Goal: Information Seeking & Learning: Learn about a topic

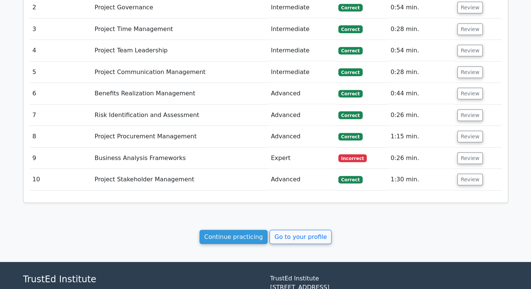
scroll to position [962, 0]
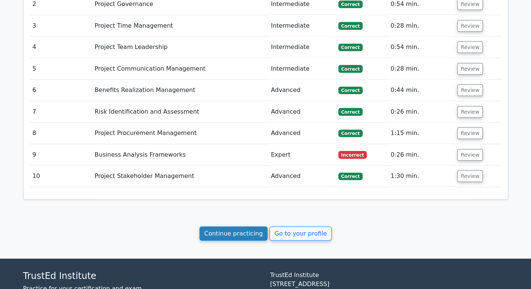
click at [246, 227] on link "Continue practicing" at bounding box center [233, 234] width 68 height 14
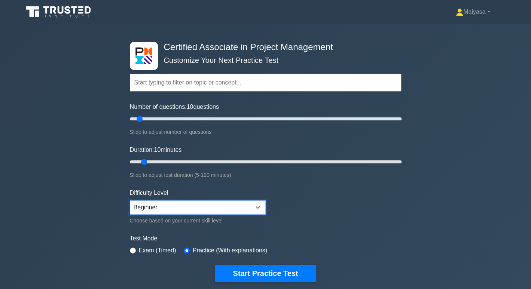
click at [245, 211] on select "Beginner Intermediate Expert" at bounding box center [198, 208] width 136 height 14
click at [130, 201] on select "Beginner Intermediate Expert" at bounding box center [198, 208] width 136 height 14
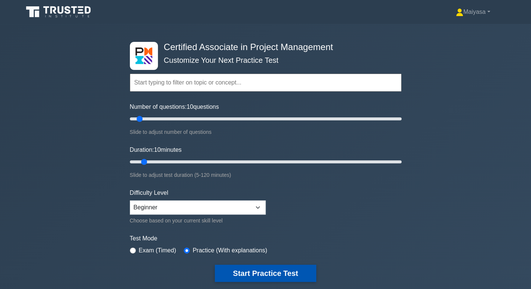
click at [275, 273] on button "Start Practice Test" at bounding box center [265, 273] width 101 height 17
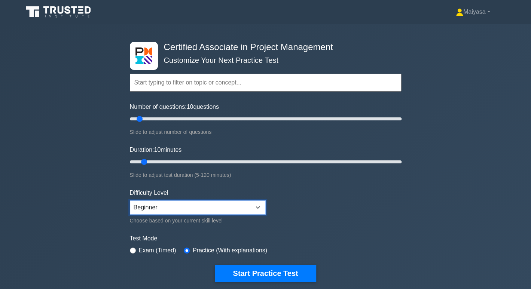
click at [250, 203] on select "Beginner Intermediate Expert" at bounding box center [198, 208] width 136 height 14
click at [130, 201] on select "Beginner Intermediate Expert" at bounding box center [198, 208] width 136 height 14
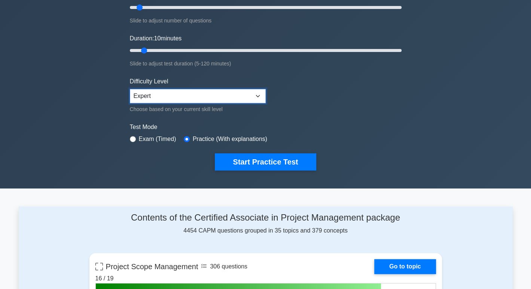
scroll to position [112, 0]
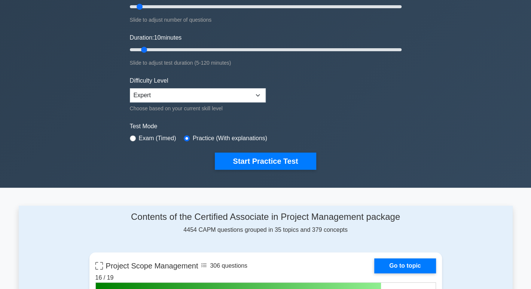
drag, startPoint x: 296, startPoint y: 302, endPoint x: 493, endPoint y: 205, distance: 219.4
click at [241, 93] on select "Beginner Intermediate Expert" at bounding box center [198, 95] width 136 height 14
select select "beginner"
click at [130, 88] on select "Beginner Intermediate Expert" at bounding box center [198, 95] width 136 height 14
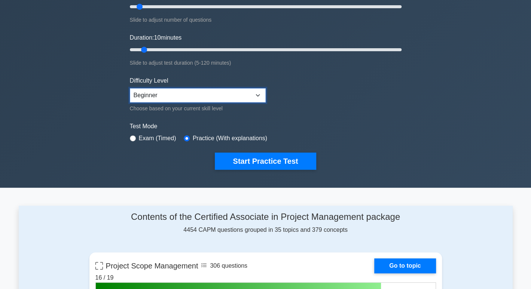
scroll to position [0, 0]
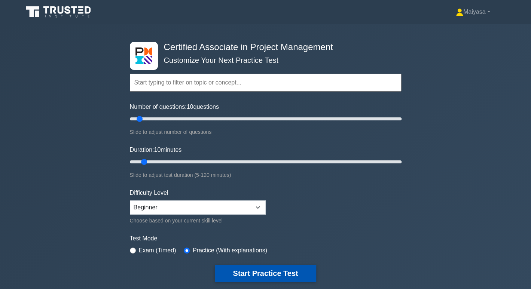
click at [274, 269] on button "Start Practice Test" at bounding box center [265, 273] width 101 height 17
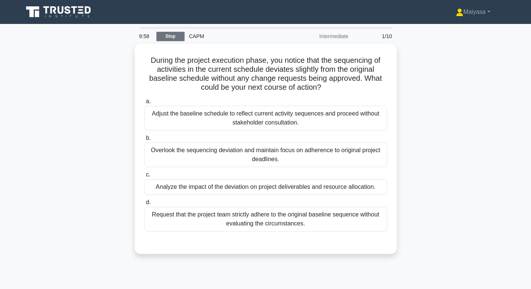
click at [169, 36] on link "Stop" at bounding box center [170, 36] width 28 height 9
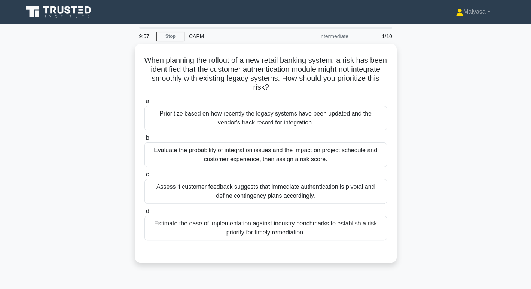
click at [41, 13] on icon at bounding box center [59, 12] width 72 height 14
click at [55, 11] on icon at bounding box center [59, 12] width 72 height 14
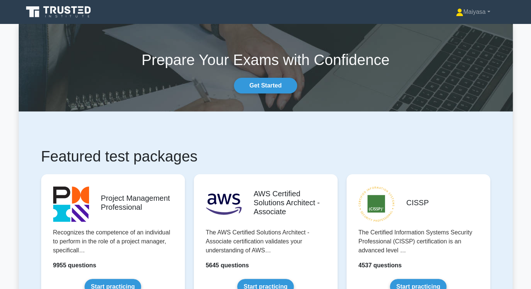
scroll to position [253, 0]
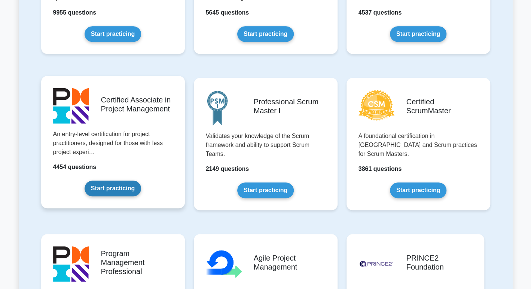
click at [95, 183] on link "Start practicing" at bounding box center [113, 189] width 57 height 16
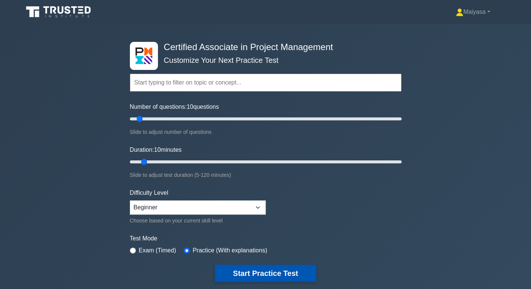
click at [284, 275] on button "Start Practice Test" at bounding box center [265, 273] width 101 height 17
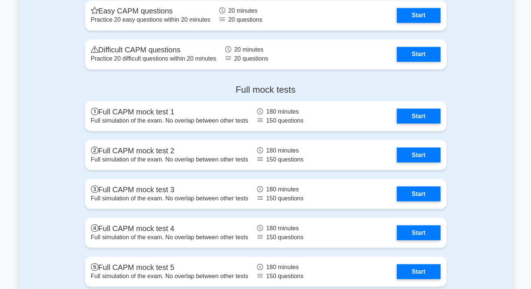
scroll to position [2230, 0]
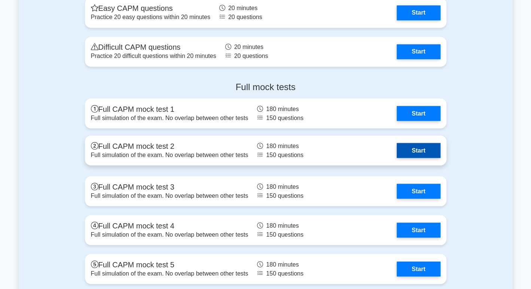
click at [426, 148] on link "Start" at bounding box center [418, 150] width 43 height 15
click at [425, 153] on link "Start" at bounding box center [418, 150] width 43 height 15
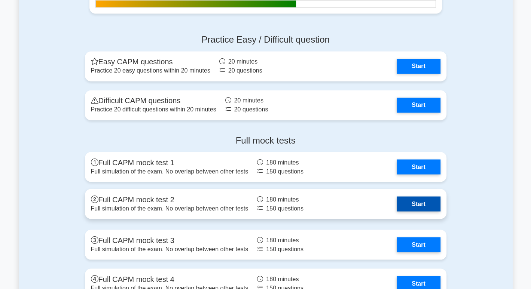
click at [421, 154] on div "Full mock tests Full CAPM mock test 1 Full simulation of the exam. No overlap b…" at bounding box center [265, 237] width 370 height 217
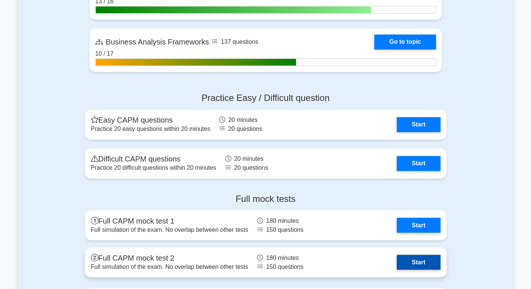
scroll to position [2117, 0]
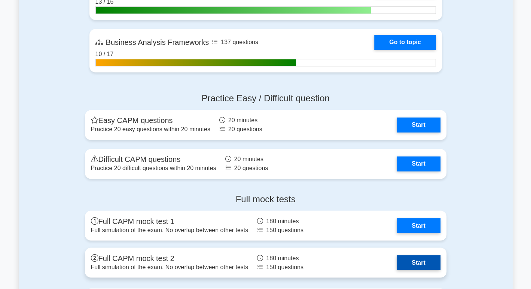
click at [421, 256] on link "Start" at bounding box center [418, 262] width 43 height 15
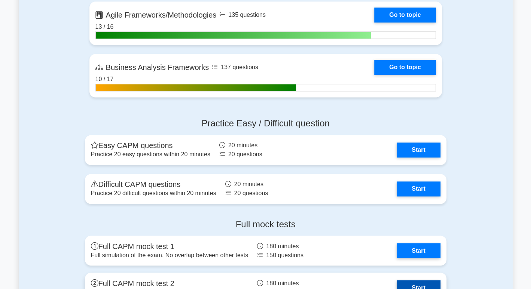
scroll to position [2080, 0]
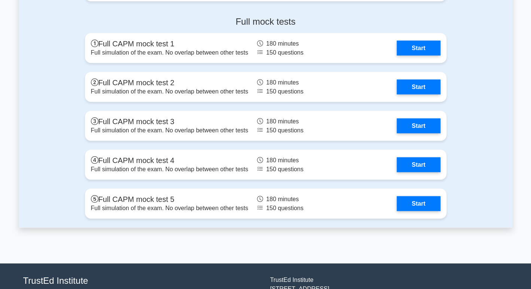
scroll to position [2236, 0]
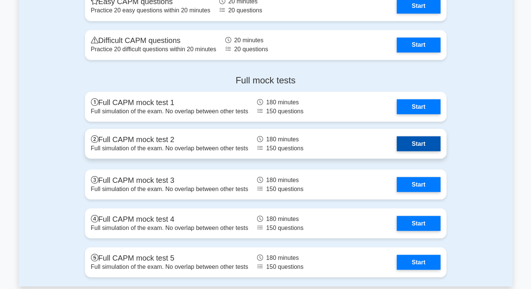
click at [427, 147] on link "Start" at bounding box center [418, 143] width 43 height 15
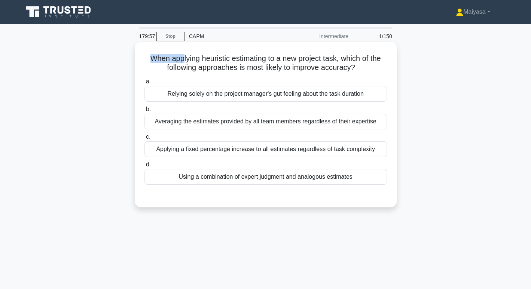
drag, startPoint x: 145, startPoint y: 59, endPoint x: 181, endPoint y: 59, distance: 36.7
click at [181, 59] on h5 "When applying heuristic estimating to a new project task, which of the followin…" at bounding box center [266, 63] width 244 height 19
drag, startPoint x: 201, startPoint y: 60, endPoint x: 226, endPoint y: 60, distance: 24.7
click at [226, 60] on h5 "When applying heuristic estimating to a new project task, which of the followin…" at bounding box center [266, 63] width 244 height 19
drag, startPoint x: 237, startPoint y: 61, endPoint x: 336, endPoint y: 61, distance: 98.4
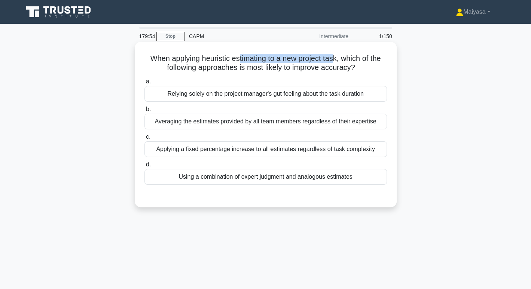
click at [336, 61] on h5 "When applying heuristic estimating to a new project task, which of the followin…" at bounding box center [266, 63] width 244 height 19
drag, startPoint x: 357, startPoint y: 59, endPoint x: 395, endPoint y: 59, distance: 37.4
click at [395, 59] on div "When applying heuristic estimating to a new project task, which of the followin…" at bounding box center [266, 124] width 262 height 165
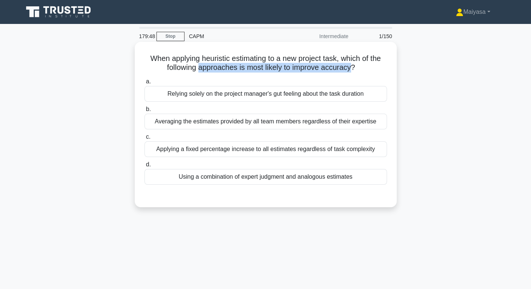
drag, startPoint x: 200, startPoint y: 68, endPoint x: 352, endPoint y: 71, distance: 151.6
click at [352, 71] on h5 "When applying heuristic estimating to a new project task, which of the followin…" at bounding box center [266, 63] width 244 height 19
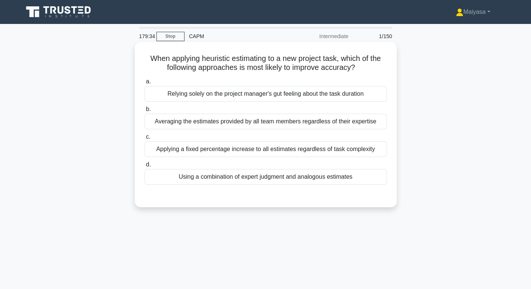
click at [322, 181] on div "Using a combination of expert judgment and analogous estimates" at bounding box center [265, 177] width 242 height 16
click at [144, 167] on input "d. Using a combination of expert judgment and analogous estimates" at bounding box center [144, 164] width 0 height 5
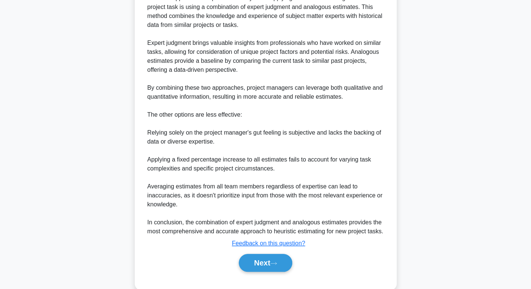
scroll to position [234, 0]
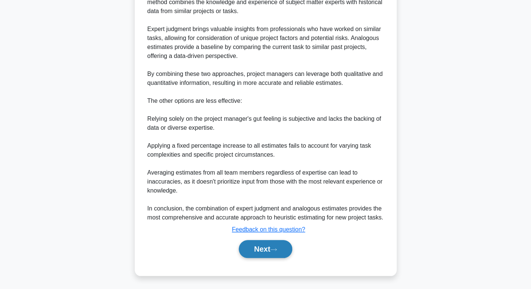
click at [268, 248] on button "Next" at bounding box center [266, 249] width 54 height 18
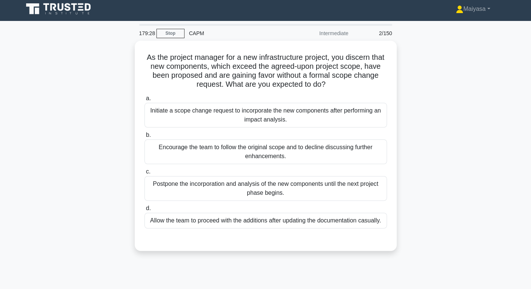
scroll to position [3, 0]
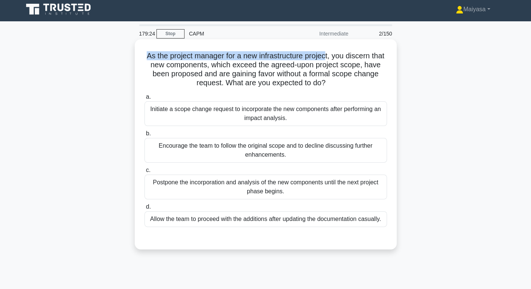
drag, startPoint x: 143, startPoint y: 54, endPoint x: 335, endPoint y: 59, distance: 192.4
click at [335, 59] on div "As the project manager for a new infrastructure project, you discern that new c…" at bounding box center [266, 144] width 256 height 204
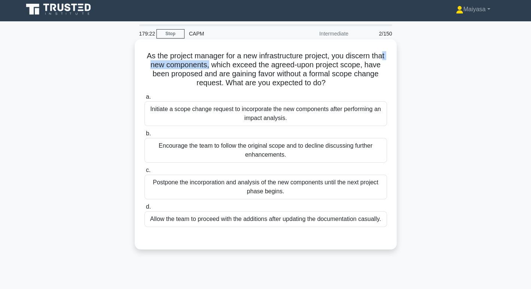
drag, startPoint x: 161, startPoint y: 63, endPoint x: 225, endPoint y: 65, distance: 64.8
click at [225, 65] on h5 "As the project manager for a new infrastructure project, you discern that new c…" at bounding box center [266, 69] width 244 height 37
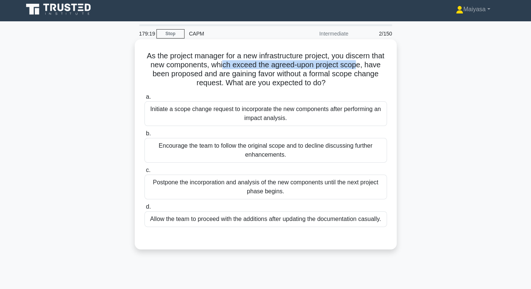
drag, startPoint x: 247, startPoint y: 64, endPoint x: 375, endPoint y: 68, distance: 128.4
click at [375, 68] on h5 "As the project manager for a new infrastructure project, you discern that new c…" at bounding box center [266, 69] width 244 height 37
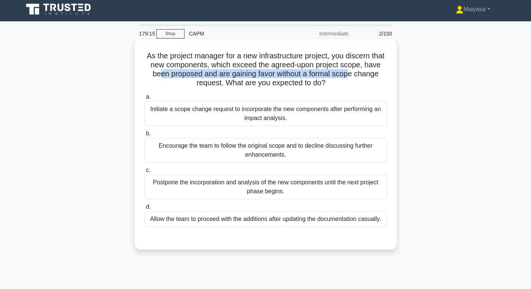
drag, startPoint x: 180, startPoint y: 74, endPoint x: 374, endPoint y: 78, distance: 193.9
click at [374, 78] on h5 "As the project manager for a new infrastructure project, you discern that new c…" at bounding box center [266, 69] width 244 height 37
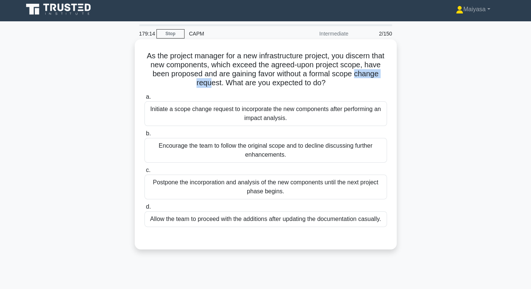
drag, startPoint x: 178, startPoint y: 82, endPoint x: 223, endPoint y: 84, distance: 45.3
click at [223, 84] on h5 "As the project manager for a new infrastructure project, you discern that new c…" at bounding box center [266, 69] width 244 height 37
drag, startPoint x: 250, startPoint y: 83, endPoint x: 339, endPoint y: 83, distance: 89.1
click at [339, 83] on h5 "As the project manager for a new infrastructure project, you discern that new c…" at bounding box center [266, 69] width 244 height 37
click at [185, 117] on div "Initiate a scope change request to incorporate the new components after perform…" at bounding box center [265, 113] width 242 height 25
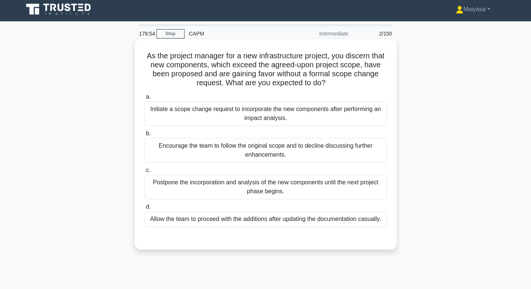
click at [144, 100] on input "a. Initiate a scope change request to incorporate the new components after perf…" at bounding box center [144, 97] width 0 height 5
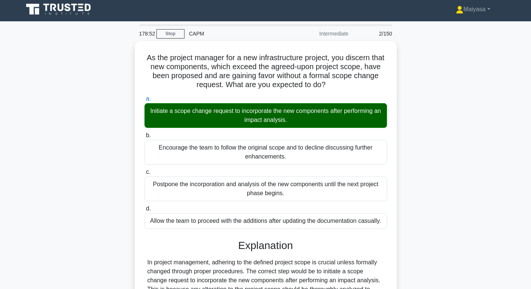
scroll to position [153, 0]
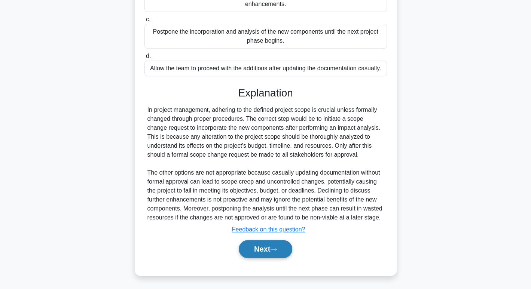
click at [256, 249] on button "Next" at bounding box center [266, 249] width 54 height 18
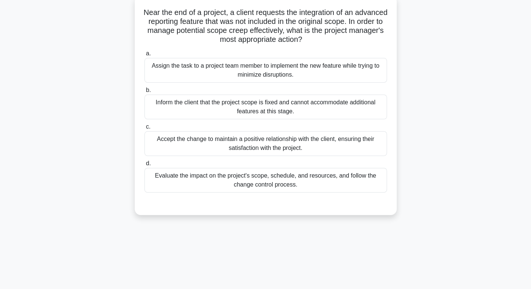
scroll to position [47, 0]
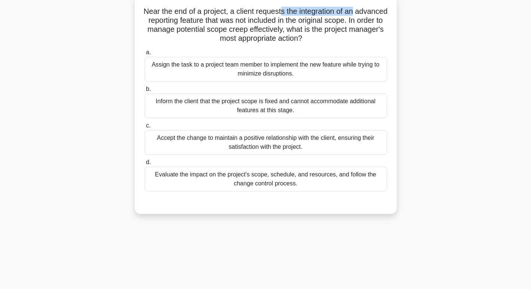
drag, startPoint x: 299, startPoint y: 11, endPoint x: 374, endPoint y: 11, distance: 74.8
click at [374, 11] on h5 "Near the end of a project, a client requests the integration of an advanced rep…" at bounding box center [266, 25] width 244 height 37
drag, startPoint x: 176, startPoint y: 21, endPoint x: 237, endPoint y: 19, distance: 61.4
click at [237, 19] on h5 "Near the end of a project, a client requests the integration of an advanced rep…" at bounding box center [266, 25] width 244 height 37
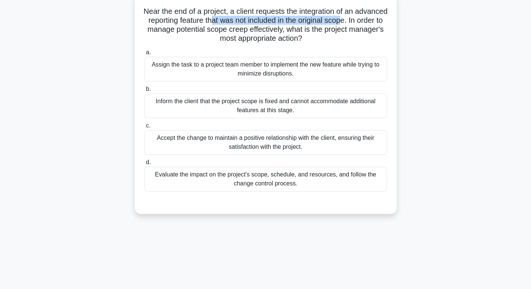
drag, startPoint x: 247, startPoint y: 20, endPoint x: 382, endPoint y: 22, distance: 135.1
click at [382, 22] on h5 "Near the end of a project, a client requests the integration of an advanced rep…" at bounding box center [266, 25] width 244 height 37
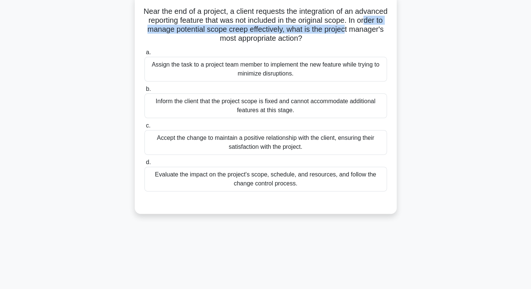
drag, startPoint x: 158, startPoint y: 31, endPoint x: 385, endPoint y: 34, distance: 226.8
click at [385, 34] on h5 "Near the end of a project, a client requests the integration of an advanced rep…" at bounding box center [266, 25] width 244 height 37
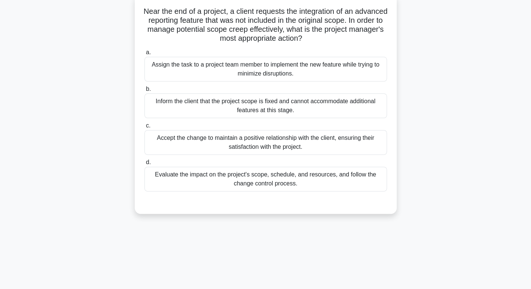
click at [293, 22] on h5 "Near the end of a project, a client requests the integration of an advanced rep…" at bounding box center [266, 25] width 244 height 37
drag, startPoint x: 156, startPoint y: 9, endPoint x: 238, endPoint y: 10, distance: 81.6
click at [238, 10] on h5 "Near the end of a project, a client requests the integration of an advanced rep…" at bounding box center [266, 25] width 244 height 37
drag, startPoint x: 250, startPoint y: 12, endPoint x: 370, endPoint y: 10, distance: 120.9
click at [370, 10] on h5 "Near the end of a project, a client requests the integration of an advanced rep…" at bounding box center [266, 25] width 244 height 37
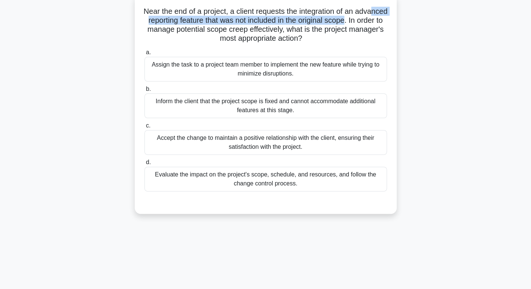
drag, startPoint x: 160, startPoint y: 20, endPoint x: 383, endPoint y: 20, distance: 223.4
click at [383, 20] on h5 "Near the end of a project, a client requests the integration of an advanced rep…" at bounding box center [266, 25] width 244 height 37
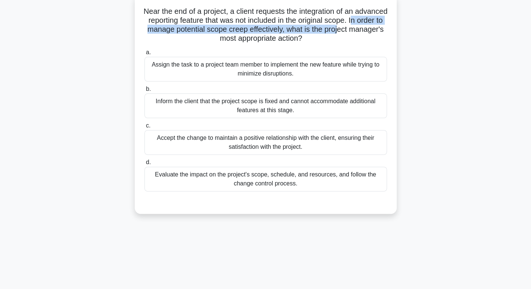
drag, startPoint x: 146, startPoint y: 30, endPoint x: 301, endPoint y: 32, distance: 154.9
click at [378, 31] on h5 "Near the end of a project, a client requests the integration of an advanced rep…" at bounding box center [266, 25] width 244 height 37
drag, startPoint x: 201, startPoint y: 40, endPoint x: 323, endPoint y: 39, distance: 122.4
click at [323, 39] on h5 "Near the end of a project, a client requests the integration of an advanced rep…" at bounding box center [266, 25] width 244 height 37
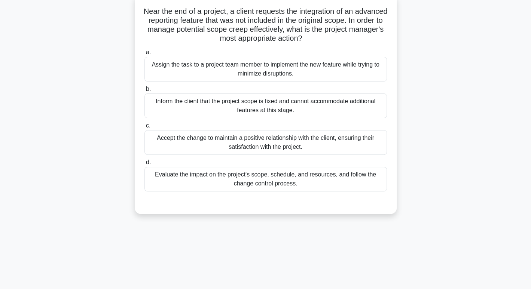
click at [248, 183] on div "Evaluate the impact on the project's scope, schedule, and resources, and follow…" at bounding box center [265, 179] width 242 height 25
click at [144, 165] on input "d. Evaluate the impact on the project's scope, schedule, and resources, and fol…" at bounding box center [144, 162] width 0 height 5
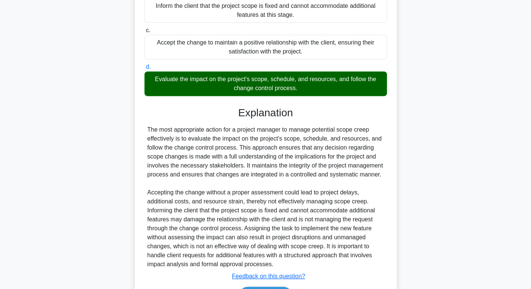
scroll to position [156, 0]
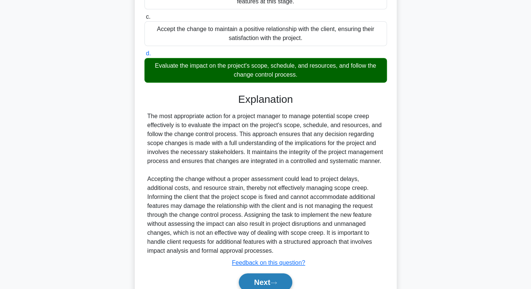
click at [252, 281] on button "Next" at bounding box center [266, 283] width 54 height 18
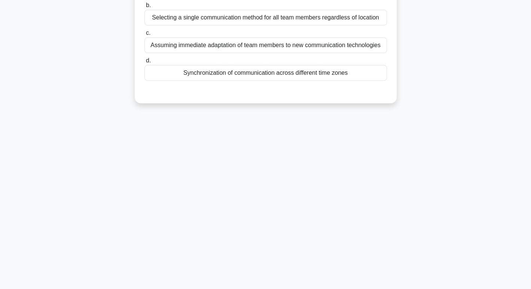
scroll to position [0, 0]
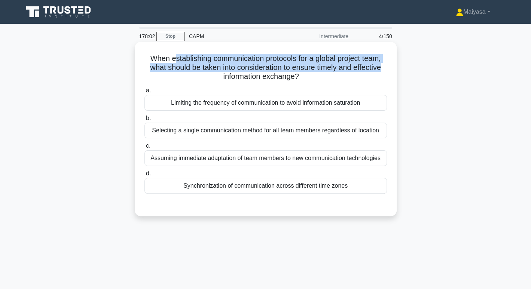
drag, startPoint x: 171, startPoint y: 57, endPoint x: 386, endPoint y: 63, distance: 215.6
click at [386, 63] on h5 "When establishing communication protocols for a global project team, what shoul…" at bounding box center [266, 68] width 244 height 28
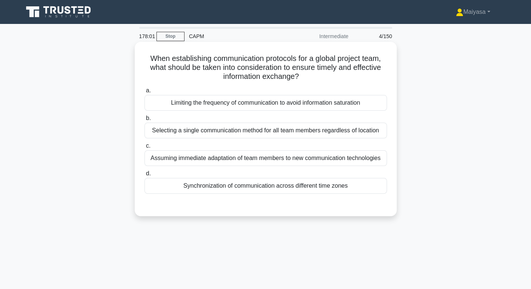
click at [182, 77] on h5 "When establishing communication protocols for a global project team, what shoul…" at bounding box center [266, 68] width 244 height 28
drag, startPoint x: 180, startPoint y: 68, endPoint x: 384, endPoint y: 70, distance: 204.7
click at [384, 70] on h5 "When establishing communication protocols for a global project team, what shoul…" at bounding box center [266, 68] width 244 height 28
drag, startPoint x: 222, startPoint y: 79, endPoint x: 302, endPoint y: 79, distance: 80.5
click at [302, 79] on h5 "When establishing communication protocols for a global project team, what shoul…" at bounding box center [266, 68] width 244 height 28
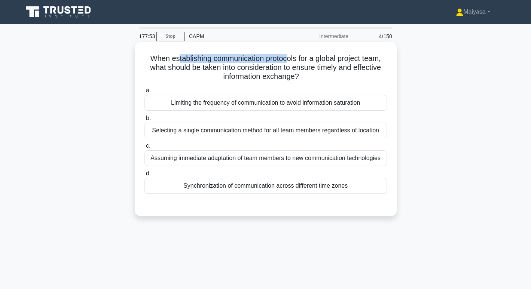
drag, startPoint x: 175, startPoint y: 60, endPoint x: 289, endPoint y: 58, distance: 114.5
click at [289, 58] on h5 "When establishing communication protocols for a global project team, what shoul…" at bounding box center [266, 68] width 244 height 28
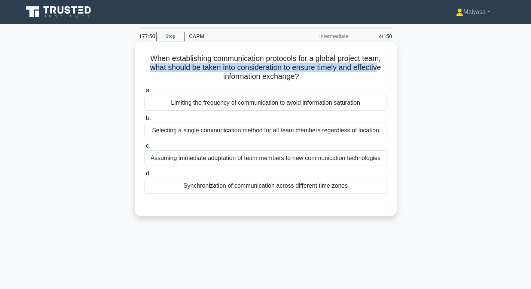
drag, startPoint x: 147, startPoint y: 71, endPoint x: 383, endPoint y: 69, distance: 236.1
click at [383, 69] on h5 "When establishing communication protocols for a global project team, what shoul…" at bounding box center [266, 68] width 244 height 28
drag, startPoint x: 217, startPoint y: 75, endPoint x: 312, endPoint y: 80, distance: 95.2
click at [312, 80] on h5 "When establishing communication protocols for a global project team, what shoul…" at bounding box center [266, 68] width 244 height 28
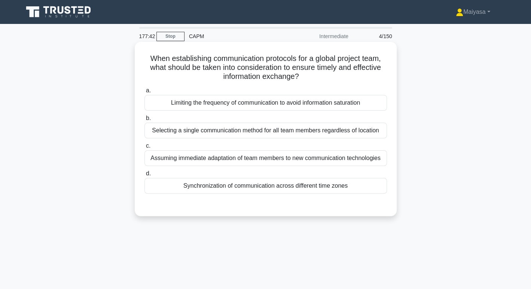
click at [343, 188] on div "Synchronization of communication across different time zones" at bounding box center [265, 186] width 242 height 16
click at [144, 176] on input "d. Synchronization of communication across different time zones" at bounding box center [144, 173] width 0 height 5
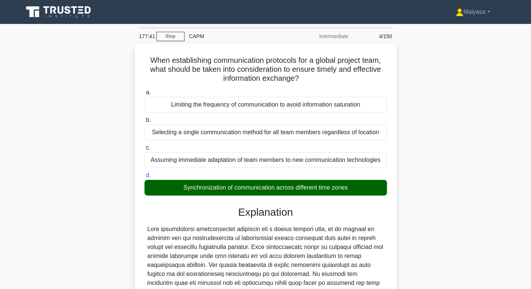
scroll to position [126, 0]
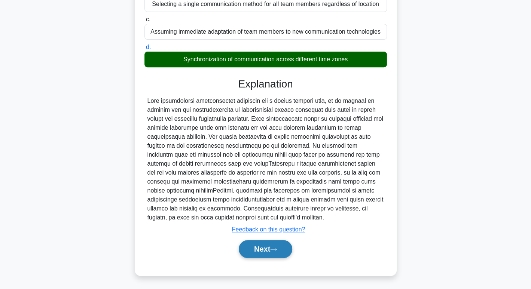
click at [282, 249] on button "Next" at bounding box center [266, 249] width 54 height 18
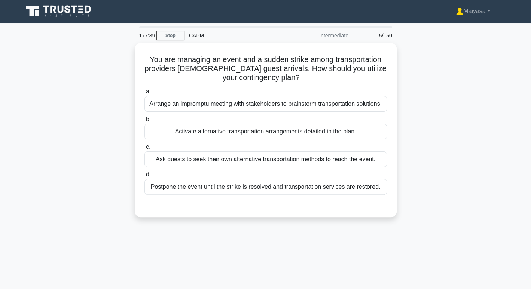
scroll to position [0, 0]
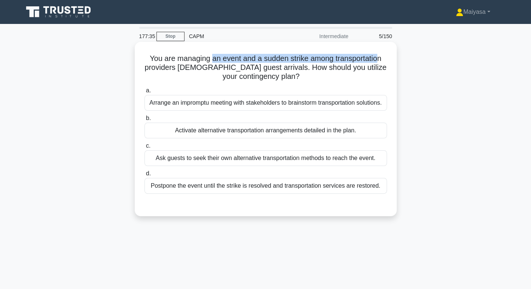
drag, startPoint x: 211, startPoint y: 58, endPoint x: 382, endPoint y: 63, distance: 171.1
click at [382, 63] on h5 "You are managing an event and a sudden strike among transportation providers hi…" at bounding box center [266, 68] width 244 height 28
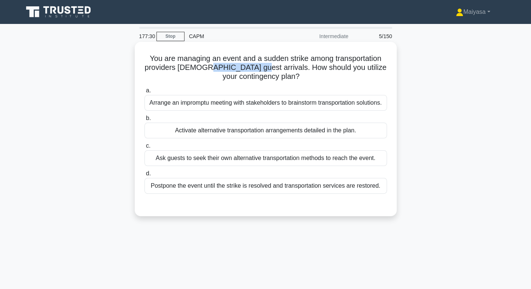
drag, startPoint x: 222, startPoint y: 66, endPoint x: 266, endPoint y: 67, distance: 43.4
click at [266, 67] on h5 "You are managing an event and a sudden strike among transportation providers hi…" at bounding box center [266, 68] width 244 height 28
drag, startPoint x: 285, startPoint y: 65, endPoint x: 368, endPoint y: 66, distance: 83.1
click at [368, 66] on h5 "You are managing an event and a sudden strike among transportation providers hi…" at bounding box center [266, 68] width 244 height 28
drag, startPoint x: 231, startPoint y: 79, endPoint x: 269, endPoint y: 78, distance: 38.6
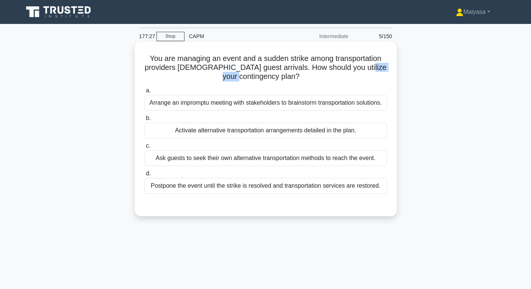
click at [269, 78] on h5 "You are managing an event and a sudden strike among transportation providers hi…" at bounding box center [266, 68] width 244 height 28
drag, startPoint x: 202, startPoint y: 60, endPoint x: 242, endPoint y: 57, distance: 39.4
click at [242, 57] on h5 "You are managing an event and a sudden strike among transportation providers hi…" at bounding box center [266, 68] width 244 height 28
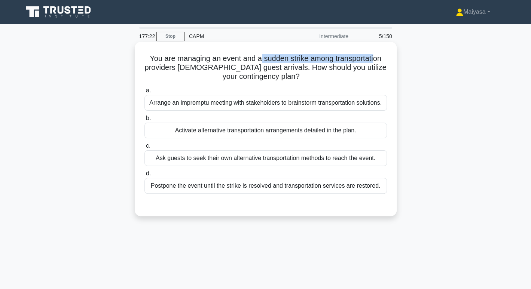
drag, startPoint x: 260, startPoint y: 57, endPoint x: 375, endPoint y: 62, distance: 114.6
click at [375, 62] on h5 "You are managing an event and a sudden strike among transportation providers hi…" at bounding box center [266, 68] width 244 height 28
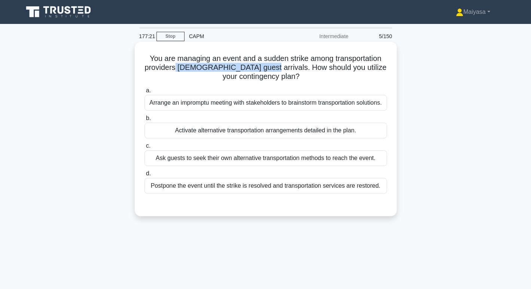
drag, startPoint x: 194, startPoint y: 68, endPoint x: 272, endPoint y: 66, distance: 77.9
click at [272, 66] on h5 "You are managing an event and a sudden strike among transportation providers hi…" at bounding box center [266, 68] width 244 height 28
drag, startPoint x: 280, startPoint y: 66, endPoint x: 370, endPoint y: 70, distance: 91.0
click at [370, 70] on h5 "You are managing an event and a sudden strike among transportation providers hi…" at bounding box center [266, 68] width 244 height 28
drag, startPoint x: 228, startPoint y: 79, endPoint x: 292, endPoint y: 75, distance: 63.4
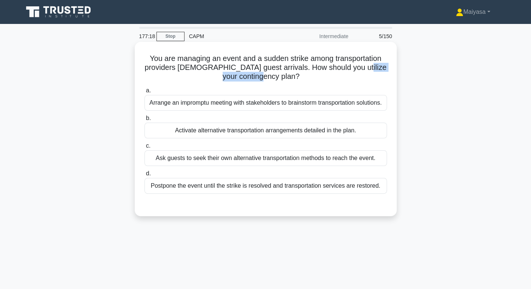
click at [292, 75] on h5 "You are managing an event and a sudden strike among transportation providers hi…" at bounding box center [266, 68] width 244 height 28
click at [281, 106] on div "Arrange an impromptu meeting with stakeholders to brainstorm transportation sol…" at bounding box center [265, 103] width 242 height 16
click at [144, 93] on input "a. Arrange an impromptu meeting with stakeholders to brainstorm transportation …" at bounding box center [144, 90] width 0 height 5
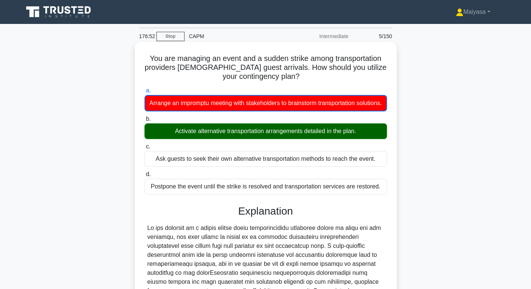
drag, startPoint x: 170, startPoint y: 140, endPoint x: 363, endPoint y: 145, distance: 192.4
click at [363, 139] on div "Activate alternative transportation arrangements detailed in the plan." at bounding box center [265, 131] width 242 height 16
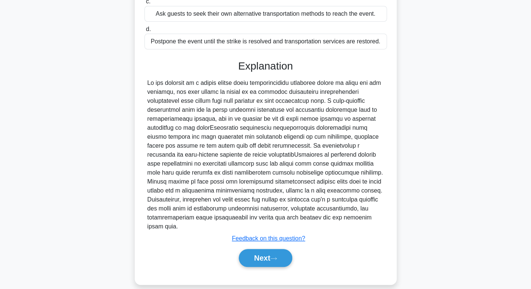
scroll to position [154, 0]
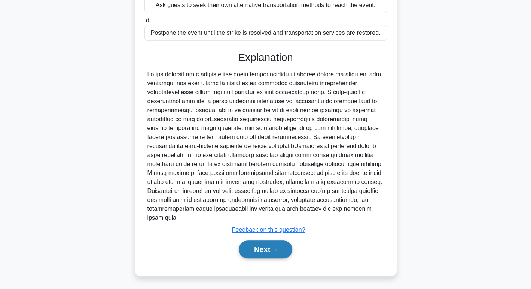
click at [278, 252] on button "Next" at bounding box center [266, 250] width 54 height 18
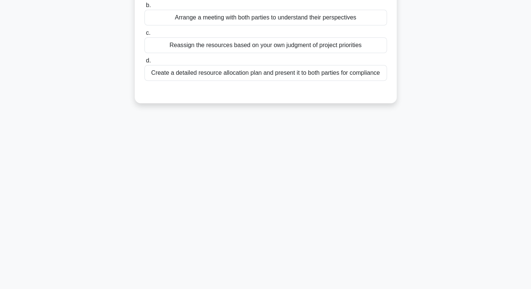
scroll to position [0, 0]
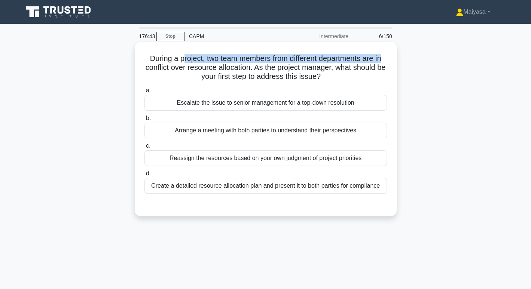
drag, startPoint x: 181, startPoint y: 62, endPoint x: 387, endPoint y: 60, distance: 205.5
click at [387, 60] on h5 "During a project, two team members from different departments are in conflict o…" at bounding box center [266, 68] width 244 height 28
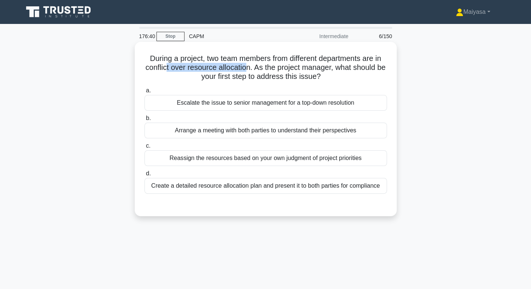
drag, startPoint x: 168, startPoint y: 68, endPoint x: 252, endPoint y: 65, distance: 83.9
click at [252, 65] on h5 "During a project, two team members from different departments are in conflict o…" at bounding box center [266, 68] width 244 height 28
click at [266, 74] on h5 "During a project, two team members from different departments are in conflict o…" at bounding box center [266, 68] width 244 height 28
drag, startPoint x: 260, startPoint y: 68, endPoint x: 380, endPoint y: 64, distance: 120.2
click at [380, 64] on h5 "During a project, two team members from different departments are in conflict o…" at bounding box center [266, 68] width 244 height 28
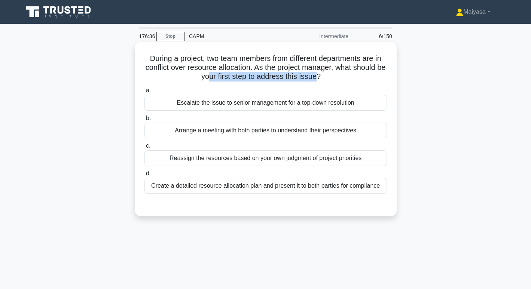
drag, startPoint x: 215, startPoint y: 76, endPoint x: 322, endPoint y: 74, distance: 107.0
click at [322, 74] on h5 "During a project, two team members from different departments are in conflict o…" at bounding box center [266, 68] width 244 height 28
click at [244, 133] on div "Arrange a meeting with both parties to understand their perspectives" at bounding box center [265, 131] width 242 height 16
click at [144, 121] on input "b. Arrange a meeting with both parties to understand their perspectives" at bounding box center [144, 118] width 0 height 5
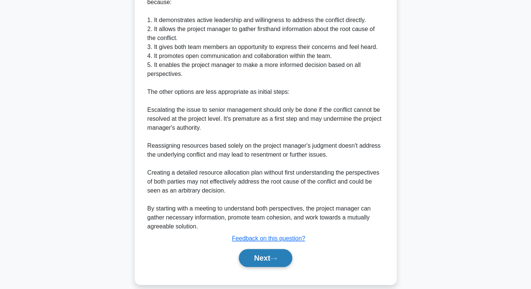
click at [267, 249] on button "Next" at bounding box center [266, 258] width 54 height 18
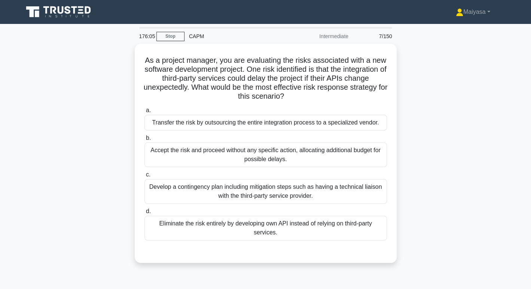
scroll to position [25, 0]
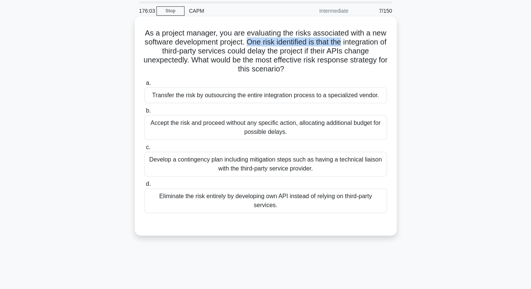
drag, startPoint x: 279, startPoint y: 43, endPoint x: 384, endPoint y: 43, distance: 104.8
click at [384, 43] on h5 "As a project manager, you are evaluating the risks associated with a new softwa…" at bounding box center [266, 51] width 244 height 46
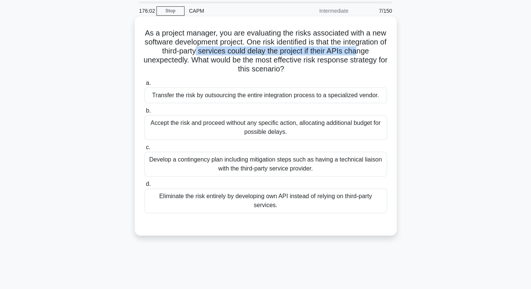
drag, startPoint x: 160, startPoint y: 58, endPoint x: 232, endPoint y: 55, distance: 72.7
click at [232, 55] on h5 "As a project manager, you are evaluating the risks associated with a new softwa…" at bounding box center [266, 51] width 244 height 46
click at [238, 165] on div "Develop a contingency plan including mitigation steps such as having a technica…" at bounding box center [265, 164] width 242 height 25
click at [144, 150] on input "c. Develop a contingency plan including mitigation steps such as having a techn…" at bounding box center [144, 147] width 0 height 5
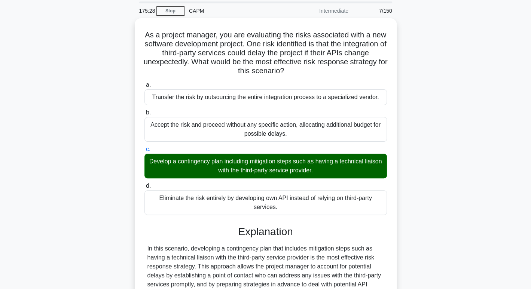
scroll to position [153, 0]
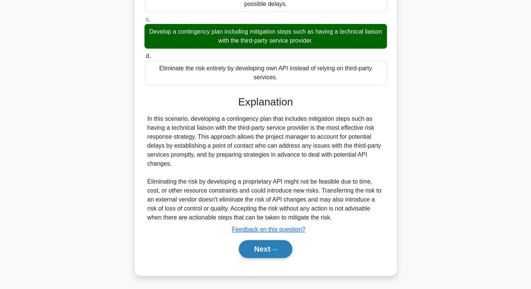
click at [251, 246] on button "Next" at bounding box center [266, 249] width 54 height 18
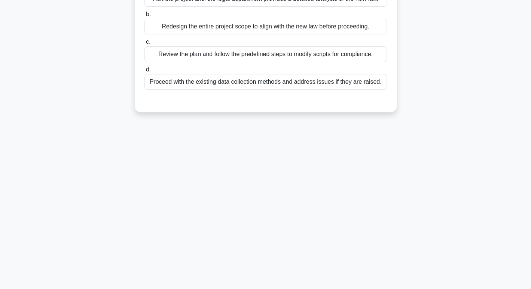
scroll to position [0, 0]
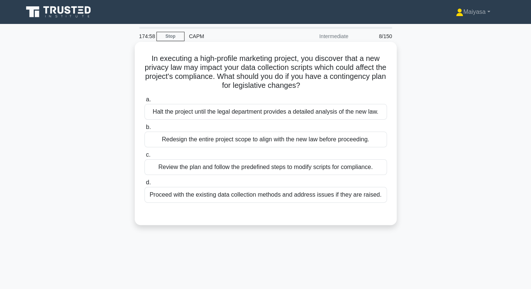
click at [306, 165] on div "Review the plan and follow the predefined steps to modify scripts for complianc…" at bounding box center [265, 167] width 242 height 16
click at [144, 158] on input "c. Review the plan and follow the predefined steps to modify scripts for compli…" at bounding box center [144, 155] width 0 height 5
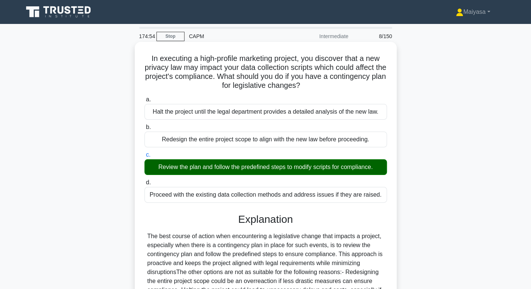
scroll to position [115, 0]
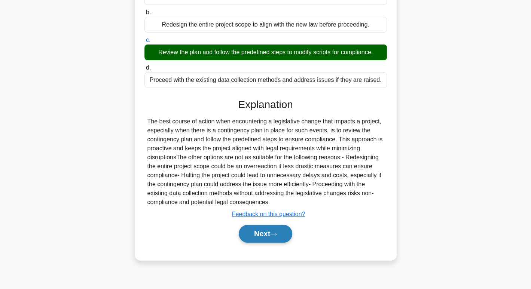
click at [277, 236] on button "Next" at bounding box center [266, 234] width 54 height 18
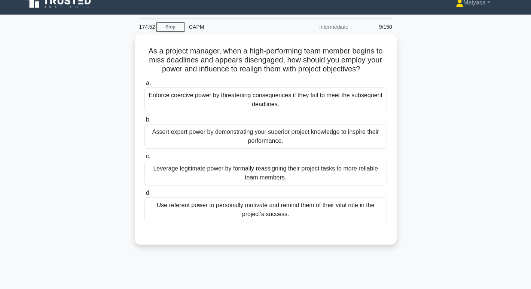
scroll to position [0, 0]
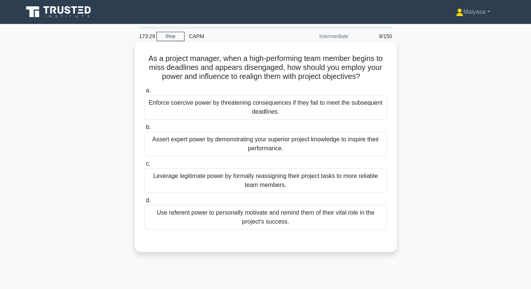
drag, startPoint x: 125, startPoint y: 212, endPoint x: 227, endPoint y: 217, distance: 101.5
click at [227, 217] on div "As a project manager, when a high-performing team member begins to miss deadlin…" at bounding box center [266, 153] width 494 height 219
copy div "Use referent power to pers"
click at [262, 218] on div "Use referent power to personally motivate and remind them of their vital role i…" at bounding box center [265, 217] width 242 height 25
click at [144, 203] on input "d. Use referent power to personally motivate and remind them of their vital rol…" at bounding box center [144, 200] width 0 height 5
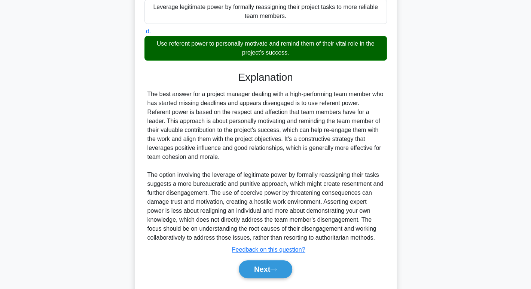
scroll to position [189, 0]
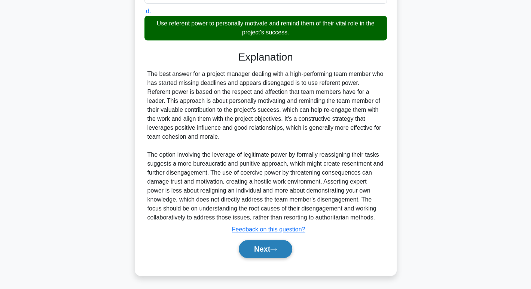
click at [260, 256] on button "Next" at bounding box center [266, 249] width 54 height 18
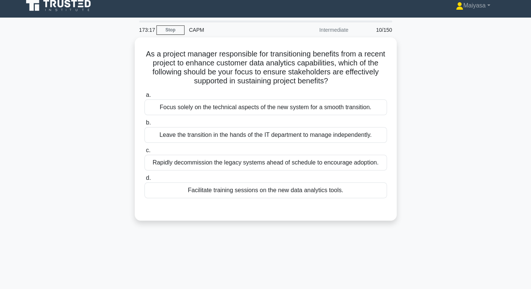
scroll to position [0, 0]
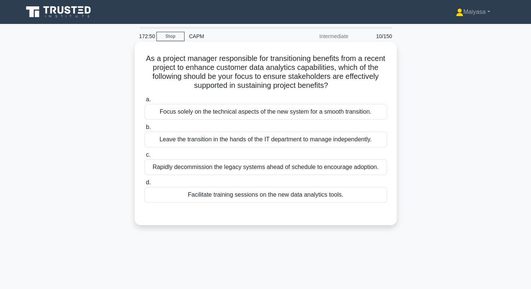
click at [301, 196] on div "Facilitate training sessions on the new data analytics tools." at bounding box center [265, 195] width 242 height 16
click at [144, 185] on input "d. Facilitate training sessions on the new data analytics tools." at bounding box center [144, 182] width 0 height 5
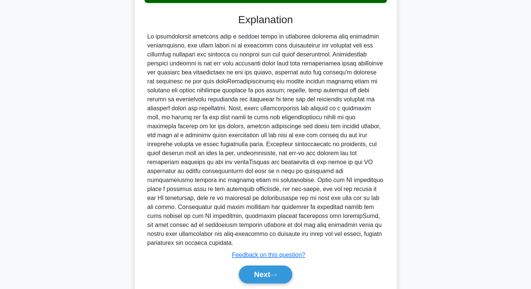
scroll to position [216, 0]
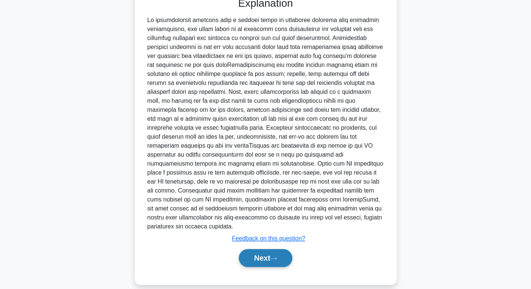
click at [260, 249] on button "Next" at bounding box center [266, 258] width 54 height 18
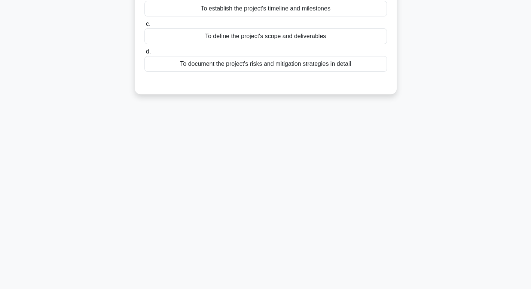
scroll to position [0, 0]
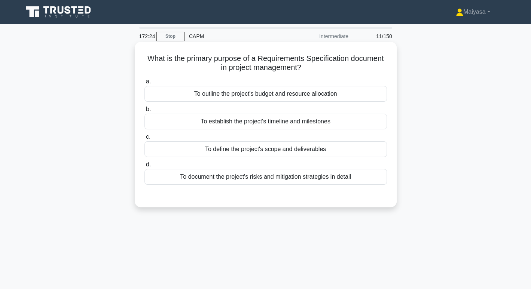
click at [318, 96] on div "To outline the project's budget and resource allocation" at bounding box center [265, 94] width 242 height 16
click at [144, 84] on input "a. To outline the project's budget and resource allocation" at bounding box center [144, 81] width 0 height 5
click at [211, 146] on div "To define the project's scope and deliverables" at bounding box center [265, 149] width 242 height 16
click at [144, 140] on input "c. To define the project's scope and deliverables" at bounding box center [144, 137] width 0 height 5
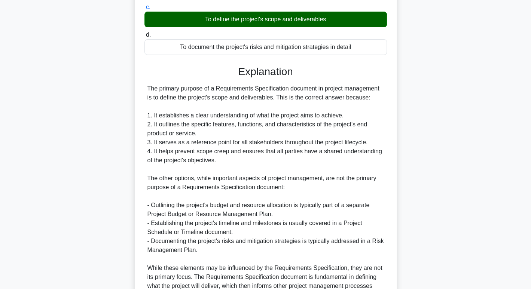
scroll to position [207, 0]
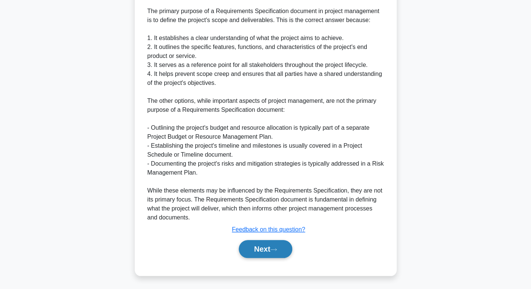
click at [257, 251] on button "Next" at bounding box center [266, 249] width 54 height 18
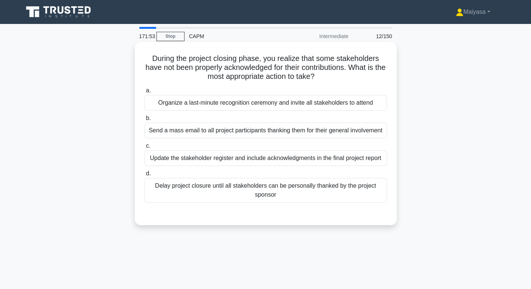
click at [281, 162] on div "Update the stakeholder register and include acknowledgments in the final projec…" at bounding box center [265, 158] width 242 height 16
click at [144, 149] on input "c. Update the stakeholder register and include acknowledgments in the final pro…" at bounding box center [144, 146] width 0 height 5
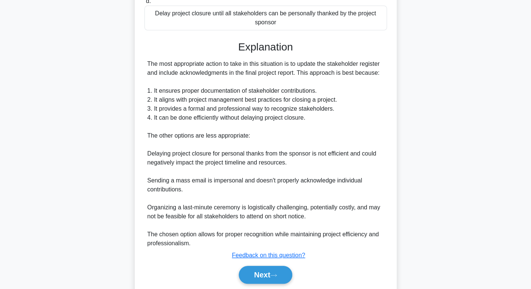
scroll to position [176, 0]
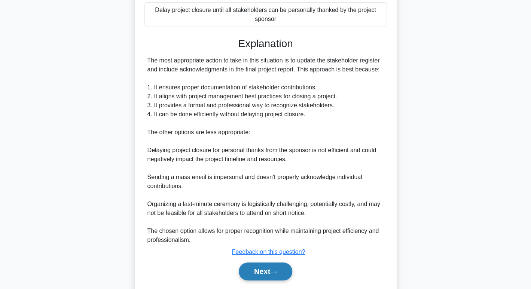
click at [262, 276] on button "Next" at bounding box center [266, 272] width 54 height 18
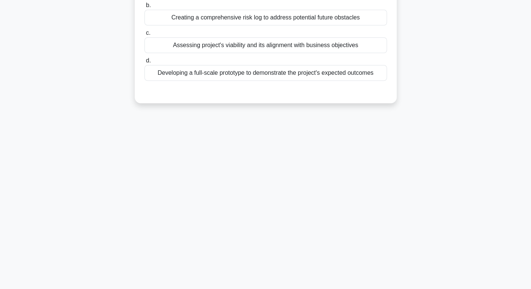
scroll to position [0, 0]
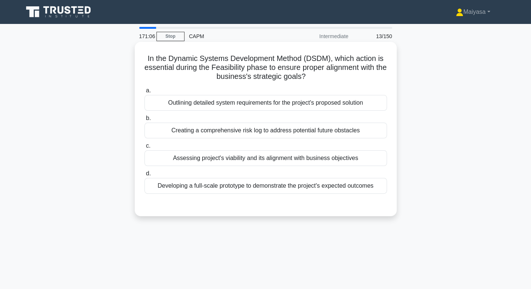
drag, startPoint x: 166, startPoint y: 64, endPoint x: 329, endPoint y: 74, distance: 163.5
click at [329, 74] on h5 "In the Dynamic Systems Development Method (DSDM), which action is essential dur…" at bounding box center [266, 68] width 244 height 28
click at [286, 161] on div "Assessing project's viability and its alignment with business objectives" at bounding box center [265, 158] width 242 height 16
click at [144, 149] on input "c. Assessing project's viability and its alignment with business objectives" at bounding box center [144, 146] width 0 height 5
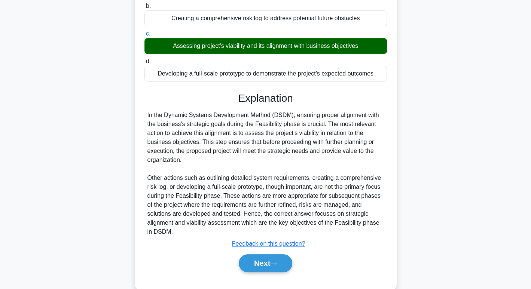
scroll to position [126, 0]
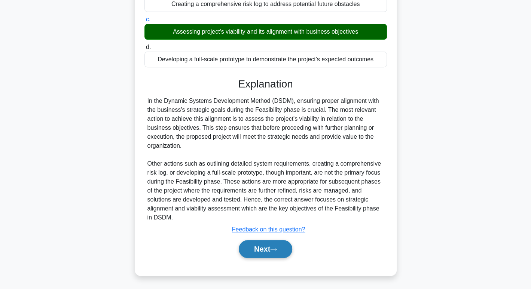
click at [267, 245] on button "Next" at bounding box center [266, 249] width 54 height 18
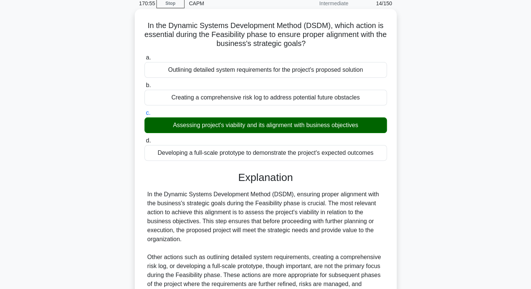
scroll to position [0, 0]
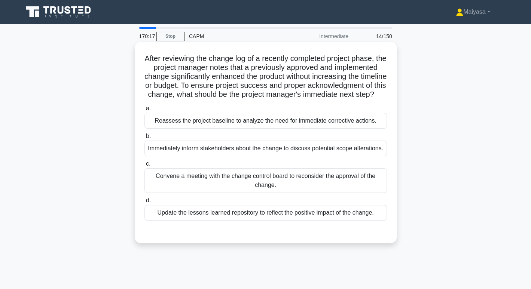
click at [228, 156] on div "Immediately inform stakeholders about the change to discuss potential scope alt…" at bounding box center [265, 149] width 242 height 16
click at [144, 139] on input "b. Immediately inform stakeholders about the change to discuss potential scope …" at bounding box center [144, 136] width 0 height 5
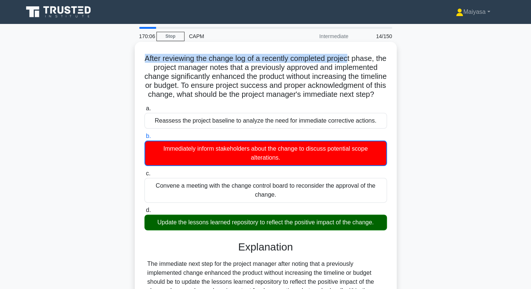
drag, startPoint x: 145, startPoint y: 58, endPoint x: 357, endPoint y: 61, distance: 211.8
click at [357, 61] on h5 "After reviewing the change log of a recently completed project phase, the proje…" at bounding box center [266, 77] width 244 height 46
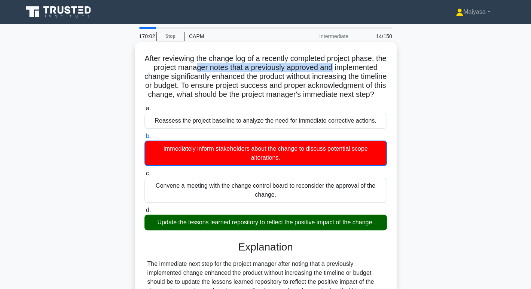
drag, startPoint x: 224, startPoint y: 65, endPoint x: 366, endPoint y: 70, distance: 142.3
click at [366, 70] on h5 "After reviewing the change log of a recently completed project phase, the proje…" at bounding box center [266, 77] width 244 height 46
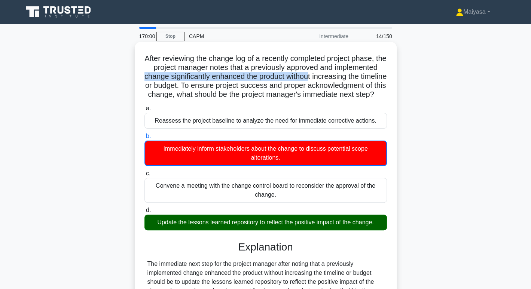
drag, startPoint x: 202, startPoint y: 75, endPoint x: 371, endPoint y: 82, distance: 169.3
click at [371, 82] on h5 "After reviewing the change log of a recently completed project phase, the proje…" at bounding box center [266, 77] width 244 height 46
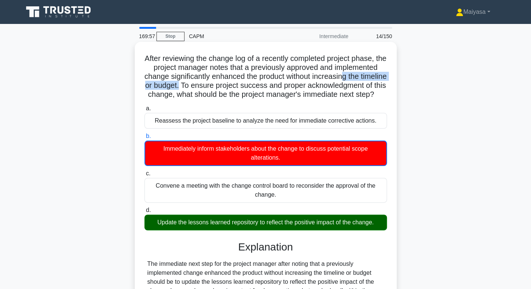
drag, startPoint x: 173, startPoint y: 87, endPoint x: 260, endPoint y: 83, distance: 86.9
click at [260, 83] on h5 "After reviewing the change log of a recently completed project phase, the proje…" at bounding box center [266, 77] width 244 height 46
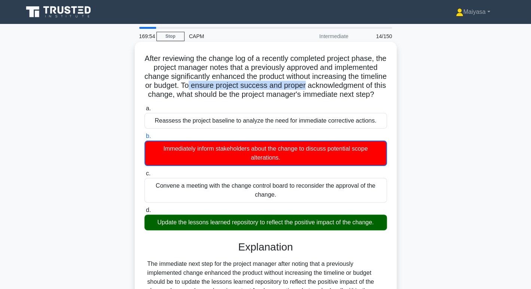
drag, startPoint x: 269, startPoint y: 83, endPoint x: 387, endPoint y: 86, distance: 118.7
click at [387, 86] on h5 "After reviewing the change log of a recently completed project phase, the proje…" at bounding box center [266, 77] width 244 height 46
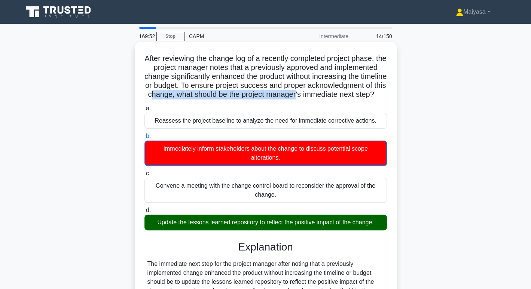
drag, startPoint x: 232, startPoint y: 92, endPoint x: 381, endPoint y: 96, distance: 148.6
click at [381, 96] on h5 "After reviewing the change log of a recently completed project phase, the proje…" at bounding box center [266, 77] width 244 height 46
drag, startPoint x: 271, startPoint y: 102, endPoint x: 326, endPoint y: 105, distance: 54.3
click at [326, 100] on h5 "After reviewing the change log of a recently completed project phase, the proje…" at bounding box center [266, 77] width 244 height 46
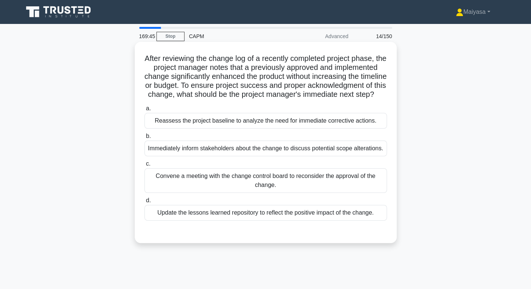
click at [222, 221] on div "Update the lessons learned repository to reflect the positive impact of the cha…" at bounding box center [265, 213] width 242 height 16
click at [144, 203] on input "d. Update the lessons learned repository to reflect the positive impact of the …" at bounding box center [144, 200] width 0 height 5
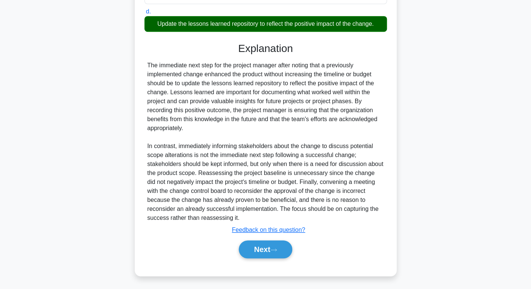
scroll to position [197, 0]
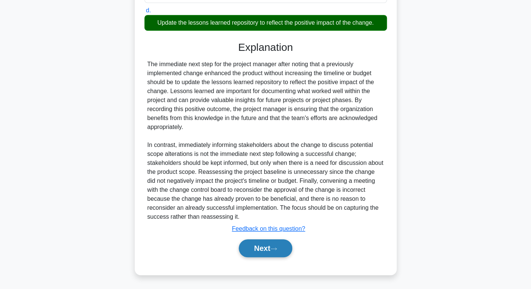
click at [252, 251] on button "Next" at bounding box center [266, 248] width 54 height 18
click at [264, 247] on button "Next" at bounding box center [266, 248] width 54 height 18
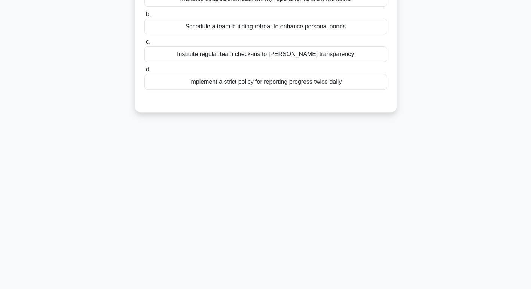
scroll to position [0, 0]
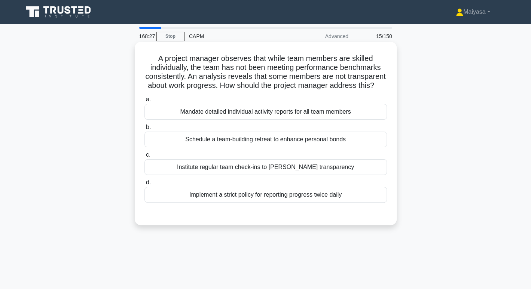
click at [305, 175] on div "Institute regular team check-ins to [PERSON_NAME] transparency" at bounding box center [265, 167] width 242 height 16
click at [144, 158] on input "c. Institute regular team check-ins to [PERSON_NAME] transparency" at bounding box center [144, 155] width 0 height 5
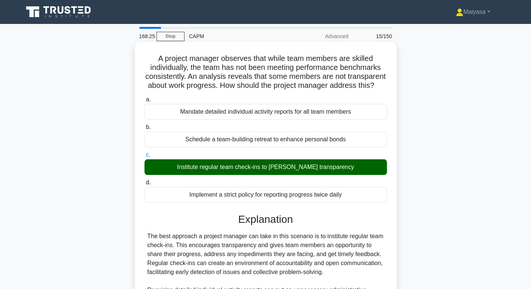
scroll to position [144, 0]
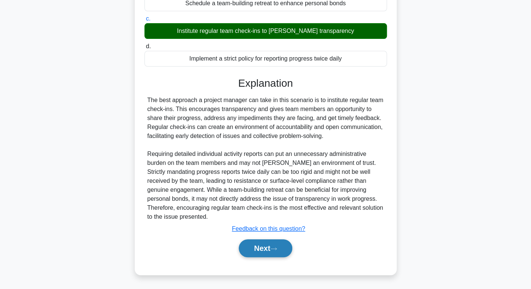
click at [277, 246] on button "Next" at bounding box center [266, 248] width 54 height 18
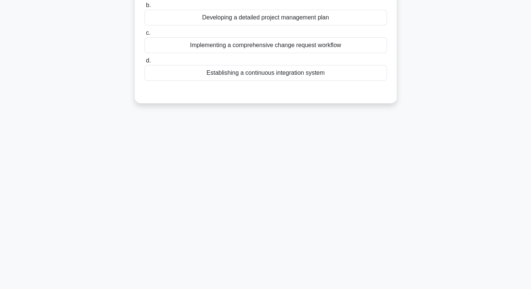
scroll to position [0, 0]
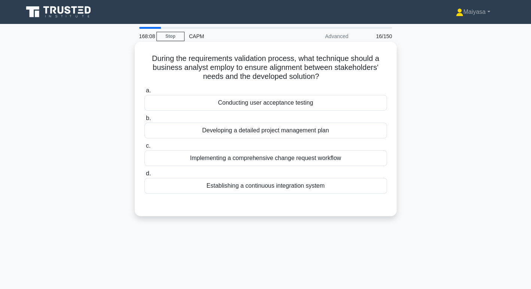
click at [282, 187] on div "Establishing a continuous integration system" at bounding box center [265, 186] width 242 height 16
click at [144, 176] on input "d. Establishing a continuous integration system" at bounding box center [144, 173] width 0 height 5
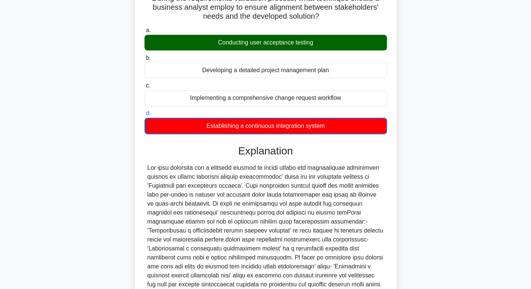
scroll to position [127, 0]
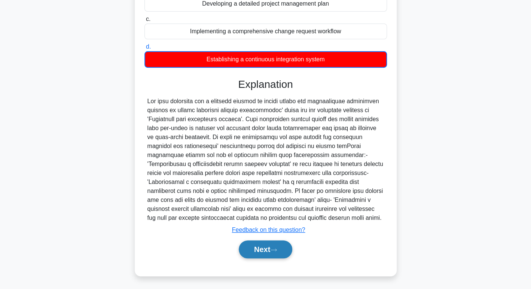
click at [273, 252] on button "Next" at bounding box center [266, 250] width 54 height 18
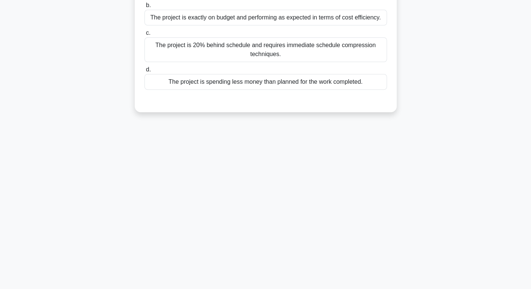
scroll to position [0, 0]
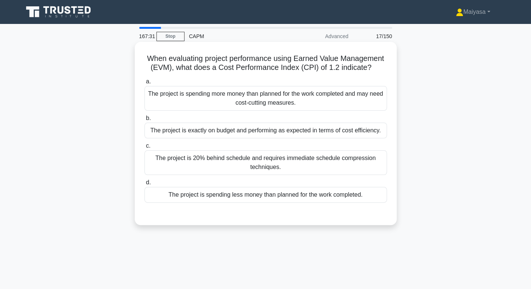
click at [286, 199] on div "The project is spending less money than planned for the work completed." at bounding box center [265, 195] width 242 height 16
click at [144, 185] on input "d. The project is spending less money than planned for the work completed." at bounding box center [144, 182] width 0 height 5
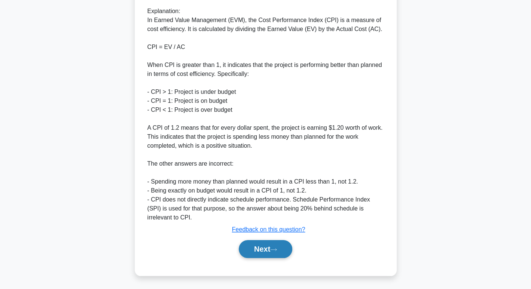
scroll to position [252, 0]
click at [253, 244] on button "Next" at bounding box center [266, 250] width 54 height 18
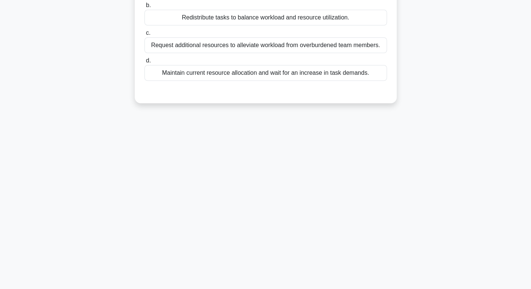
scroll to position [0, 0]
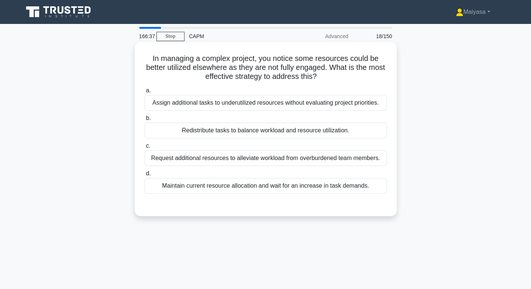
click at [332, 135] on div "Redistribute tasks to balance workload and resource utilization." at bounding box center [265, 131] width 242 height 16
click at [144, 121] on input "b. Redistribute tasks to balance workload and resource utilization." at bounding box center [144, 118] width 0 height 5
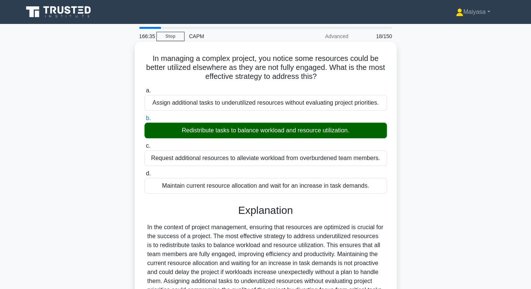
scroll to position [115, 0]
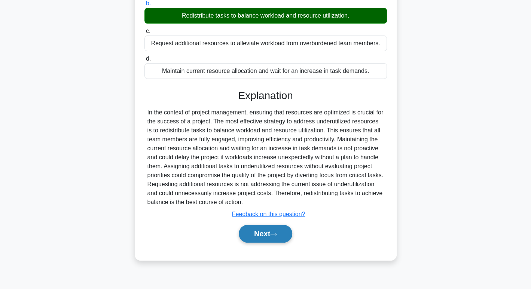
click at [279, 230] on button "Next" at bounding box center [266, 234] width 54 height 18
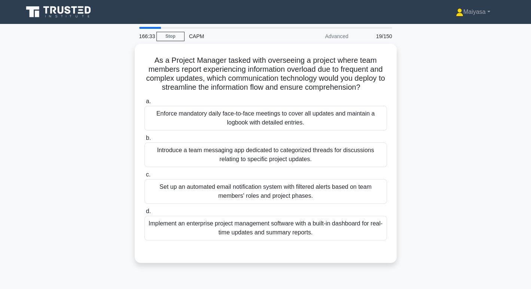
scroll to position [11, 0]
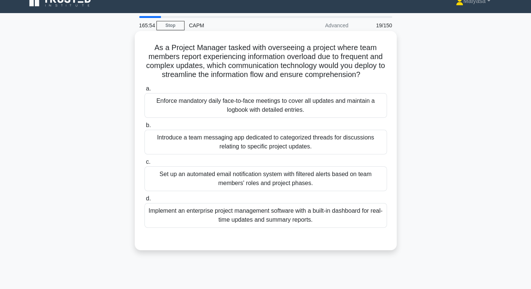
click at [341, 225] on div "Implement an enterprise project management software with a built-in dashboard f…" at bounding box center [265, 215] width 242 height 25
click at [144, 201] on input "d. Implement an enterprise project management software with a built-in dashboar…" at bounding box center [144, 198] width 0 height 5
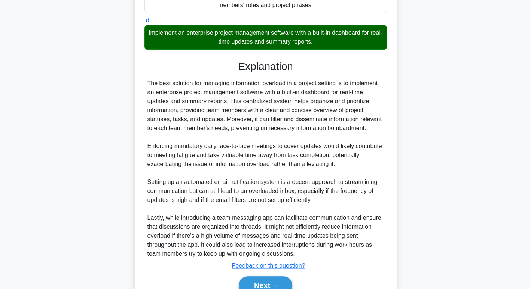
scroll to position [203, 0]
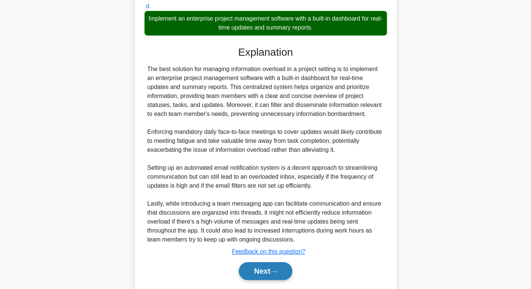
click at [275, 277] on button "Next" at bounding box center [266, 271] width 54 height 18
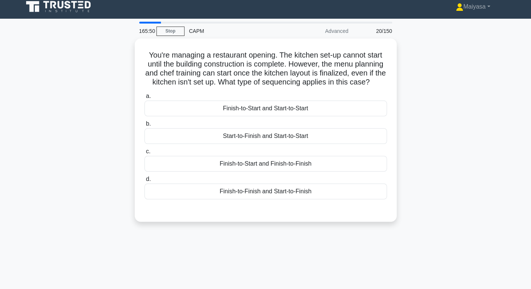
scroll to position [3, 0]
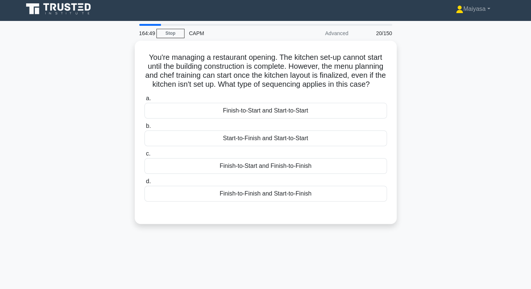
click at [324, 171] on div "Finish-to-Start and Finish-to-Finish" at bounding box center [265, 166] width 242 height 16
click at [144, 156] on input "c. Finish-to-Start and Finish-to-Finish" at bounding box center [144, 154] width 0 height 5
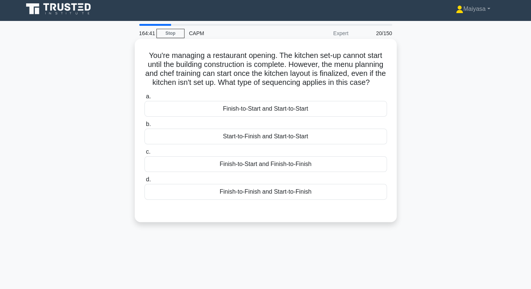
drag, startPoint x: 0, startPoint y: 0, endPoint x: 260, endPoint y: 118, distance: 285.4
click at [260, 117] on div "Finish-to-Start and Start-to-Start" at bounding box center [265, 109] width 242 height 16
click at [144, 99] on input "a. Finish-to-Start and Start-to-Start" at bounding box center [144, 96] width 0 height 5
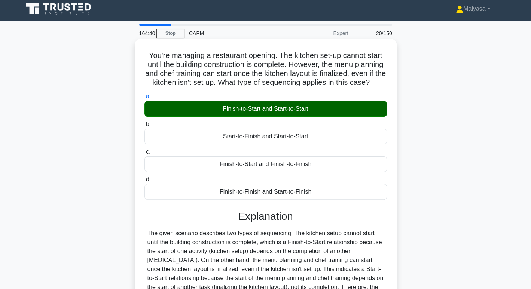
scroll to position [115, 0]
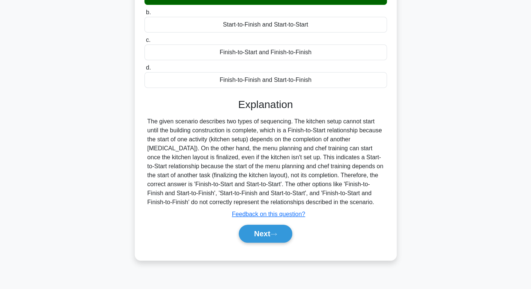
click at [263, 240] on button "Next" at bounding box center [266, 234] width 54 height 18
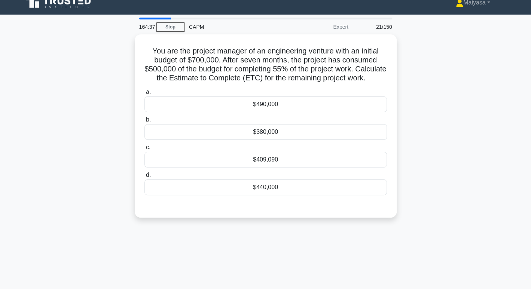
scroll to position [9, 0]
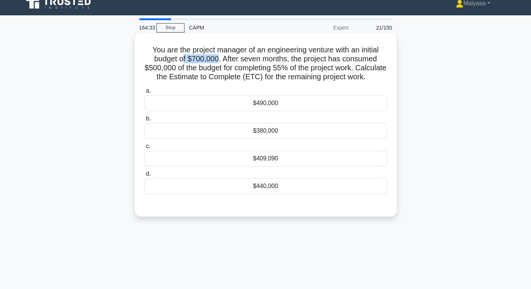
drag, startPoint x: 183, startPoint y: 59, endPoint x: 217, endPoint y: 58, distance: 34.4
click at [217, 58] on h5 "You are the project manager of an engineering venture with an initial budget of…" at bounding box center [266, 63] width 244 height 37
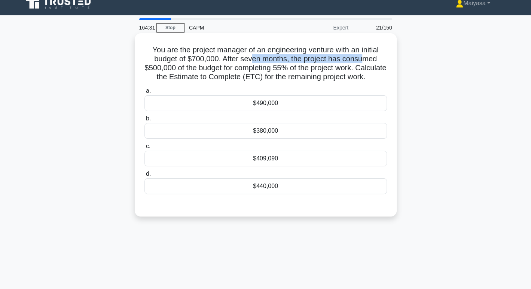
drag, startPoint x: 252, startPoint y: 56, endPoint x: 367, endPoint y: 58, distance: 115.6
click at [367, 58] on h5 "You are the project manager of an engineering venture with an initial budget of…" at bounding box center [266, 63] width 244 height 37
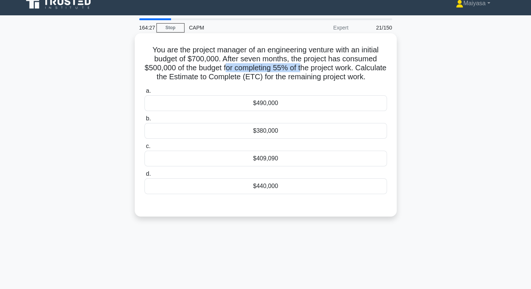
drag, startPoint x: 240, startPoint y: 65, endPoint x: 318, endPoint y: 66, distance: 77.9
click at [318, 66] on h5 "You are the project manager of an engineering venture with an initial budget of…" at bounding box center [266, 63] width 244 height 37
drag, startPoint x: 202, startPoint y: 78, endPoint x: 299, endPoint y: 76, distance: 96.2
click at [299, 76] on h5 "You are the project manager of an engineering venture with an initial budget of…" at bounding box center [266, 63] width 244 height 37
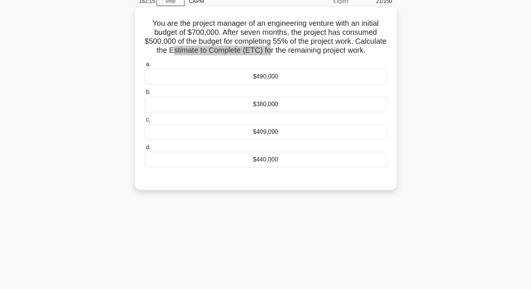
scroll to position [46, 0]
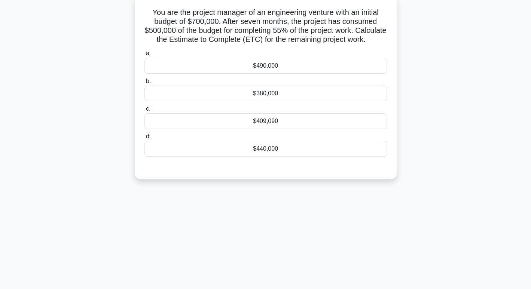
click at [287, 30] on h5 "You are the project manager of an engineering venture with an initial budget of…" at bounding box center [266, 26] width 244 height 37
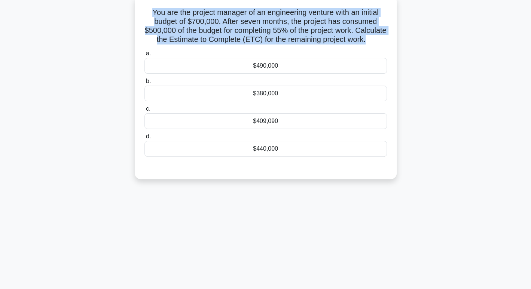
click at [287, 30] on h5 "You are the project manager of an engineering venture with an initial budget of…" at bounding box center [266, 26] width 244 height 37
copy div "You are the project manager of an engineering venture with an initial budget of…"
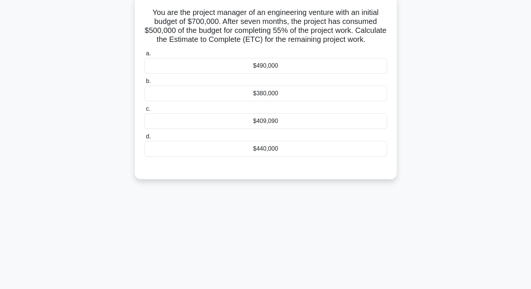
click at [315, 129] on div "$409,090" at bounding box center [265, 121] width 242 height 16
click at [144, 112] on input "c. $409,090" at bounding box center [144, 109] width 0 height 5
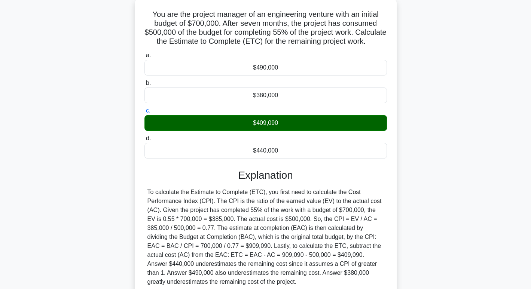
scroll to position [118, 0]
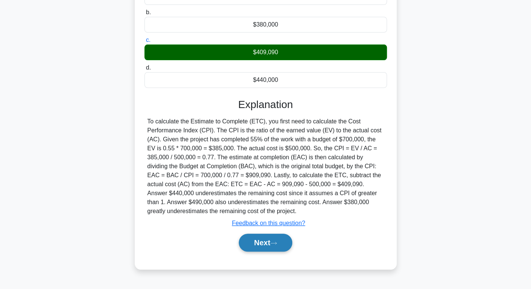
click at [285, 248] on button "Next" at bounding box center [266, 243] width 54 height 18
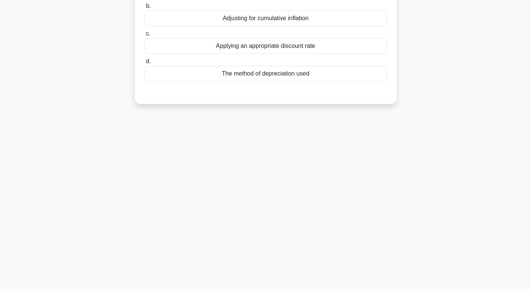
scroll to position [0, 0]
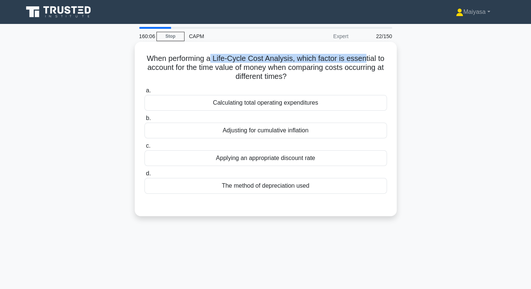
drag, startPoint x: 209, startPoint y: 55, endPoint x: 367, endPoint y: 62, distance: 158.0
click at [367, 62] on h5 "When performing a Life-Cycle Cost Analysis, which factor is essential to accoun…" at bounding box center [266, 68] width 244 height 28
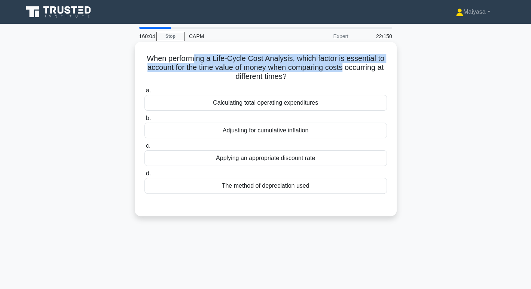
drag, startPoint x: 193, startPoint y: 63, endPoint x: 349, endPoint y: 71, distance: 155.9
click at [349, 71] on h5 "When performing a Life-Cycle Cost Analysis, which factor is essential to accoun…" at bounding box center [266, 68] width 244 height 28
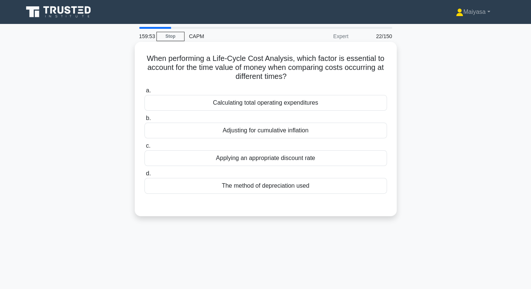
click at [176, 61] on h5 "When performing a Life-Cycle Cost Analysis, which factor is essential to accoun…" at bounding box center [266, 68] width 244 height 28
drag, startPoint x: 211, startPoint y: 57, endPoint x: 294, endPoint y: 58, distance: 82.3
click at [294, 58] on h5 "When performing a Life-Cycle Cost Analysis, which factor is essential to accoun…" at bounding box center [266, 68] width 244 height 28
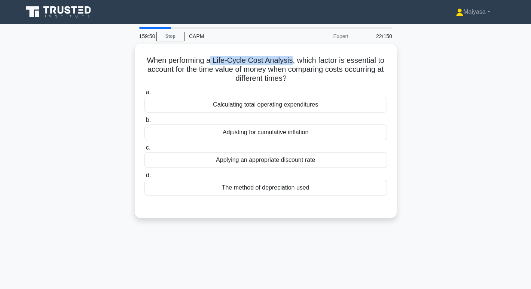
copy h5 "Life-Cycle Cost Analysis"
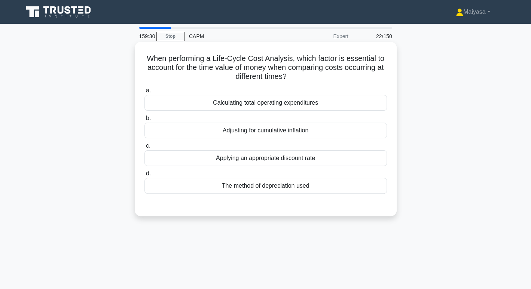
click at [329, 97] on div "Calculating total operating expenditures" at bounding box center [265, 103] width 242 height 16
click at [144, 93] on input "a. Calculating total operating expenditures" at bounding box center [144, 90] width 0 height 5
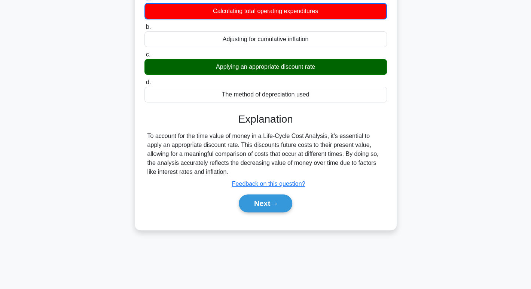
scroll to position [115, 0]
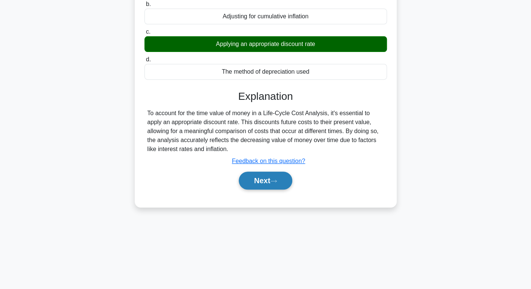
click at [268, 178] on button "Next" at bounding box center [266, 181] width 54 height 18
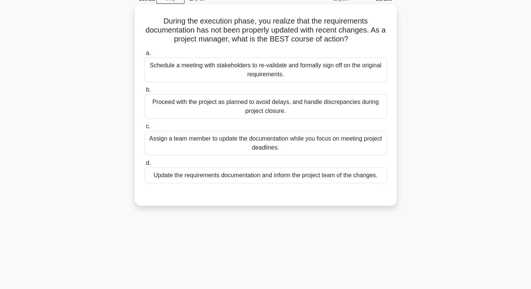
scroll to position [0, 0]
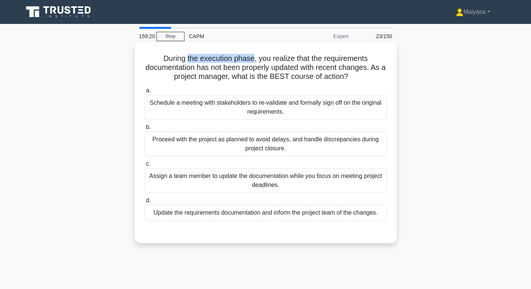
drag, startPoint x: 186, startPoint y: 58, endPoint x: 253, endPoint y: 61, distance: 67.1
click at [253, 61] on h5 "During the execution phase, you realize that the requirements documentation has…" at bounding box center [266, 68] width 244 height 28
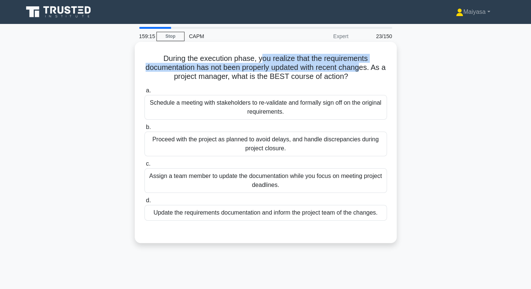
drag, startPoint x: 262, startPoint y: 59, endPoint x: 366, endPoint y: 67, distance: 104.3
click at [366, 67] on h5 "During the execution phase, you realize that the requirements documentation has…" at bounding box center [266, 68] width 244 height 28
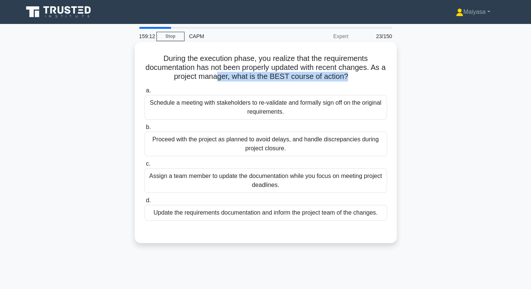
drag, startPoint x: 220, startPoint y: 73, endPoint x: 350, endPoint y: 81, distance: 129.4
click at [350, 81] on h5 "During the execution phase, you realize that the requirements documentation has…" at bounding box center [266, 68] width 244 height 28
click at [314, 215] on div "Update the requirements documentation and inform the project team of the change…" at bounding box center [265, 213] width 242 height 16
click at [144, 203] on input "d. Update the requirements documentation and inform the project team of the cha…" at bounding box center [144, 200] width 0 height 5
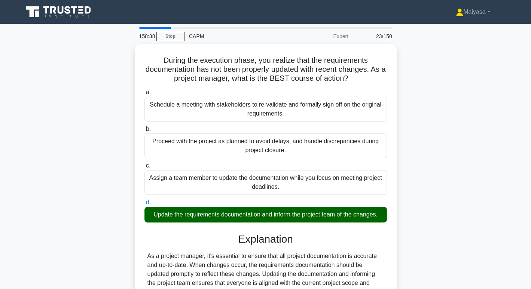
scroll to position [115, 0]
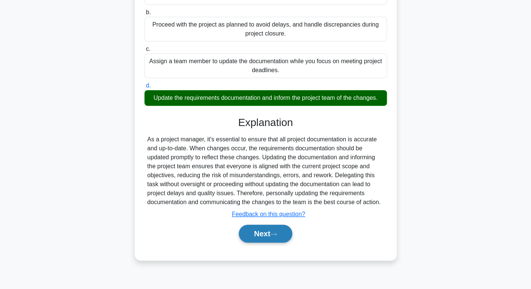
click at [262, 232] on button "Next" at bounding box center [266, 234] width 54 height 18
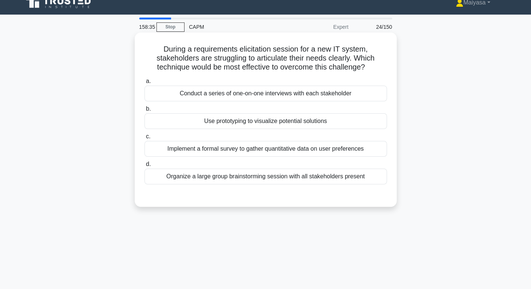
scroll to position [9, 0]
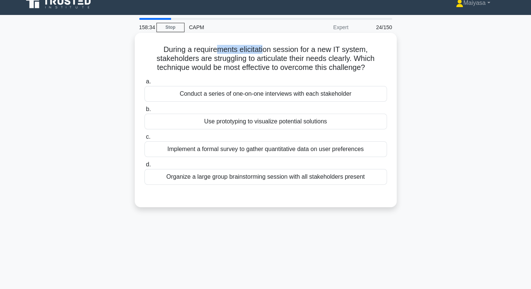
drag, startPoint x: 217, startPoint y: 46, endPoint x: 265, endPoint y: 45, distance: 48.3
click at [265, 45] on h5 "During a requirements elicitation session for a new IT system, stakeholders are…" at bounding box center [266, 59] width 244 height 28
drag, startPoint x: 277, startPoint y: 48, endPoint x: 361, endPoint y: 49, distance: 83.8
click at [361, 49] on h5 "During a requirements elicitation session for a new IT system, stakeholders are…" at bounding box center [266, 59] width 244 height 28
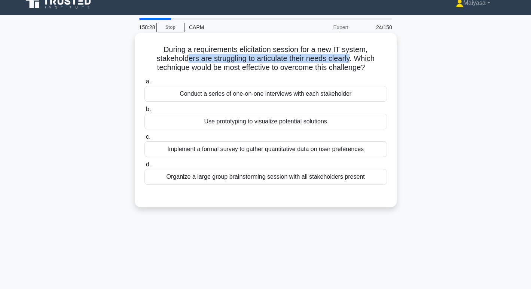
drag, startPoint x: 187, startPoint y: 58, endPoint x: 351, endPoint y: 57, distance: 163.9
click at [351, 57] on h5 "During a requirements elicitation session for a new IT system, stakeholders are…" at bounding box center [266, 59] width 244 height 28
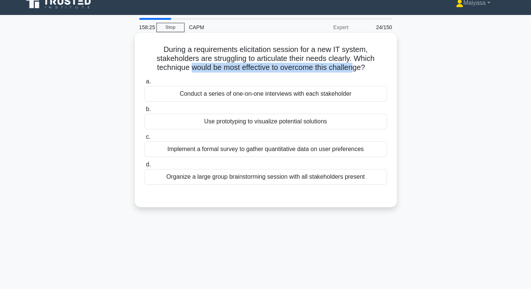
drag, startPoint x: 191, startPoint y: 70, endPoint x: 356, endPoint y: 68, distance: 165.4
click at [356, 68] on h5 "During a requirements elicitation session for a new IT system, stakeholders are…" at bounding box center [266, 59] width 244 height 28
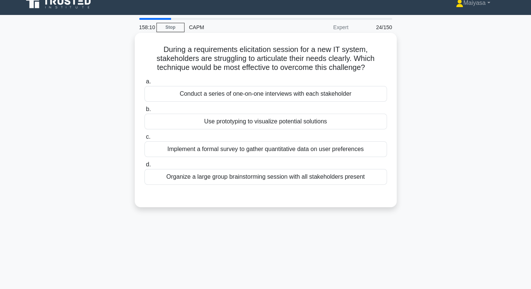
click at [214, 45] on h5 "During a requirements elicitation session for a new IT system, stakeholders are…" at bounding box center [266, 59] width 244 height 28
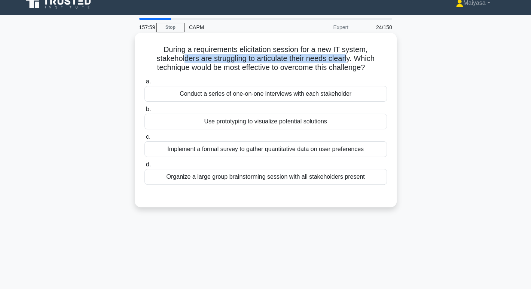
drag, startPoint x: 184, startPoint y: 61, endPoint x: 350, endPoint y: 60, distance: 166.2
click at [350, 60] on h5 "During a requirements elicitation session for a new IT system, stakeholders are…" at bounding box center [266, 59] width 244 height 28
click at [294, 58] on h5 "During a requirements elicitation session for a new IT system, stakeholders are…" at bounding box center [266, 59] width 244 height 28
drag, startPoint x: 246, startPoint y: 61, endPoint x: 355, endPoint y: 62, distance: 108.9
click at [355, 62] on h5 "During a requirements elicitation session for a new IT system, stakeholders are…" at bounding box center [266, 59] width 244 height 28
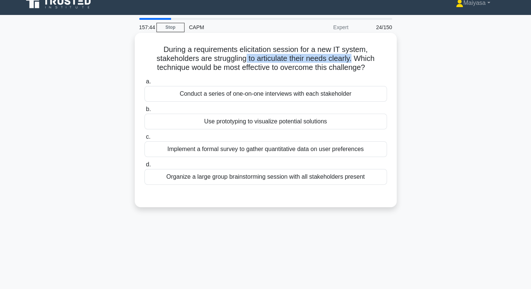
copy h5 "to articulate their needs clearly."
click at [292, 57] on h5 "During a requirements elicitation session for a new IT system, stakeholders are…" at bounding box center [266, 59] width 244 height 28
click at [299, 148] on div "Implement a formal survey to gather quantitative data on user preferences" at bounding box center [265, 149] width 242 height 16
click at [144, 140] on input "c. Implement a formal survey to gather quantitative data on user preferences" at bounding box center [144, 137] width 0 height 5
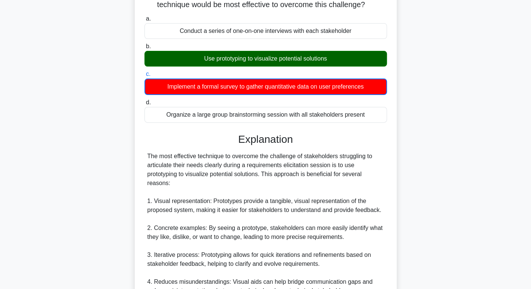
scroll to position [262, 0]
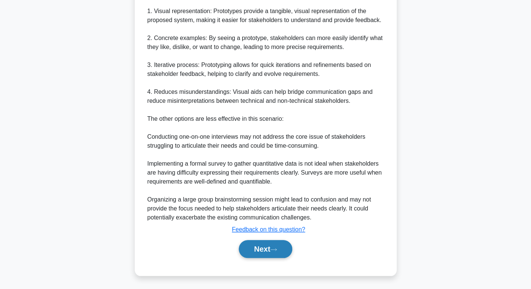
click at [277, 244] on button "Next" at bounding box center [266, 249] width 54 height 18
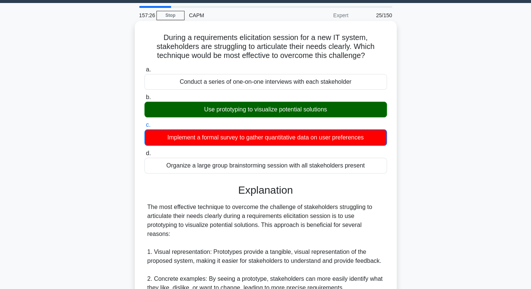
scroll to position [0, 0]
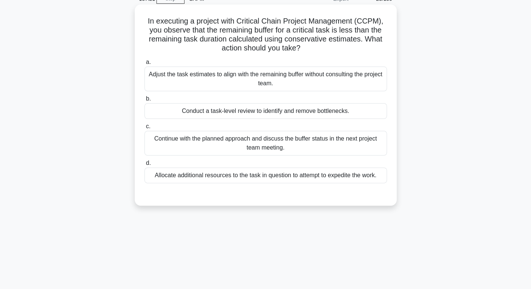
drag, startPoint x: 159, startPoint y: 60, endPoint x: 323, endPoint y: 53, distance: 164.0
click at [323, 53] on h5 "In executing a project with Critical Chain Project Management (CCPM), you obser…" at bounding box center [266, 34] width 244 height 37
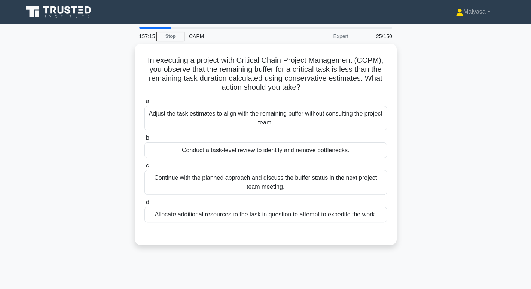
click at [497, 86] on div "In executing a project with Critical Chain Project Management (CCPM), you obser…" at bounding box center [266, 149] width 494 height 210
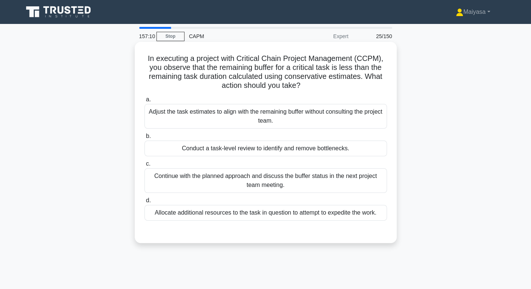
click at [271, 61] on h5 "In executing a project with Critical Chain Project Management (CCPM), you obser…" at bounding box center [266, 72] width 244 height 37
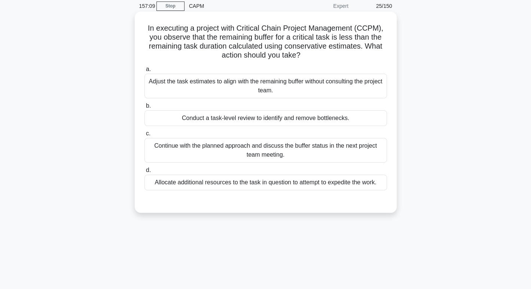
scroll to position [37, 0]
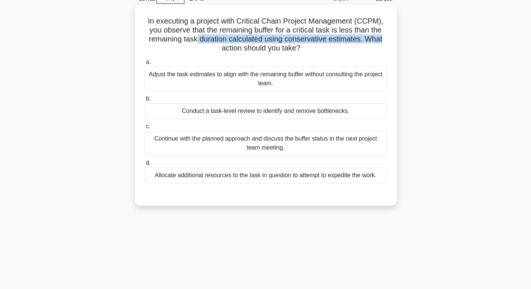
drag, startPoint x: 196, startPoint y: 42, endPoint x: 384, endPoint y: 42, distance: 187.9
click at [384, 42] on h5 "In executing a project with Critical Chain Project Management (CCPM), you obser…" at bounding box center [266, 34] width 244 height 37
click at [232, 109] on div "Conduct a task-level review to identify and remove bottlenecks." at bounding box center [265, 111] width 242 height 16
click at [144, 101] on input "b. Conduct a task-level review to identify and remove bottlenecks." at bounding box center [144, 99] width 0 height 5
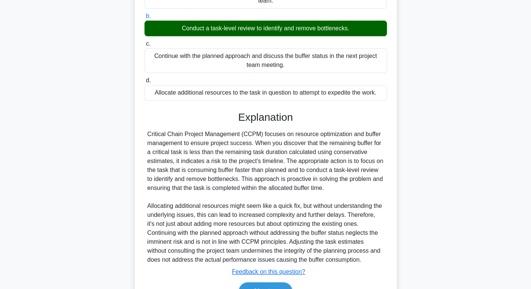
scroll to position [143, 0]
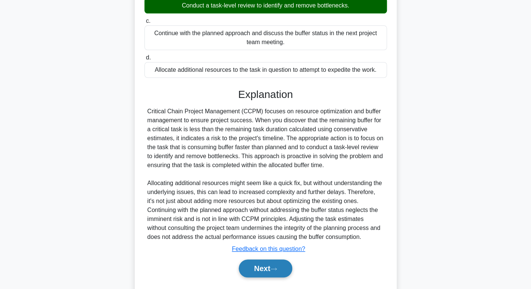
click at [271, 260] on button "Next" at bounding box center [266, 269] width 54 height 18
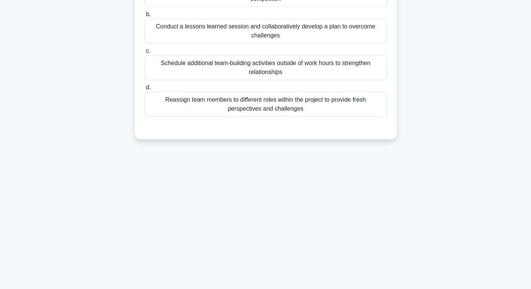
scroll to position [0, 0]
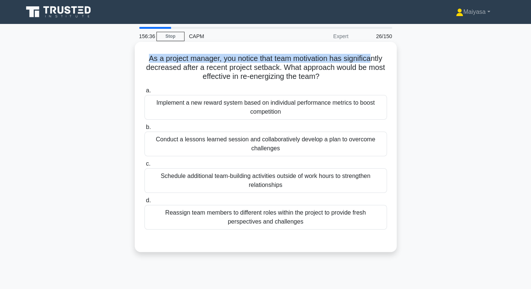
drag, startPoint x: 146, startPoint y: 58, endPoint x: 371, endPoint y: 63, distance: 225.0
click at [371, 63] on h5 "As a project manager, you notice that team motivation has significantly decreas…" at bounding box center [266, 68] width 244 height 28
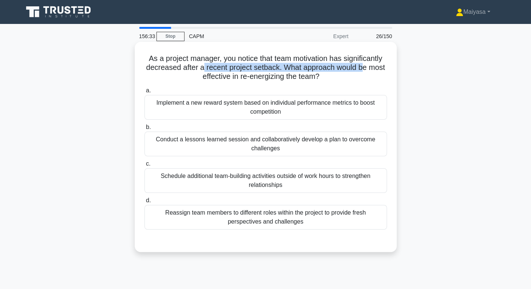
drag, startPoint x: 224, startPoint y: 67, endPoint x: 372, endPoint y: 69, distance: 148.2
click at [372, 69] on h5 "As a project manager, you notice that team motivation has significantly decreas…" at bounding box center [266, 68] width 244 height 28
click at [272, 76] on h5 "As a project manager, you notice that team motivation has significantly decreas…" at bounding box center [266, 68] width 244 height 28
click at [323, 77] on h5 "As a project manager, you notice that team motivation has significantly decreas…" at bounding box center [266, 68] width 244 height 28
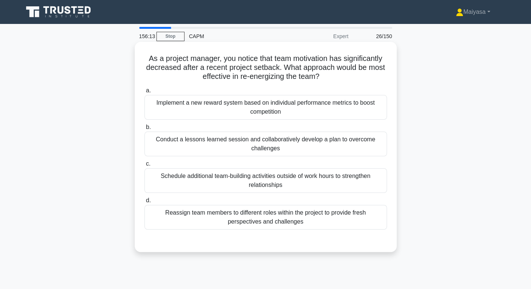
click at [225, 149] on div "Conduct a lessons learned session and collaboratively develop a plan to overcom…" at bounding box center [265, 144] width 242 height 25
click at [144, 130] on input "b. Conduct a lessons learned session and collaboratively develop a plan to over…" at bounding box center [144, 127] width 0 height 5
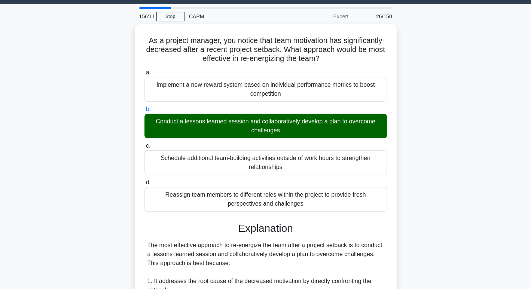
scroll to position [253, 0]
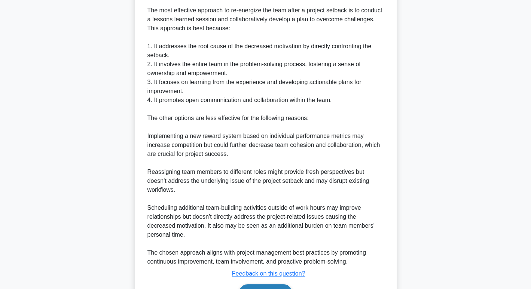
click at [272, 284] on button "Next" at bounding box center [266, 293] width 54 height 18
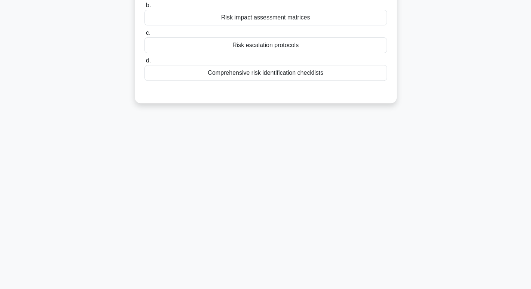
scroll to position [0, 0]
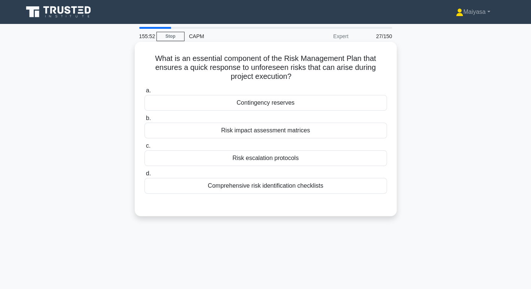
click at [283, 102] on div "Contingency reserves" at bounding box center [265, 103] width 242 height 16
click at [144, 93] on input "a. Contingency reserves" at bounding box center [144, 90] width 0 height 5
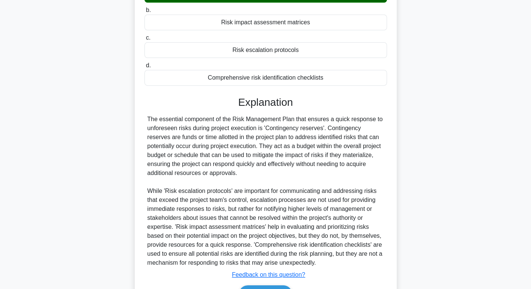
scroll to position [120, 0]
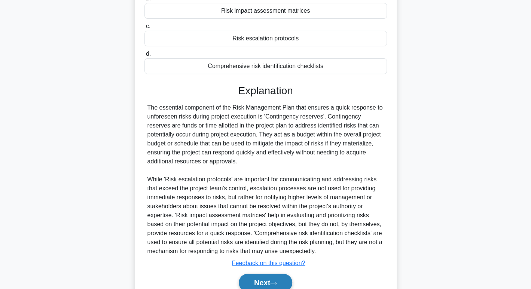
click at [271, 275] on button "Next" at bounding box center [266, 283] width 54 height 18
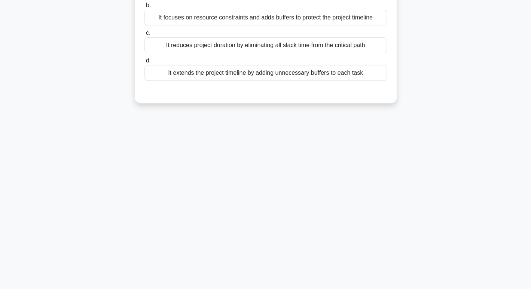
scroll to position [0, 0]
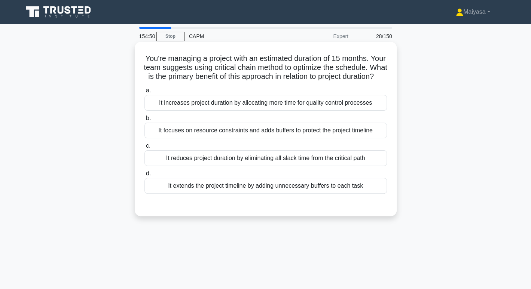
click at [279, 137] on div "It focuses on resource constraints and adds buffers to protect the project time…" at bounding box center [265, 131] width 242 height 16
click at [144, 121] on input "b. It focuses on resource constraints and adds buffers to protect the project t…" at bounding box center [144, 118] width 0 height 5
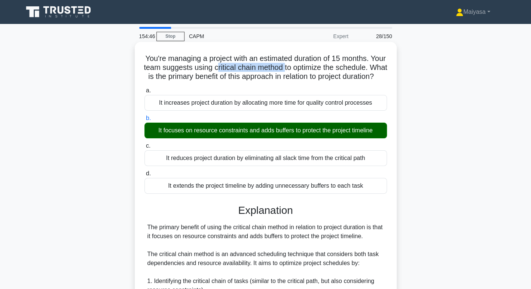
drag, startPoint x: 249, startPoint y: 70, endPoint x: 319, endPoint y: 64, distance: 69.8
click at [319, 64] on h5 "You're managing a project with an estimated duration of 15 months. Your team su…" at bounding box center [266, 68] width 244 height 28
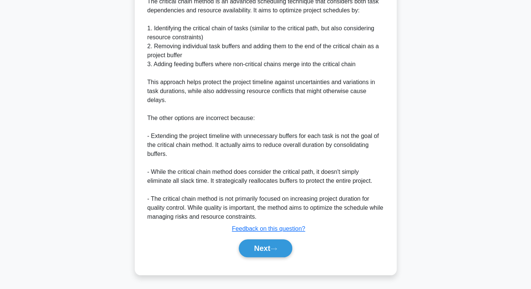
scroll to position [261, 0]
click at [254, 252] on button "Next" at bounding box center [266, 248] width 54 height 18
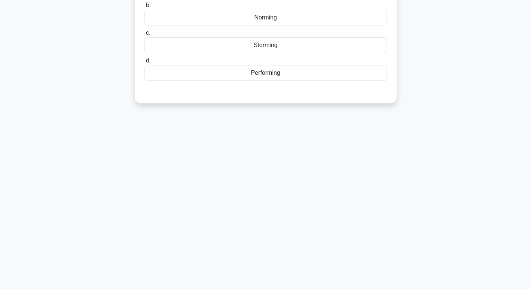
scroll to position [0, 0]
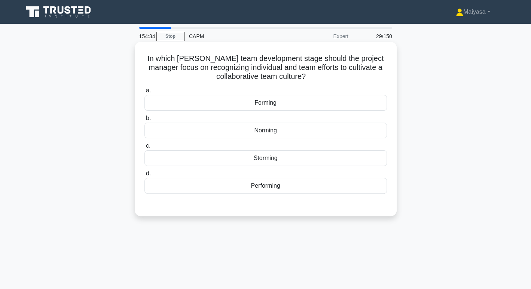
click at [311, 106] on div "Forming" at bounding box center [265, 103] width 242 height 16
click at [144, 93] on input "a. Forming" at bounding box center [144, 90] width 0 height 5
click at [253, 128] on div "Norming" at bounding box center [265, 131] width 242 height 16
click at [144, 121] on input "b. Norming" at bounding box center [144, 118] width 0 height 5
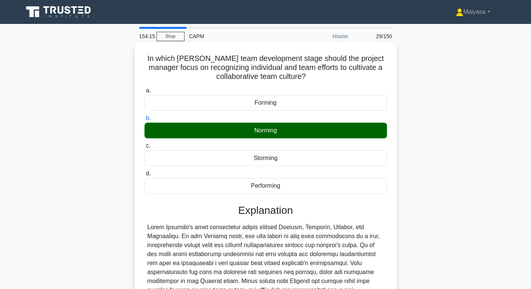
scroll to position [126, 0]
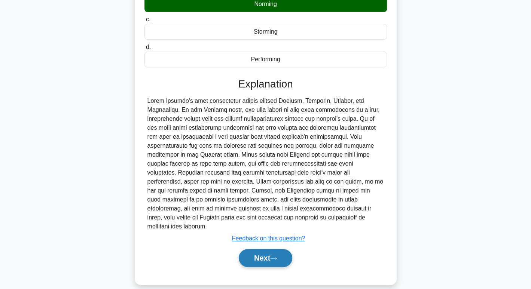
click at [275, 257] on icon at bounding box center [273, 259] width 7 height 4
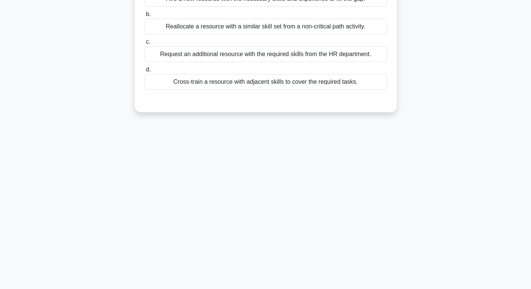
scroll to position [0, 0]
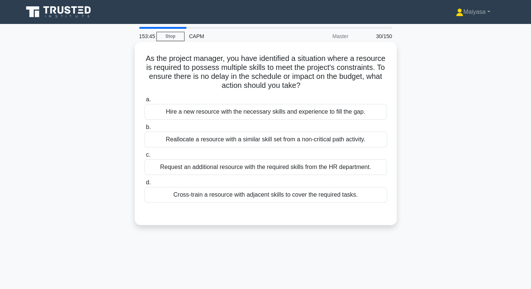
click at [274, 197] on div "Cross-train a resource with adjacent skills to cover the required tasks." at bounding box center [265, 195] width 242 height 16
click at [144, 185] on input "d. Cross-train a resource with adjacent skills to cover the required tasks." at bounding box center [144, 182] width 0 height 5
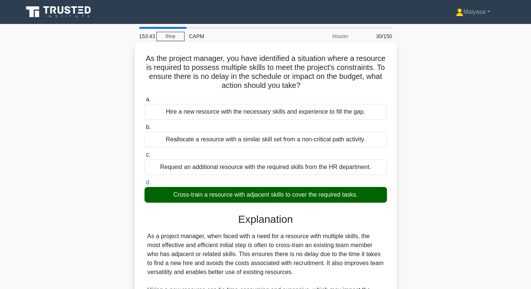
scroll to position [126, 0]
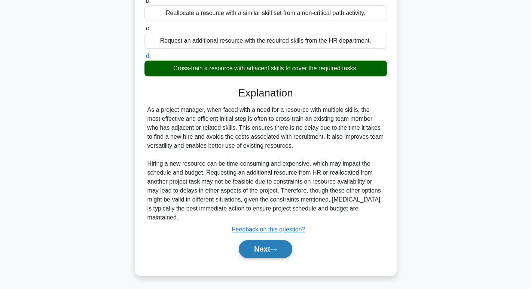
click at [266, 245] on button "Next" at bounding box center [266, 249] width 54 height 18
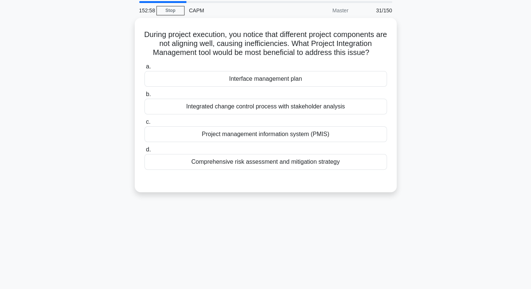
scroll to position [37, 0]
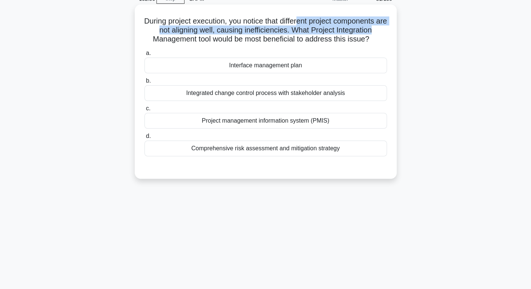
drag, startPoint x: 305, startPoint y: 15, endPoint x: 390, endPoint y: 28, distance: 86.4
click at [390, 28] on div "During project execution, you notice that different project components are not …" at bounding box center [266, 91] width 256 height 168
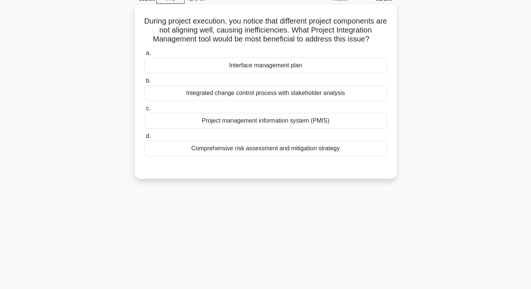
click at [320, 117] on div "Project management information system (PMIS)" at bounding box center [265, 121] width 242 height 16
click at [144, 111] on input "c. Project management information system (PMIS)" at bounding box center [144, 108] width 0 height 5
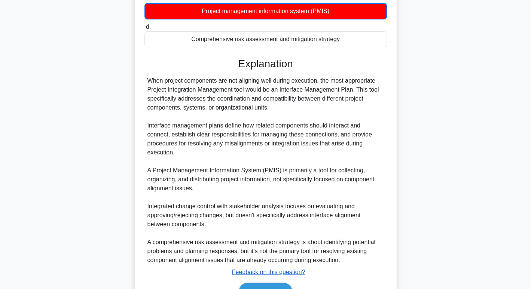
scroll to position [156, 0]
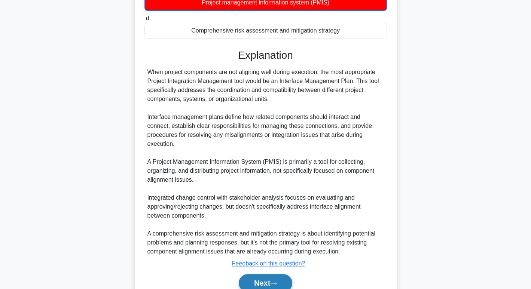
click at [260, 279] on button "Next" at bounding box center [266, 283] width 54 height 18
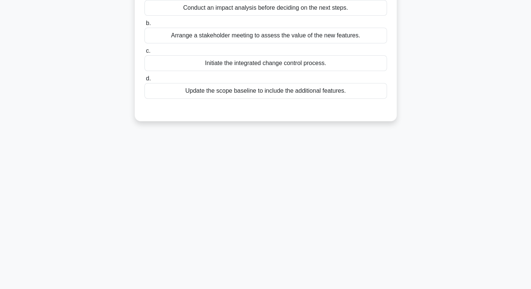
scroll to position [0, 0]
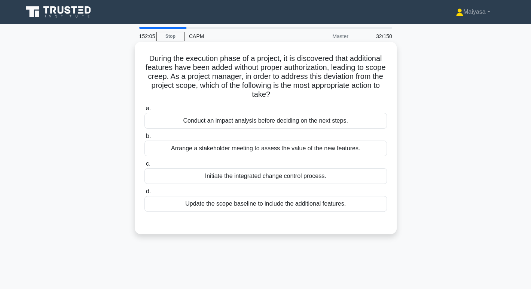
click at [306, 178] on div "Initiate the integrated change control process." at bounding box center [265, 176] width 242 height 16
click at [144, 167] on input "c. Initiate the integrated change control process." at bounding box center [144, 164] width 0 height 5
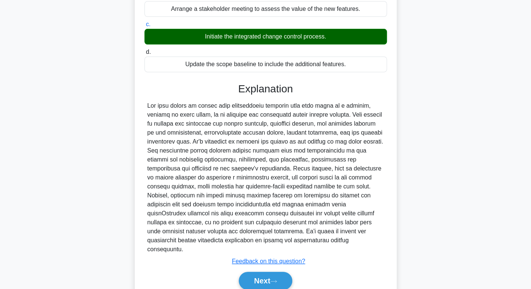
scroll to position [162, 0]
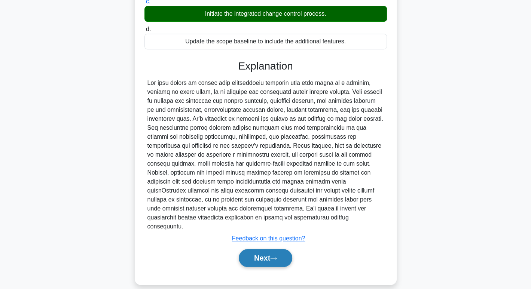
click at [273, 251] on button "Next" at bounding box center [266, 258] width 54 height 18
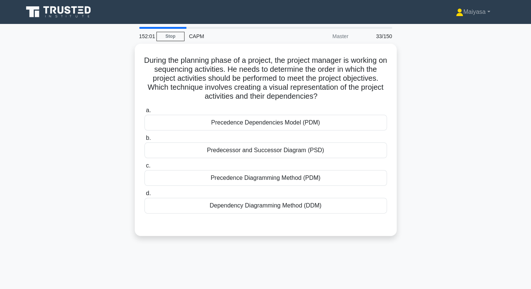
scroll to position [0, 0]
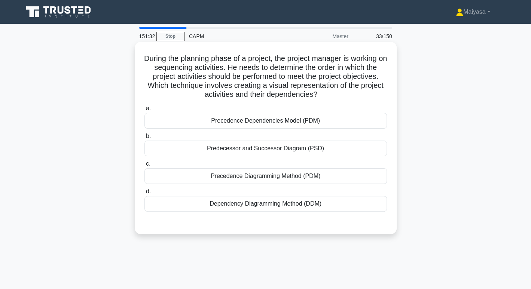
drag, startPoint x: 210, startPoint y: 108, endPoint x: 337, endPoint y: 124, distance: 127.8
click at [337, 124] on label "a. Precedence Dependencies Model (PDM)" at bounding box center [265, 116] width 242 height 25
click at [209, 79] on h5 "During the planning phase of a project, the project manager is working on seque…" at bounding box center [266, 77] width 244 height 46
drag, startPoint x: 144, startPoint y: 58, endPoint x: 335, endPoint y: 207, distance: 241.8
click at [335, 207] on div "During the planning phase of a project, the project manager is working on seque…" at bounding box center [266, 138] width 256 height 186
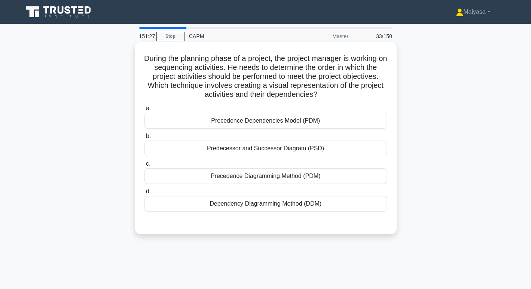
copy div "During the planning phase of a project, the project manager is working on seque…"
click at [297, 62] on h5 "During the planning phase of a project, the project manager is working on seque…" at bounding box center [266, 77] width 244 height 46
click at [271, 172] on div "Precedence Diagramming Method (PDM)" at bounding box center [265, 176] width 242 height 16
click at [144, 167] on input "c. Precedence Diagramming Method (PDM)" at bounding box center [144, 164] width 0 height 5
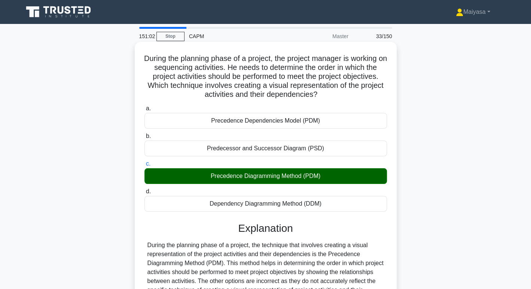
scroll to position [115, 0]
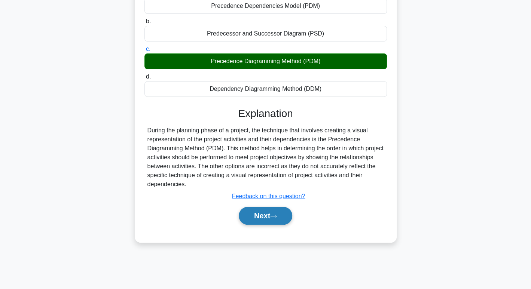
click at [260, 215] on button "Next" at bounding box center [266, 216] width 54 height 18
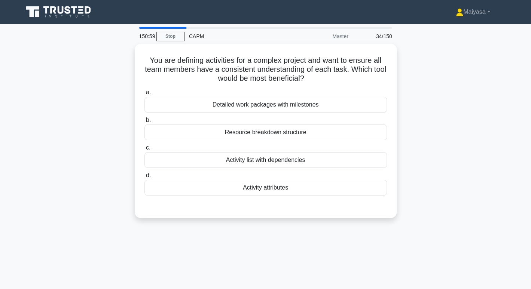
scroll to position [0, 0]
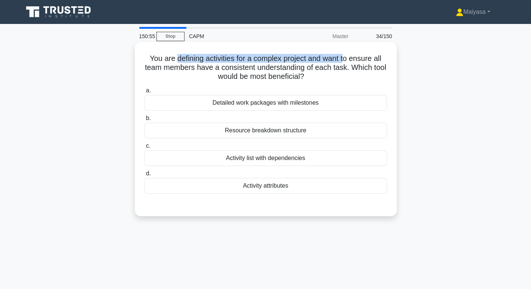
drag, startPoint x: 174, startPoint y: 58, endPoint x: 346, endPoint y: 62, distance: 171.8
click at [346, 62] on h5 "You are defining activities for a complex project and want to ensure all team m…" at bounding box center [266, 68] width 244 height 28
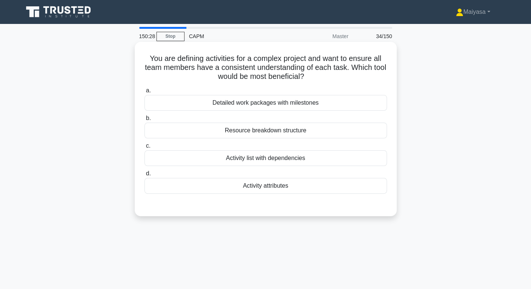
click at [337, 128] on div "Resource breakdown structure" at bounding box center [265, 131] width 242 height 16
click at [144, 121] on input "b. Resource breakdown structure" at bounding box center [144, 118] width 0 height 5
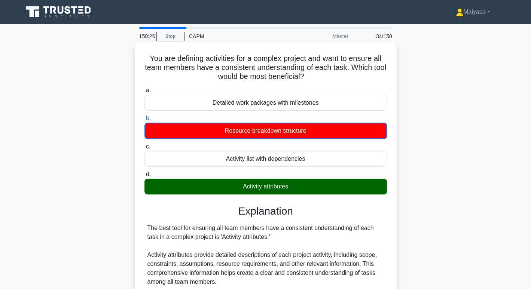
scroll to position [58, 0]
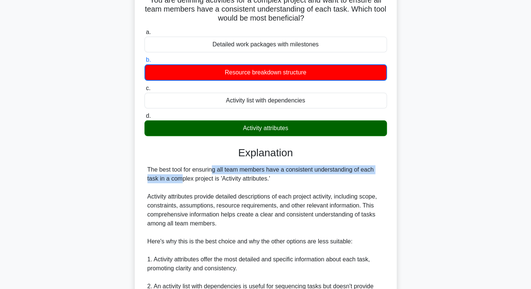
drag, startPoint x: 170, startPoint y: 169, endPoint x: 362, endPoint y: 171, distance: 192.7
click at [362, 171] on div "The best tool for ensuring all team members have a consistent understanding of …" at bounding box center [265, 282] width 237 height 234
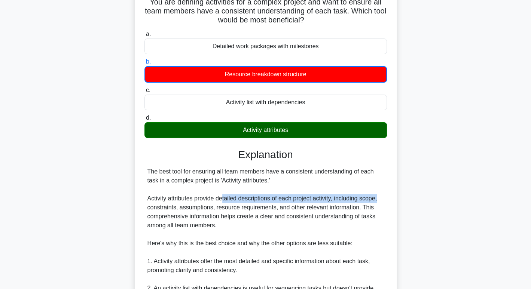
drag, startPoint x: 223, startPoint y: 198, endPoint x: 397, endPoint y: 194, distance: 174.0
click at [397, 194] on div "You are defining activities for a complex project and want to ensure all team m…" at bounding box center [266, 224] width 494 height 478
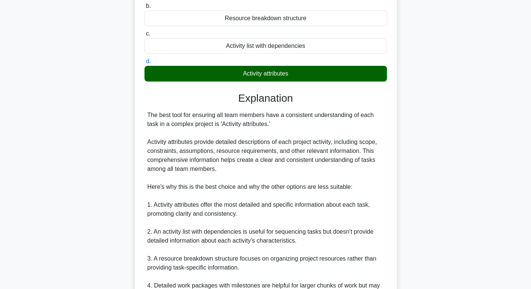
scroll to position [212, 0]
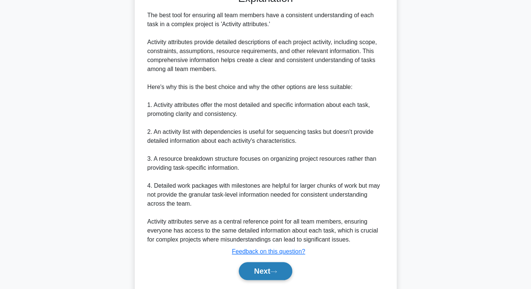
click at [269, 266] on button "Next" at bounding box center [266, 271] width 54 height 18
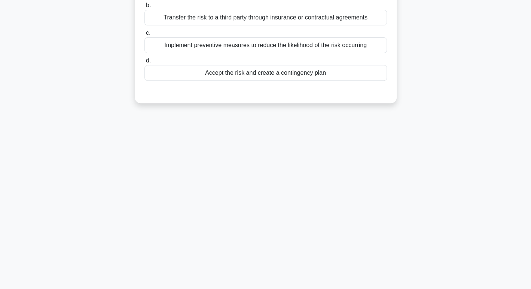
scroll to position [0, 0]
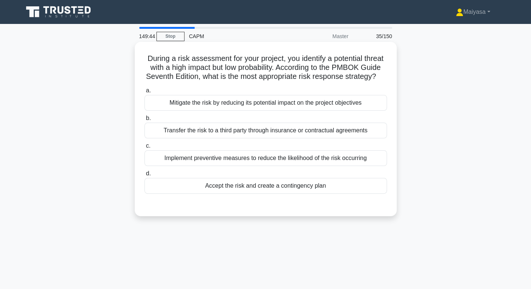
click at [278, 192] on div "Accept the risk and create a contingency plan" at bounding box center [265, 186] width 242 height 16
click at [144, 176] on input "d. Accept the risk and create a contingency plan" at bounding box center [144, 173] width 0 height 5
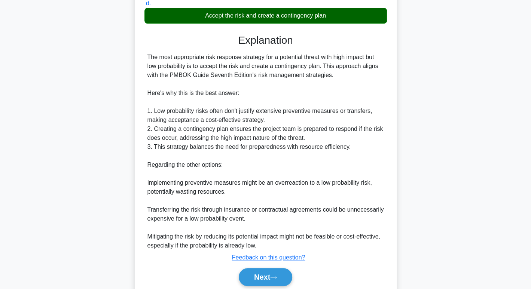
scroll to position [189, 0]
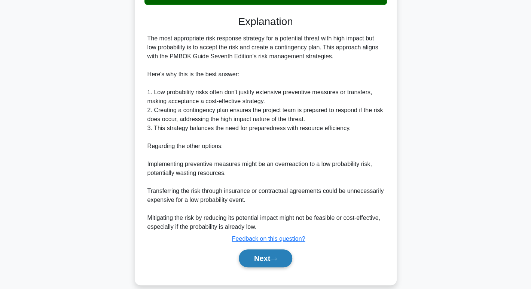
click at [268, 263] on button "Next" at bounding box center [266, 259] width 54 height 18
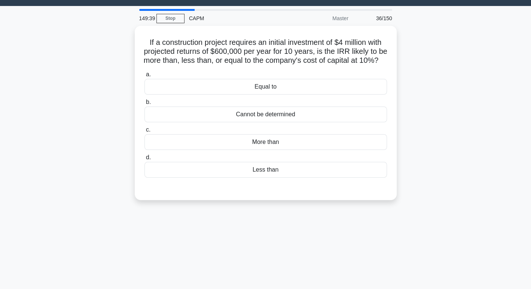
scroll to position [8, 0]
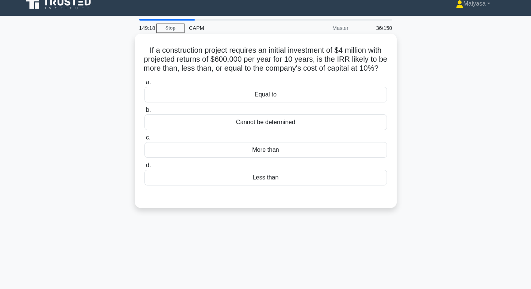
click at [288, 186] on div "Less than" at bounding box center [265, 178] width 242 height 16
click at [144, 168] on input "d. Less than" at bounding box center [144, 165] width 0 height 5
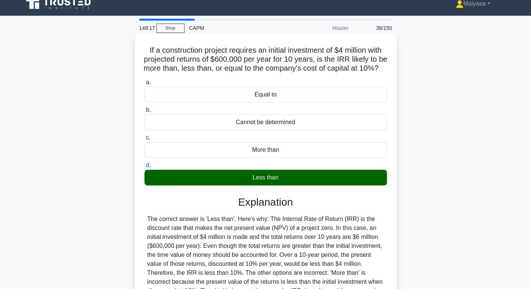
scroll to position [115, 0]
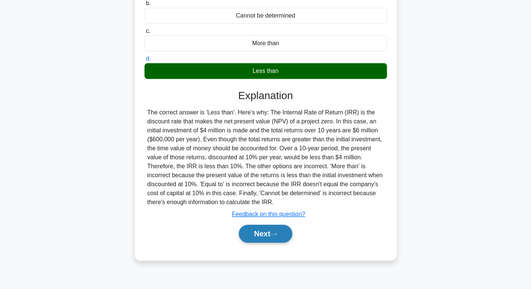
click at [265, 243] on button "Next" at bounding box center [266, 234] width 54 height 18
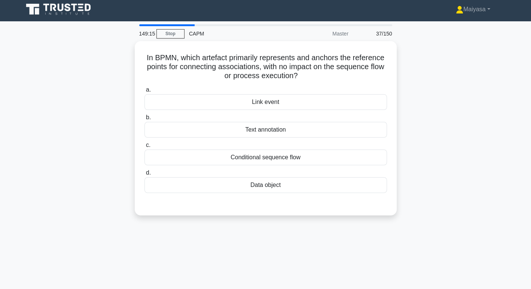
scroll to position [0, 0]
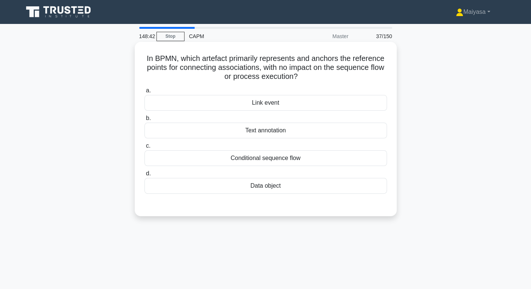
click at [296, 162] on div "Conditional sequence flow" at bounding box center [265, 158] width 242 height 16
click at [144, 149] on input "c. Conditional sequence flow" at bounding box center [144, 146] width 0 height 5
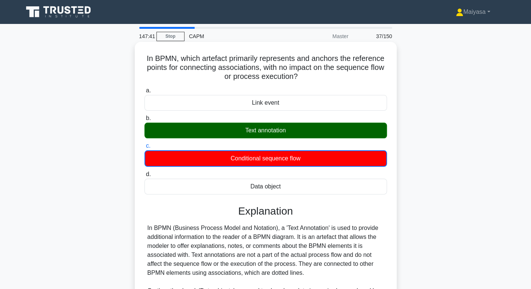
click at [311, 53] on div "In BPMN, which artefact primarily represents and anchors the reference points f…" at bounding box center [266, 222] width 256 height 355
drag, startPoint x: 181, startPoint y: 229, endPoint x: 271, endPoint y: 224, distance: 90.3
click at [271, 224] on div "In BPMN (Business Process Model and Notation), a 'Text Annotation' is used to p…" at bounding box center [265, 287] width 237 height 126
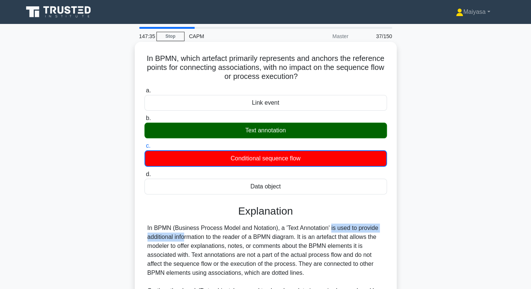
drag, startPoint x: 283, startPoint y: 227, endPoint x: 373, endPoint y: 223, distance: 89.5
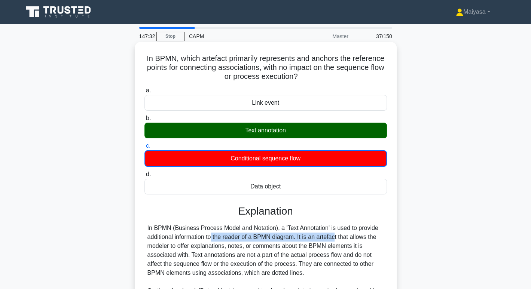
drag, startPoint x: 170, startPoint y: 238, endPoint x: 296, endPoint y: 234, distance: 126.2
click at [296, 234] on div "In BPMN (Business Process Model and Notation), a 'Text Annotation' is used to p…" at bounding box center [265, 287] width 237 height 126
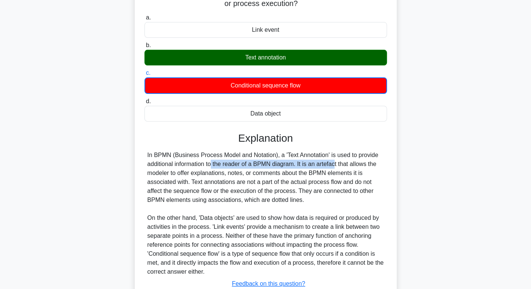
scroll to position [127, 0]
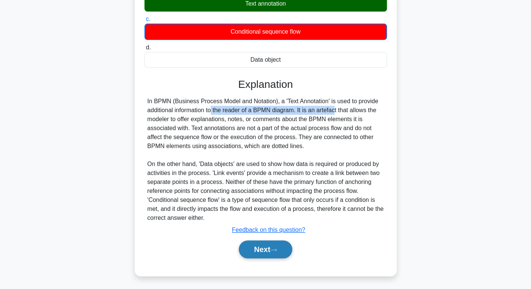
click at [274, 252] on button "Next" at bounding box center [266, 250] width 54 height 18
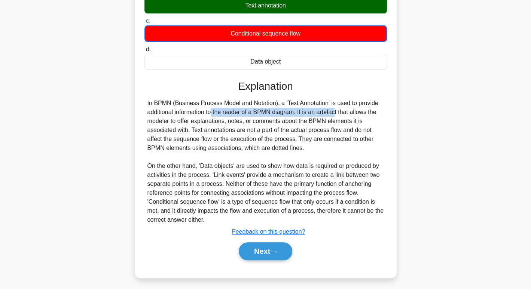
scroll to position [115, 0]
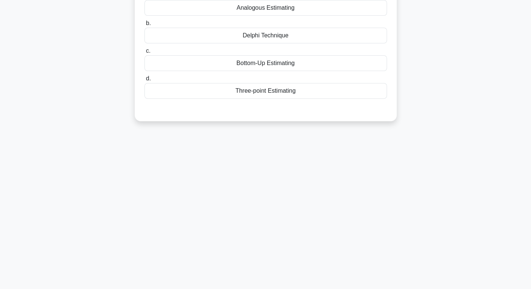
click at [275, 246] on div "147:27 Stop CAPM Master 38/150 A project manager is allocated a project with a …" at bounding box center [266, 99] width 494 height 374
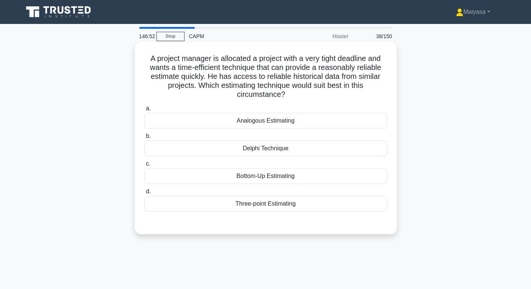
click at [274, 122] on div "Analogous Estimating" at bounding box center [265, 121] width 242 height 16
click at [144, 111] on input "a. Analogous Estimating" at bounding box center [144, 108] width 0 height 5
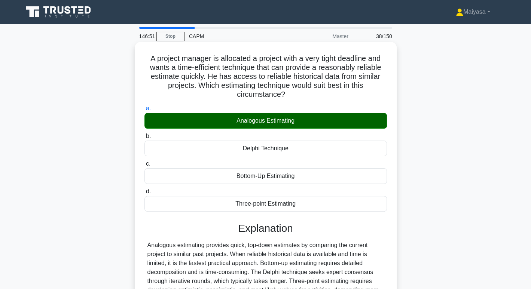
scroll to position [115, 0]
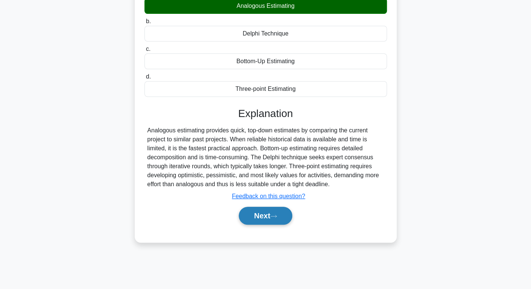
click at [262, 209] on button "Next" at bounding box center [266, 216] width 54 height 18
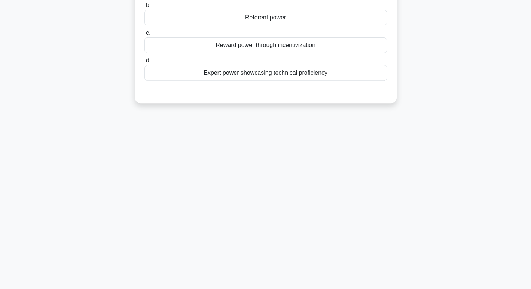
scroll to position [0, 0]
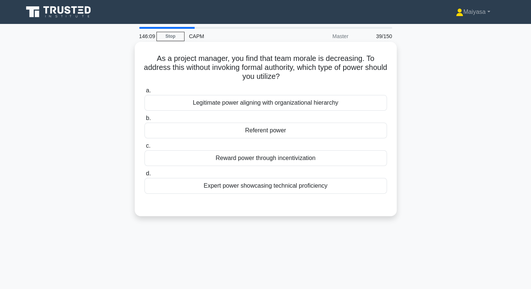
drag, startPoint x: 154, startPoint y: 57, endPoint x: 341, endPoint y: 187, distance: 227.7
click at [341, 187] on div "As a project manager, you find that team morale is decreasing. To address this …" at bounding box center [266, 129] width 256 height 168
copy div "As a project manager, you find that team morale is decreasing. To address this …"
click at [309, 97] on div "Legitimate power aligning with organizational hierarchy" at bounding box center [265, 103] width 242 height 16
click at [144, 93] on input "a. Legitimate power aligning with organizational hierarchy" at bounding box center [144, 90] width 0 height 5
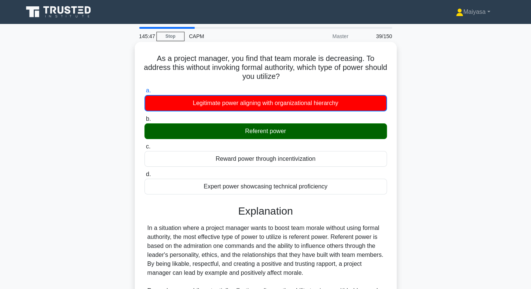
scroll to position [49, 0]
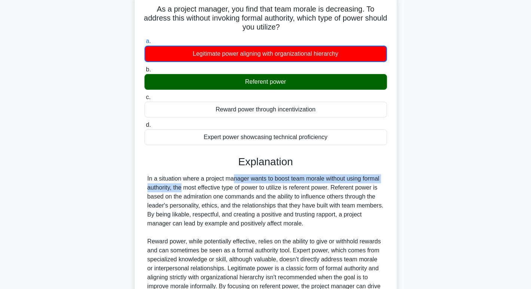
drag, startPoint x: 188, startPoint y: 180, endPoint x: 374, endPoint y: 180, distance: 186.0
click at [374, 180] on div "In a situation where a project manager wants to boost team morale without using…" at bounding box center [265, 237] width 237 height 126
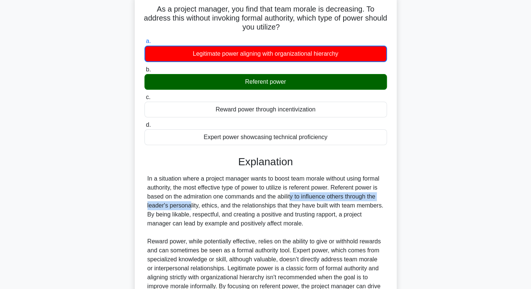
drag, startPoint x: 248, startPoint y: 195, endPoint x: 381, endPoint y: 197, distance: 132.9
click at [381, 197] on div "In a situation where a project manager wants to boost team morale without using…" at bounding box center [265, 237] width 237 height 126
click at [248, 203] on div "In a situation where a project manager wants to boost team morale without using…" at bounding box center [265, 237] width 237 height 126
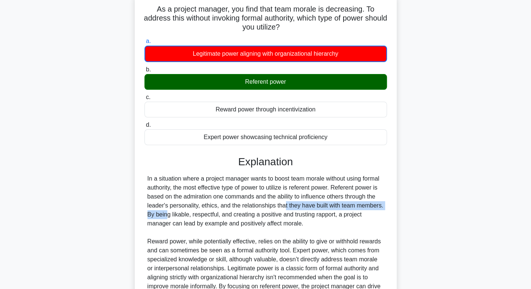
drag, startPoint x: 248, startPoint y: 203, endPoint x: 348, endPoint y: 205, distance: 99.9
click at [348, 205] on div "In a situation where a project manager wants to boost team morale without using…" at bounding box center [265, 237] width 237 height 126
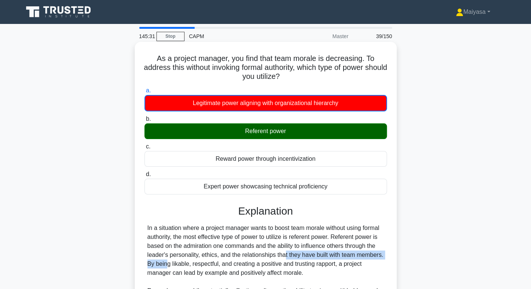
scroll to position [127, 0]
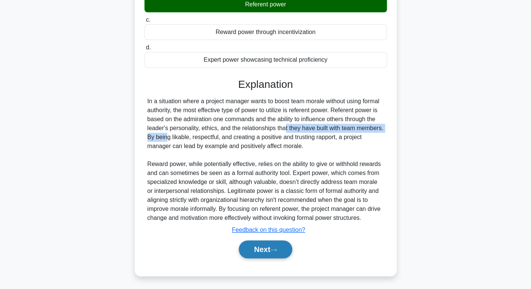
click at [273, 251] on icon at bounding box center [273, 250] width 7 height 4
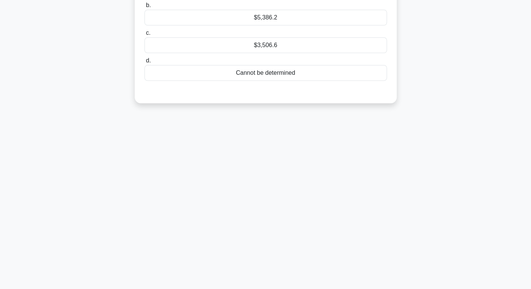
scroll to position [0, 0]
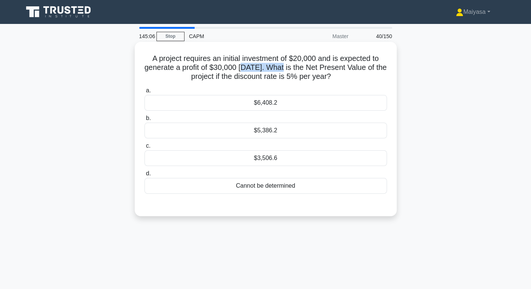
drag, startPoint x: 242, startPoint y: 69, endPoint x: 278, endPoint y: 65, distance: 36.2
click at [278, 65] on h5 "A project requires an initial investment of $20,000 and is expected to generate…" at bounding box center [266, 68] width 244 height 28
click at [321, 64] on h5 "A project requires an initial investment of $20,000 and is expected to generate…" at bounding box center [266, 68] width 244 height 28
drag, startPoint x: 321, startPoint y: 64, endPoint x: 378, endPoint y: 67, distance: 57.4
click at [378, 67] on h5 "A project requires an initial investment of $20,000 and is expected to generate…" at bounding box center [266, 68] width 244 height 28
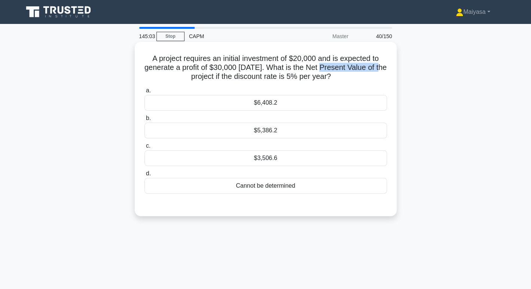
copy h5 "Net Present Value"
click at [300, 104] on div "$6,408.2" at bounding box center [265, 103] width 242 height 16
click at [144, 93] on input "a. $6,408.2" at bounding box center [144, 90] width 0 height 5
click at [289, 164] on div "$3,506.6" at bounding box center [265, 158] width 242 height 16
click at [144, 149] on input "c. $3,506.6" at bounding box center [144, 146] width 0 height 5
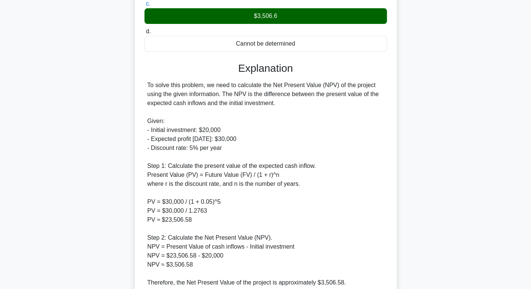
scroll to position [150, 0]
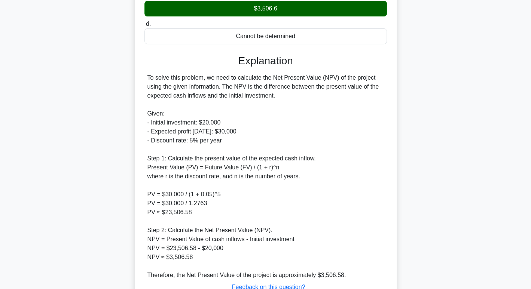
drag, startPoint x: 158, startPoint y: 126, endPoint x: 253, endPoint y: 131, distance: 94.4
click at [253, 131] on div "To solve this problem, we need to calculate the Net Present Value (NPV) of the …" at bounding box center [265, 176] width 237 height 207
click at [245, 141] on div "To solve this problem, we need to calculate the Net Present Value (NPV) of the …" at bounding box center [265, 176] width 237 height 207
drag, startPoint x: 178, startPoint y: 144, endPoint x: 225, endPoint y: 143, distance: 46.8
click at [225, 143] on div "To solve this problem, we need to calculate the Net Present Value (NPV) of the …" at bounding box center [265, 176] width 237 height 207
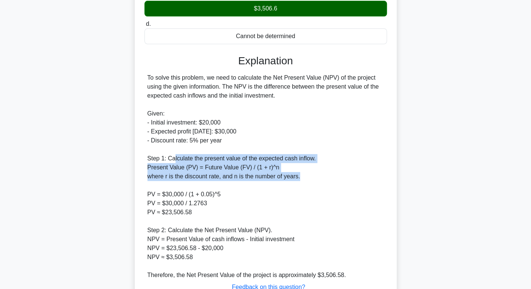
drag, startPoint x: 174, startPoint y: 158, endPoint x: 302, endPoint y: 176, distance: 129.9
click at [302, 176] on div "To solve this problem, we need to calculate the Net Present Value (NPV) of the …" at bounding box center [265, 176] width 237 height 207
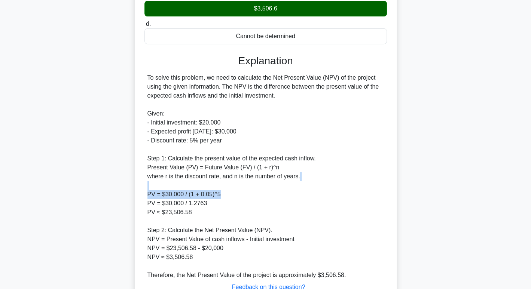
drag, startPoint x: 194, startPoint y: 189, endPoint x: 229, endPoint y: 194, distance: 35.2
click at [229, 194] on div "To solve this problem, we need to calculate the Net Present Value (NPV) of the …" at bounding box center [265, 176] width 237 height 207
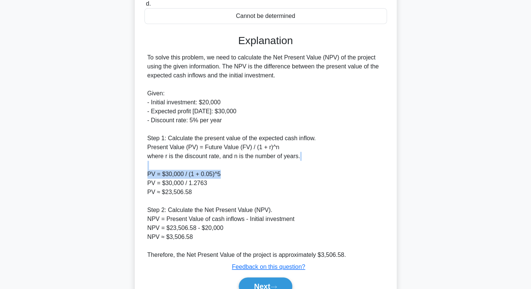
scroll to position [207, 0]
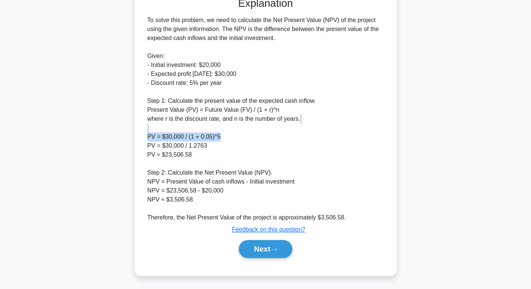
drag, startPoint x: 284, startPoint y: 245, endPoint x: 329, endPoint y: 159, distance: 97.1
click at [329, 159] on div "Explanation To solve this problem, we need to calculate the Net Present Value (…" at bounding box center [265, 129] width 242 height 264
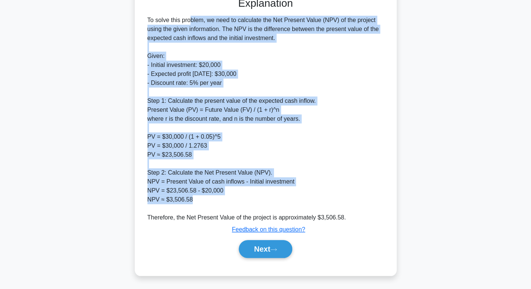
drag, startPoint x: 147, startPoint y: 16, endPoint x: 277, endPoint y: 200, distance: 224.6
click at [277, 200] on div "To solve this problem, we need to calculate the Net Present Value (NPV) of the …" at bounding box center [265, 119] width 237 height 207
copy div "To solve this problem, we need to calculate the Net Present Value (NPV) of the …"
click at [268, 247] on button "Next" at bounding box center [266, 249] width 54 height 18
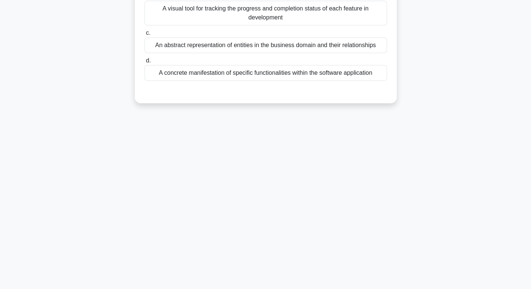
scroll to position [0, 0]
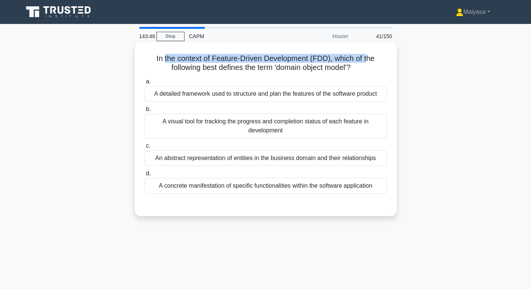
drag, startPoint x: 163, startPoint y: 59, endPoint x: 370, endPoint y: 58, distance: 206.6
click at [370, 58] on h5 "In the context of Feature-Driven Development (FDD), which of the following best…" at bounding box center [266, 63] width 244 height 19
drag, startPoint x: 209, startPoint y: 69, endPoint x: 364, endPoint y: 68, distance: 155.3
click at [364, 68] on h5 "In the context of Feature-Driven Development (FDD), which of the following best…" at bounding box center [266, 63] width 244 height 19
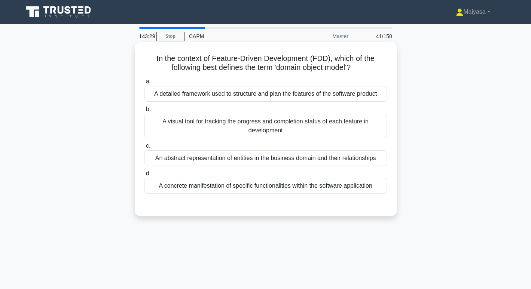
click at [301, 127] on div "A visual tool for tracking the progress and completion status of each feature i…" at bounding box center [265, 126] width 242 height 25
click at [144, 112] on input "b. A visual tool for tracking the progress and completion status of each featur…" at bounding box center [144, 109] width 0 height 5
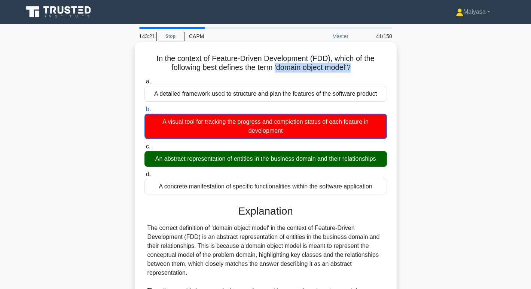
drag, startPoint x: 274, startPoint y: 67, endPoint x: 354, endPoint y: 71, distance: 79.8
click at [354, 71] on h5 "In the context of Feature-Driven Development (FDD), which of the following best…" at bounding box center [266, 63] width 244 height 19
drag, startPoint x: 272, startPoint y: 159, endPoint x: 354, endPoint y: 174, distance: 83.1
click at [354, 174] on div "a. A detailed framework used to structure and plan the features of the software…" at bounding box center [265, 136] width 251 height 120
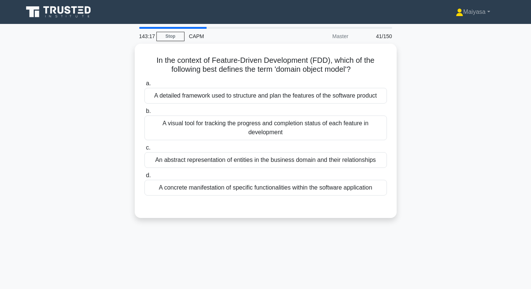
click at [277, 159] on div "An abstract representation of entities in the business domain and their relatio…" at bounding box center [265, 160] width 242 height 16
click at [144, 150] on input "c. An abstract representation of entities in the business domain and their rela…" at bounding box center [144, 148] width 0 height 5
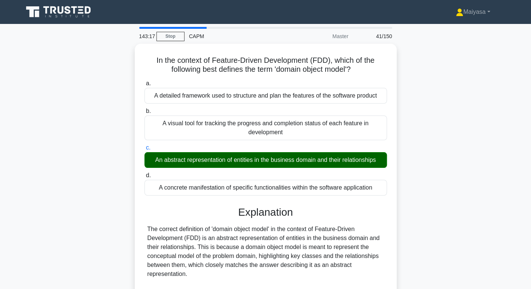
scroll to position [135, 0]
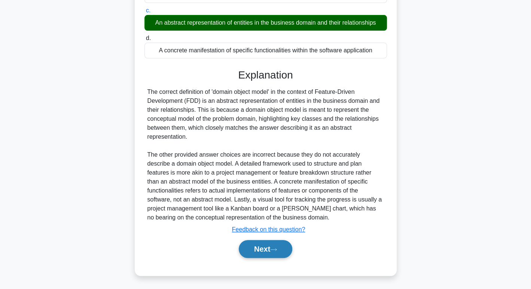
click at [287, 253] on button "Next" at bounding box center [266, 249] width 54 height 18
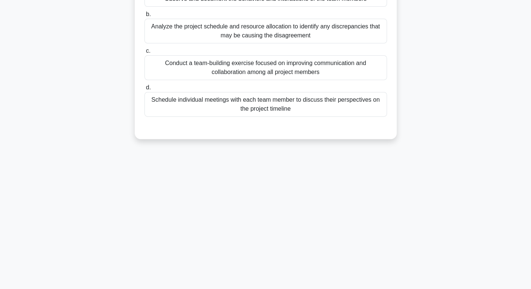
scroll to position [0, 0]
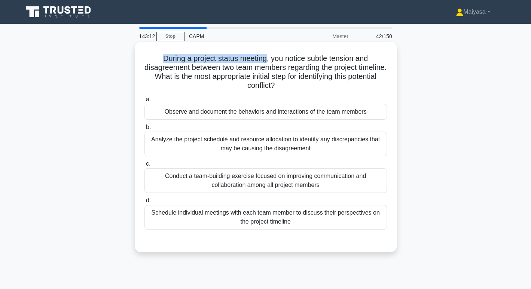
drag, startPoint x: 158, startPoint y: 58, endPoint x: 266, endPoint y: 54, distance: 107.9
click at [266, 54] on h5 "During a project status meeting, you notice subtle tension and disagreement bet…" at bounding box center [266, 72] width 244 height 37
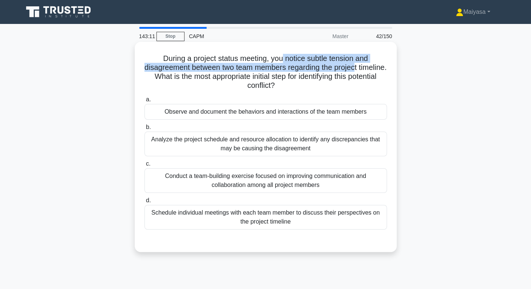
drag, startPoint x: 284, startPoint y: 54, endPoint x: 373, endPoint y: 63, distance: 88.7
click at [373, 63] on h5 "During a project status meeting, you notice subtle tension and disagreement bet…" at bounding box center [266, 72] width 244 height 37
click at [198, 71] on h5 "During a project status meeting, you notice subtle tension and disagreement bet…" at bounding box center [266, 72] width 244 height 37
drag, startPoint x: 218, startPoint y: 65, endPoint x: 374, endPoint y: 65, distance: 155.7
click at [374, 65] on h5 "During a project status meeting, you notice subtle tension and disagreement bet…" at bounding box center [266, 72] width 244 height 37
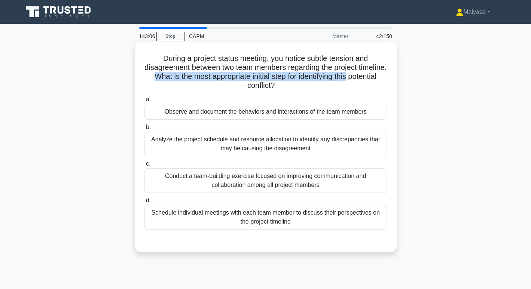
drag, startPoint x: 181, startPoint y: 76, endPoint x: 383, endPoint y: 77, distance: 201.3
click at [383, 77] on h5 "During a project status meeting, you notice subtle tension and disagreement bet…" at bounding box center [266, 72] width 244 height 37
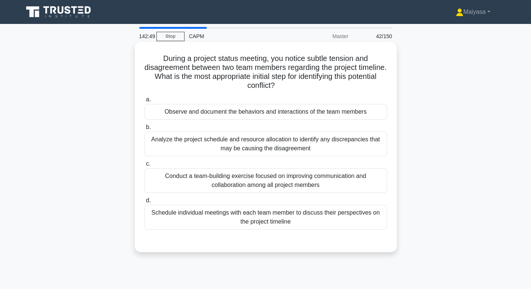
click at [254, 151] on div "Analyze the project schedule and resource allocation to identify any discrepanc…" at bounding box center [265, 144] width 242 height 25
click at [144, 130] on input "b. Analyze the project schedule and resource allocation to identify any discrep…" at bounding box center [144, 127] width 0 height 5
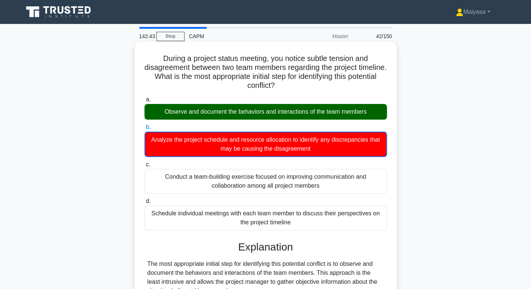
drag, startPoint x: 157, startPoint y: 113, endPoint x: 379, endPoint y: 115, distance: 221.5
click at [379, 115] on div "Observe and document the behaviors and interactions of the team members" at bounding box center [265, 112] width 242 height 16
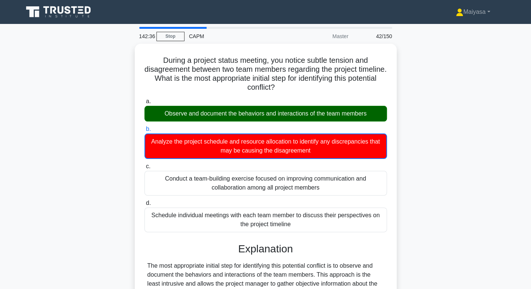
scroll to position [253, 0]
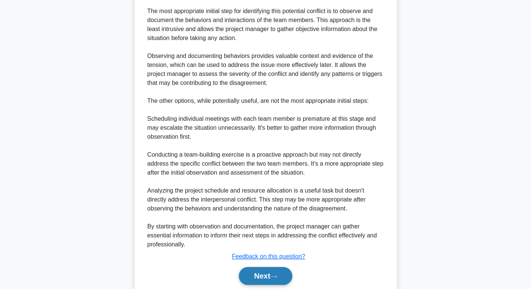
click at [255, 280] on button "Next" at bounding box center [266, 276] width 54 height 18
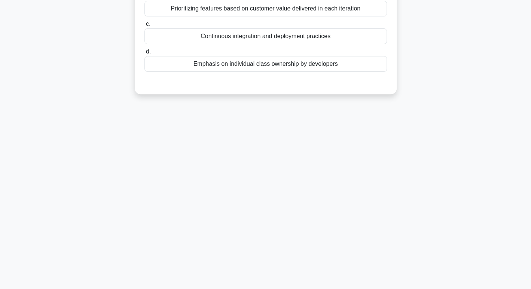
scroll to position [0, 0]
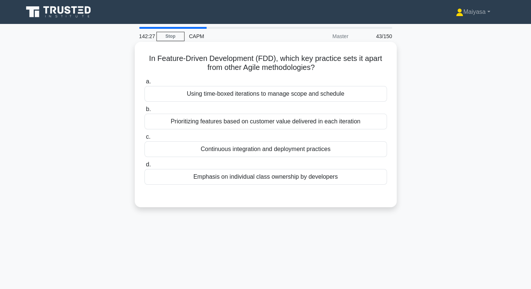
drag, startPoint x: 154, startPoint y: 59, endPoint x: 390, endPoint y: 69, distance: 236.3
click at [390, 69] on div "In Feature-Driven Development (FDD), which key practice sets it apart from othe…" at bounding box center [266, 124] width 256 height 159
click at [225, 68] on h5 "In Feature-Driven Development (FDD), which key practice sets it apart from othe…" at bounding box center [266, 63] width 244 height 19
drag, startPoint x: 156, startPoint y: 59, endPoint x: 276, endPoint y: 50, distance: 120.1
click at [276, 50] on div "In Feature-Driven Development (FDD), which key practice sets it apart from othe…" at bounding box center [266, 124] width 256 height 159
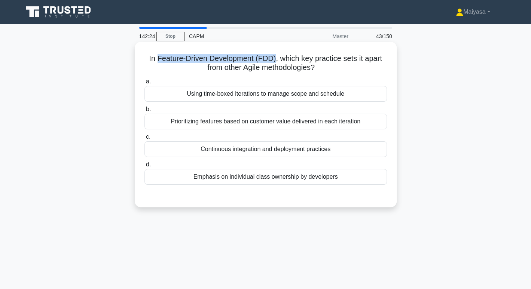
copy h5 "Feature-Driven Development (FDD)"
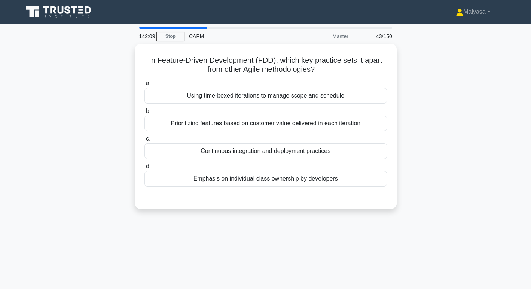
click at [323, 250] on div "142:09 Stop CAPM Master 43/150 In Feature-Driven Development (FDD), which key p…" at bounding box center [266, 214] width 494 height 374
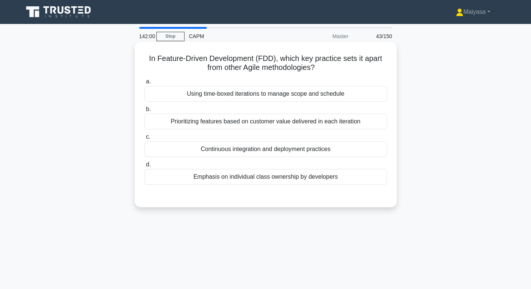
click at [233, 152] on div "Continuous integration and deployment practices" at bounding box center [265, 149] width 242 height 16
click at [144, 140] on input "c. Continuous integration and deployment practices" at bounding box center [144, 137] width 0 height 5
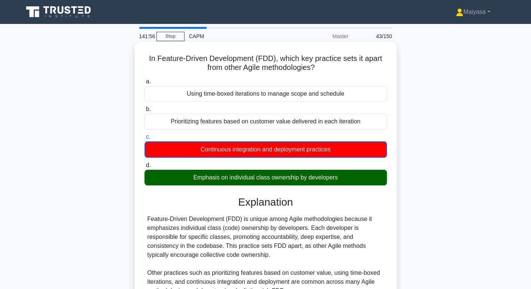
click at [260, 181] on div "Emphasis on individual class ownership by developers" at bounding box center [265, 178] width 242 height 16
click at [144, 168] on input "d. Emphasis on individual class ownership by developers" at bounding box center [144, 165] width 0 height 5
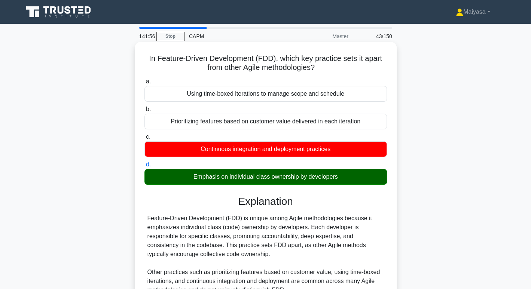
click at [260, 181] on div "Emphasis on individual class ownership by developers" at bounding box center [265, 177] width 242 height 16
click at [144, 167] on input "d. Emphasis on individual class ownership by developers" at bounding box center [144, 164] width 0 height 5
click at [294, 176] on div "Emphasis on individual class ownership by developers" at bounding box center [265, 177] width 242 height 16
click at [144, 167] on input "d. Emphasis on individual class ownership by developers" at bounding box center [144, 164] width 0 height 5
click at [294, 176] on div "Emphasis on individual class ownership by developers" at bounding box center [265, 177] width 242 height 16
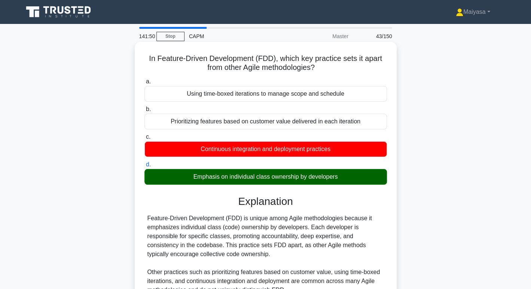
click at [144, 167] on input "d. Emphasis on individual class ownership by developers" at bounding box center [144, 164] width 0 height 5
click at [294, 176] on div "Emphasis on individual class ownership by developers" at bounding box center [265, 177] width 242 height 16
click at [144, 167] on input "d. Emphasis on individual class ownership by developers" at bounding box center [144, 164] width 0 height 5
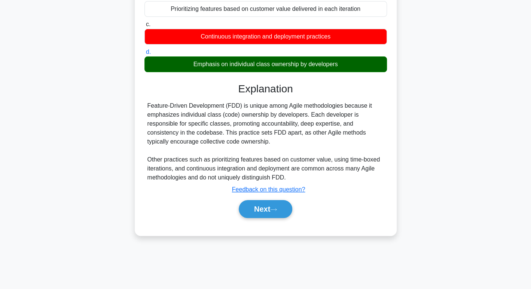
scroll to position [115, 0]
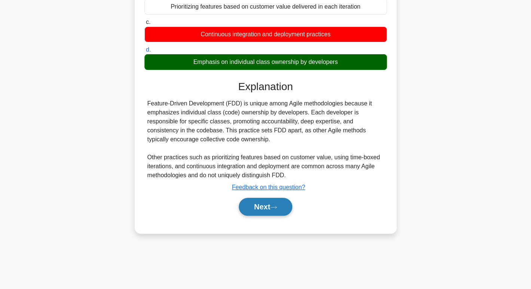
click at [268, 203] on button "Next" at bounding box center [266, 207] width 54 height 18
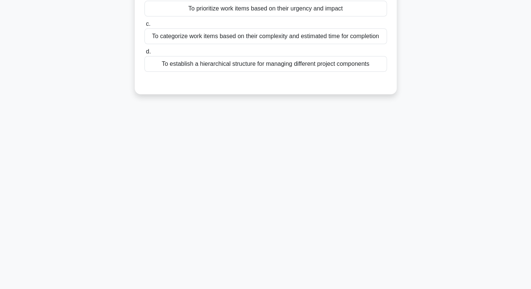
scroll to position [0, 0]
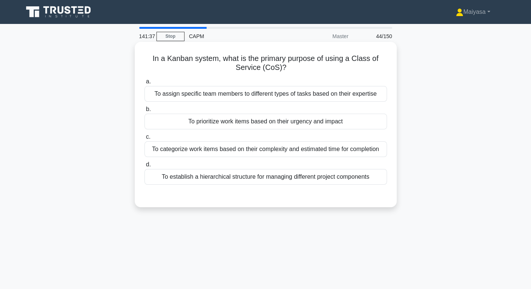
drag, startPoint x: 165, startPoint y: 61, endPoint x: 389, endPoint y: 71, distance: 224.0
click at [389, 71] on div "In a Kanban system, what is the primary purpose of using a Class of Service (Co…" at bounding box center [266, 124] width 256 height 159
click at [256, 68] on h5 "In a Kanban system, what is the primary purpose of using a Class of Service (Co…" at bounding box center [266, 63] width 244 height 19
drag, startPoint x: 235, startPoint y: 65, endPoint x: 285, endPoint y: 72, distance: 51.0
click at [285, 72] on h5 "In a Kanban system, what is the primary purpose of using a Class of Service (Co…" at bounding box center [266, 63] width 244 height 19
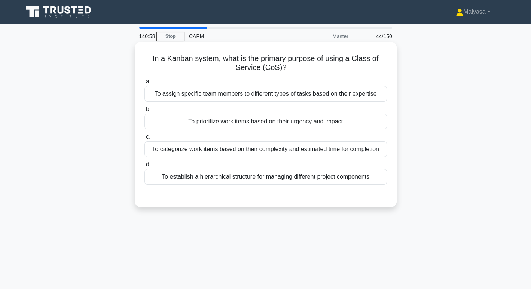
click at [234, 129] on div "a. To assign specific team members to different types of tasks based on their e…" at bounding box center [265, 131] width 251 height 111
click at [295, 127] on div "To prioritize work items based on their urgency and impact" at bounding box center [265, 122] width 242 height 16
click at [144, 112] on input "b. To prioritize work items based on their urgency and impact" at bounding box center [144, 109] width 0 height 5
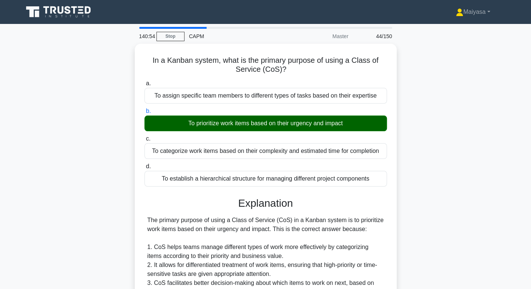
scroll to position [207, 0]
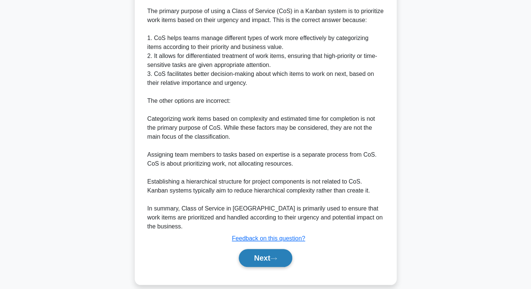
click at [273, 249] on button "Next" at bounding box center [266, 258] width 54 height 18
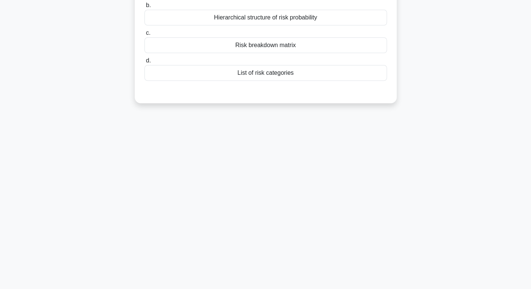
scroll to position [0, 0]
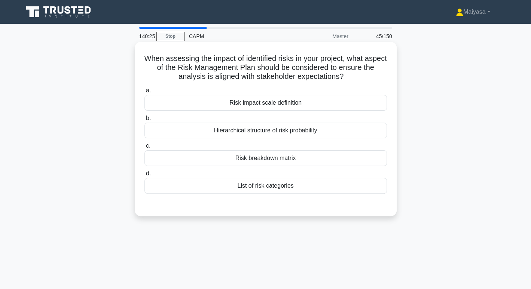
drag, startPoint x: 147, startPoint y: 58, endPoint x: 386, endPoint y: 79, distance: 240.1
click at [386, 79] on h5 "When assessing the impact of identified risks in your project, what aspect of t…" at bounding box center [266, 68] width 244 height 28
click at [319, 131] on div "Hierarchical structure of risk probability" at bounding box center [265, 131] width 242 height 16
click at [144, 121] on input "b. Hierarchical structure of risk probability" at bounding box center [144, 118] width 0 height 5
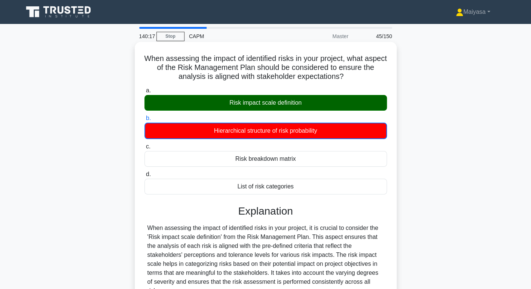
click at [321, 100] on div "Risk impact scale definition" at bounding box center [265, 103] width 242 height 16
click at [144, 93] on input "a. Risk impact scale definition" at bounding box center [144, 90] width 0 height 5
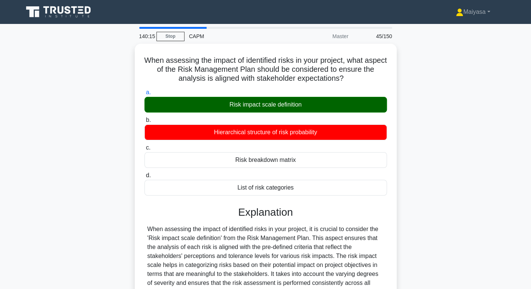
scroll to position [144, 0]
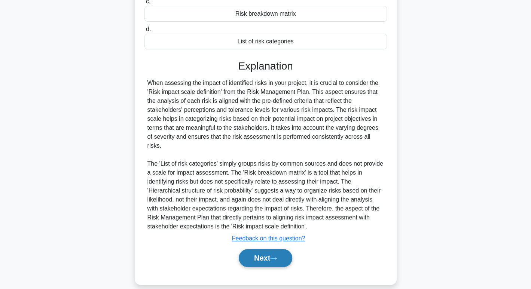
click at [284, 250] on button "Next" at bounding box center [266, 258] width 54 height 18
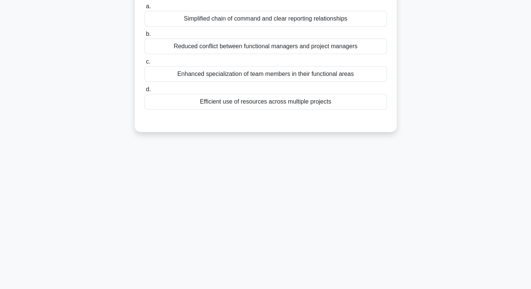
scroll to position [0, 0]
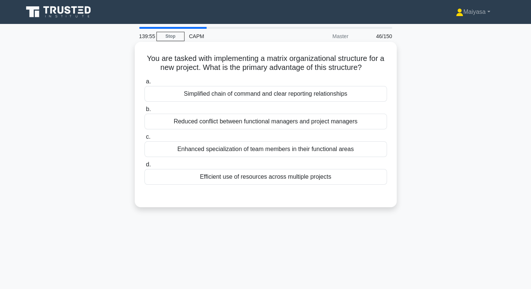
drag, startPoint x: 144, startPoint y: 60, endPoint x: 379, endPoint y: 67, distance: 234.7
click at [379, 67] on h5 "You are tasked with implementing a matrix organizational structure for a new pr…" at bounding box center [266, 63] width 244 height 19
click at [287, 125] on div "Reduced conflict between functional managers and project managers" at bounding box center [265, 122] width 242 height 16
click at [144, 112] on input "b. Reduced conflict between functional managers and project managers" at bounding box center [144, 109] width 0 height 5
click at [335, 181] on div "Efficient use of resources across multiple projects" at bounding box center [265, 177] width 242 height 16
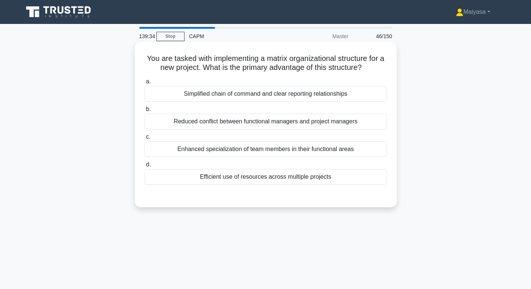
click at [144, 167] on input "d. Efficient use of resources across multiple projects" at bounding box center [144, 164] width 0 height 5
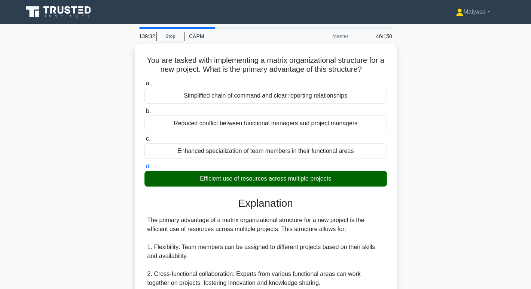
scroll to position [234, 0]
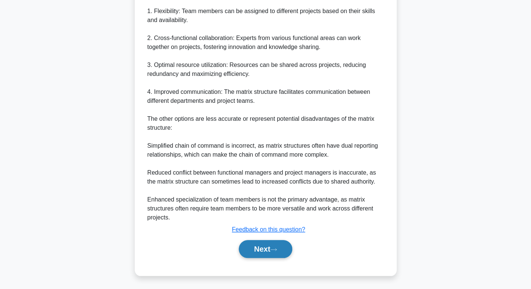
click at [270, 247] on button "Next" at bounding box center [266, 249] width 54 height 18
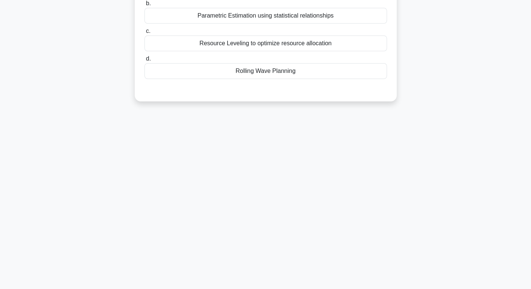
scroll to position [0, 0]
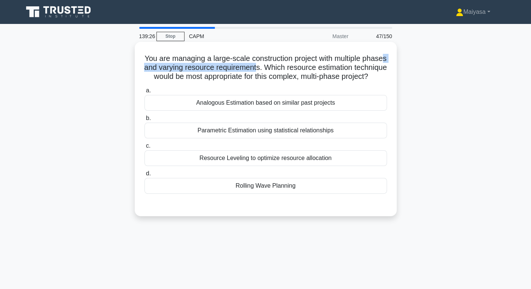
drag, startPoint x: 165, startPoint y: 68, endPoint x: 287, endPoint y: 67, distance: 121.6
click at [287, 67] on h5 "You are managing a large-scale construction project with multiple phases and va…" at bounding box center [266, 68] width 244 height 28
drag, startPoint x: 313, startPoint y: 63, endPoint x: 368, endPoint y: 67, distance: 55.2
click at [368, 67] on h5 "You are managing a large-scale construction project with multiple phases and va…" at bounding box center [266, 68] width 244 height 28
drag, startPoint x: 216, startPoint y: 77, endPoint x: 387, endPoint y: 84, distance: 171.2
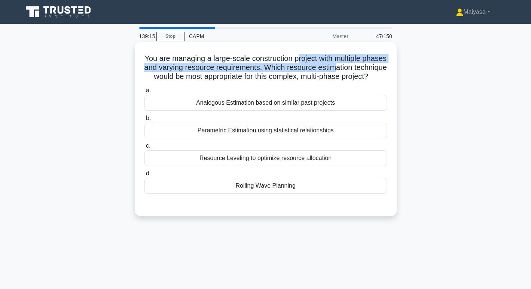
click at [387, 82] on h5 "You are managing a large-scale construction project with multiple phases and va…" at bounding box center [266, 68] width 244 height 28
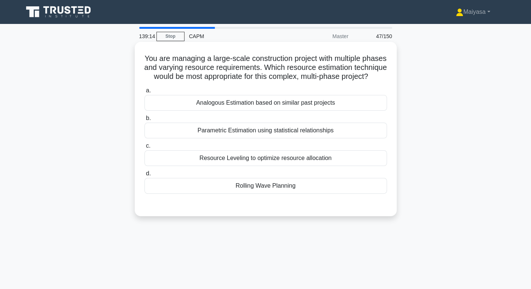
click at [333, 194] on div "Rolling Wave Planning" at bounding box center [265, 186] width 242 height 16
click at [144, 176] on input "d. Rolling Wave Planning" at bounding box center [144, 173] width 0 height 5
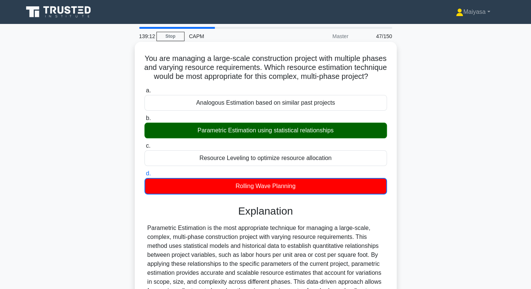
click at [294, 135] on div "Parametric Estimation using statistical relationships" at bounding box center [265, 131] width 242 height 16
click at [144, 121] on input "b. Parametric Estimation using statistical relationships" at bounding box center [144, 118] width 0 height 5
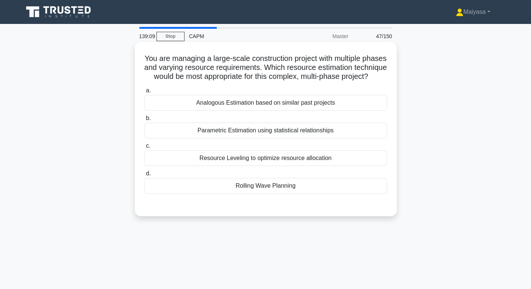
click at [268, 138] on div "Parametric Estimation using statistical relationships" at bounding box center [265, 131] width 242 height 16
click at [144, 121] on input "b. Parametric Estimation using statistical relationships" at bounding box center [144, 118] width 0 height 5
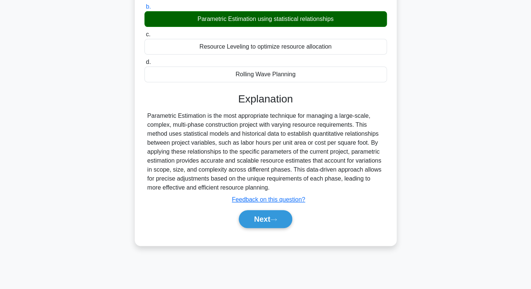
scroll to position [115, 0]
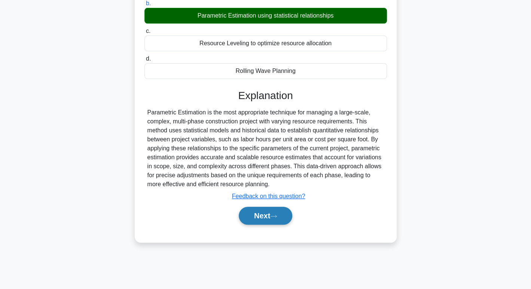
click at [263, 225] on button "Next" at bounding box center [266, 216] width 54 height 18
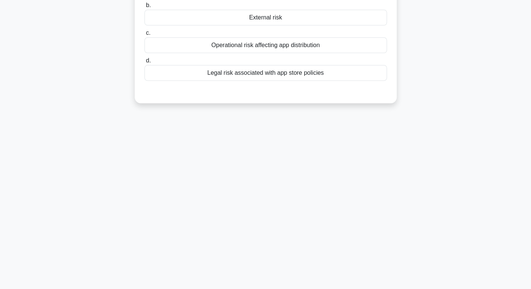
scroll to position [0, 0]
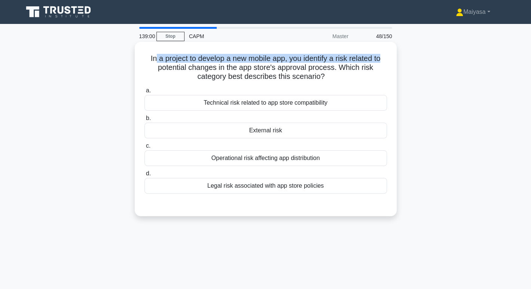
drag, startPoint x: 152, startPoint y: 57, endPoint x: 389, endPoint y: 57, distance: 236.9
click at [389, 57] on div "In a project to develop a new mobile app, you identify a risk related to potent…" at bounding box center [266, 129] width 256 height 168
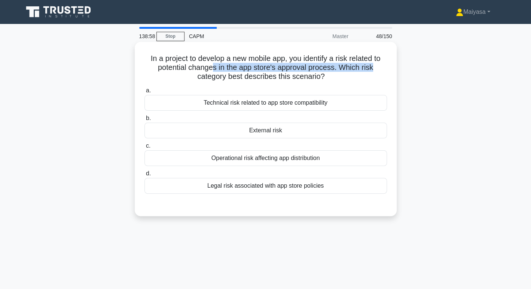
drag, startPoint x: 213, startPoint y: 66, endPoint x: 375, endPoint y: 69, distance: 162.4
click at [375, 69] on h5 "In a project to develop a new mobile app, you identify a risk related to potent…" at bounding box center [266, 68] width 244 height 28
drag, startPoint x: 195, startPoint y: 78, endPoint x: 330, endPoint y: 73, distance: 134.8
click at [330, 73] on h5 "In a project to develop a new mobile app, you identify a risk related to potent…" at bounding box center [266, 68] width 244 height 28
click at [330, 73] on icon ".spinner_0XTQ{transform-origin:center;animation:spinner_y6GP .75s linear infini…" at bounding box center [329, 77] width 9 height 9
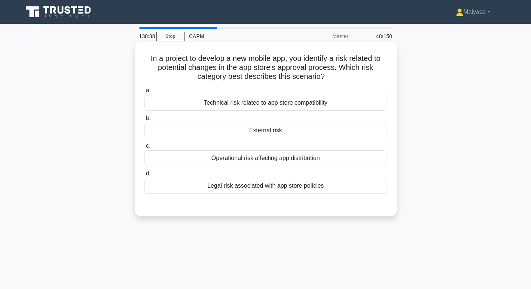
click at [311, 187] on div "Legal risk associated with app store policies" at bounding box center [265, 186] width 242 height 16
click at [144, 176] on input "d. Legal risk associated with app store policies" at bounding box center [144, 173] width 0 height 5
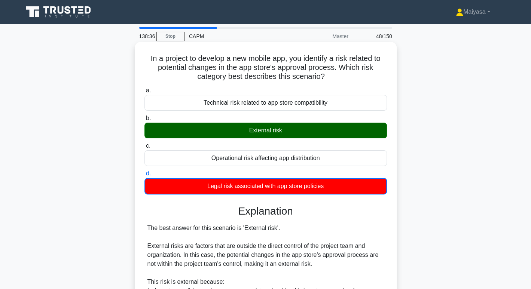
click at [282, 130] on div "External risk" at bounding box center [265, 131] width 242 height 16
click at [144, 121] on input "b. External risk" at bounding box center [144, 118] width 0 height 5
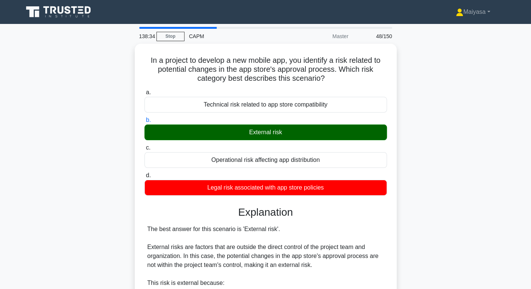
scroll to position [234, 0]
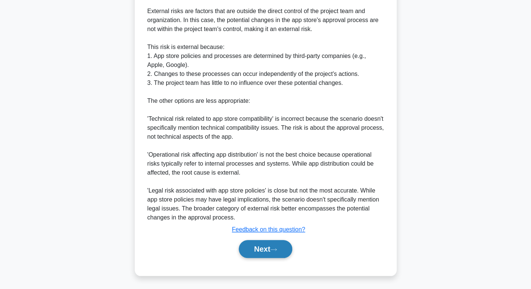
click at [264, 247] on button "Next" at bounding box center [266, 249] width 54 height 18
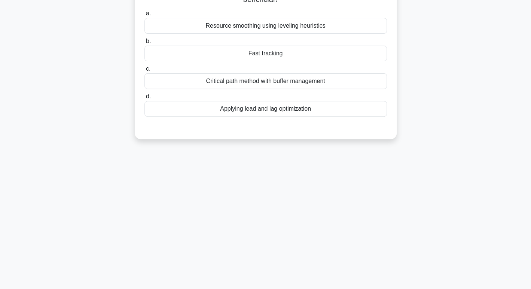
scroll to position [0, 0]
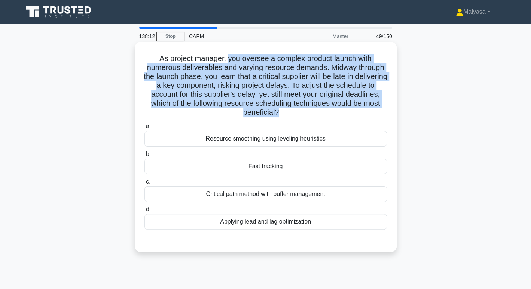
drag, startPoint x: 229, startPoint y: 60, endPoint x: 293, endPoint y: 111, distance: 82.3
click at [293, 111] on h5 "As project manager, you oversee a complex product launch with numerous delivera…" at bounding box center [266, 86] width 244 height 64
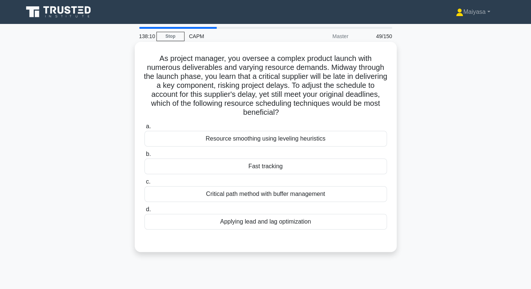
click at [309, 109] on h5 "As project manager, you oversee a complex product launch with numerous delivera…" at bounding box center [266, 86] width 244 height 64
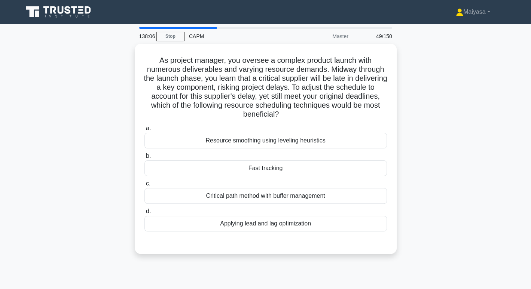
drag, startPoint x: 176, startPoint y: 103, endPoint x: 397, endPoint y: 115, distance: 220.8
click at [397, 115] on div "As project manager, you oversee a complex product launch with numerous delivera…" at bounding box center [266, 153] width 494 height 219
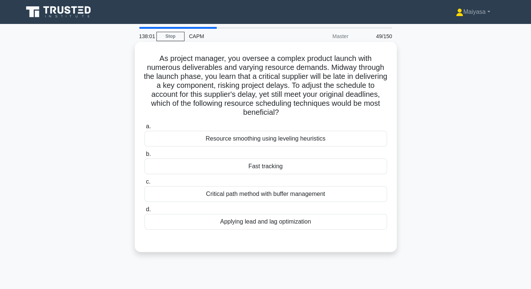
click at [340, 138] on div "Resource smoothing using leveling heuristics" at bounding box center [265, 139] width 242 height 16
click at [144, 129] on input "a. Resource smoothing using leveling heuristics" at bounding box center [144, 126] width 0 height 5
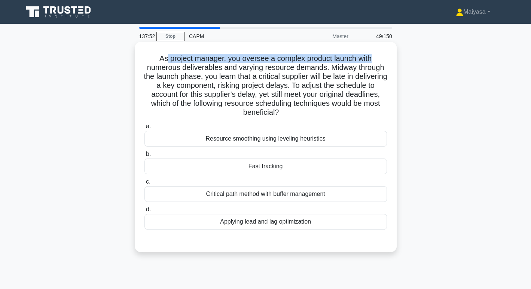
drag, startPoint x: 165, startPoint y: 56, endPoint x: 379, endPoint y: 60, distance: 213.7
click at [379, 60] on h5 "As project manager, you oversee a complex product launch with numerous delivera…" at bounding box center [266, 86] width 244 height 64
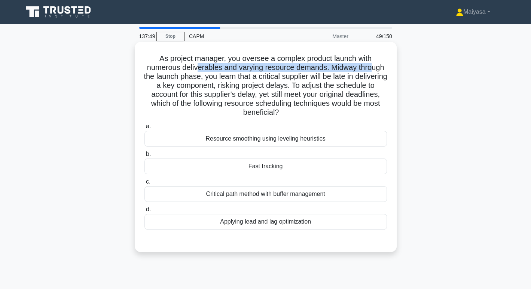
drag, startPoint x: 198, startPoint y: 70, endPoint x: 372, endPoint y: 70, distance: 174.4
click at [372, 70] on h5 "As project manager, you oversee a complex product launch with numerous delivera…" at bounding box center [266, 86] width 244 height 64
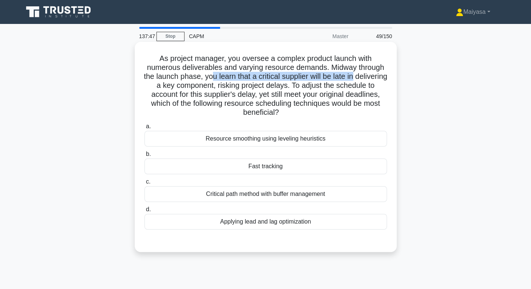
drag, startPoint x: 226, startPoint y: 79, endPoint x: 371, endPoint y: 76, distance: 144.5
click at [371, 76] on h5 "As project manager, you oversee a complex product launch with numerous delivera…" at bounding box center [266, 86] width 244 height 64
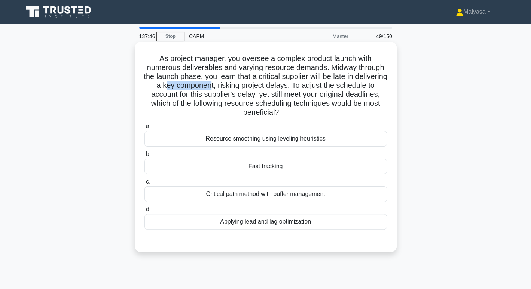
drag, startPoint x: 203, startPoint y: 85, endPoint x: 262, endPoint y: 83, distance: 58.8
click at [247, 83] on h5 "As project manager, you oversee a complex product launch with numerous delivera…" at bounding box center [266, 86] width 244 height 64
drag, startPoint x: 262, startPoint y: 83, endPoint x: 325, endPoint y: 85, distance: 62.5
click at [325, 85] on h5 "As project manager, you oversee a complex product launch with numerous delivera…" at bounding box center [266, 86] width 244 height 64
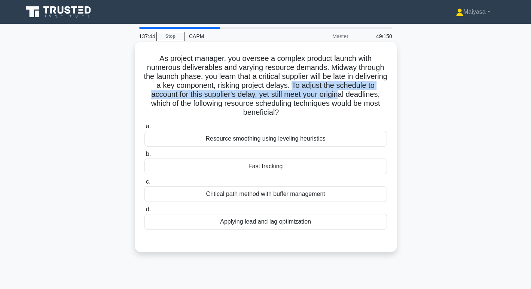
drag, startPoint x: 352, startPoint y: 86, endPoint x: 379, endPoint y: 91, distance: 28.1
click at [379, 91] on h5 "As project manager, you oversee a complex product launch with numerous delivera…" at bounding box center [266, 86] width 244 height 64
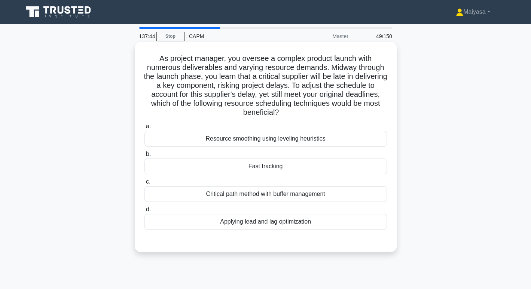
click at [211, 100] on h5 "As project manager, you oversee a complex product launch with numerous delivera…" at bounding box center [266, 86] width 244 height 64
drag, startPoint x: 187, startPoint y: 96, endPoint x: 381, endPoint y: 99, distance: 193.1
click at [381, 99] on h5 "As project manager, you oversee a complex product launch with numerous delivera…" at bounding box center [266, 86] width 244 height 64
drag, startPoint x: 167, startPoint y: 104, endPoint x: 252, endPoint y: 105, distance: 84.6
click at [238, 105] on h5 "As project manager, you oversee a complex product launch with numerous delivera…" at bounding box center [266, 86] width 244 height 64
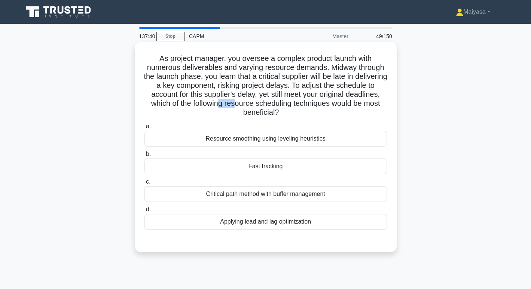
drag, startPoint x: 252, startPoint y: 105, endPoint x: 275, endPoint y: 105, distance: 23.2
click at [272, 105] on h5 "As project manager, you oversee a complex product launch with numerous delivera…" at bounding box center [266, 86] width 244 height 64
drag, startPoint x: 282, startPoint y: 105, endPoint x: 344, endPoint y: 110, distance: 62.7
click at [344, 110] on h5 "As project manager, you oversee a complex product launch with numerous delivera…" at bounding box center [266, 86] width 244 height 64
click at [330, 117] on h5 "As project manager, you oversee a complex product launch with numerous delivera…" at bounding box center [266, 86] width 244 height 64
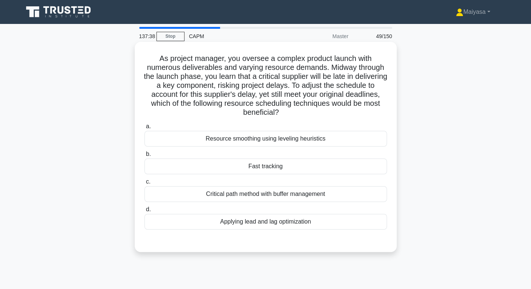
click at [276, 165] on div "Fast tracking" at bounding box center [265, 167] width 242 height 16
click at [144, 157] on input "b. Fast tracking" at bounding box center [144, 154] width 0 height 5
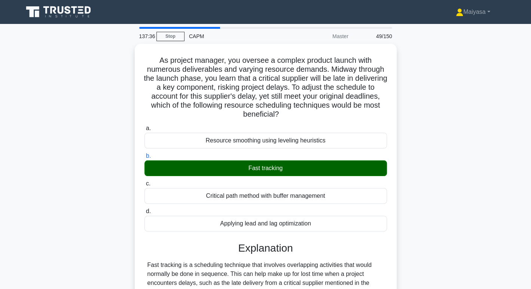
scroll to position [225, 0]
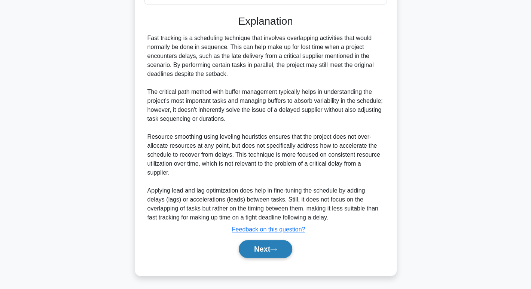
click at [266, 242] on button "Next" at bounding box center [266, 249] width 54 height 18
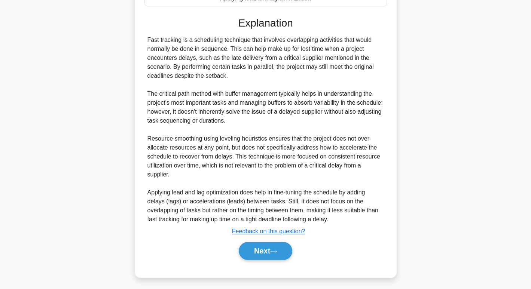
scroll to position [115, 0]
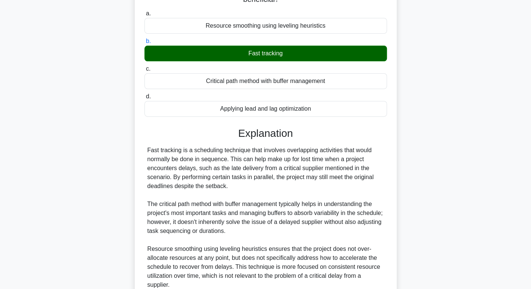
click at [277, 250] on div "137:33 Stop CAPM Master 50/150 As project manager, you oversee a complex produc…" at bounding box center [266, 154] width 494 height 485
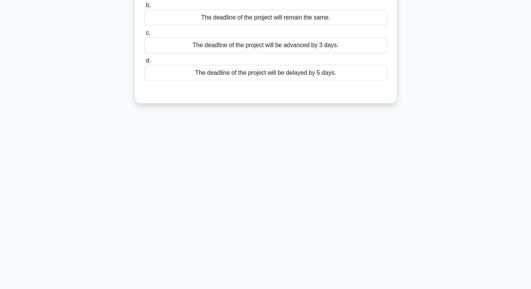
scroll to position [0, 0]
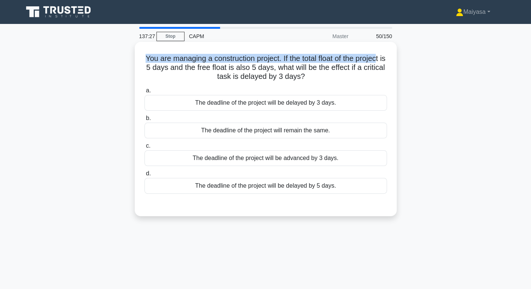
drag, startPoint x: 143, startPoint y: 57, endPoint x: 385, endPoint y: 62, distance: 242.6
click at [385, 62] on div "You are managing a construction project. If the total float of the project is 5…" at bounding box center [266, 129] width 256 height 168
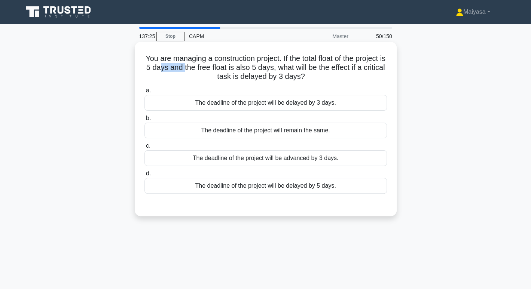
drag, startPoint x: 171, startPoint y: 72, endPoint x: 196, endPoint y: 70, distance: 25.2
click at [196, 70] on h5 "You are managing a construction project. If the total float of the project is 5…" at bounding box center [266, 68] width 244 height 28
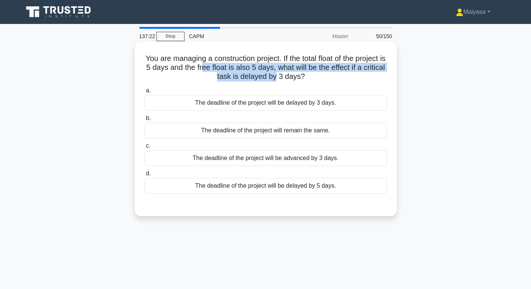
drag, startPoint x: 231, startPoint y: 68, endPoint x: 289, endPoint y: 73, distance: 58.5
click at [289, 73] on h5 "You are managing a construction project. If the total float of the project is 5…" at bounding box center [266, 68] width 244 height 28
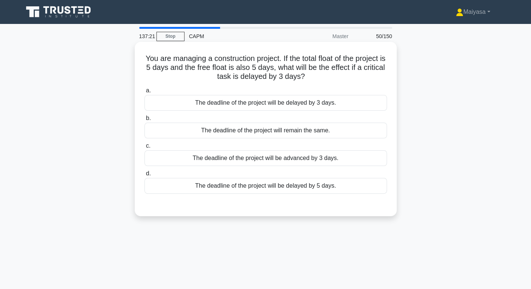
click at [305, 81] on h5 "You are managing a construction project. If the total float of the project is 5…" at bounding box center [266, 68] width 244 height 28
drag, startPoint x: 290, startPoint y: 68, endPoint x: 380, endPoint y: 67, distance: 90.2
click at [380, 67] on h5 "You are managing a construction project. If the total float of the project is 5…" at bounding box center [266, 68] width 244 height 28
drag, startPoint x: 226, startPoint y: 78, endPoint x: 315, endPoint y: 80, distance: 88.7
click at [315, 80] on h5 "You are managing a construction project. If the total float of the project is 5…" at bounding box center [266, 68] width 244 height 28
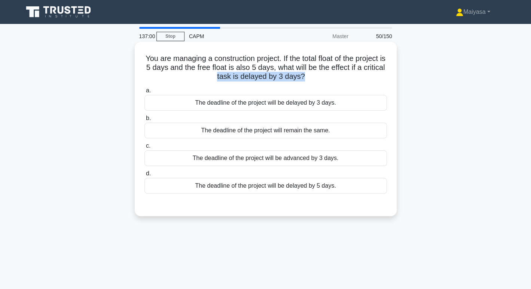
drag, startPoint x: 192, startPoint y: 57, endPoint x: 349, endPoint y: 76, distance: 157.7
click at [349, 76] on h5 "You are managing a construction project. If the total float of the project is 5…" at bounding box center [266, 68] width 244 height 28
click at [331, 125] on div "The deadline of the project will remain the same." at bounding box center [265, 131] width 242 height 16
click at [144, 121] on input "b. The deadline of the project will remain the same." at bounding box center [144, 118] width 0 height 5
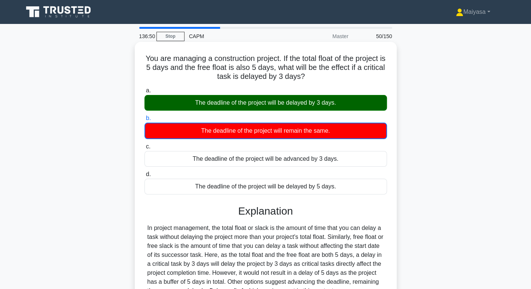
click at [329, 109] on div "The deadline of the project will be delayed by 3 days." at bounding box center [265, 103] width 242 height 16
click at [144, 93] on input "a. The deadline of the project will be delayed by 3 days." at bounding box center [144, 90] width 0 height 5
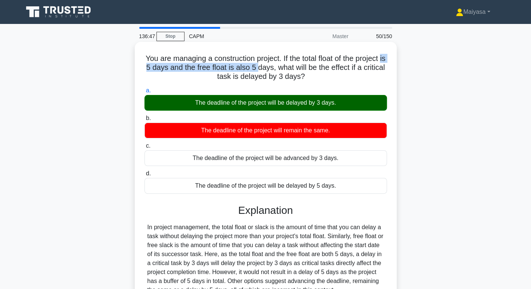
drag, startPoint x: 273, startPoint y: 64, endPoint x: 140, endPoint y: 70, distance: 132.9
click at [140, 70] on div "You are managing a construction project. If the total float of the project is 5…" at bounding box center [266, 195] width 256 height 300
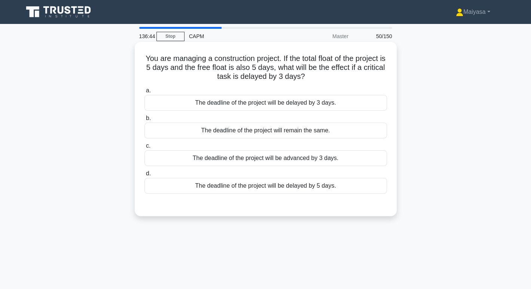
click at [330, 129] on div "The deadline of the project will remain the same." at bounding box center [265, 131] width 242 height 16
click at [144, 121] on input "b. The deadline of the project will remain the same." at bounding box center [144, 118] width 0 height 5
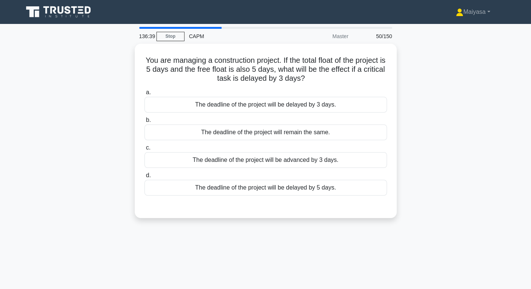
click at [255, 97] on div "The deadline of the project will be delayed by 3 days." at bounding box center [265, 105] width 242 height 16
click at [144, 95] on input "a. The deadline of the project will be delayed by 3 days." at bounding box center [144, 92] width 0 height 5
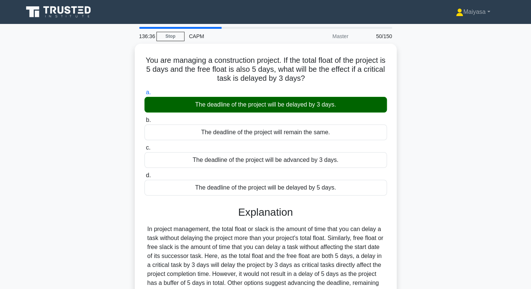
scroll to position [115, 0]
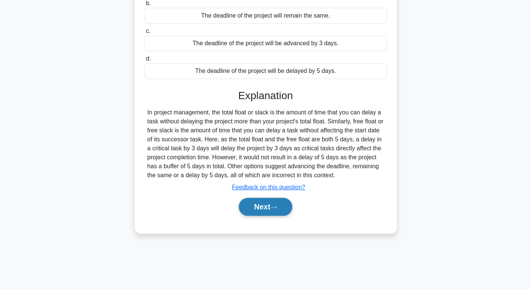
click at [272, 209] on button "Next" at bounding box center [266, 207] width 54 height 18
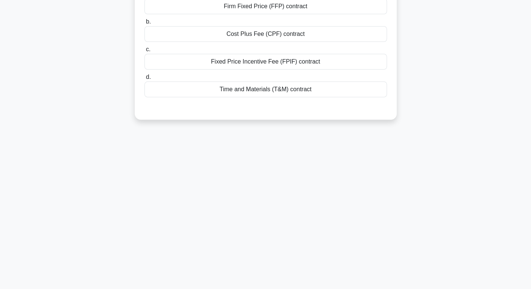
scroll to position [0, 0]
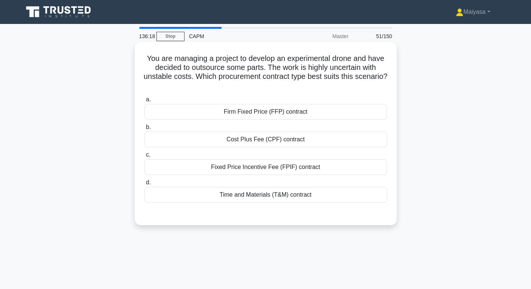
drag, startPoint x: 143, startPoint y: 55, endPoint x: 388, endPoint y: 84, distance: 246.8
click at [388, 84] on div "You are managing a project to develop an experimental drone and have decided to…" at bounding box center [266, 133] width 256 height 177
click at [311, 188] on div "Time and Materials (T&M) contract" at bounding box center [265, 195] width 242 height 16
click at [144, 185] on input "d. Time and Materials (T&M) contract" at bounding box center [144, 182] width 0 height 5
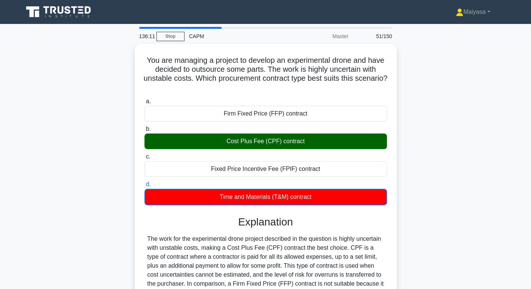
scroll to position [118, 0]
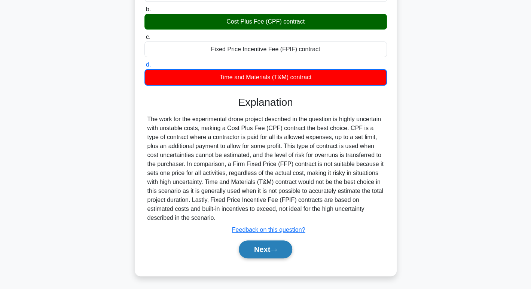
click at [267, 245] on button "Next" at bounding box center [266, 250] width 54 height 18
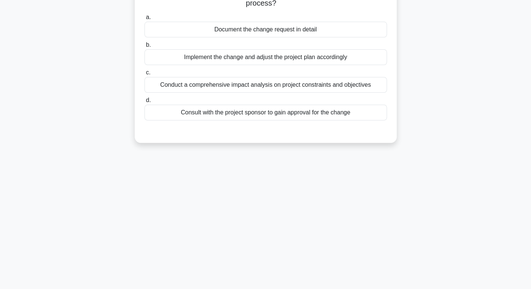
scroll to position [0, 0]
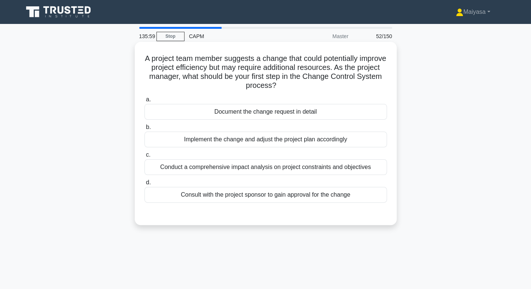
drag, startPoint x: 155, startPoint y: 58, endPoint x: 383, endPoint y: 84, distance: 230.1
click at [383, 84] on h5 "A project team member suggests a change that could potentially improve project …" at bounding box center [266, 72] width 244 height 37
click at [315, 170] on div "Conduct a comprehensive impact analysis on project constraints and objectives" at bounding box center [265, 167] width 242 height 16
click at [144, 158] on input "c. Conduct a comprehensive impact analysis on project constraints and objectives" at bounding box center [144, 155] width 0 height 5
click at [234, 113] on div "Document the change request in detail" at bounding box center [265, 112] width 242 height 16
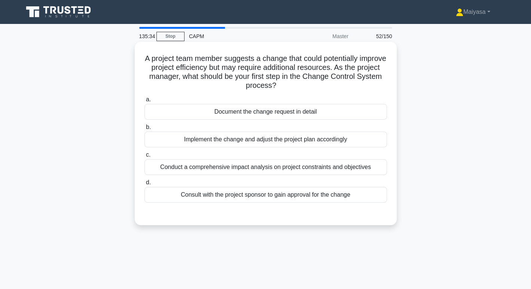
click at [144, 102] on input "a. Document the change request in detail" at bounding box center [144, 99] width 0 height 5
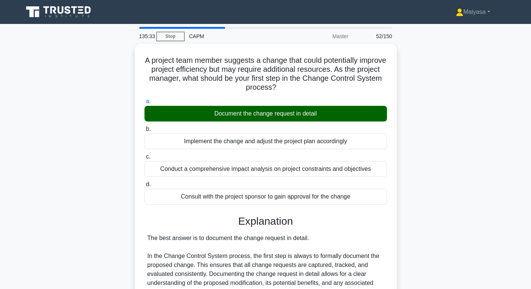
scroll to position [243, 0]
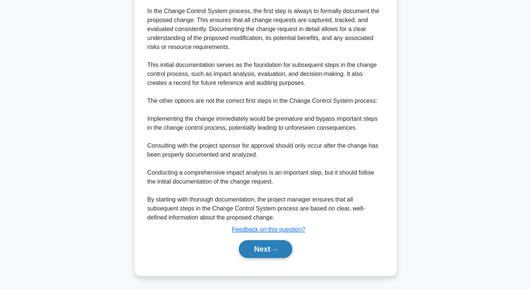
click at [268, 246] on button "Next" at bounding box center [266, 249] width 54 height 18
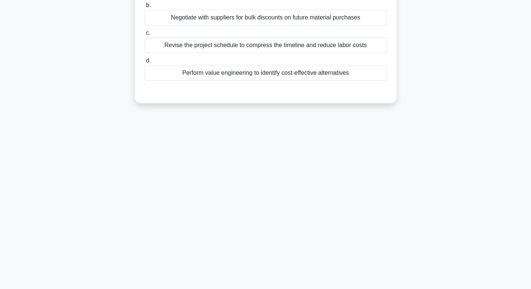
scroll to position [0, 0]
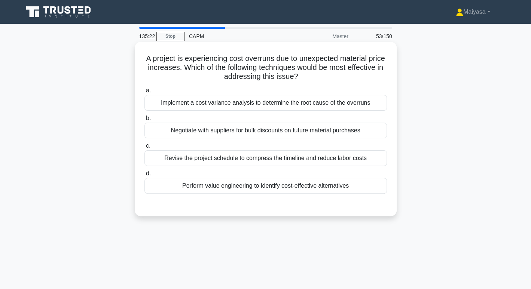
drag, startPoint x: 152, startPoint y: 60, endPoint x: 390, endPoint y: 79, distance: 238.8
click at [390, 79] on div "A project is experiencing cost overruns due to unexpected material price increa…" at bounding box center [266, 129] width 256 height 168
click at [238, 60] on h5 "A project is experiencing cost overruns due to unexpected material price increa…" at bounding box center [266, 68] width 244 height 28
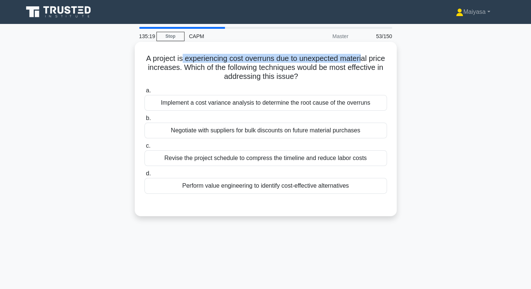
drag, startPoint x: 189, startPoint y: 58, endPoint x: 373, endPoint y: 63, distance: 184.2
click at [373, 63] on h5 "A project is experiencing cost overruns due to unexpected material price increa…" at bounding box center [266, 68] width 244 height 28
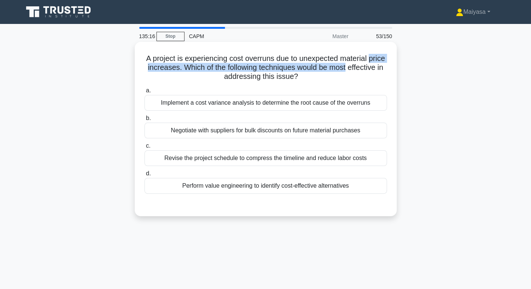
drag, startPoint x: 149, startPoint y: 71, endPoint x: 383, endPoint y: 66, distance: 234.3
click at [383, 66] on h5 "A project is experiencing cost overruns due to unexpected material price increa…" at bounding box center [266, 68] width 244 height 28
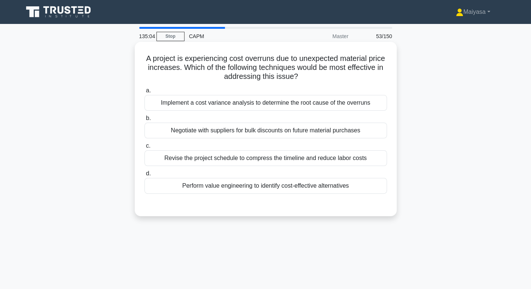
click at [225, 106] on div "Implement a cost variance analysis to determine the root cause of the overruns" at bounding box center [265, 103] width 242 height 16
click at [144, 93] on input "a. Implement a cost variance analysis to determine the root cause of the overru…" at bounding box center [144, 90] width 0 height 5
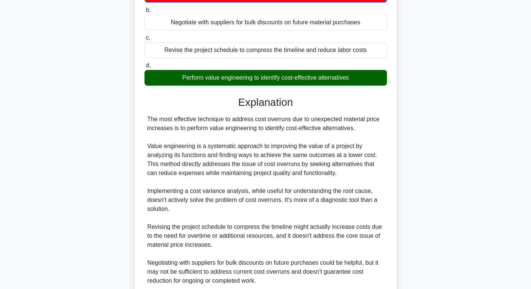
scroll to position [208, 0]
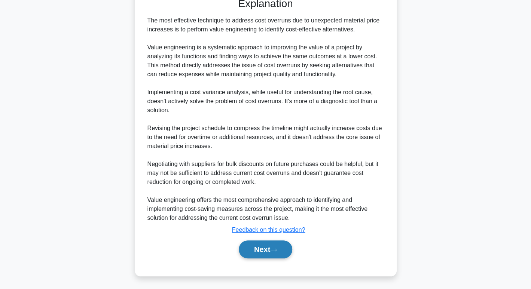
click at [258, 244] on button "Next" at bounding box center [266, 250] width 54 height 18
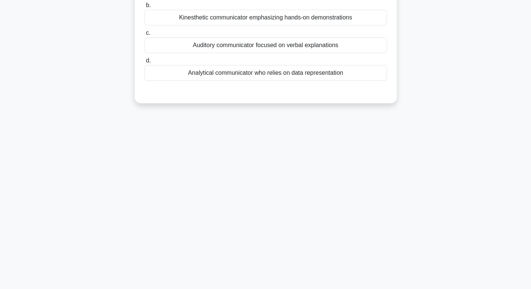
scroll to position [0, 0]
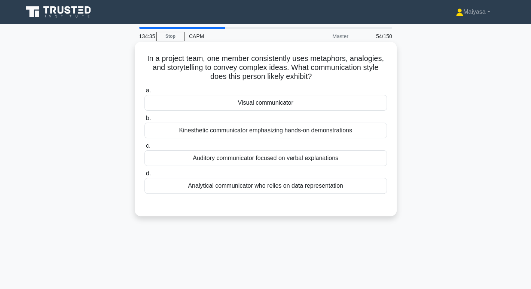
drag, startPoint x: 191, startPoint y: 59, endPoint x: 388, endPoint y: 74, distance: 197.0
click at [388, 74] on div "In a project team, one member consistently uses metaphors, analogies, and story…" at bounding box center [266, 129] width 256 height 168
click at [309, 71] on h5 "In a project team, one member consistently uses metaphors, analogies, and story…" at bounding box center [266, 68] width 244 height 28
click at [305, 134] on div "Kinesthetic communicator emphasizing hands-on demonstrations" at bounding box center [265, 131] width 242 height 16
click at [144, 121] on input "b. Kinesthetic communicator emphasizing hands-on demonstrations" at bounding box center [144, 118] width 0 height 5
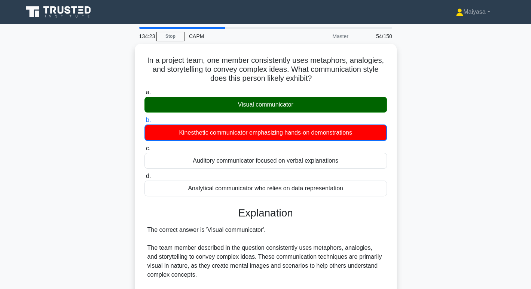
scroll to position [244, 0]
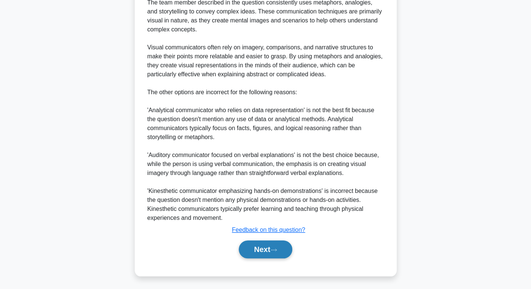
click at [266, 248] on button "Next" at bounding box center [266, 250] width 54 height 18
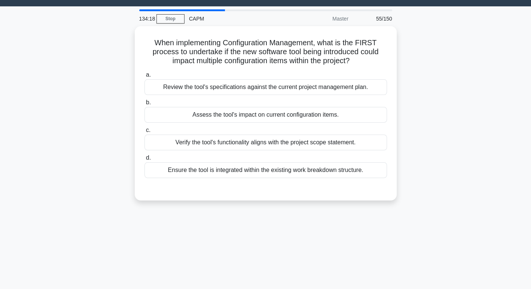
scroll to position [0, 0]
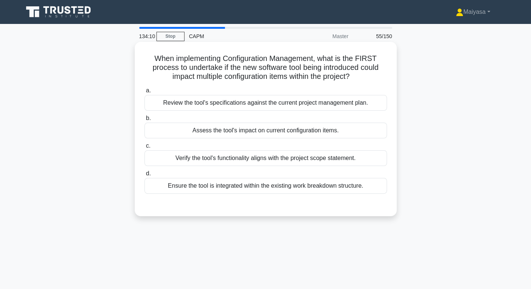
click at [284, 189] on div "Ensure the tool is integrated within the existing work breakdown structure." at bounding box center [265, 186] width 242 height 16
click at [144, 176] on input "d. Ensure the tool is integrated within the existing work breakdown structure." at bounding box center [144, 173] width 0 height 5
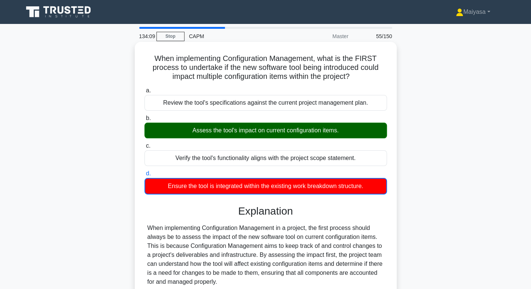
scroll to position [127, 0]
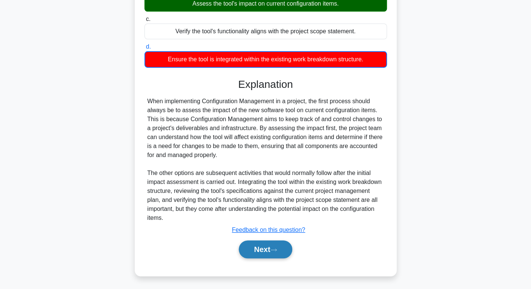
click at [276, 248] on icon at bounding box center [273, 250] width 7 height 4
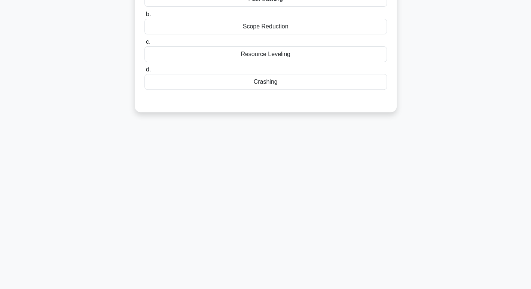
scroll to position [0, 0]
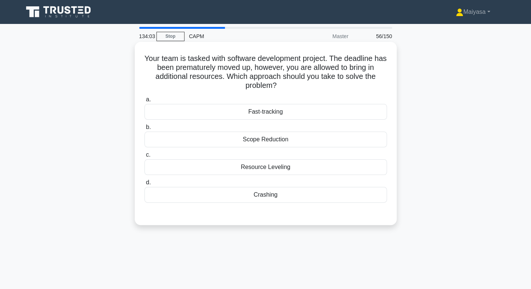
click at [269, 192] on div "Crashing" at bounding box center [265, 195] width 242 height 16
click at [144, 185] on input "d. Crashing" at bounding box center [144, 182] width 0 height 5
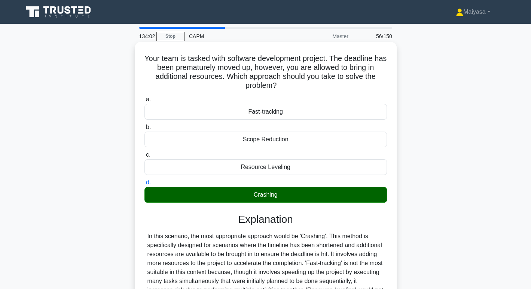
scroll to position [118, 0]
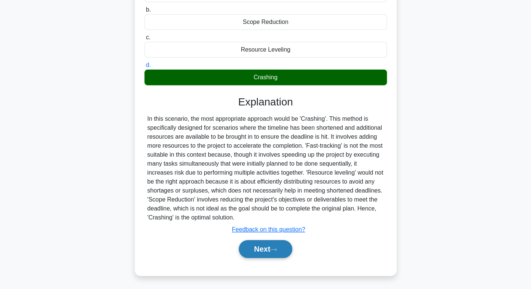
click at [270, 244] on button "Next" at bounding box center [266, 249] width 54 height 18
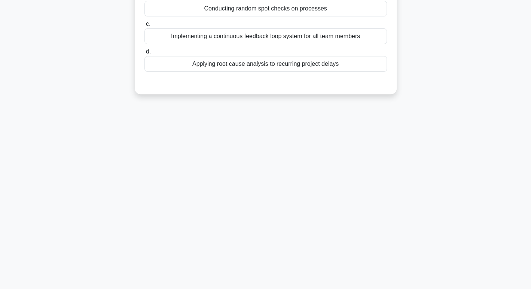
scroll to position [0, 0]
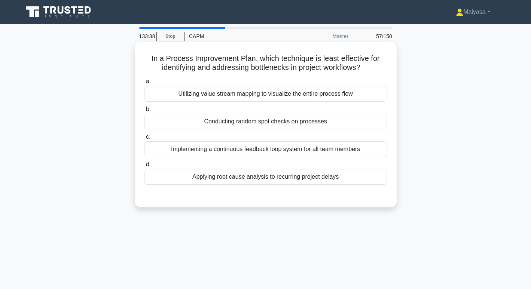
click at [303, 152] on div "Implementing a continuous feedback loop system for all team members" at bounding box center [265, 149] width 242 height 16
click at [144, 140] on input "c. Implementing a continuous feedback loop system for all team members" at bounding box center [144, 137] width 0 height 5
drag, startPoint x: 256, startPoint y: 120, endPoint x: 257, endPoint y: 123, distance: 3.9
click at [257, 123] on div "Conducting random spot checks on processes" at bounding box center [265, 122] width 242 height 16
click at [144, 112] on input "b. Conducting random spot checks on processes" at bounding box center [144, 109] width 0 height 5
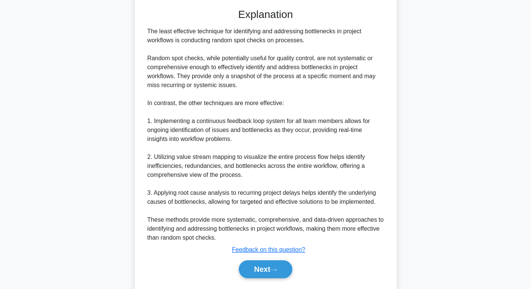
scroll to position [204, 0]
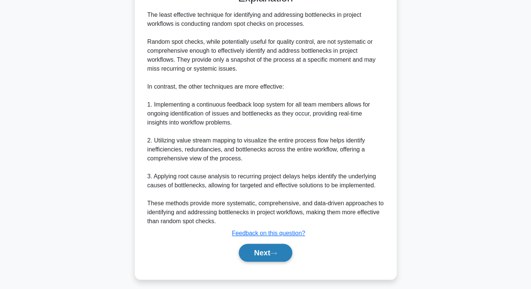
drag, startPoint x: 275, startPoint y: 250, endPoint x: 278, endPoint y: 247, distance: 4.0
click at [276, 249] on button "Next" at bounding box center [266, 253] width 54 height 18
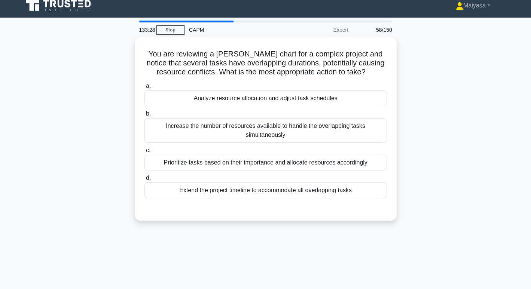
scroll to position [6, 0]
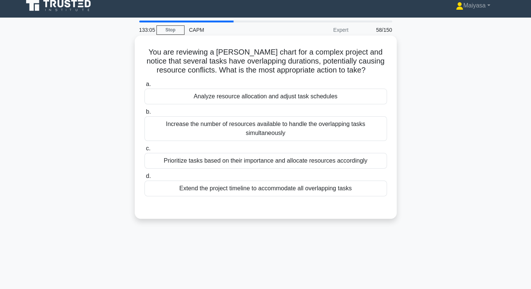
click at [254, 101] on div "Analyze resource allocation and adjust task schedules" at bounding box center [265, 97] width 242 height 16
click at [144, 87] on input "a. Analyze resource allocation and adjust task schedules" at bounding box center [144, 84] width 0 height 5
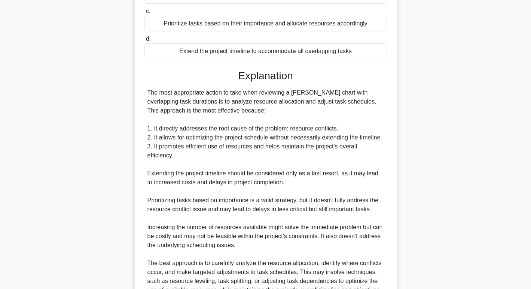
scroll to position [216, 0]
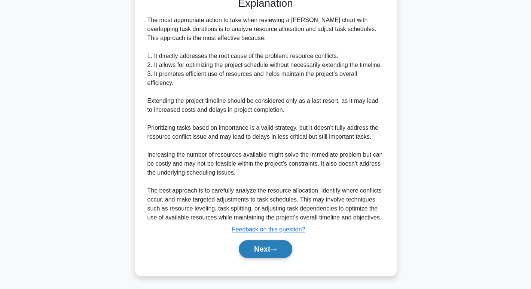
click at [250, 247] on button "Next" at bounding box center [266, 249] width 54 height 18
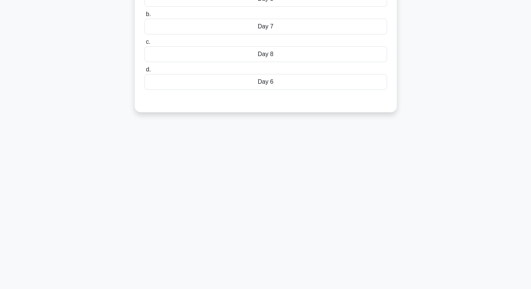
scroll to position [0, 0]
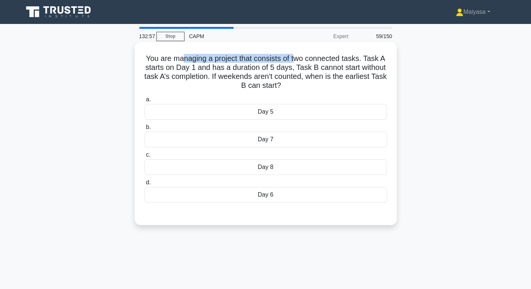
drag, startPoint x: 180, startPoint y: 59, endPoint x: 297, endPoint y: 56, distance: 117.2
click at [297, 56] on h5 "You are managing a project that consists of two connected tasks. Task A starts …" at bounding box center [266, 72] width 244 height 37
drag, startPoint x: 302, startPoint y: 57, endPoint x: 366, endPoint y: 84, distance: 69.2
click at [366, 84] on h5 "You are managing a project that consists of two connected tasks. Task A starts …" at bounding box center [266, 72] width 244 height 37
click at [329, 72] on h5 "You are managing a project that consists of two connected tasks. Task A starts …" at bounding box center [266, 72] width 244 height 37
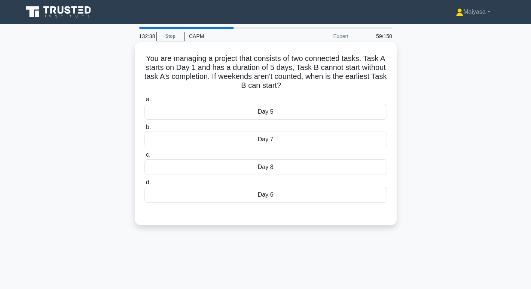
click at [295, 195] on div "Day 6" at bounding box center [265, 195] width 242 height 16
click at [144, 185] on input "d. Day 6" at bounding box center [144, 182] width 0 height 5
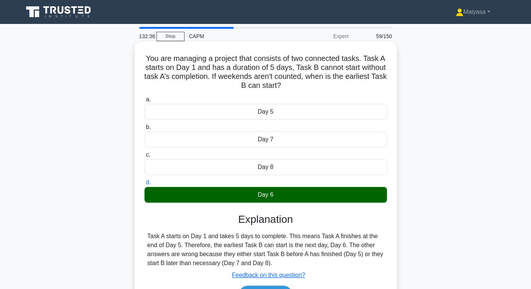
scroll to position [115, 0]
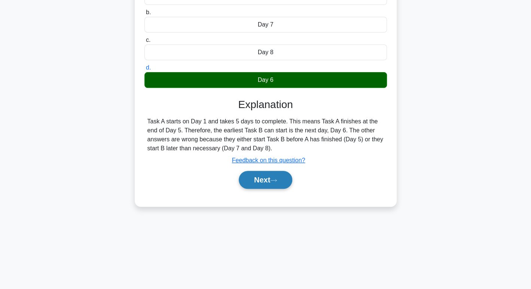
click at [280, 187] on button "Next" at bounding box center [266, 180] width 54 height 18
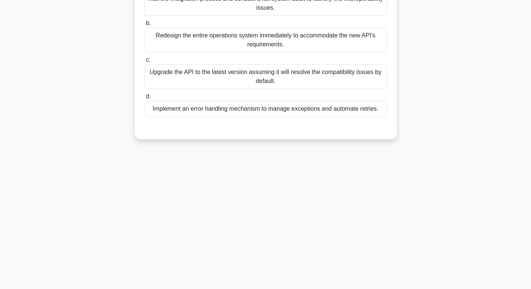
scroll to position [0, 0]
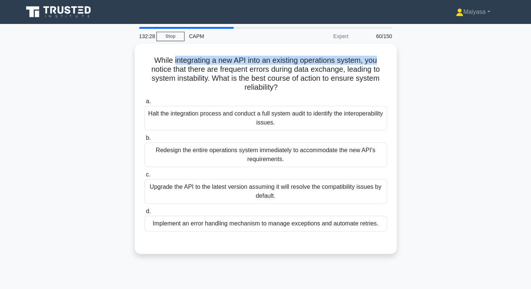
drag, startPoint x: 171, startPoint y: 57, endPoint x: 399, endPoint y: 60, distance: 227.2
click at [399, 60] on div "While integrating a new API into an existing operations system, you notice that…" at bounding box center [266, 153] width 494 height 219
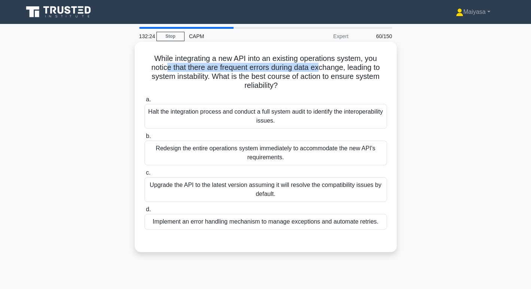
drag, startPoint x: 164, startPoint y: 70, endPoint x: 321, endPoint y: 70, distance: 157.5
click at [321, 70] on h5 "While integrating a new API into an existing operations system, you notice that…" at bounding box center [266, 72] width 244 height 37
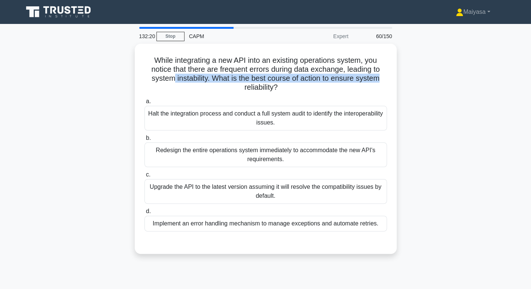
drag, startPoint x: 173, startPoint y: 80, endPoint x: 402, endPoint y: 81, distance: 228.3
click at [402, 81] on div "While integrating a new API into an existing operations system, you notice that…" at bounding box center [266, 153] width 494 height 219
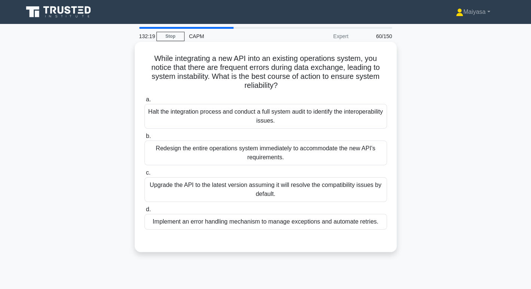
click at [303, 90] on h5 "While integrating a new API into an existing operations system, you notice that…" at bounding box center [266, 72] width 244 height 37
click at [230, 223] on div "Implement an error handling mechanism to manage exceptions and automate retries." at bounding box center [265, 222] width 242 height 16
click at [144, 212] on input "d. Implement an error handling mechanism to manage exceptions and automate retr…" at bounding box center [144, 209] width 0 height 5
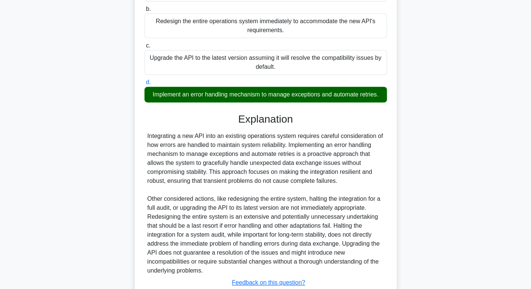
scroll to position [180, 0]
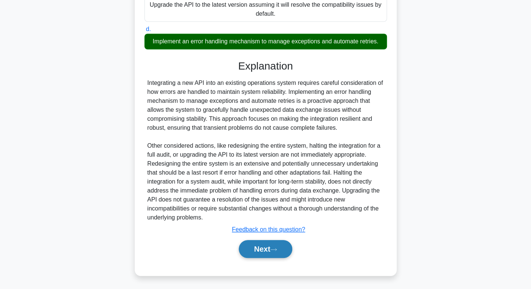
click at [260, 251] on button "Next" at bounding box center [266, 249] width 54 height 18
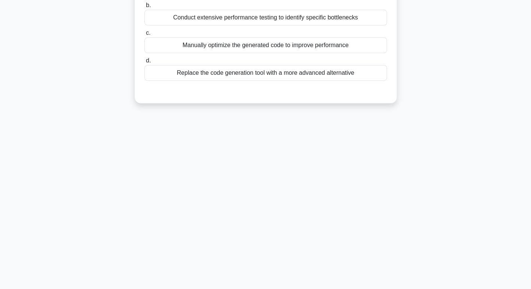
scroll to position [0, 0]
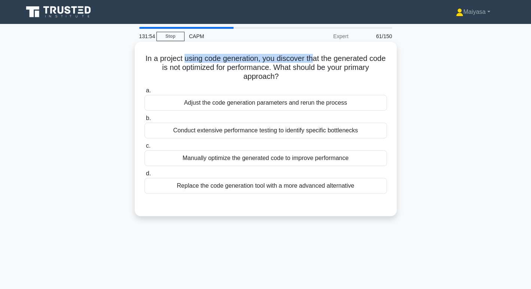
drag, startPoint x: 190, startPoint y: 60, endPoint x: 323, endPoint y: 61, distance: 132.5
click at [323, 61] on h5 "In a project using code generation, you discover that the generated code is not…" at bounding box center [266, 68] width 244 height 28
click at [260, 132] on div "Conduct extensive performance testing to identify specific bottlenecks" at bounding box center [265, 131] width 242 height 16
click at [144, 121] on input "b. Conduct extensive performance testing to identify specific bottlenecks" at bounding box center [144, 118] width 0 height 5
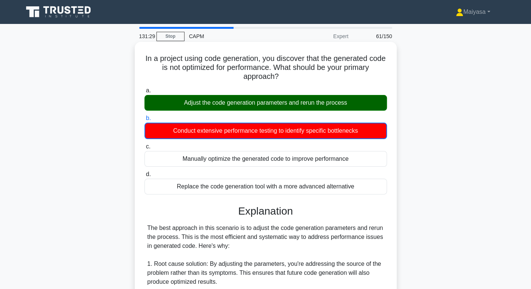
click at [238, 104] on div "Adjust the code generation parameters and rerun the process" at bounding box center [265, 103] width 242 height 16
click at [144, 93] on input "a. Adjust the code generation parameters and rerun the process" at bounding box center [144, 90] width 0 height 5
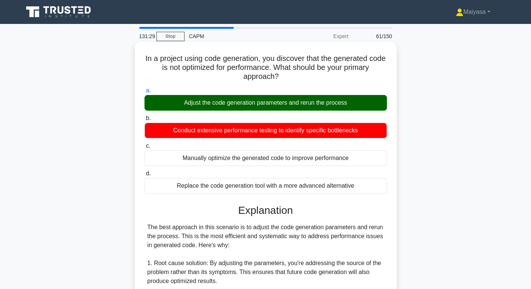
click at [238, 104] on div "Adjust the code generation parameters and rerun the process" at bounding box center [265, 103] width 242 height 16
click at [144, 93] on input "a. Adjust the code generation parameters and rerun the process" at bounding box center [144, 90] width 0 height 5
click at [238, 104] on div "Adjust the code generation parameters and rerun the process" at bounding box center [265, 103] width 242 height 16
click at [144, 93] on input "a. Adjust the code generation parameters and rerun the process" at bounding box center [144, 90] width 0 height 5
click at [278, 130] on div "Conduct extensive performance testing to identify specific bottlenecks" at bounding box center [265, 131] width 242 height 16
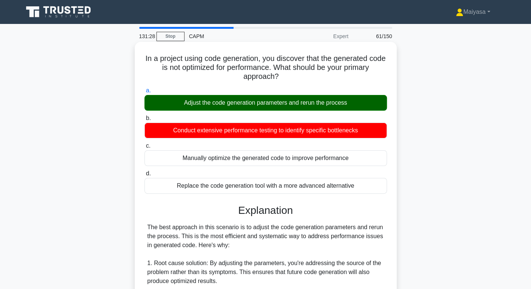
click at [144, 121] on input "b. Conduct extensive performance testing to identify specific bottlenecks" at bounding box center [144, 118] width 0 height 5
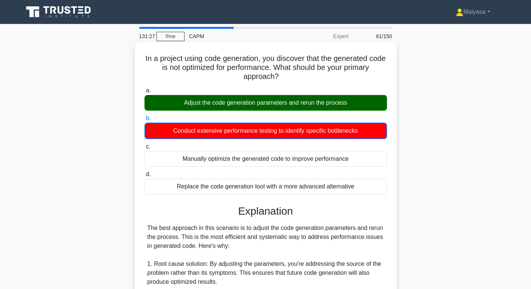
click at [278, 130] on div "Conduct extensive performance testing to identify specific bottlenecks" at bounding box center [265, 131] width 242 height 16
click at [144, 121] on input "b. Conduct extensive performance testing to identify specific bottlenecks" at bounding box center [144, 118] width 0 height 5
click at [278, 130] on div "Conduct extensive performance testing to identify specific bottlenecks" at bounding box center [265, 131] width 242 height 16
click at [144, 121] on input "b. Conduct extensive performance testing to identify specific bottlenecks" at bounding box center [144, 118] width 0 height 5
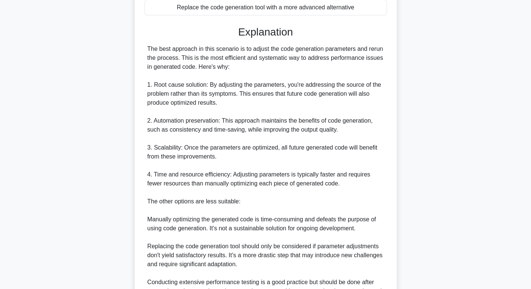
scroll to position [297, 0]
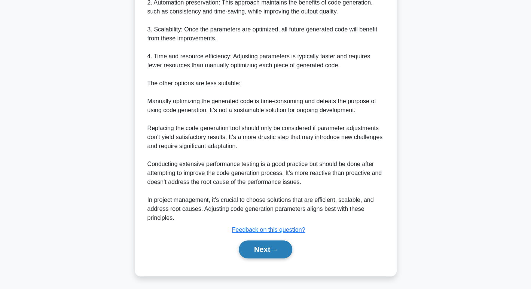
click at [259, 256] on button "Next" at bounding box center [266, 250] width 54 height 18
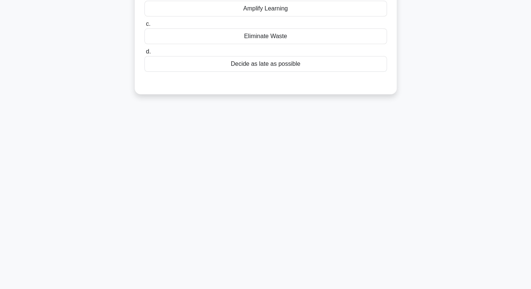
scroll to position [0, 0]
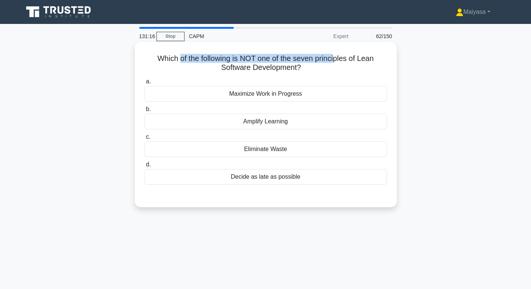
drag, startPoint x: 177, startPoint y: 61, endPoint x: 336, endPoint y: 62, distance: 158.7
click at [336, 62] on h5 "Which of the following is NOT one of the seven principles of Lean Software Deve…" at bounding box center [266, 63] width 244 height 19
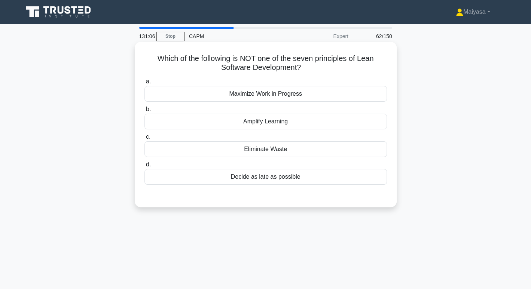
click at [294, 179] on div "Decide as late as possible" at bounding box center [265, 177] width 242 height 16
click at [144, 167] on input "d. Decide as late as possible" at bounding box center [144, 164] width 0 height 5
drag, startPoint x: 0, startPoint y: 0, endPoint x: 254, endPoint y: 94, distance: 270.5
click at [254, 94] on div "Maximize Work in Progress" at bounding box center [265, 94] width 242 height 16
click at [144, 84] on input "a. Maximize Work in Progress" at bounding box center [144, 81] width 0 height 5
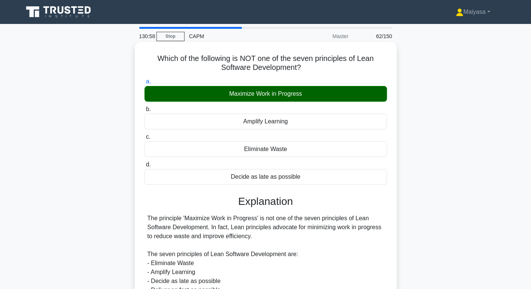
scroll to position [126, 0]
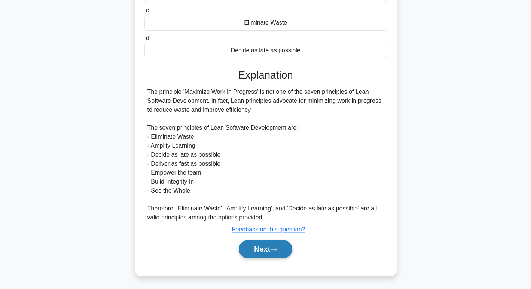
click at [269, 246] on button "Next" at bounding box center [266, 249] width 54 height 18
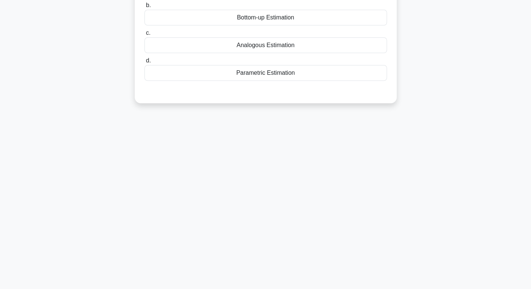
scroll to position [0, 0]
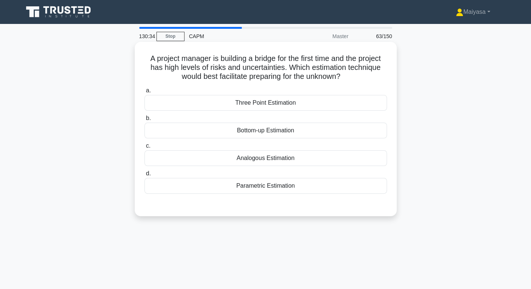
click at [303, 106] on div "Three Point Estimation" at bounding box center [265, 103] width 242 height 16
click at [144, 93] on input "a. Three Point Estimation" at bounding box center [144, 90] width 0 height 5
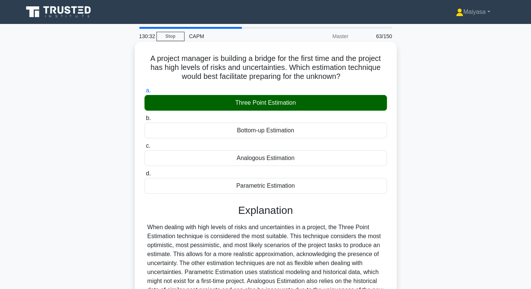
scroll to position [115, 0]
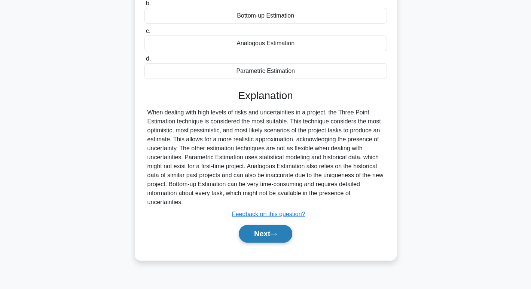
click at [265, 234] on button "Next" at bounding box center [266, 234] width 54 height 18
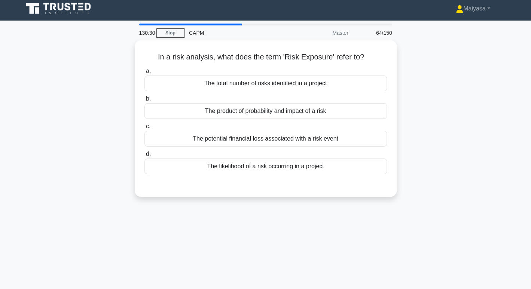
scroll to position [0, 0]
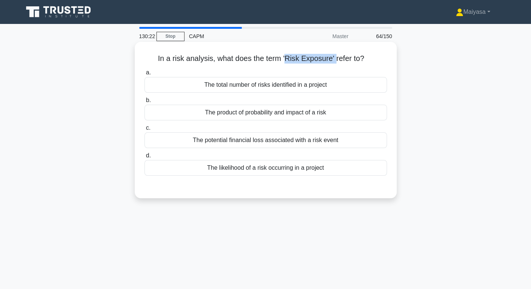
drag, startPoint x: 285, startPoint y: 61, endPoint x: 335, endPoint y: 61, distance: 49.8
click at [335, 61] on h5 "In a risk analysis, what does the term 'Risk Exposure' refer to? .spinner_0XTQ{…" at bounding box center [266, 59] width 244 height 10
copy h5 "Risk Exposure'"
click at [285, 144] on div "The potential financial loss associated with a risk event" at bounding box center [265, 140] width 242 height 16
click at [144, 131] on input "c. The potential financial loss associated with a risk event" at bounding box center [144, 128] width 0 height 5
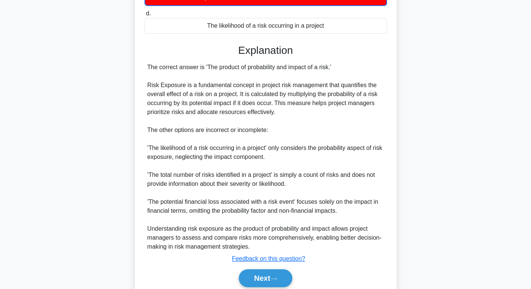
scroll to position [172, 0]
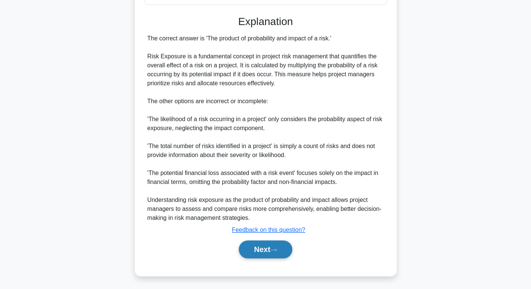
click at [243, 248] on button "Next" at bounding box center [266, 250] width 54 height 18
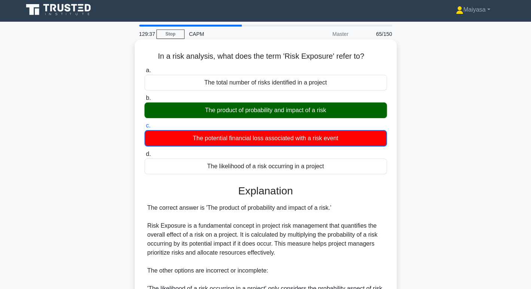
scroll to position [0, 0]
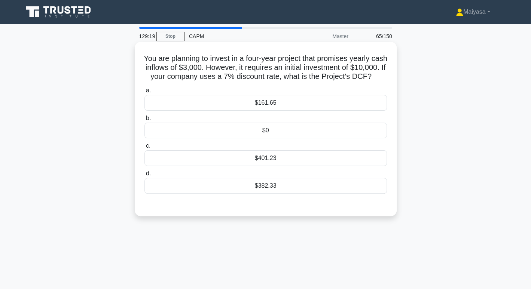
click at [290, 74] on h5 "You are planning to invest in a four-year project that promises yearly cash inf…" at bounding box center [266, 68] width 244 height 28
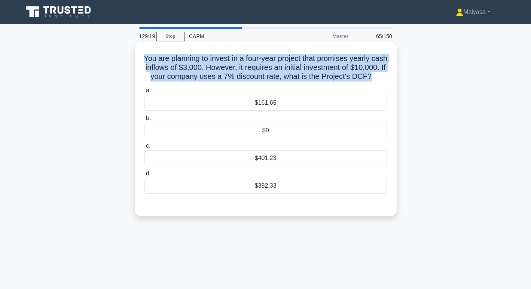
click at [290, 74] on h5 "You are planning to invest in a four-year project that promises yearly cash inf…" at bounding box center [266, 68] width 244 height 28
copy div "You are planning to invest in a four-year project that promises yearly cash inf…"
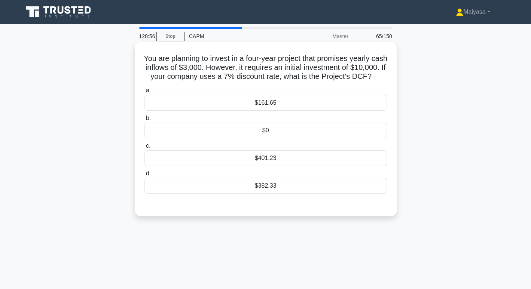
click at [302, 111] on div "$161.65" at bounding box center [265, 103] width 242 height 16
click at [144, 93] on input "a. $161.65" at bounding box center [144, 90] width 0 height 5
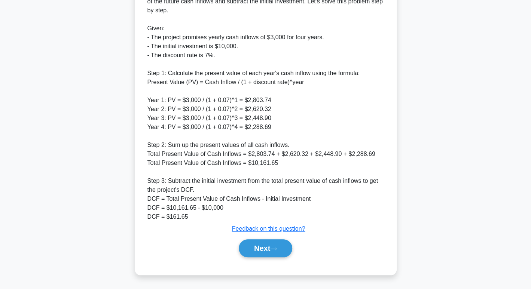
scroll to position [241, 0]
click at [277, 247] on button "Next" at bounding box center [266, 248] width 54 height 18
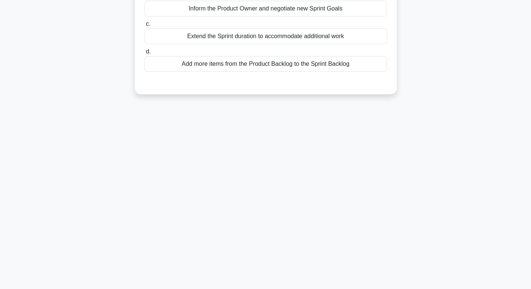
scroll to position [0, 0]
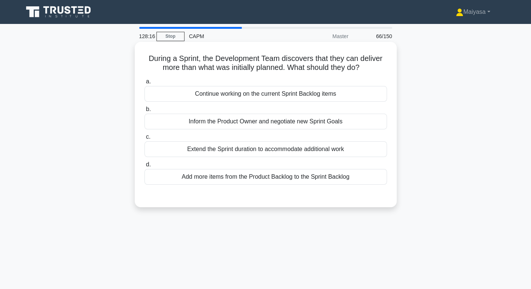
click at [335, 95] on div "Continue working on the current Sprint Backlog items" at bounding box center [265, 94] width 242 height 16
click at [144, 84] on input "a. Continue working on the current Sprint Backlog items" at bounding box center [144, 81] width 0 height 5
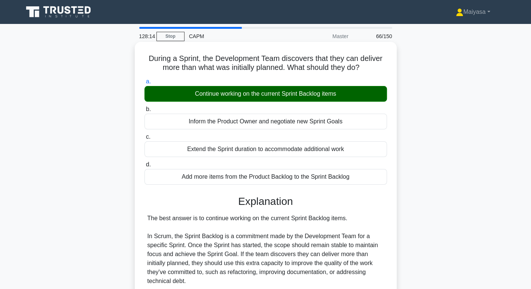
scroll to position [189, 0]
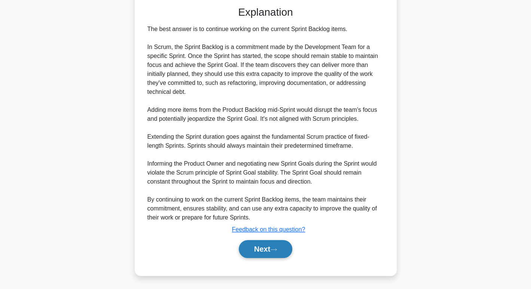
click at [270, 254] on button "Next" at bounding box center [266, 249] width 54 height 18
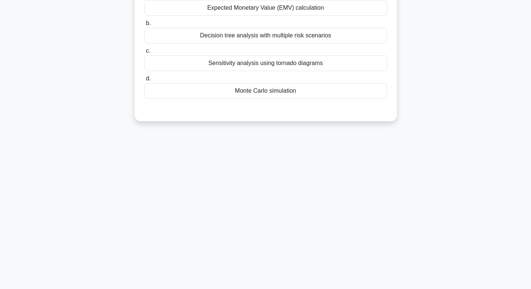
scroll to position [0, 0]
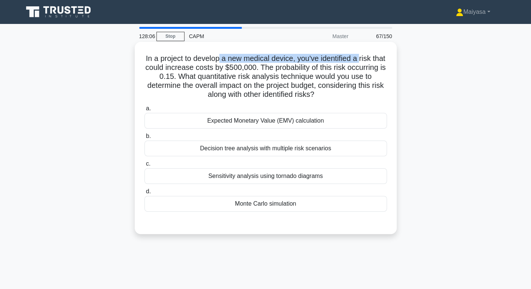
drag, startPoint x: 225, startPoint y: 58, endPoint x: 370, endPoint y: 63, distance: 145.7
click at [370, 63] on h5 "In a project to develop a new medical device, you've identified a risk that cou…" at bounding box center [266, 77] width 244 height 46
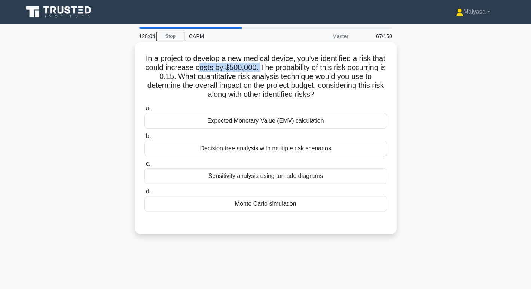
drag, startPoint x: 226, startPoint y: 64, endPoint x: 288, endPoint y: 64, distance: 61.4
click at [288, 64] on h5 "In a project to develop a new medical device, you've identified a risk that cou…" at bounding box center [266, 77] width 244 height 46
drag, startPoint x: 174, startPoint y: 78, endPoint x: 277, endPoint y: 77, distance: 102.2
click at [277, 77] on h5 "In a project to develop a new medical device, you've identified a risk that cou…" at bounding box center [266, 77] width 244 height 46
click at [294, 87] on h5 "In a project to develop a new medical device, you've identified a risk that cou…" at bounding box center [266, 77] width 244 height 46
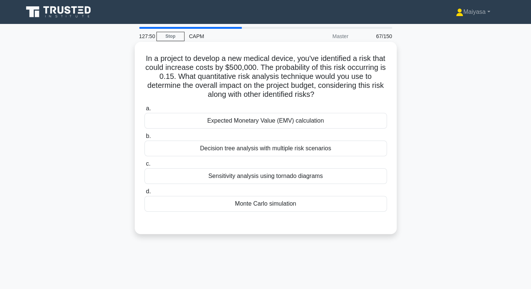
drag, startPoint x: 274, startPoint y: 82, endPoint x: 367, endPoint y: 91, distance: 93.9
click at [367, 91] on h5 "In a project to develop a new medical device, you've identified a risk that cou…" at bounding box center [266, 77] width 244 height 46
click at [313, 176] on div "Sensitivity analysis using tornado diagrams" at bounding box center [265, 176] width 242 height 16
click at [144, 167] on input "c. Sensitivity analysis using tornado diagrams" at bounding box center [144, 164] width 0 height 5
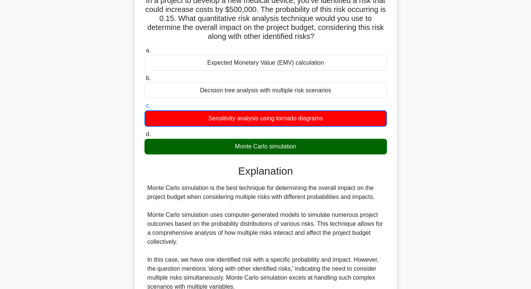
scroll to position [79, 0]
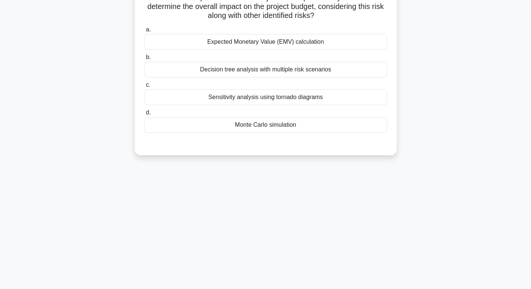
click at [271, 123] on div "Monte Carlo simulation" at bounding box center [265, 125] width 242 height 16
click at [144, 115] on input "d. Monte Carlo simulation" at bounding box center [144, 112] width 0 height 5
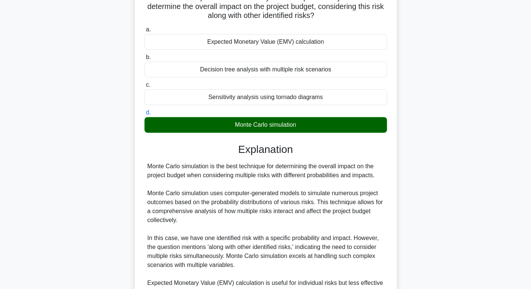
scroll to position [252, 0]
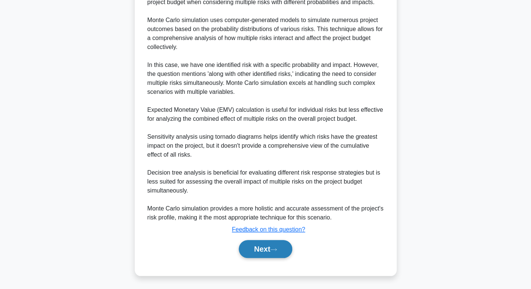
click at [283, 249] on button "Next" at bounding box center [266, 249] width 54 height 18
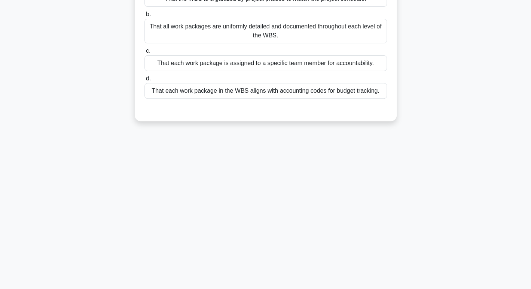
scroll to position [0, 0]
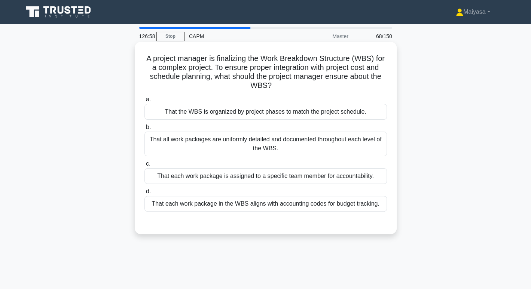
click at [358, 144] on div "That all work packages are uniformly detailed and documented throughout each le…" at bounding box center [265, 144] width 242 height 25
click at [144, 130] on input "b. That all work packages are uniformly detailed and documented throughout each…" at bounding box center [144, 127] width 0 height 5
click at [249, 207] on div "That each work package in the WBS aligns with accounting codes for budget track…" at bounding box center [265, 204] width 242 height 16
click at [144, 194] on input "d. That each work package in the WBS aligns with accounting codes for budget tr…" at bounding box center [144, 191] width 0 height 5
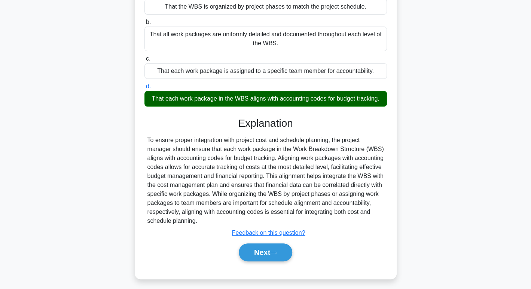
scroll to position [115, 0]
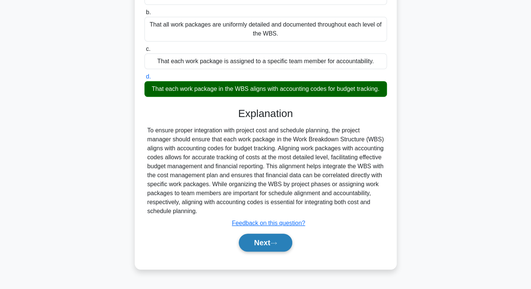
click at [264, 241] on button "Next" at bounding box center [266, 243] width 54 height 18
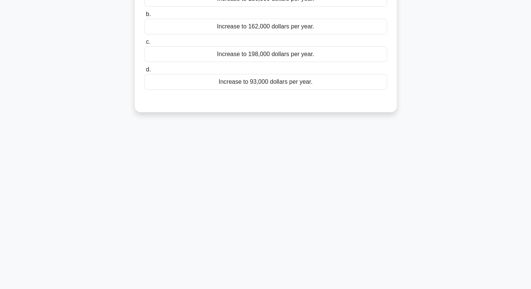
scroll to position [0, 0]
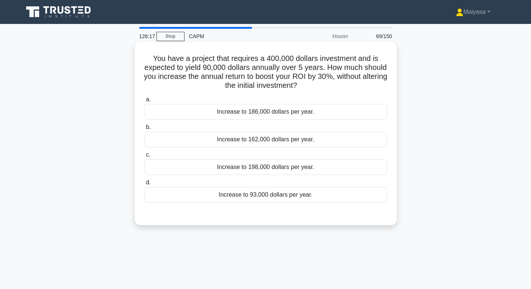
click at [295, 148] on div "a. Increase to 186,000 dollars per year. b. Increase to 162,000 dollars per yea…" at bounding box center [265, 149] width 251 height 111
click at [305, 140] on div "Increase to 162,000 dollars per year." at bounding box center [265, 140] width 242 height 16
click at [144, 130] on input "b. Increase to 162,000 dollars per year." at bounding box center [144, 127] width 0 height 5
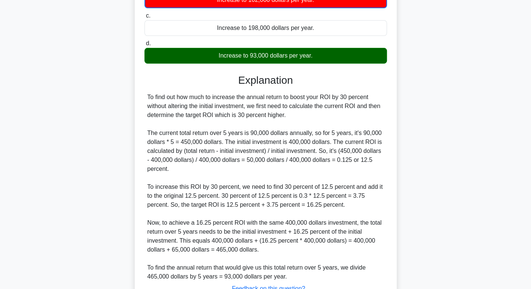
scroll to position [199, 0]
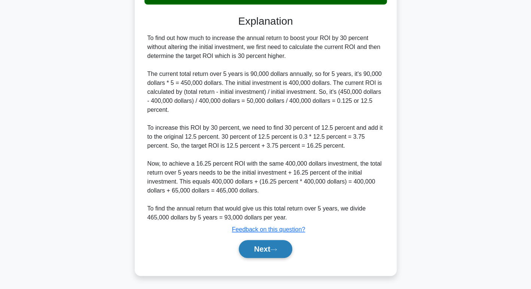
click at [274, 246] on button "Next" at bounding box center [266, 249] width 54 height 18
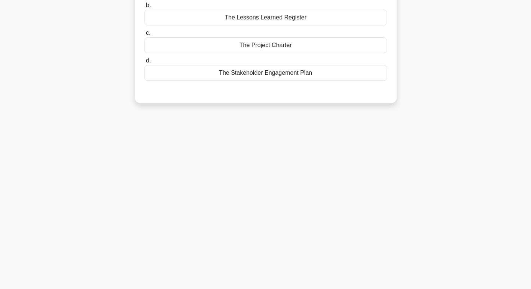
scroll to position [0, 0]
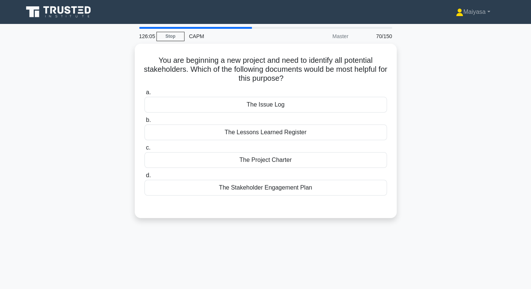
click at [301, 187] on div "The Stakeholder Engagement Plan" at bounding box center [265, 188] width 242 height 16
click at [144, 178] on input "d. The Stakeholder Engagement Plan" at bounding box center [144, 175] width 0 height 5
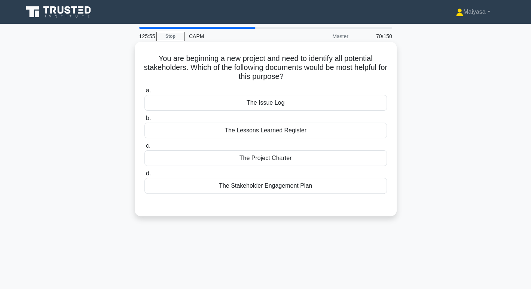
drag, startPoint x: 0, startPoint y: 0, endPoint x: 237, endPoint y: 156, distance: 283.8
click at [237, 156] on div "The Project Charter" at bounding box center [265, 158] width 242 height 16
click at [144, 149] on input "c. The Project Charter" at bounding box center [144, 146] width 0 height 5
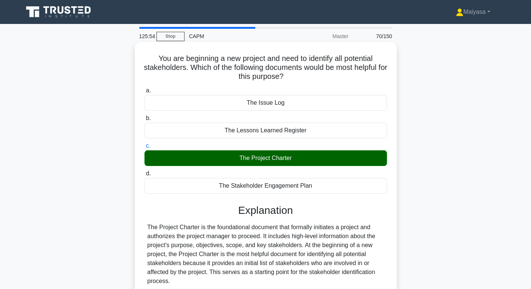
scroll to position [153, 0]
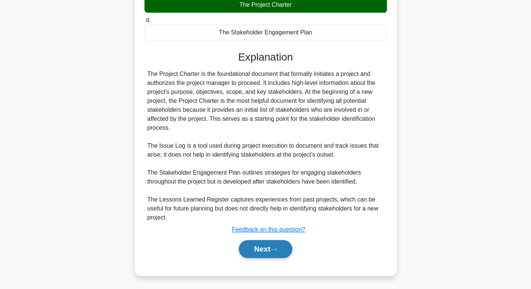
click at [248, 244] on button "Next" at bounding box center [266, 249] width 54 height 18
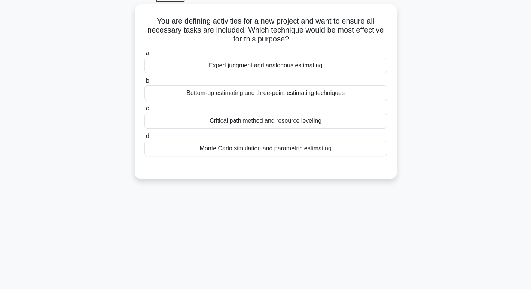
scroll to position [0, 0]
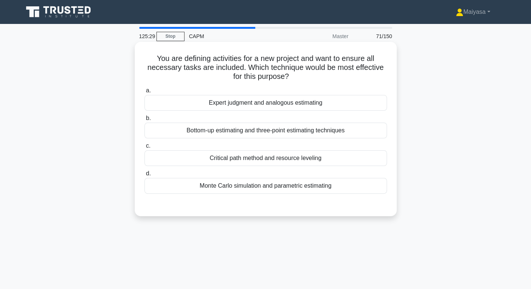
click at [343, 102] on div "Expert judgment and analogous estimating" at bounding box center [265, 103] width 242 height 16
click at [144, 93] on input "a. Expert judgment and analogous estimating" at bounding box center [144, 90] width 0 height 5
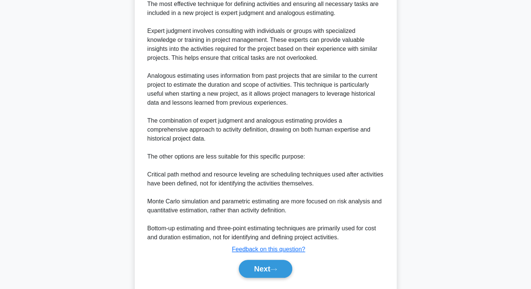
scroll to position [229, 0]
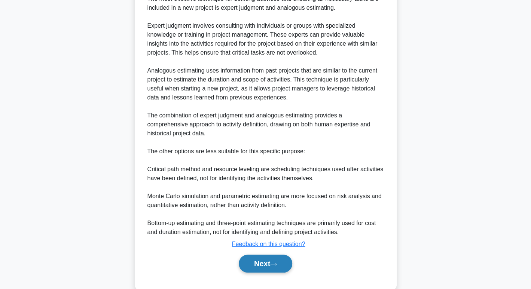
click at [277, 255] on button "Next" at bounding box center [266, 264] width 54 height 18
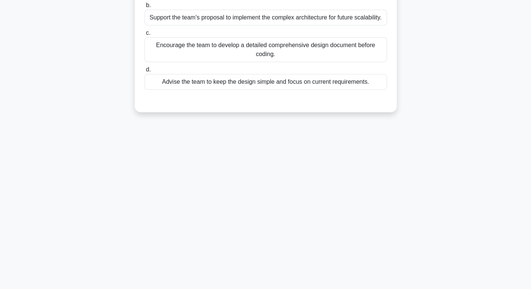
scroll to position [0, 0]
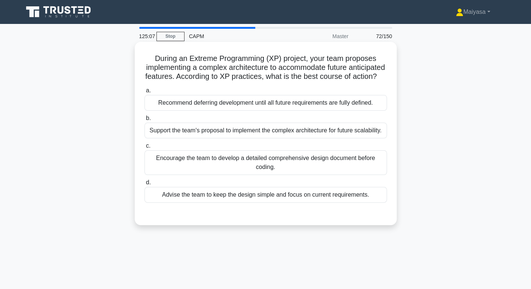
click at [301, 175] on div "Encourage the team to develop a detailed comprehensive design document before c…" at bounding box center [265, 162] width 242 height 25
click at [144, 149] on input "c. Encourage the team to develop a detailed comprehensive design document befor…" at bounding box center [144, 146] width 0 height 5
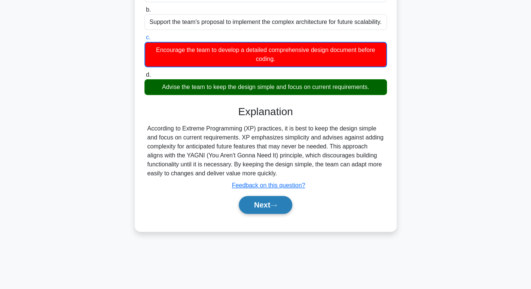
scroll to position [109, 0]
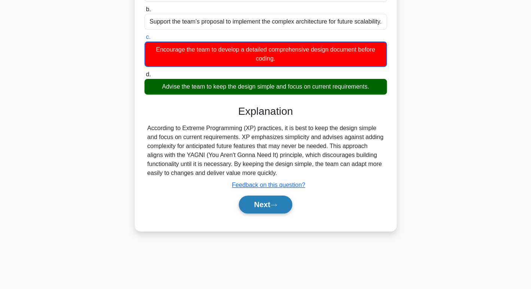
click at [277, 206] on icon at bounding box center [274, 205] width 6 height 2
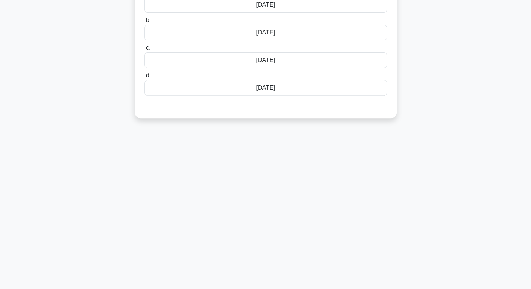
scroll to position [0, 0]
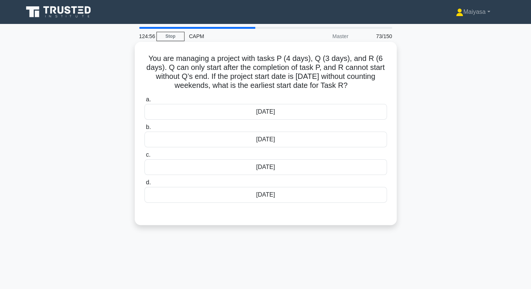
click at [291, 61] on h5 "You are managing a project with tasks P (4 days), Q (3 days), and R (6 days). Q…" at bounding box center [266, 72] width 244 height 37
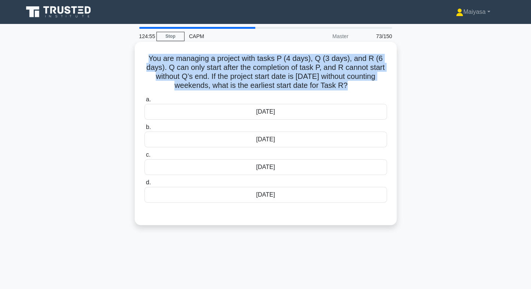
click at [291, 61] on h5 "You are managing a project with tasks P (4 days), Q (3 days), and R (6 days). Q…" at bounding box center [266, 72] width 244 height 37
click at [326, 67] on h5 "You are managing a project with tasks P (4 days), Q (3 days), and R (6 days). Q…" at bounding box center [266, 72] width 244 height 37
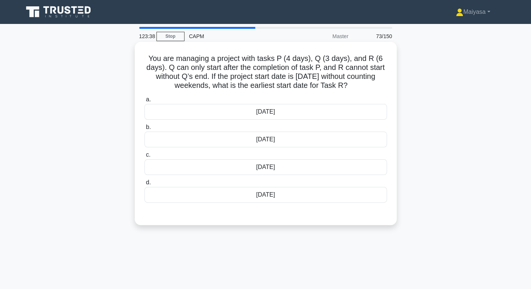
click at [315, 168] on div "10th June" at bounding box center [265, 167] width 242 height 16
click at [144, 158] on input "c. 10th June" at bounding box center [144, 155] width 0 height 5
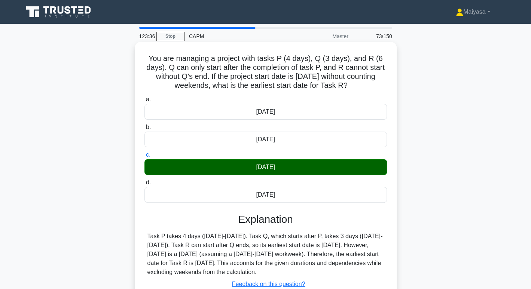
scroll to position [115, 0]
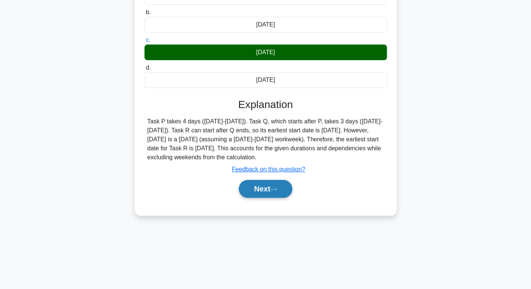
click at [272, 193] on button "Next" at bounding box center [266, 189] width 54 height 18
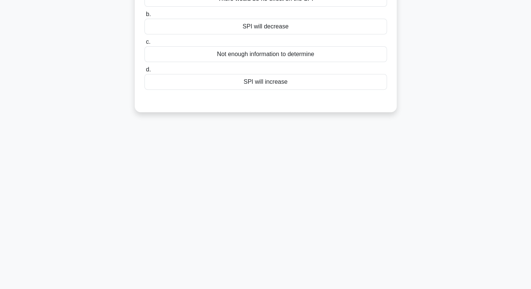
scroll to position [0, 0]
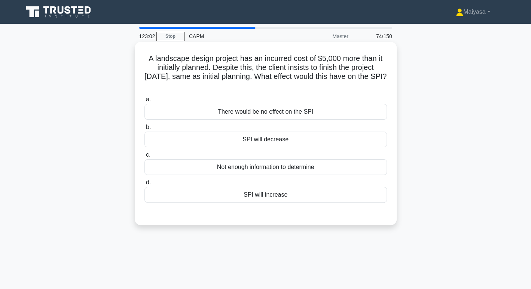
click at [312, 114] on div "There would be no effect on the SPI" at bounding box center [265, 112] width 242 height 16
click at [144, 102] on input "a. There would be no effect on the SPI" at bounding box center [144, 99] width 0 height 5
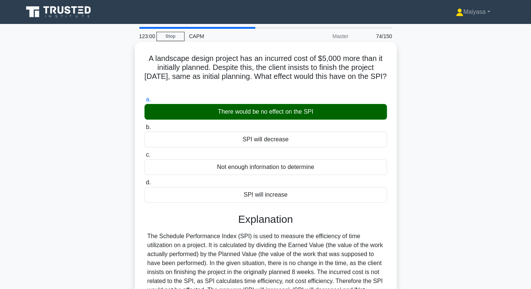
scroll to position [115, 0]
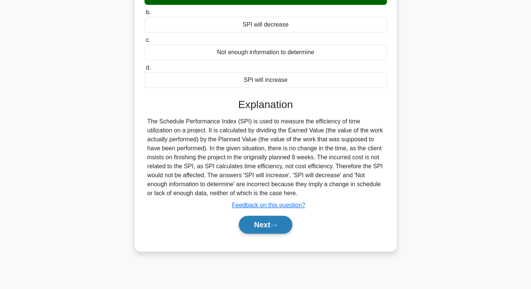
click at [277, 218] on button "Next" at bounding box center [266, 225] width 54 height 18
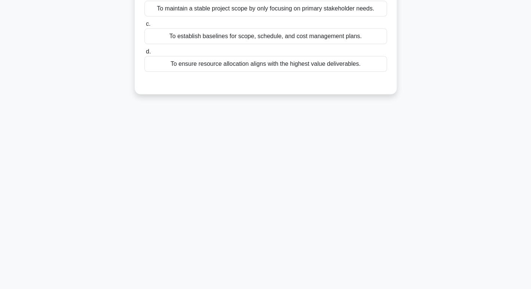
scroll to position [0, 0]
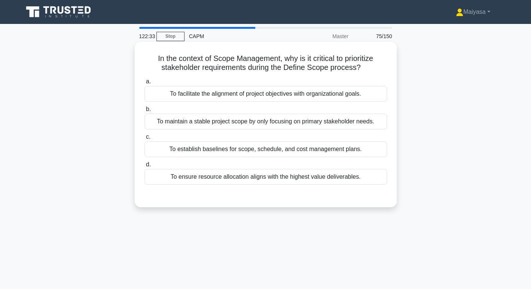
click at [259, 178] on div "To ensure resource allocation aligns with the highest value deliverables." at bounding box center [265, 177] width 242 height 16
click at [144, 167] on input "d. To ensure resource allocation aligns with the highest value deliverables." at bounding box center [144, 164] width 0 height 5
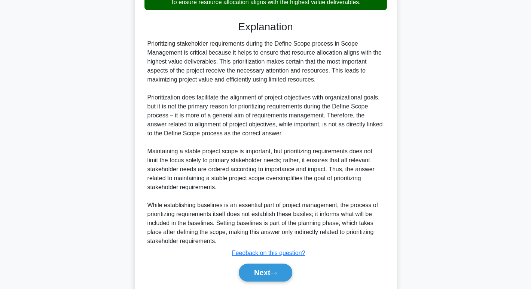
scroll to position [198, 0]
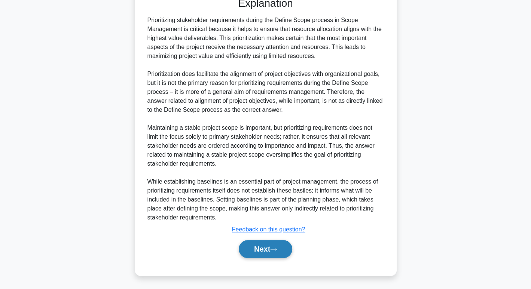
click at [265, 245] on button "Next" at bounding box center [266, 249] width 54 height 18
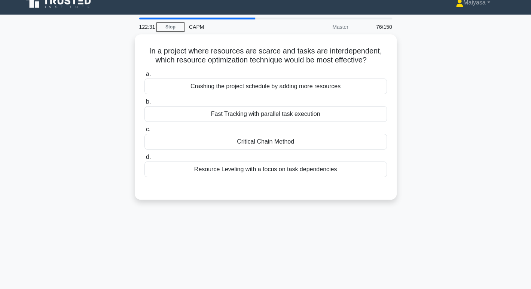
scroll to position [0, 0]
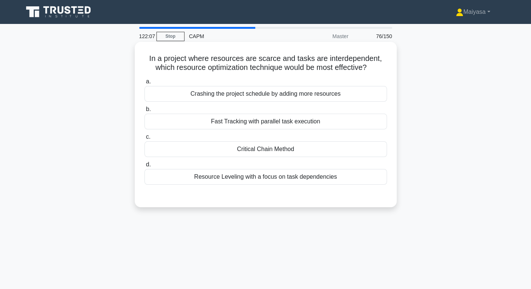
click at [263, 60] on h5 "In a project where resources are scarce and tasks are interdependent, which res…" at bounding box center [266, 63] width 244 height 19
copy h5 "scarce"
click at [313, 67] on h5 "In a project where resources are scarce and tasks are interdependent, which res…" at bounding box center [266, 63] width 244 height 19
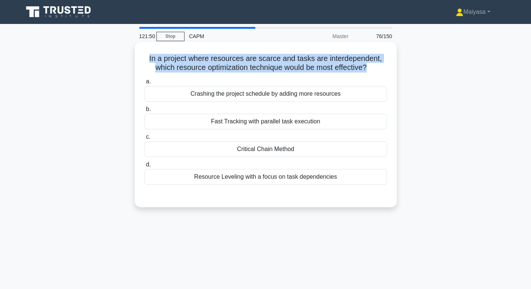
click at [313, 67] on h5 "In a project where resources are scarce and tasks are interdependent, which res…" at bounding box center [266, 63] width 244 height 19
copy div "In a project where resources are scarce and tasks are interdependent, which res…"
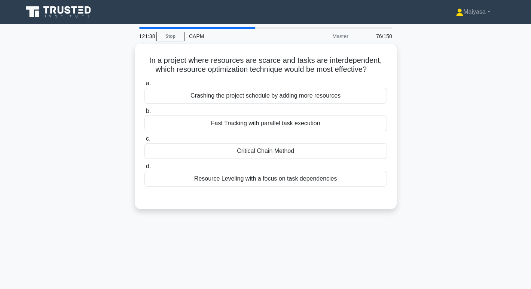
click at [425, 83] on div "In a project where resources are scarce and tasks are interdependent, which res…" at bounding box center [266, 131] width 494 height 174
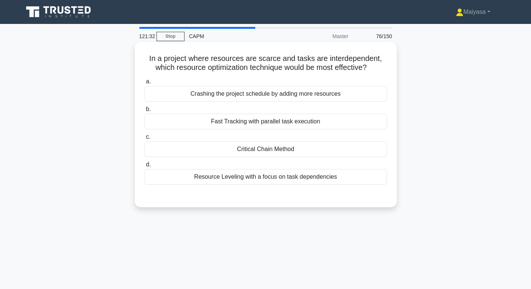
click at [314, 119] on div "Fast Tracking with parallel task execution" at bounding box center [265, 122] width 242 height 16
click at [144, 112] on input "b. Fast Tracking with parallel task execution" at bounding box center [144, 109] width 0 height 5
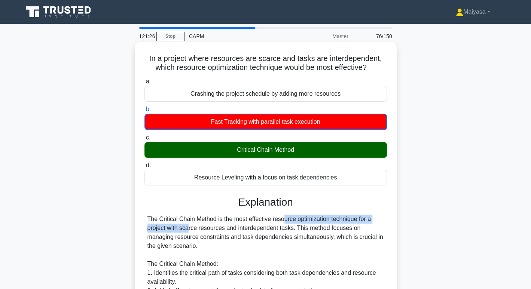
drag, startPoint x: 241, startPoint y: 218, endPoint x: 374, endPoint y: 219, distance: 133.2
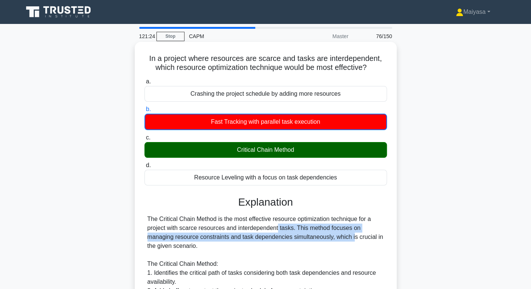
drag, startPoint x: 229, startPoint y: 228, endPoint x: 308, endPoint y: 232, distance: 79.1
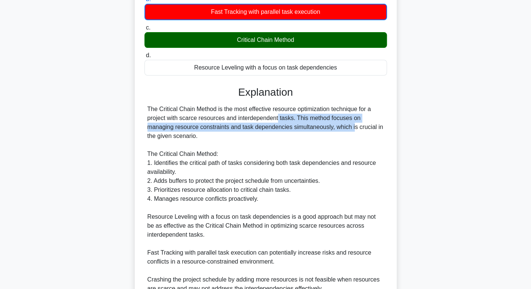
scroll to position [217, 0]
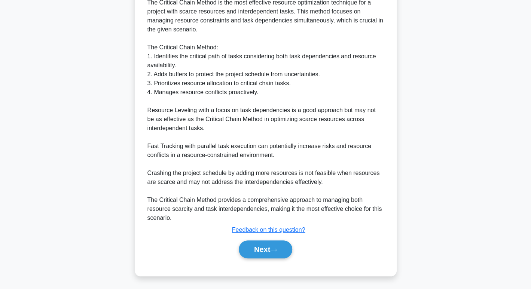
click at [252, 258] on div "Next" at bounding box center [265, 250] width 242 height 24
click at [273, 248] on button "Next" at bounding box center [266, 250] width 54 height 18
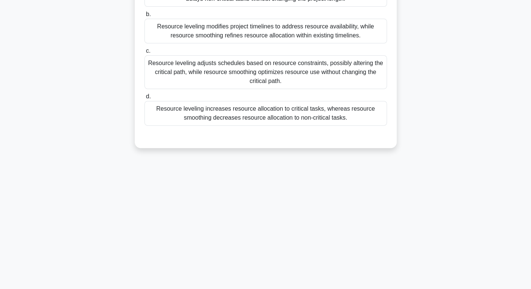
scroll to position [0, 0]
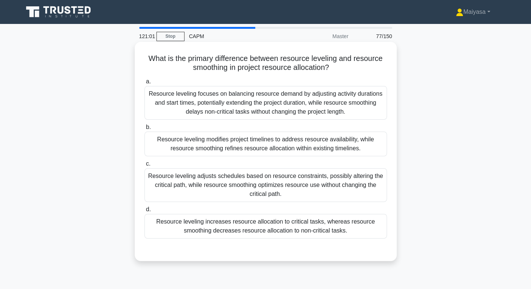
click at [310, 147] on div "Resource leveling modifies project timelines to address resource availability, …" at bounding box center [265, 144] width 242 height 25
click at [144, 130] on input "b. Resource leveling modifies project timelines to address resource availabilit…" at bounding box center [144, 127] width 0 height 5
click at [206, 177] on div "Resource leveling adjusts schedules based on resource constraints, possibly alt…" at bounding box center [265, 185] width 242 height 34
click at [144, 167] on input "c. Resource leveling adjusts schedules based on resource constraints, possibly …" at bounding box center [144, 164] width 0 height 5
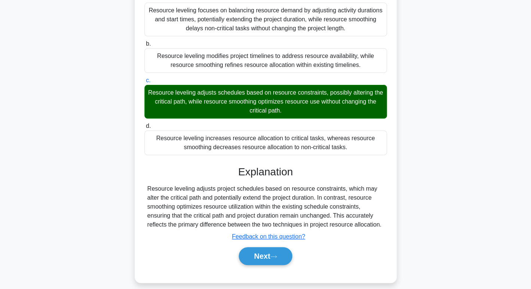
scroll to position [85, 0]
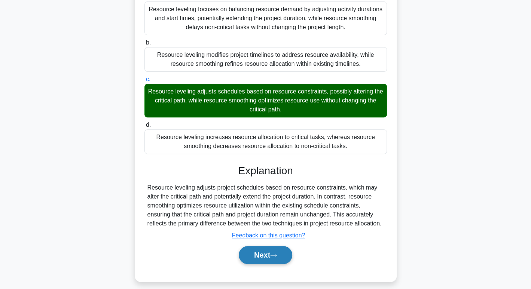
click at [245, 250] on button "Next" at bounding box center [266, 255] width 54 height 18
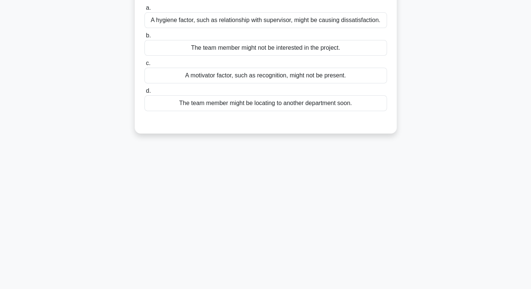
scroll to position [0, 0]
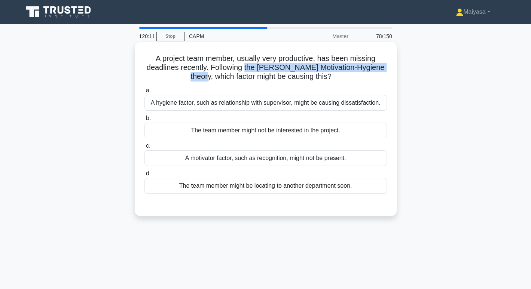
drag, startPoint x: 256, startPoint y: 67, endPoint x: 212, endPoint y: 79, distance: 46.1
click at [212, 79] on h5 "A project team member, usually very productive, has been missing deadlines rece…" at bounding box center [266, 68] width 244 height 28
copy h5 "the [PERSON_NAME] Motivation-Hygiene theory,"
click at [302, 110] on div "A hygiene factor, such as relationship with supervisor, might be causing dissat…" at bounding box center [265, 103] width 242 height 16
click at [144, 93] on input "a. A hygiene factor, such as relationship with supervisor, might be causing dis…" at bounding box center [144, 90] width 0 height 5
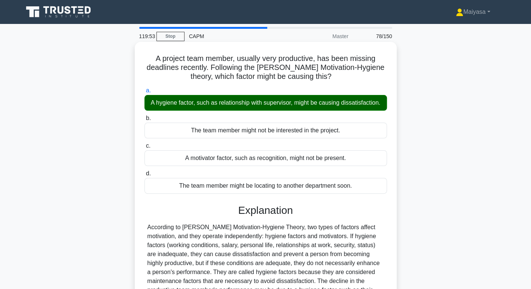
scroll to position [115, 0]
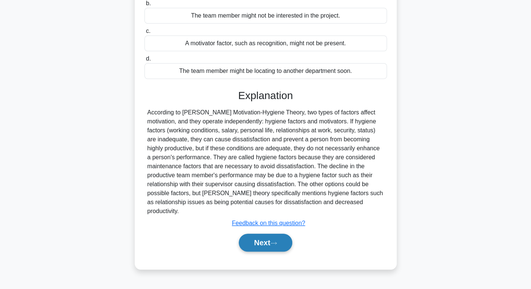
click at [275, 235] on button "Next" at bounding box center [266, 243] width 54 height 18
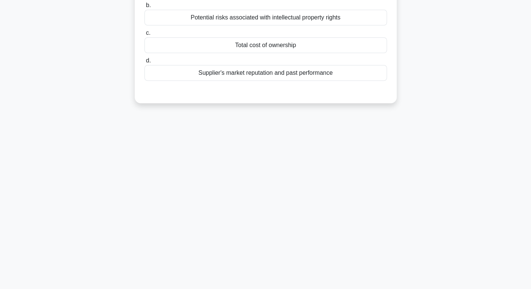
scroll to position [0, 0]
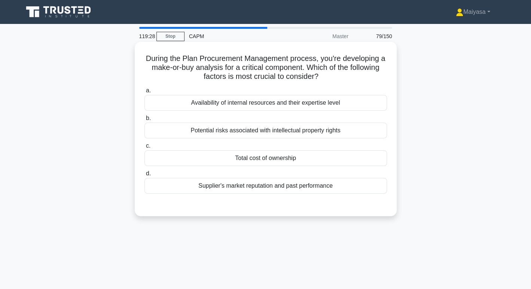
click at [295, 103] on div "Availability of internal resources and their expertise level" at bounding box center [265, 103] width 242 height 16
click at [144, 93] on input "a. Availability of internal resources and their expertise level" at bounding box center [144, 90] width 0 height 5
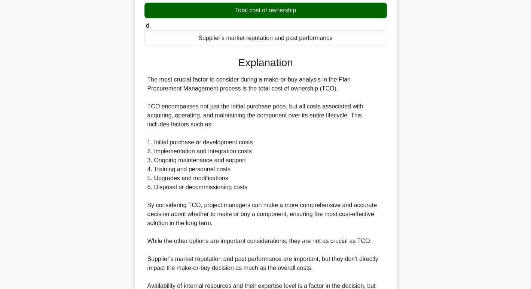
scroll to position [289, 0]
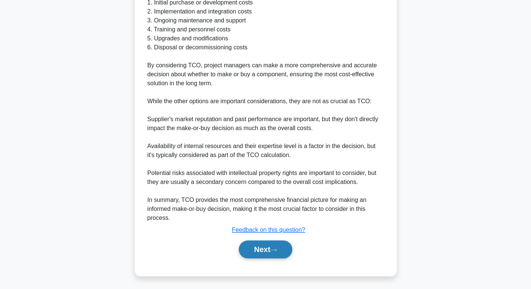
click at [264, 247] on button "Next" at bounding box center [266, 250] width 54 height 18
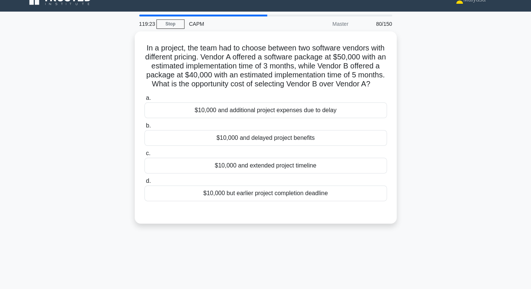
scroll to position [0, 0]
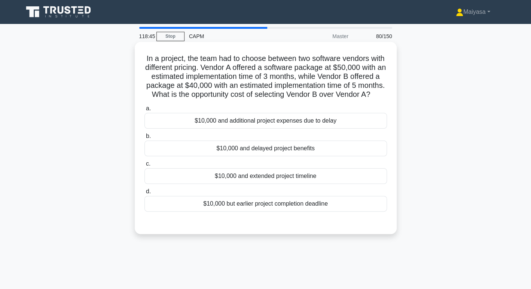
click at [287, 184] on div "$10,000 and extended project timeline" at bounding box center [265, 176] width 242 height 16
click at [144, 167] on input "c. $10,000 and extended project timeline" at bounding box center [144, 164] width 0 height 5
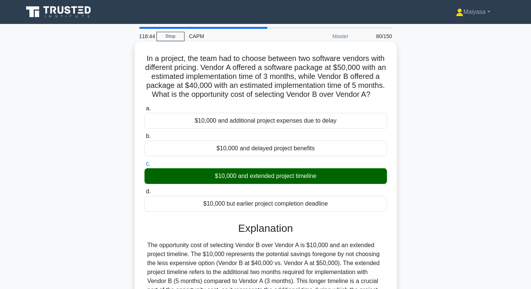
scroll to position [118, 0]
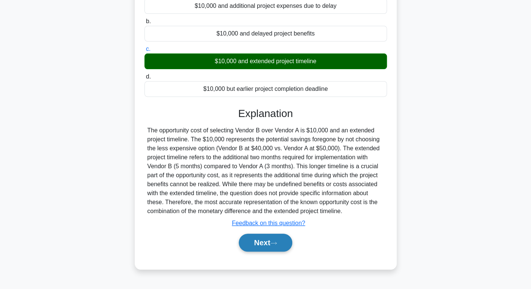
click at [281, 252] on button "Next" at bounding box center [266, 243] width 54 height 18
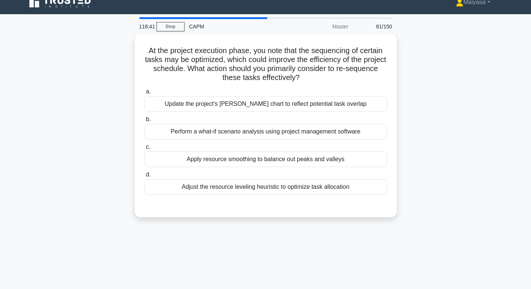
scroll to position [0, 0]
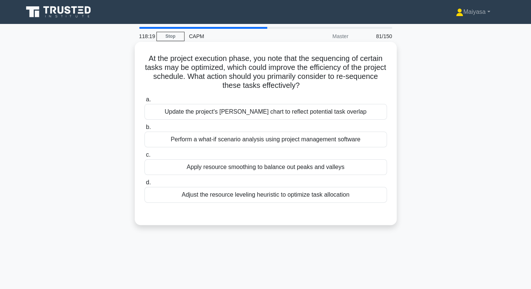
click at [295, 137] on div "Perform a what-if scenario analysis using project management software" at bounding box center [265, 140] width 242 height 16
click at [144, 130] on input "b. Perform a what-if scenario analysis using project management software" at bounding box center [144, 127] width 0 height 5
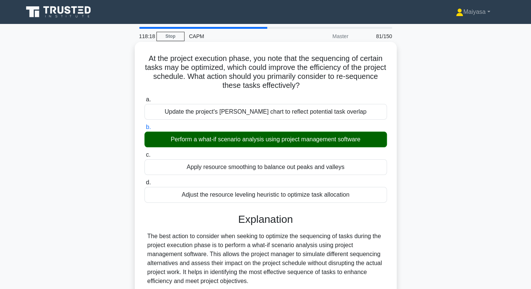
scroll to position [126, 0]
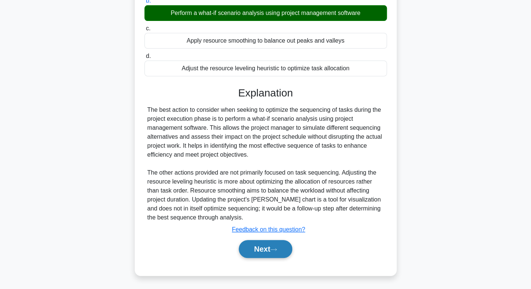
click at [269, 248] on button "Next" at bounding box center [266, 249] width 54 height 18
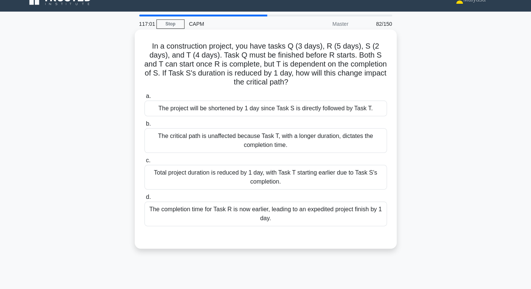
scroll to position [0, 0]
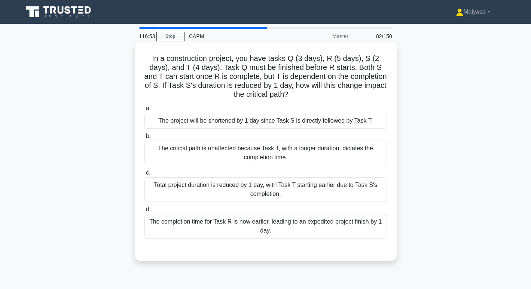
click at [269, 122] on div "The project will be shortened by 1 day since Task S is directly followed by Tas…" at bounding box center [265, 121] width 242 height 16
click at [144, 111] on input "a. The project will be shortened by 1 day since Task S is directly followed by …" at bounding box center [144, 108] width 0 height 5
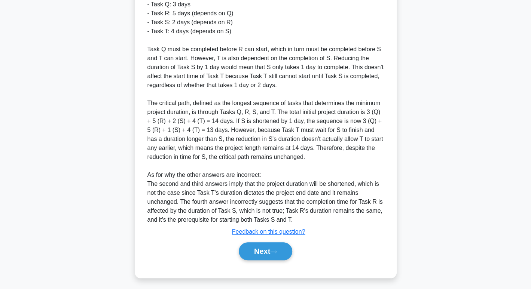
scroll to position [289, 0]
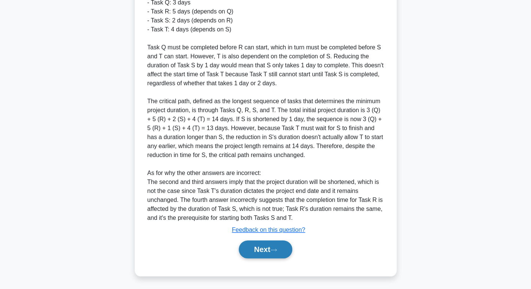
click at [275, 247] on button "Next" at bounding box center [266, 250] width 54 height 18
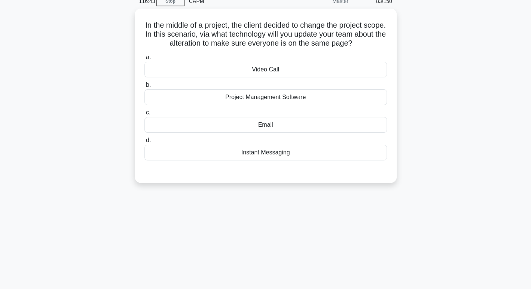
scroll to position [0, 0]
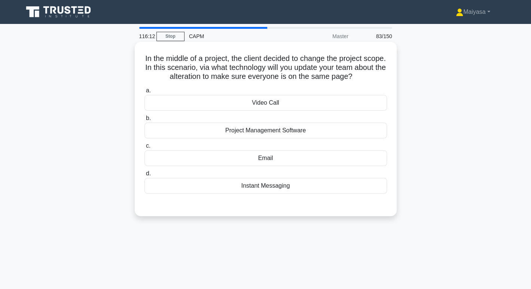
click at [299, 99] on div "Video Call" at bounding box center [265, 103] width 242 height 16
click at [144, 93] on input "a. Video Call" at bounding box center [144, 90] width 0 height 5
click at [252, 125] on div "Project Management Software" at bounding box center [265, 131] width 242 height 16
click at [144, 121] on input "b. Project Management Software" at bounding box center [144, 118] width 0 height 5
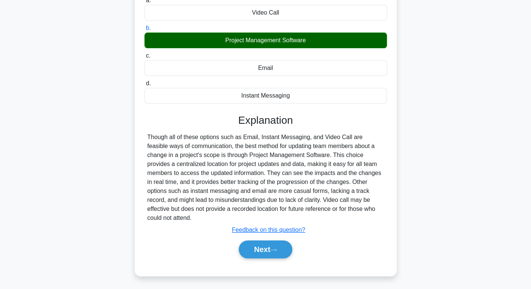
scroll to position [107, 0]
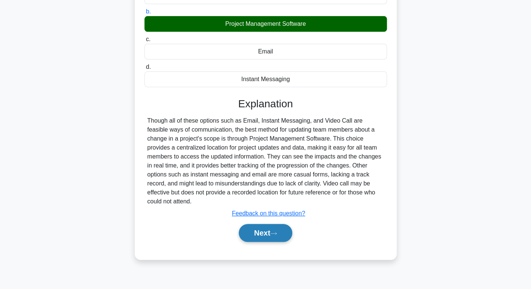
click at [271, 224] on button "Next" at bounding box center [266, 233] width 54 height 18
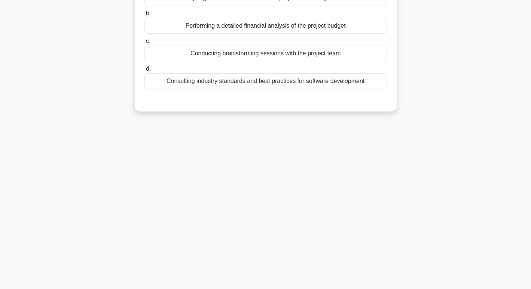
click at [271, 224] on div "115:57 Stop CAPM Master 84/150 A project manager is conducting a risk assessmen…" at bounding box center [266, 107] width 494 height 374
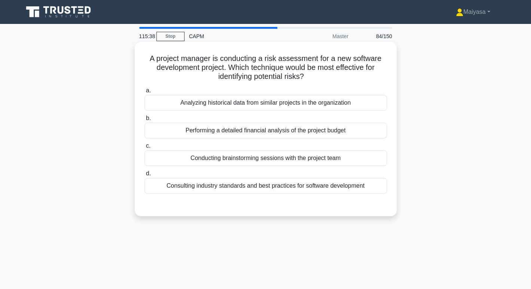
click at [303, 110] on div "Analyzing historical data from similar projects in the organization" at bounding box center [265, 103] width 242 height 16
click at [144, 93] on input "a. Analyzing historical data from similar projects in the organization" at bounding box center [144, 90] width 0 height 5
drag, startPoint x: 247, startPoint y: 156, endPoint x: 252, endPoint y: 155, distance: 5.2
click at [252, 155] on div "Conducting brainstorming sessions with the project team" at bounding box center [265, 158] width 242 height 16
click at [144, 149] on input "c. Conducting brainstorming sessions with the project team" at bounding box center [144, 146] width 0 height 5
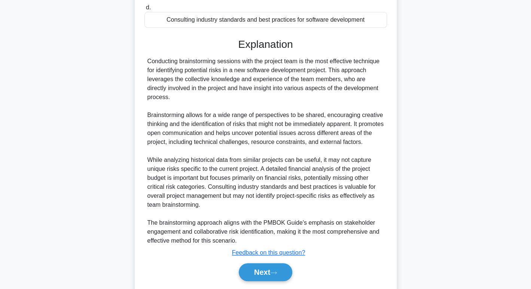
scroll to position [189, 0]
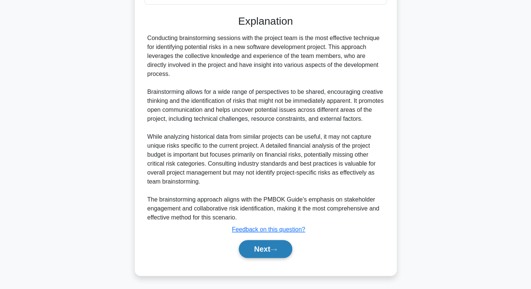
click at [263, 246] on button "Next" at bounding box center [266, 249] width 54 height 18
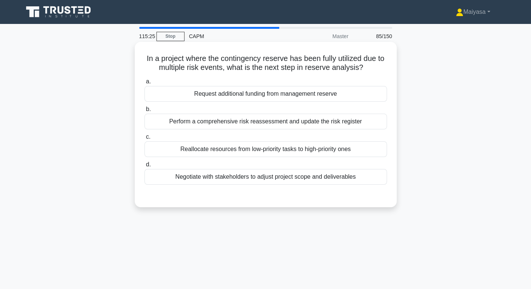
drag, startPoint x: 223, startPoint y: 58, endPoint x: 366, endPoint y: 62, distance: 143.0
click at [366, 62] on h5 "In a project where the contingency reserve has been fully utilized due to multi…" at bounding box center [266, 63] width 244 height 19
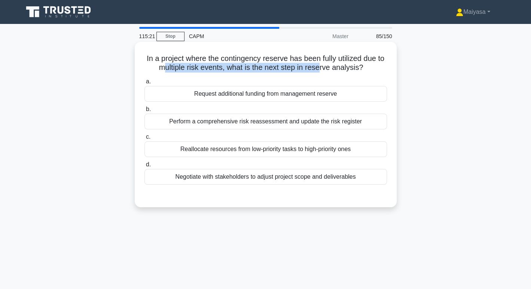
drag, startPoint x: 168, startPoint y: 72, endPoint x: 324, endPoint y: 71, distance: 155.7
click at [324, 71] on h5 "In a project where the contingency reserve has been fully utilized due to multi…" at bounding box center [266, 63] width 244 height 19
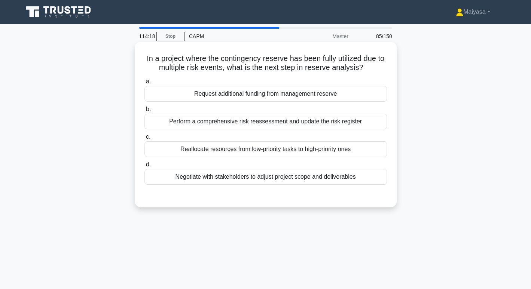
click at [253, 121] on div "Perform a comprehensive risk reassessment and update the risk register" at bounding box center [265, 122] width 242 height 16
click at [144, 112] on input "b. Perform a comprehensive risk reassessment and update the risk register" at bounding box center [144, 109] width 0 height 5
click at [245, 96] on div "Request additional funding from management reserve" at bounding box center [265, 94] width 242 height 16
click at [144, 84] on input "a. Request additional funding from management reserve" at bounding box center [144, 81] width 0 height 5
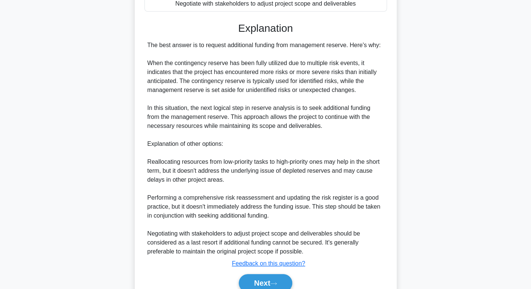
scroll to position [184, 0]
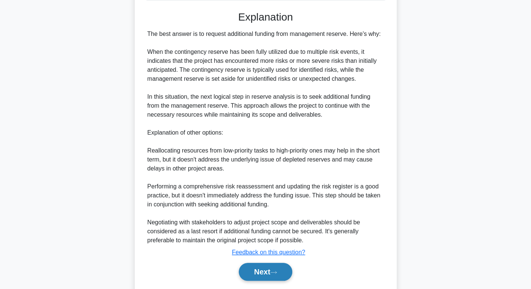
click at [269, 274] on button "Next" at bounding box center [266, 272] width 54 height 18
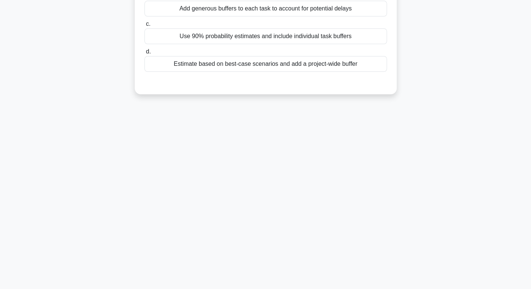
scroll to position [0, 0]
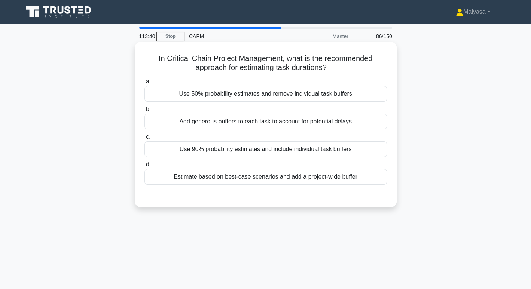
click at [285, 181] on div "Estimate based on best-case scenarios and add a project-wide buffer" at bounding box center [265, 177] width 242 height 16
click at [144, 167] on input "d. Estimate based on best-case scenarios and add a project-wide buffer" at bounding box center [144, 164] width 0 height 5
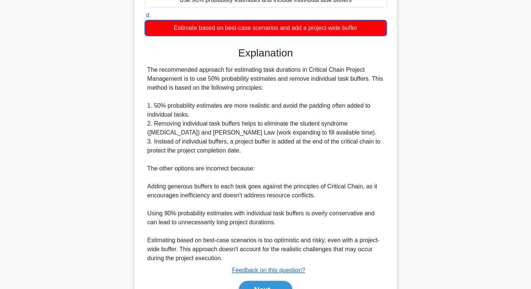
scroll to position [159, 0]
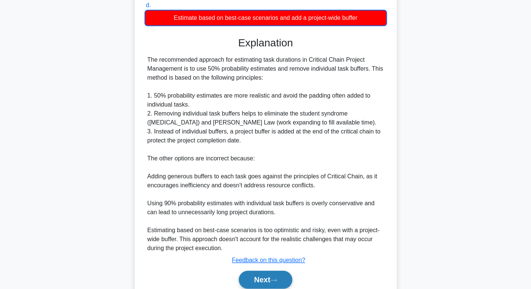
click at [269, 278] on button "Next" at bounding box center [266, 280] width 54 height 18
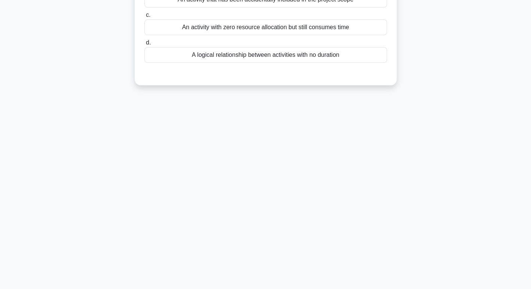
scroll to position [0, 0]
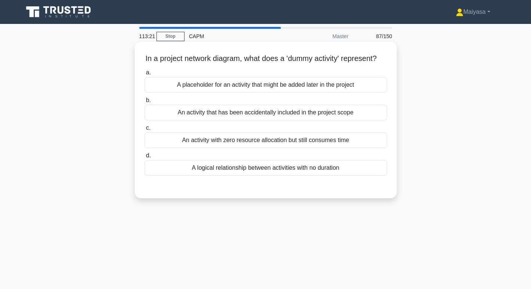
click at [278, 148] on div "An activity with zero resource allocation but still consumes time" at bounding box center [265, 140] width 242 height 16
click at [144, 131] on input "c. An activity with zero resource allocation but still consumes time" at bounding box center [144, 128] width 0 height 5
drag, startPoint x: 0, startPoint y: 0, endPoint x: 242, endPoint y: 180, distance: 301.9
click at [242, 176] on div "A logical relationship between activities with no duration" at bounding box center [265, 168] width 242 height 16
click at [144, 158] on input "d. A logical relationship between activities with no duration" at bounding box center [144, 155] width 0 height 5
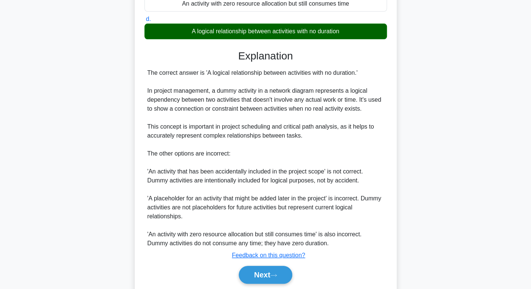
scroll to position [171, 0]
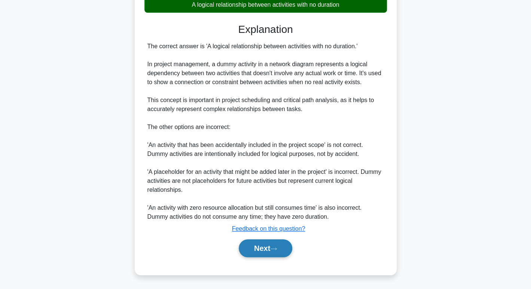
click at [267, 247] on button "Next" at bounding box center [266, 248] width 54 height 18
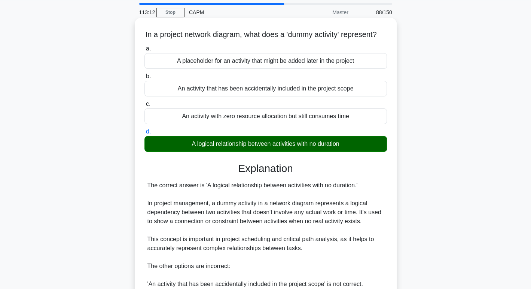
scroll to position [0, 0]
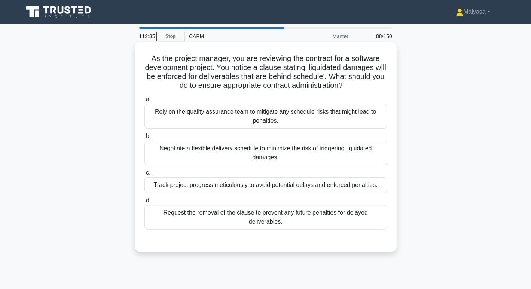
click at [296, 121] on div "Rely on the quality assurance team to mitigate any schedule risks that might le…" at bounding box center [265, 116] width 242 height 25
click at [144, 102] on input "a. Rely on the quality assurance team to mitigate any schedule risks that might…" at bounding box center [144, 99] width 0 height 5
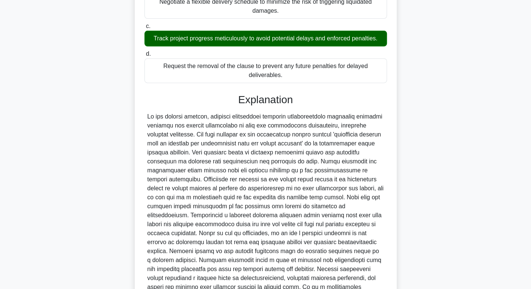
scroll to position [226, 0]
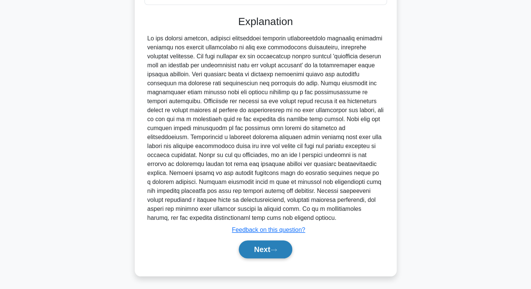
click at [276, 244] on button "Next" at bounding box center [266, 250] width 54 height 18
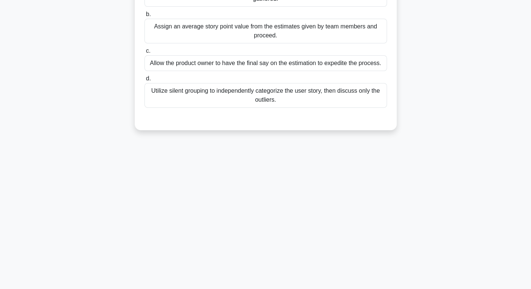
scroll to position [0, 0]
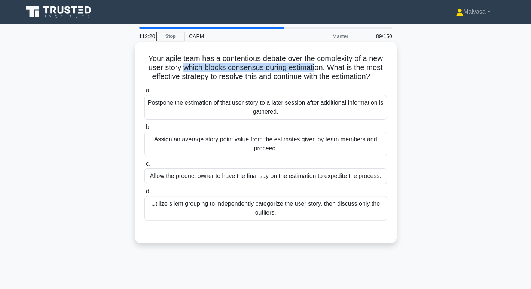
drag, startPoint x: 181, startPoint y: 66, endPoint x: 314, endPoint y: 69, distance: 132.9
click at [314, 69] on h5 "Your agile team has a contentious debate over the complexity of a new user stor…" at bounding box center [266, 68] width 244 height 28
click at [299, 142] on div "Assign an average story point value from the estimates given by team members an…" at bounding box center [265, 144] width 242 height 25
click at [144, 130] on input "b. Assign an average story point value from the estimates given by team members…" at bounding box center [144, 127] width 0 height 5
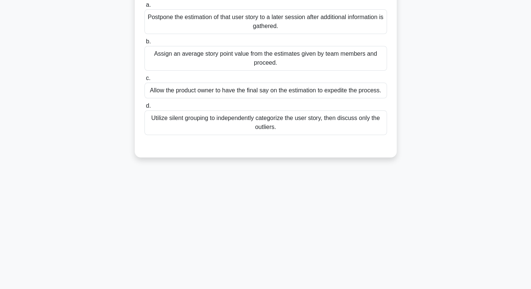
scroll to position [88, 0]
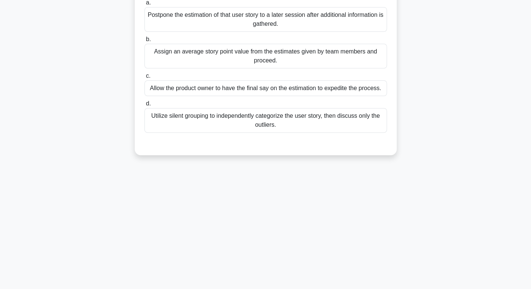
click at [214, 135] on div "a. Postpone the estimation of that user story to a later session after addition…" at bounding box center [266, 72] width 244 height 150
click at [226, 113] on div "Utilize silent grouping to independently categorize the user story, then discus…" at bounding box center [265, 120] width 242 height 25
click at [144, 106] on input "d. Utilize silent grouping to independently categorize the user story, then dis…" at bounding box center [144, 103] width 0 height 5
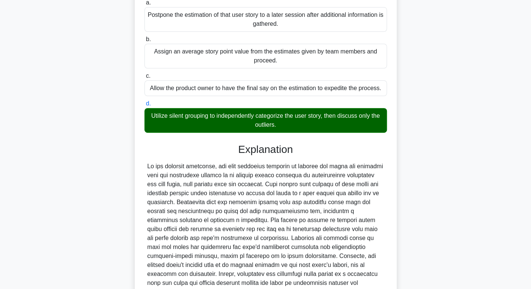
scroll to position [171, 0]
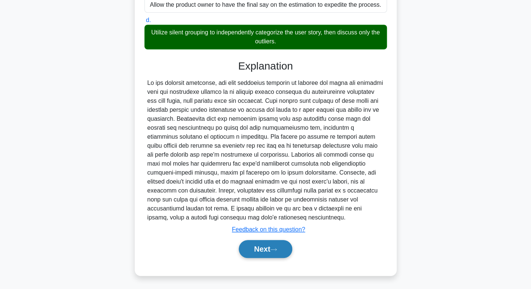
click at [269, 248] on button "Next" at bounding box center [266, 249] width 54 height 18
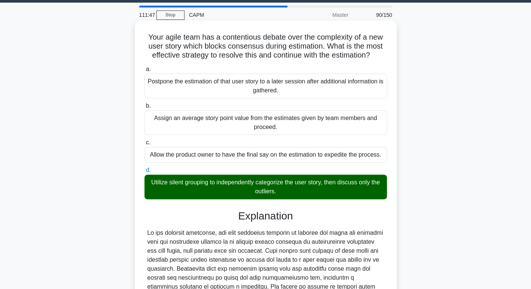
scroll to position [15, 0]
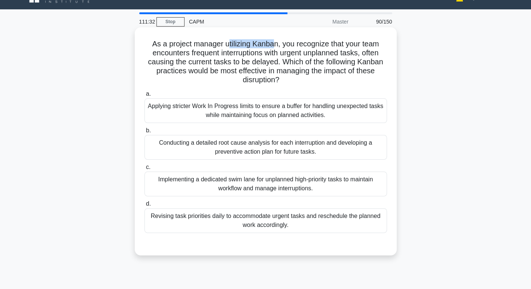
drag, startPoint x: 226, startPoint y: 43, endPoint x: 274, endPoint y: 41, distance: 47.6
click at [274, 41] on h5 "As a project manager utilizing Kanban, you recognize that your team encounters …" at bounding box center [266, 62] width 244 height 46
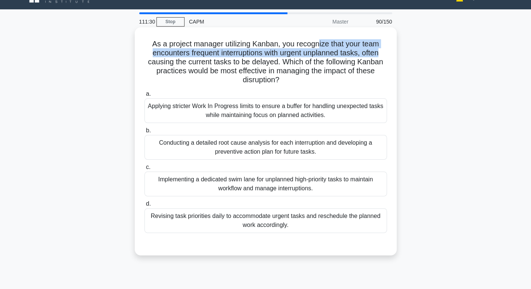
drag, startPoint x: 321, startPoint y: 40, endPoint x: 391, endPoint y: 49, distance: 70.5
click at [391, 49] on div "As a project manager utilizing Kanban, you recognize that your team encounters …" at bounding box center [266, 141] width 256 height 222
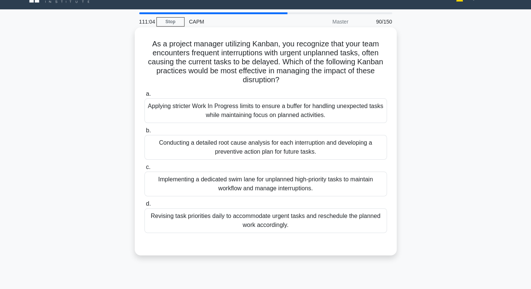
click at [282, 150] on div "Conducting a detailed root cause analysis for each interruption and developing …" at bounding box center [265, 147] width 242 height 25
click at [144, 133] on input "b. Conducting a detailed root cause analysis for each interruption and developi…" at bounding box center [144, 130] width 0 height 5
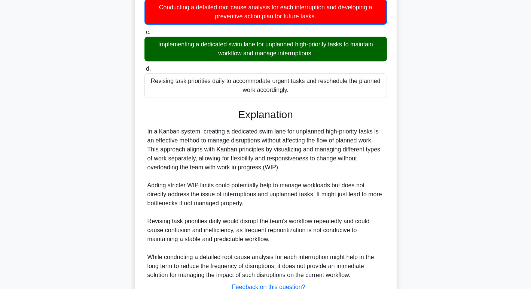
scroll to position [208, 0]
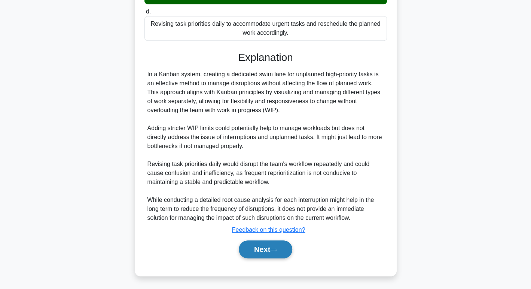
click at [260, 254] on button "Next" at bounding box center [266, 250] width 54 height 18
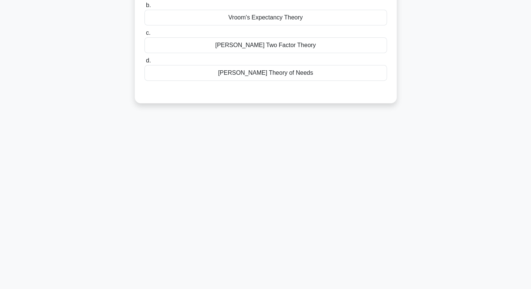
scroll to position [0, 0]
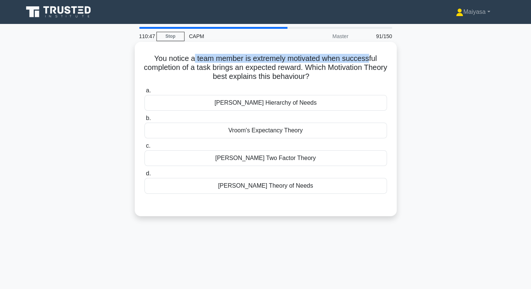
drag, startPoint x: 193, startPoint y: 55, endPoint x: 370, endPoint y: 58, distance: 176.3
click at [370, 58] on h5 "You notice a team member is extremely motivated when successful completion of a…" at bounding box center [266, 68] width 244 height 28
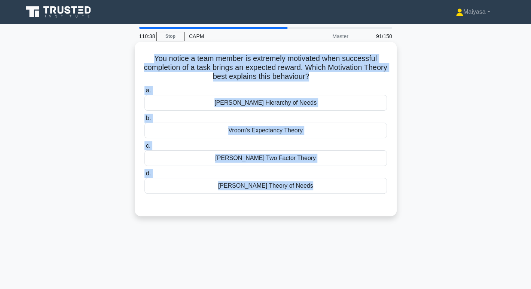
drag, startPoint x: 146, startPoint y: 52, endPoint x: 326, endPoint y: 199, distance: 232.1
click at [326, 199] on div "You notice a team member is extremely motivated when successful completion of a…" at bounding box center [266, 129] width 256 height 168
copy div "You notice a team member is extremely motivated when successful completion of a…"
click at [283, 131] on div "Vroom's Expectancy Theory" at bounding box center [265, 131] width 242 height 16
click at [144, 121] on input "b. Vroom's Expectancy Theory" at bounding box center [144, 118] width 0 height 5
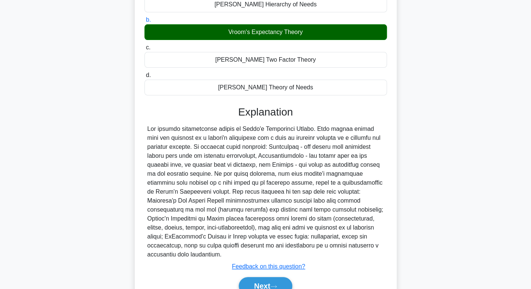
scroll to position [126, 0]
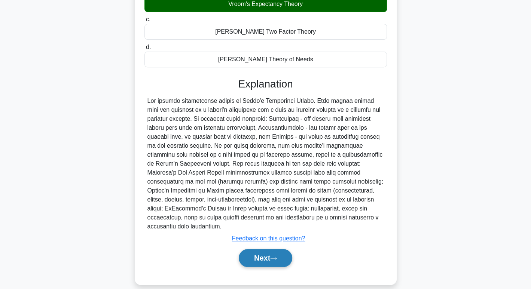
click at [254, 249] on button "Next" at bounding box center [266, 258] width 54 height 18
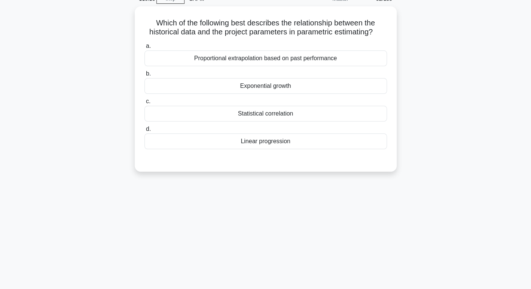
scroll to position [37, 0]
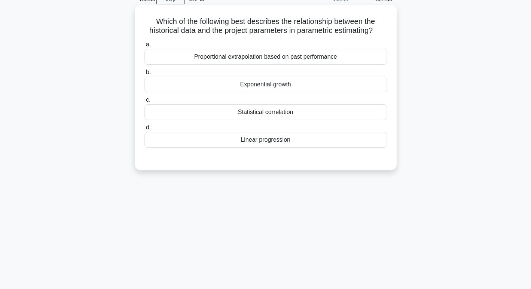
click at [309, 138] on div "Linear progression" at bounding box center [265, 140] width 242 height 16
click at [144, 130] on input "d. Linear progression" at bounding box center [144, 127] width 0 height 5
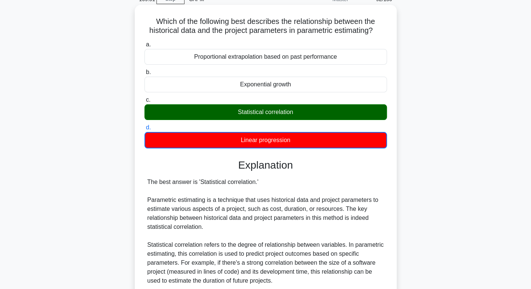
click at [308, 115] on div "Statistical correlation" at bounding box center [265, 112] width 242 height 16
click at [144, 103] on input "c. Statistical correlation" at bounding box center [144, 100] width 0 height 5
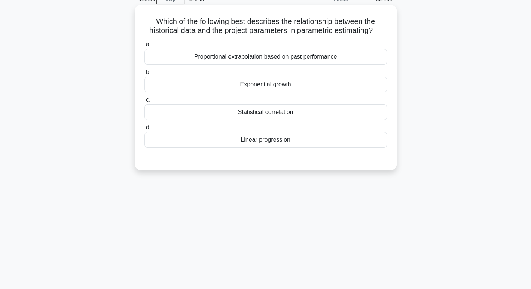
click at [261, 111] on div "Statistical correlation" at bounding box center [265, 112] width 242 height 16
click at [144, 103] on input "c. Statistical correlation" at bounding box center [144, 100] width 0 height 5
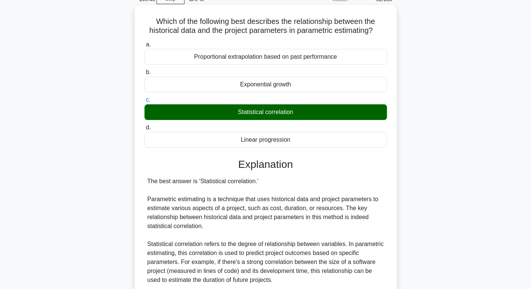
scroll to position [207, 0]
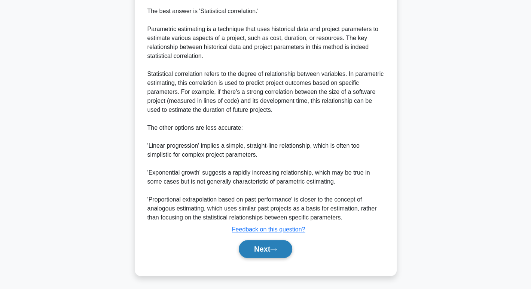
click at [265, 251] on button "Next" at bounding box center [266, 249] width 54 height 18
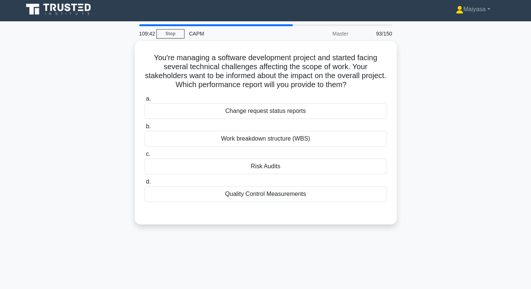
scroll to position [0, 0]
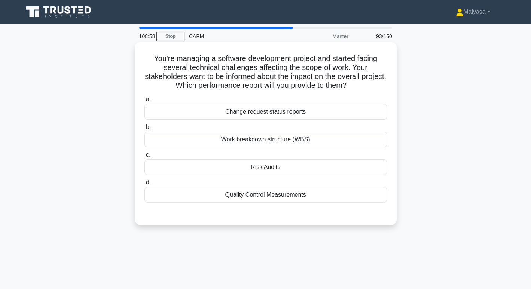
click at [324, 109] on div "Change request status reports" at bounding box center [265, 112] width 242 height 16
click at [144, 102] on input "a. Change request status reports" at bounding box center [144, 99] width 0 height 5
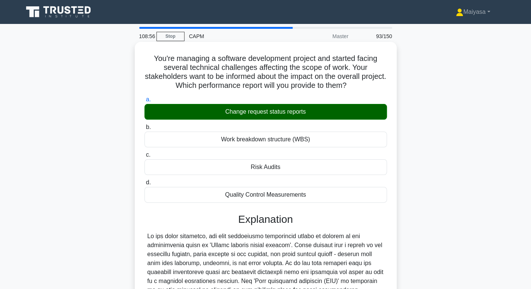
scroll to position [135, 0]
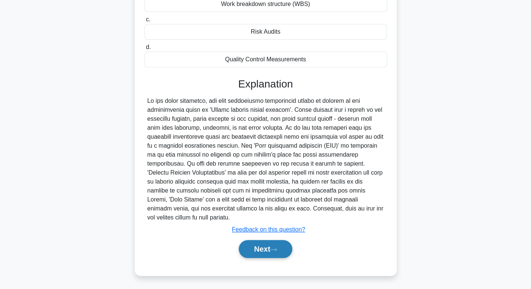
click at [277, 250] on icon at bounding box center [273, 250] width 7 height 4
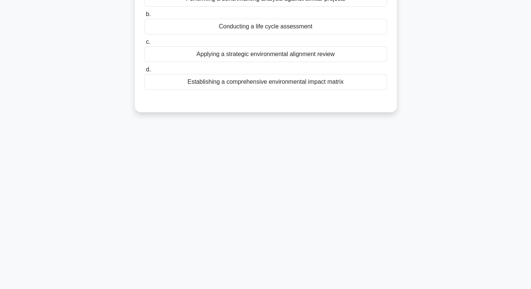
scroll to position [0, 0]
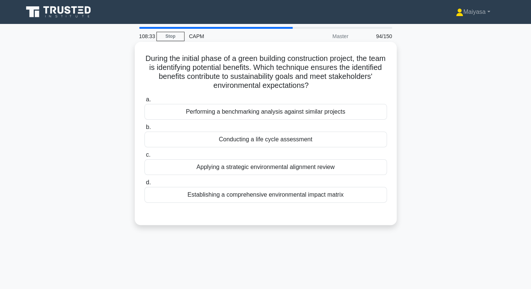
click at [297, 196] on div "Establishing a comprehensive environmental impact matrix" at bounding box center [265, 195] width 242 height 16
click at [144, 185] on input "d. Establishing a comprehensive environmental impact matrix" at bounding box center [144, 182] width 0 height 5
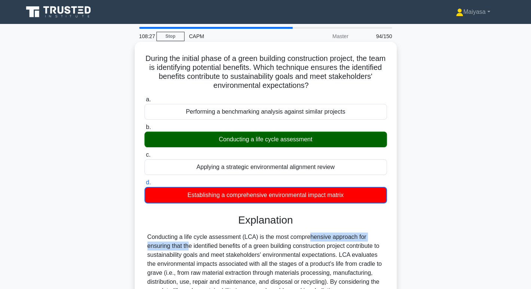
drag, startPoint x: 257, startPoint y: 234, endPoint x: 367, endPoint y: 231, distance: 110.0
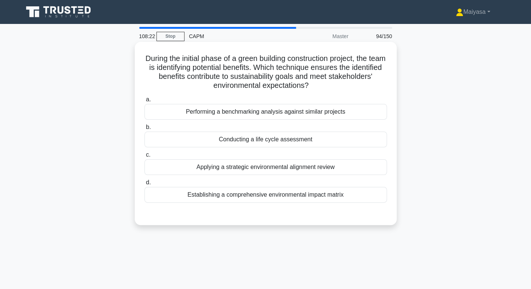
click at [228, 139] on div "Conducting a life cycle assessment" at bounding box center [265, 140] width 242 height 16
click at [144, 130] on input "b. Conducting a life cycle assessment" at bounding box center [144, 127] width 0 height 5
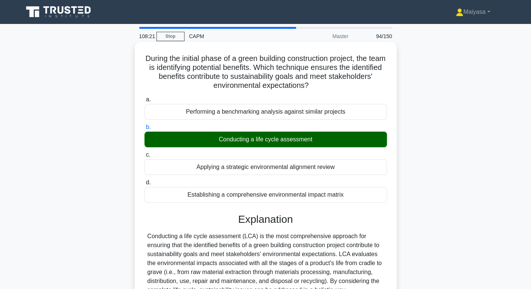
scroll to position [144, 0]
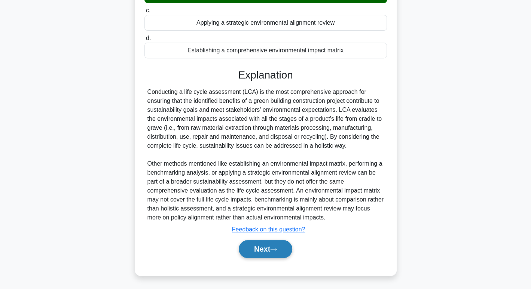
click at [261, 257] on button "Next" at bounding box center [266, 249] width 54 height 18
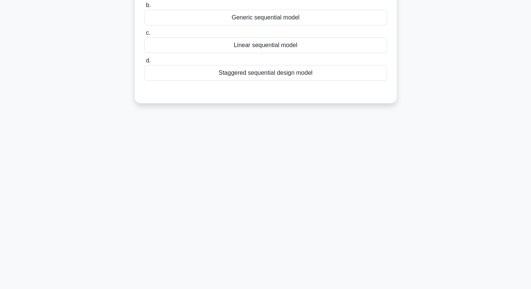
scroll to position [0, 0]
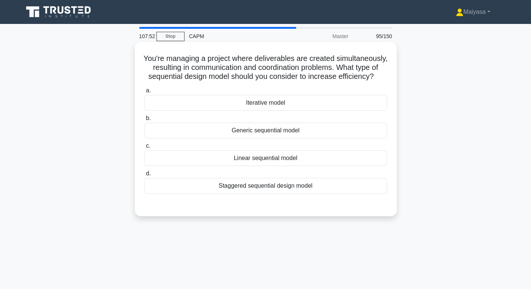
click at [289, 111] on div "Iterative model" at bounding box center [265, 103] width 242 height 16
click at [144, 93] on input "a. Iterative model" at bounding box center [144, 90] width 0 height 5
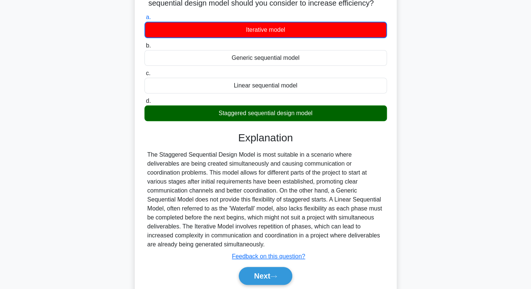
scroll to position [77, 0]
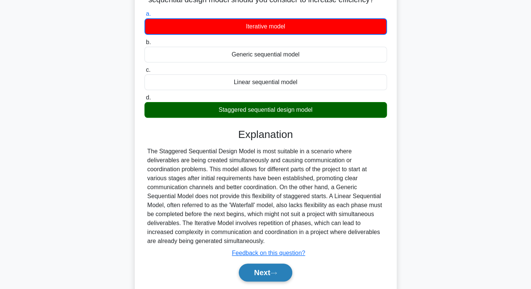
click at [259, 282] on button "Next" at bounding box center [266, 273] width 54 height 18
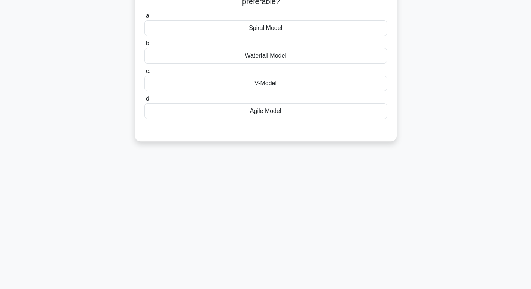
scroll to position [0, 0]
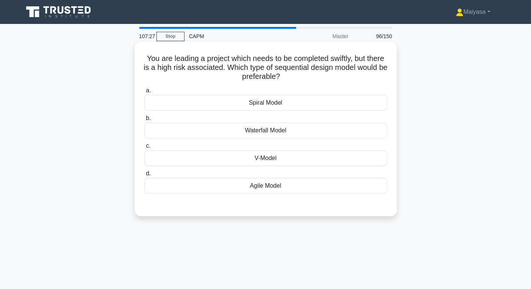
click at [294, 161] on div "V-Model" at bounding box center [265, 158] width 242 height 16
click at [144, 149] on input "c. V-Model" at bounding box center [144, 146] width 0 height 5
click at [270, 104] on div "Spiral Model" at bounding box center [265, 103] width 242 height 16
click at [144, 93] on input "a. Spiral Model" at bounding box center [144, 90] width 0 height 5
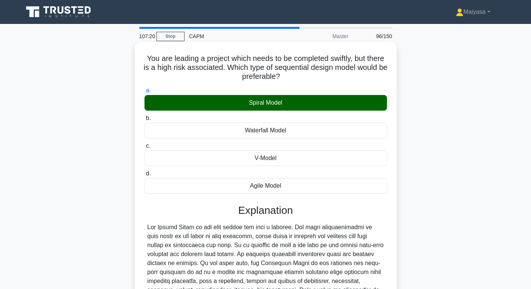
scroll to position [144, 0]
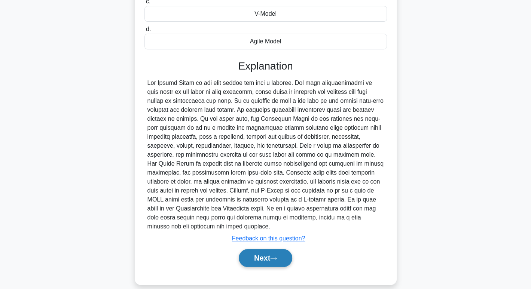
click at [271, 249] on button "Next" at bounding box center [266, 258] width 54 height 18
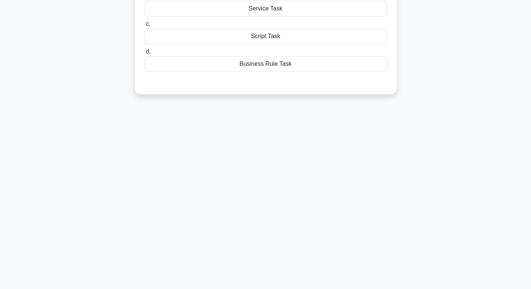
scroll to position [0, 0]
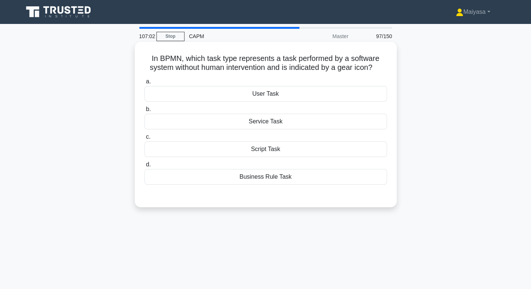
click at [305, 94] on div "User Task" at bounding box center [265, 94] width 242 height 16
click at [144, 84] on input "a. User Task" at bounding box center [144, 81] width 0 height 5
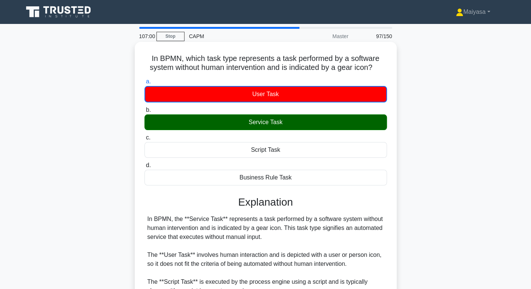
scroll to position [118, 0]
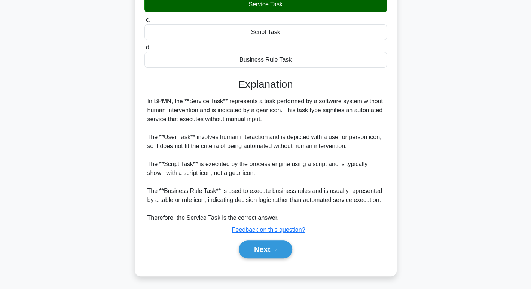
click at [260, 260] on div "Next" at bounding box center [265, 250] width 242 height 24
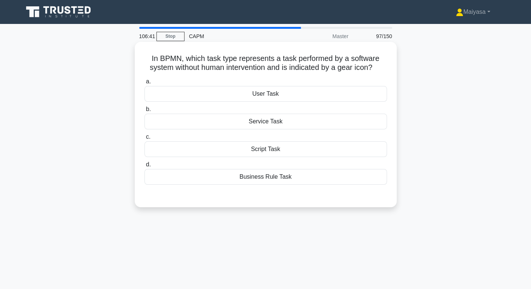
click at [243, 123] on div "Service Task" at bounding box center [265, 122] width 242 height 16
click at [144, 112] on input "b. Service Task" at bounding box center [144, 109] width 0 height 5
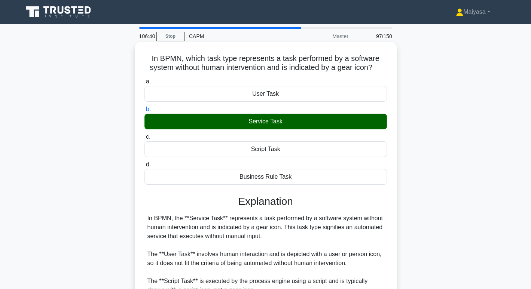
scroll to position [118, 0]
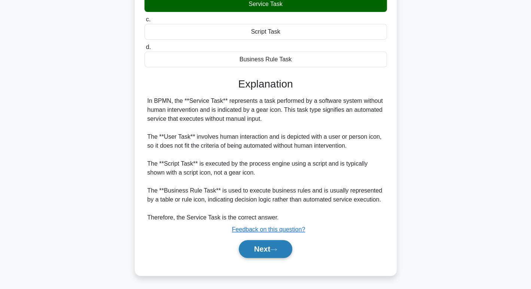
click at [259, 247] on button "Next" at bounding box center [266, 249] width 54 height 18
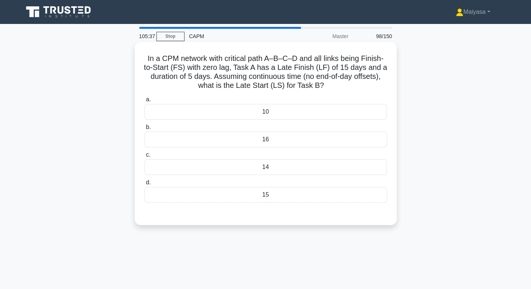
click at [285, 196] on div "15" at bounding box center [265, 195] width 242 height 16
click at [144, 185] on input "d. 15" at bounding box center [144, 182] width 0 height 5
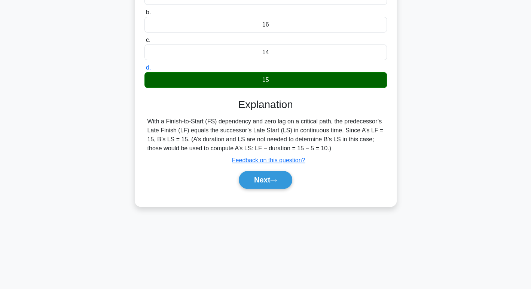
scroll to position [115, 0]
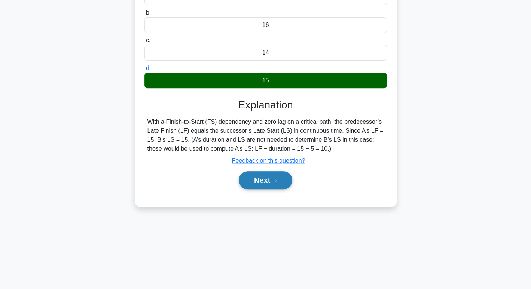
click at [275, 172] on button "Next" at bounding box center [266, 180] width 54 height 18
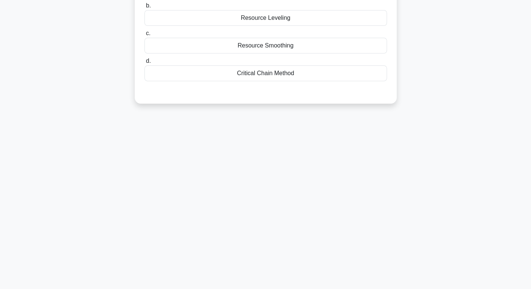
click at [277, 180] on div "105:34 Stop CAPM Master 99/150 Which resource optimization technique adjusts th…" at bounding box center [266, 99] width 494 height 374
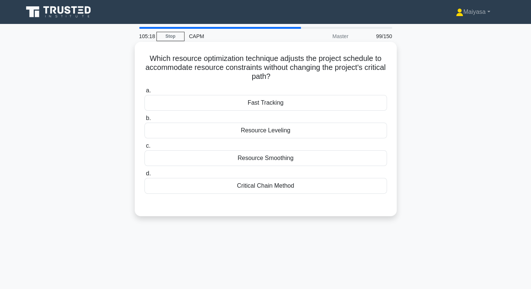
click at [308, 105] on div "Fast Tracking" at bounding box center [265, 103] width 242 height 16
click at [144, 93] on input "a. Fast Tracking" at bounding box center [144, 90] width 0 height 5
click at [269, 156] on div "Resource Smoothing" at bounding box center [265, 158] width 242 height 16
click at [144, 149] on input "c. Resource Smoothing" at bounding box center [144, 146] width 0 height 5
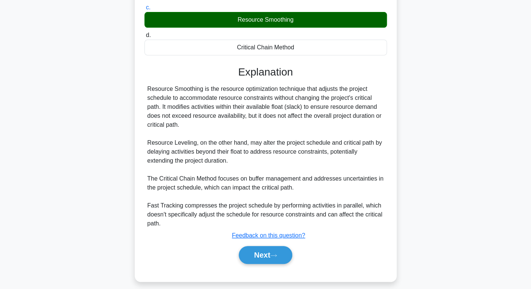
scroll to position [144, 0]
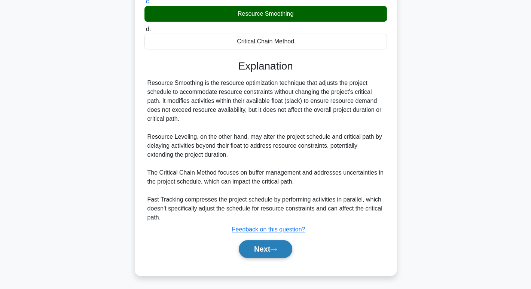
click at [273, 243] on button "Next" at bounding box center [266, 249] width 54 height 18
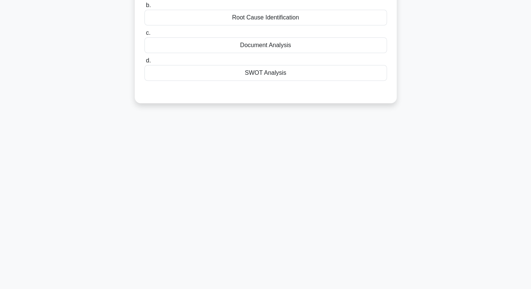
scroll to position [0, 0]
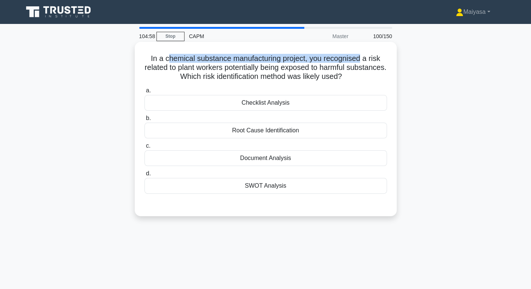
drag, startPoint x: 165, startPoint y: 59, endPoint x: 362, endPoint y: 61, distance: 196.8
click at [362, 61] on h5 "In a chemical substance manufacturing project, you recognised a risk related to…" at bounding box center [266, 68] width 244 height 28
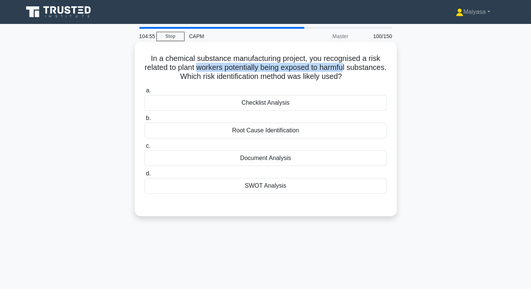
drag, startPoint x: 218, startPoint y: 65, endPoint x: 366, endPoint y: 68, distance: 148.6
click at [366, 68] on h5 "In a chemical substance manufacturing project, you recognised a risk related to…" at bounding box center [266, 68] width 244 height 28
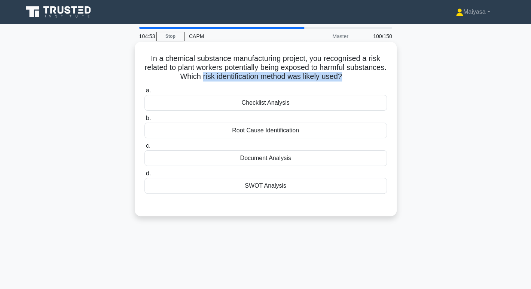
drag, startPoint x: 220, startPoint y: 77, endPoint x: 362, endPoint y: 77, distance: 142.6
click at [362, 77] on h5 "In a chemical substance manufacturing project, you recognised a risk related to…" at bounding box center [266, 68] width 244 height 28
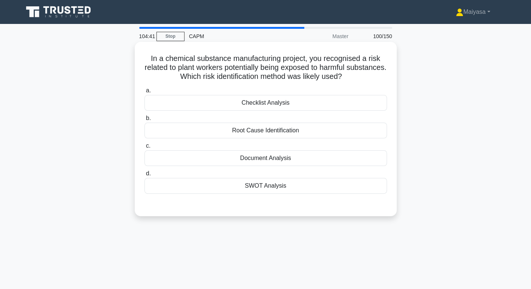
click at [325, 132] on div "Root Cause Identification" at bounding box center [265, 131] width 242 height 16
click at [144, 121] on input "b. Root Cause Identification" at bounding box center [144, 118] width 0 height 5
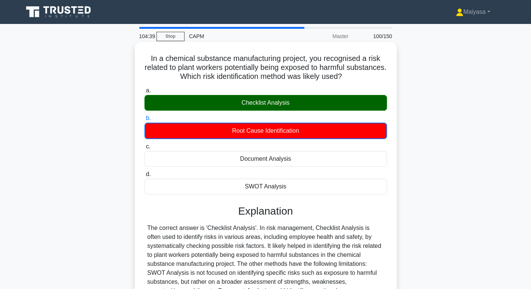
scroll to position [115, 0]
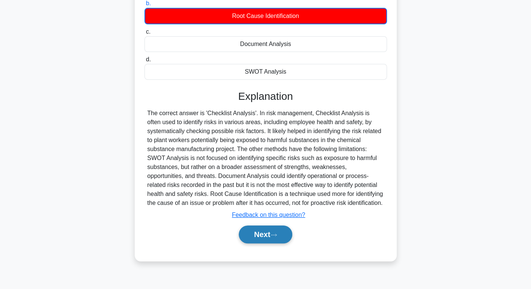
click at [275, 233] on icon at bounding box center [273, 235] width 7 height 4
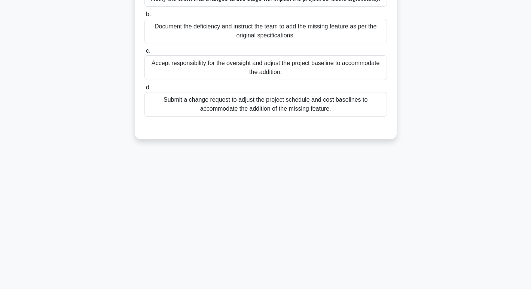
scroll to position [0, 0]
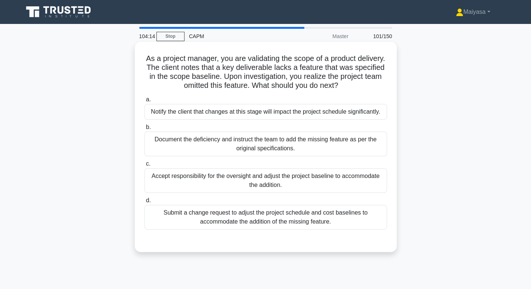
click at [277, 219] on div "Submit a change request to adjust the project schedule and cost baselines to ac…" at bounding box center [265, 217] width 242 height 25
click at [144, 203] on input "d. Submit a change request to adjust the project schedule and cost baselines to…" at bounding box center [144, 200] width 0 height 5
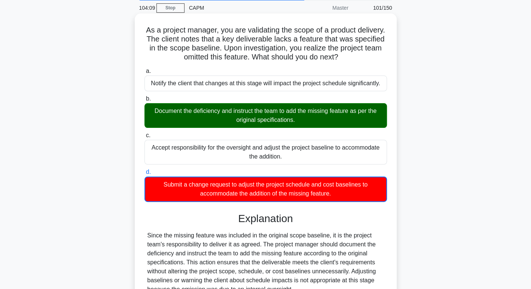
scroll to position [115, 0]
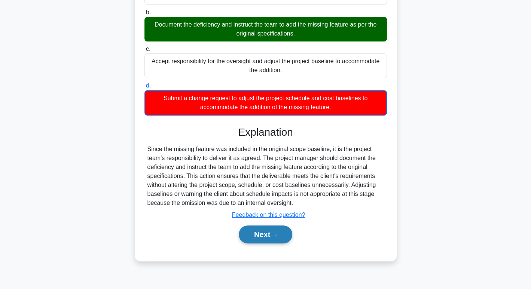
click at [270, 237] on button "Next" at bounding box center [266, 235] width 54 height 18
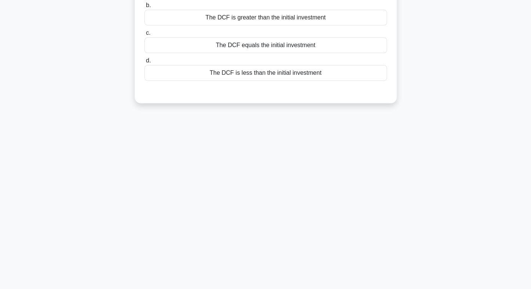
scroll to position [0, 0]
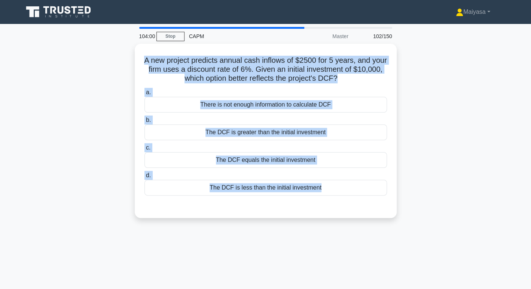
drag, startPoint x: 152, startPoint y: 55, endPoint x: 363, endPoint y: 218, distance: 267.4
click at [363, 218] on div "A new project predicts annual cash inflows of $2500 for 5 years, and your firm …" at bounding box center [266, 135] width 494 height 183
copy div "A new project predicts annual cash inflows of $2500 for 5 years, and your firm …"
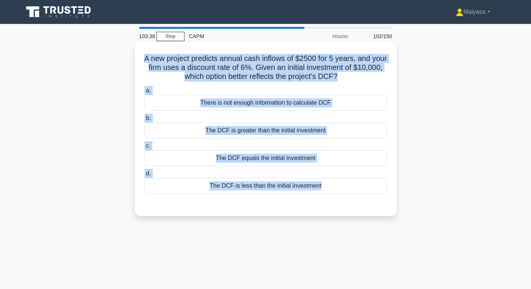
click at [295, 128] on div "The DCF is greater than the initial investment" at bounding box center [265, 131] width 242 height 16
click at [144, 121] on input "b. The DCF is greater than the initial investment" at bounding box center [144, 118] width 0 height 5
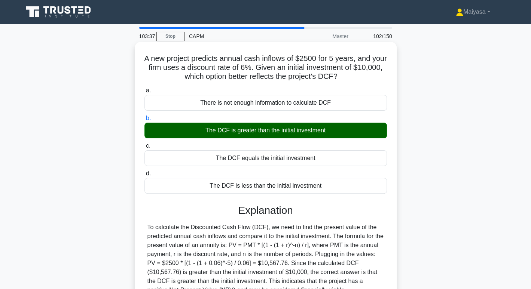
scroll to position [115, 0]
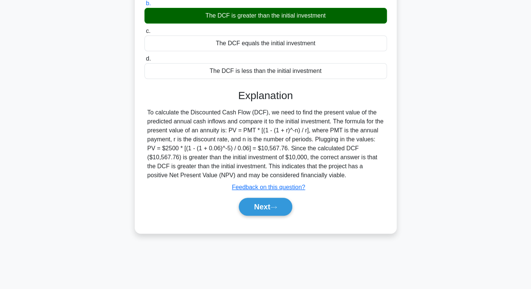
click at [280, 217] on div "Next" at bounding box center [265, 207] width 242 height 24
click at [272, 203] on button "Next" at bounding box center [266, 207] width 54 height 18
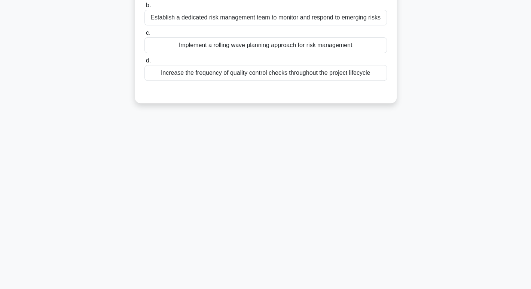
scroll to position [0, 0]
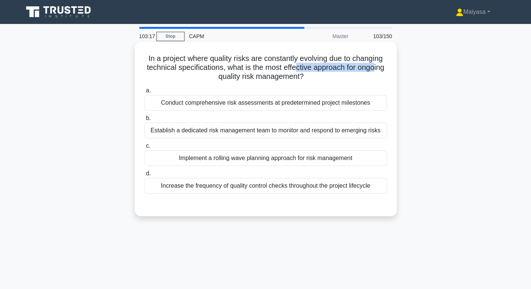
drag, startPoint x: 217, startPoint y: 82, endPoint x: 310, endPoint y: 70, distance: 93.6
click at [310, 70] on div "In a project where quality risks are constantly evolving due to changing techni…" at bounding box center [266, 129] width 256 height 168
click at [294, 131] on div "Establish a dedicated risk management team to monitor and respond to emerging r…" at bounding box center [265, 131] width 242 height 16
click at [144, 121] on input "b. Establish a dedicated risk management team to monitor and respond to emergin…" at bounding box center [144, 118] width 0 height 5
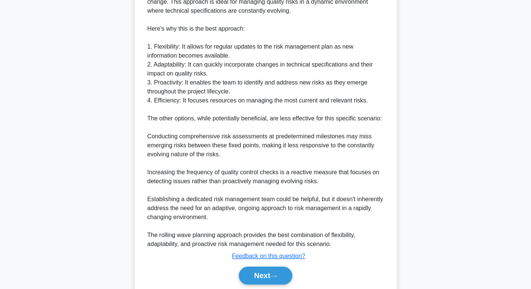
scroll to position [298, 0]
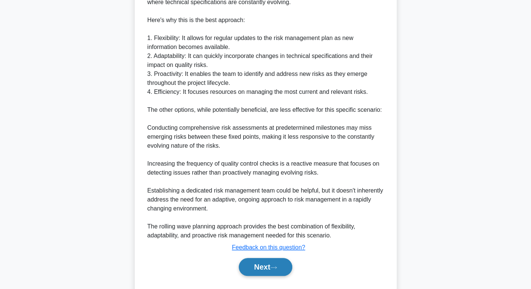
click at [251, 275] on button "Next" at bounding box center [266, 267] width 54 height 18
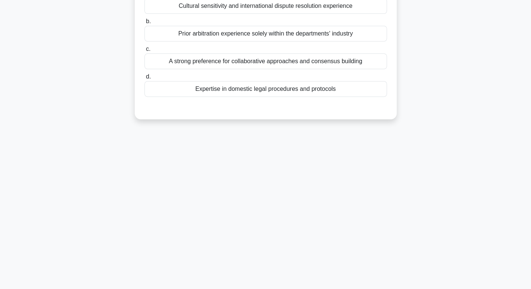
scroll to position [0, 0]
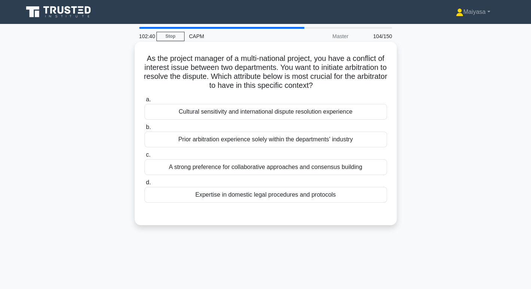
click at [268, 167] on div "A strong preference for collaborative approaches and consensus building" at bounding box center [265, 167] width 242 height 16
click at [144, 158] on input "c. A strong preference for collaborative approaches and consensus building" at bounding box center [144, 155] width 0 height 5
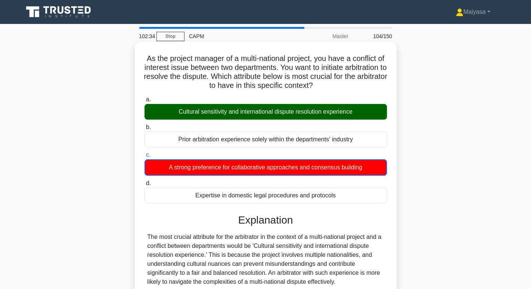
scroll to position [181, 0]
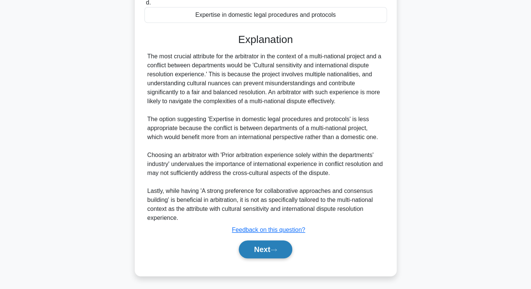
click at [254, 255] on button "Next" at bounding box center [266, 250] width 54 height 18
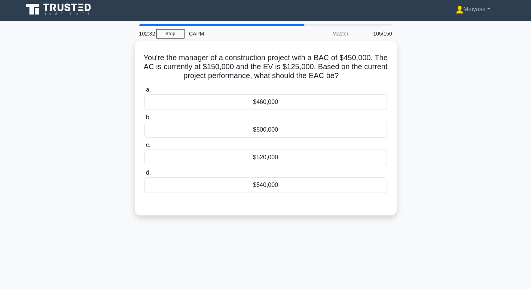
scroll to position [0, 0]
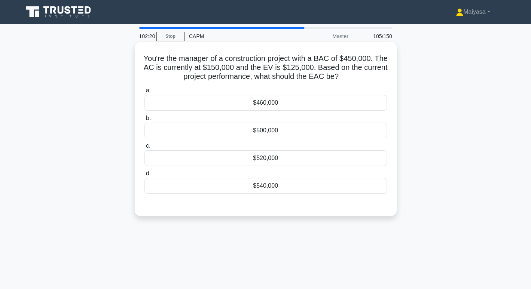
click at [304, 135] on div "$500,000" at bounding box center [265, 131] width 242 height 16
click at [144, 121] on input "b. $500,000" at bounding box center [144, 118] width 0 height 5
click at [282, 189] on div "$540,000" at bounding box center [265, 186] width 242 height 16
click at [144, 176] on input "d. $540,000" at bounding box center [144, 173] width 0 height 5
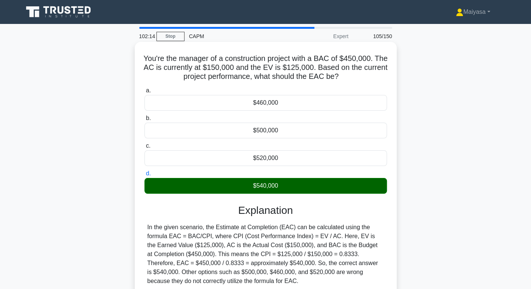
scroll to position [115, 0]
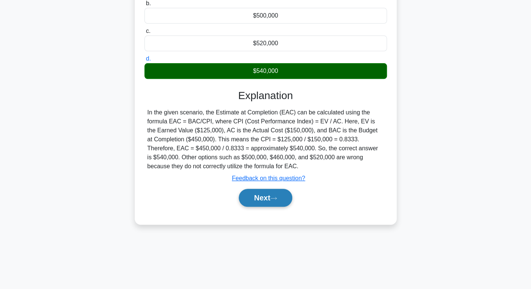
click at [260, 201] on button "Next" at bounding box center [266, 198] width 54 height 18
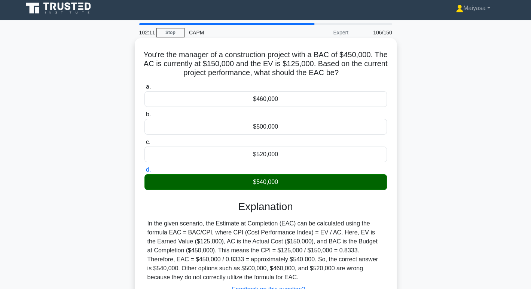
scroll to position [3, 0]
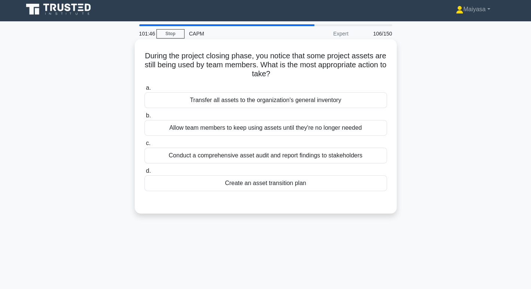
click at [280, 159] on div "Conduct a comprehensive asset audit and report findings to stakeholders" at bounding box center [265, 156] width 242 height 16
click at [144, 146] on input "c. Conduct a comprehensive asset audit and report findings to stakeholders" at bounding box center [144, 143] width 0 height 5
click at [265, 188] on div "Create an asset transition plan" at bounding box center [265, 184] width 242 height 16
click at [144, 174] on input "d. Create an asset transition plan" at bounding box center [144, 171] width 0 height 5
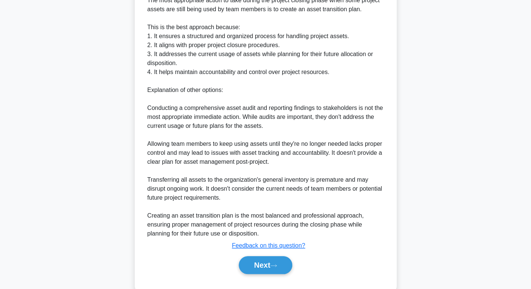
scroll to position [238, 0]
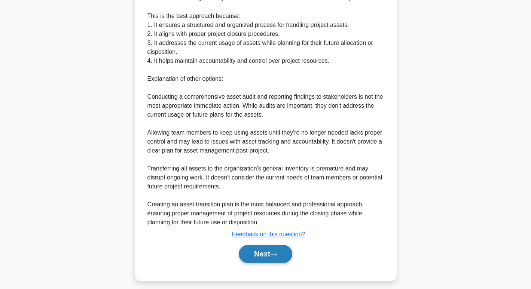
click at [267, 252] on button "Next" at bounding box center [266, 254] width 54 height 18
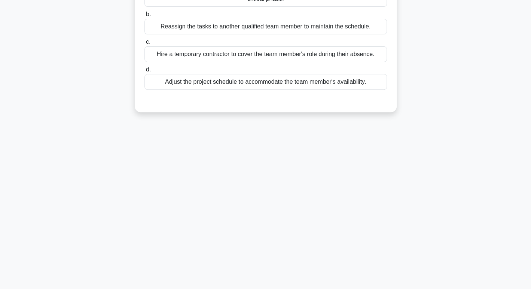
scroll to position [0, 0]
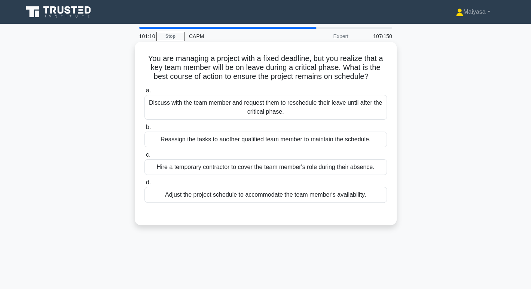
click at [318, 200] on div "Adjust the project schedule to accommodate the team member's availability." at bounding box center [265, 195] width 242 height 16
click at [144, 185] on input "d. Adjust the project schedule to accommodate the team member's availability." at bounding box center [144, 182] width 0 height 5
drag, startPoint x: 0, startPoint y: 0, endPoint x: 216, endPoint y: 136, distance: 255.3
click at [216, 136] on div "Reassign the tasks to another qualified team member to maintain the schedule." at bounding box center [265, 140] width 242 height 16
click at [144, 130] on input "b. Reassign the tasks to another qualified team member to maintain the schedule." at bounding box center [144, 127] width 0 height 5
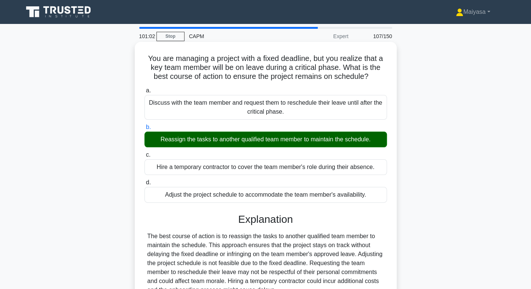
scroll to position [115, 0]
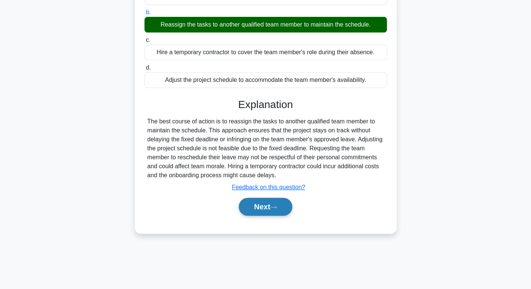
click at [248, 203] on button "Next" at bounding box center [266, 207] width 54 height 18
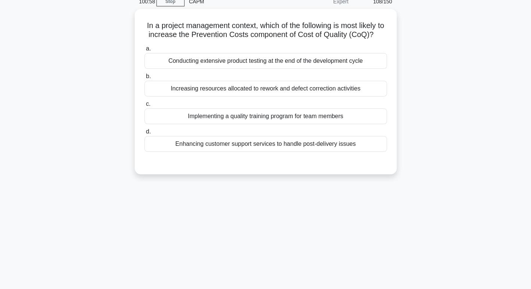
scroll to position [0, 0]
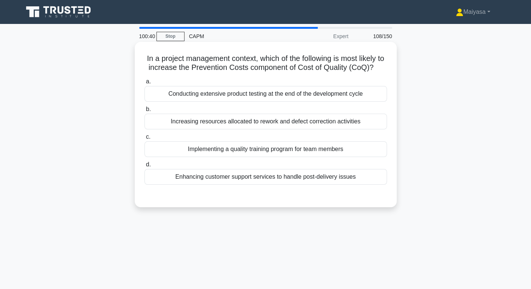
click at [255, 157] on div "Implementing a quality training program for team members" at bounding box center [265, 149] width 242 height 16
click at [144, 140] on input "c. Implementing a quality training program for team members" at bounding box center [144, 137] width 0 height 5
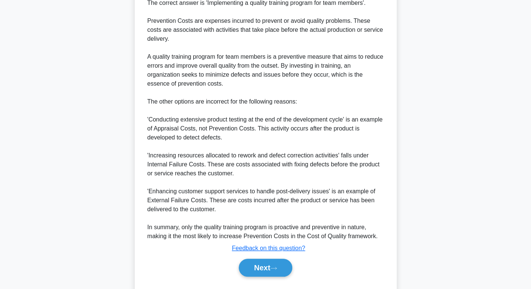
scroll to position [221, 0]
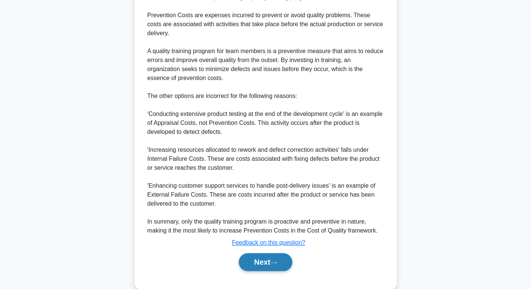
click at [266, 263] on button "Next" at bounding box center [266, 262] width 54 height 18
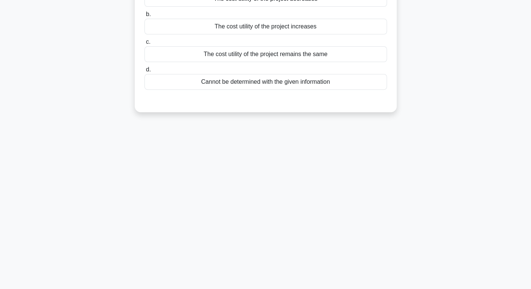
scroll to position [0, 0]
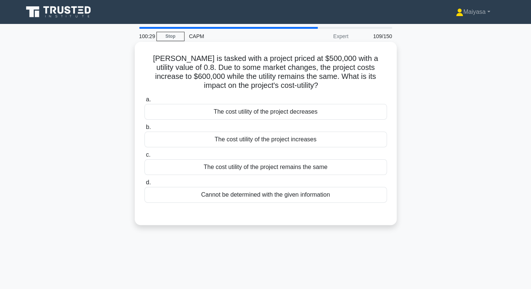
click at [289, 172] on div "The cost utility of the project remains the same" at bounding box center [265, 167] width 242 height 16
click at [144, 158] on input "c. The cost utility of the project remains the same" at bounding box center [144, 155] width 0 height 5
click at [273, 113] on div "The cost utility of the project decreases" at bounding box center [265, 112] width 242 height 16
click at [144, 102] on input "a. The cost utility of the project decreases" at bounding box center [144, 99] width 0 height 5
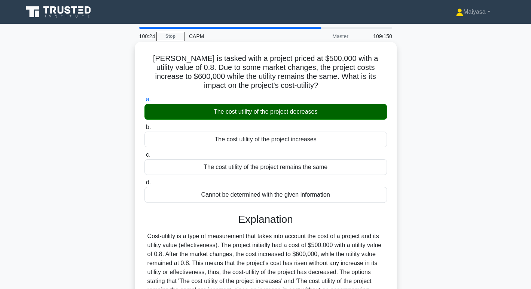
scroll to position [115, 0]
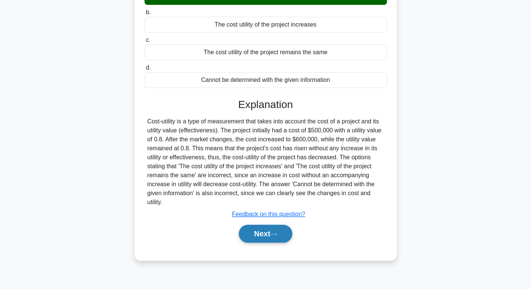
click at [289, 235] on button "Next" at bounding box center [266, 234] width 54 height 18
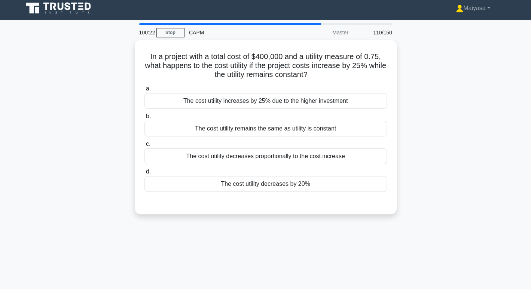
scroll to position [0, 0]
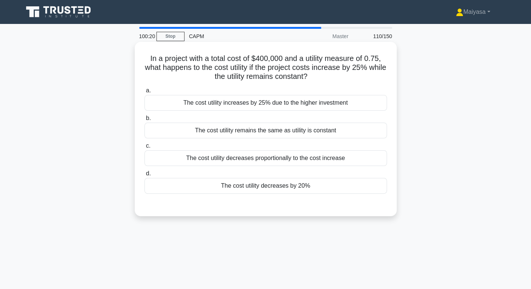
click at [300, 130] on div "The cost utility remains the same as utility is constant" at bounding box center [265, 131] width 242 height 16
click at [144, 121] on input "b. The cost utility remains the same as utility is constant" at bounding box center [144, 118] width 0 height 5
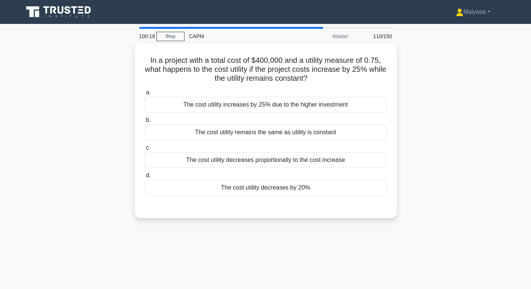
click at [245, 182] on div "The cost utility decreases by 20%" at bounding box center [265, 188] width 242 height 16
click at [144, 178] on input "d. The cost utility decreases by 20%" at bounding box center [144, 175] width 0 height 5
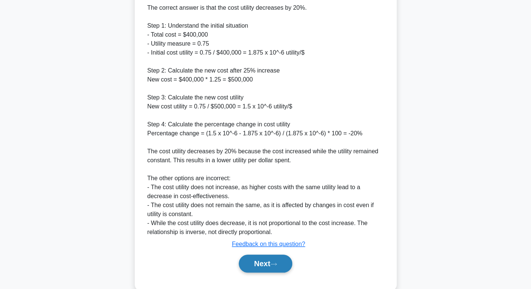
scroll to position [229, 0]
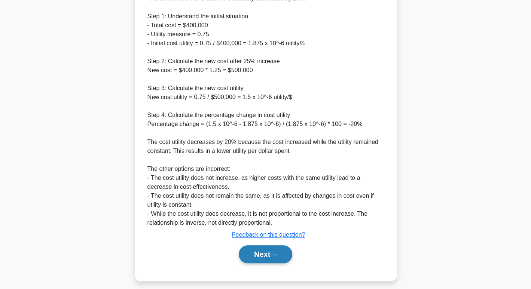
click at [277, 253] on icon at bounding box center [273, 255] width 7 height 4
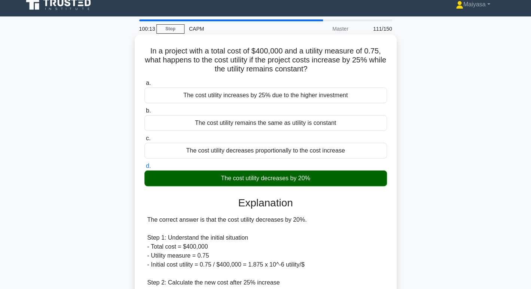
scroll to position [0, 0]
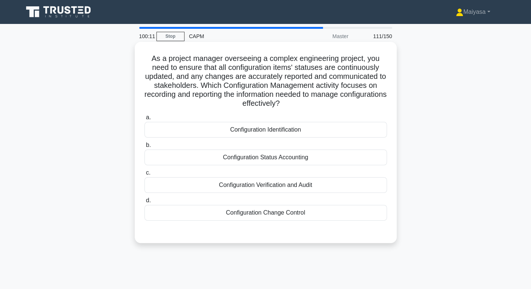
click at [308, 162] on div "Configuration Status Accounting" at bounding box center [265, 158] width 242 height 16
click at [144, 148] on input "b. Configuration Status Accounting" at bounding box center [144, 145] width 0 height 5
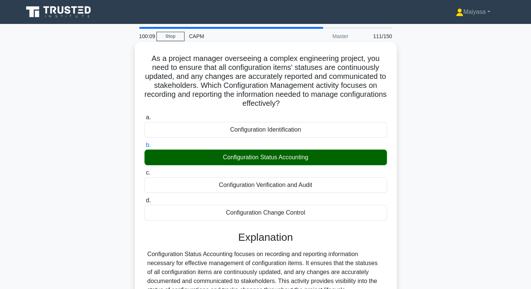
scroll to position [162, 0]
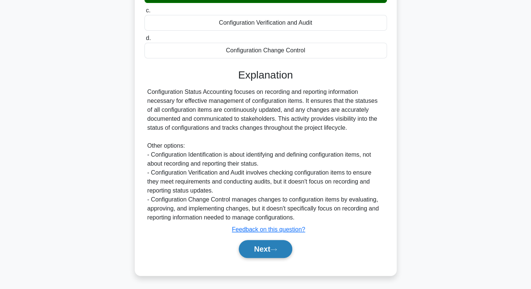
click at [268, 249] on button "Next" at bounding box center [266, 249] width 54 height 18
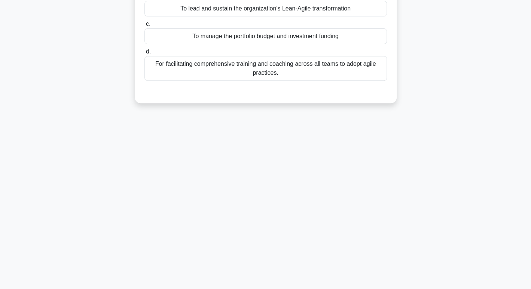
scroll to position [0, 0]
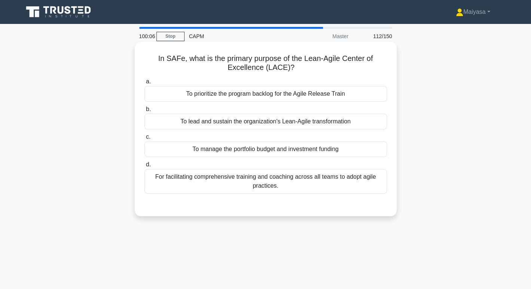
click at [287, 134] on label "c. To manage the portfolio budget and investment funding" at bounding box center [265, 144] width 242 height 25
click at [144, 135] on input "c. To manage the portfolio budget and investment funding" at bounding box center [144, 137] width 0 height 5
click at [255, 126] on div "To lead and sustain the organization's Lean-Agile transformation" at bounding box center [265, 122] width 242 height 16
click at [144, 112] on input "b. To lead and sustain the organization's Lean-Agile transformation" at bounding box center [144, 109] width 0 height 5
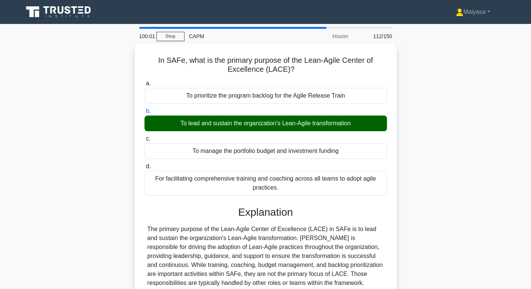
scroll to position [115, 0]
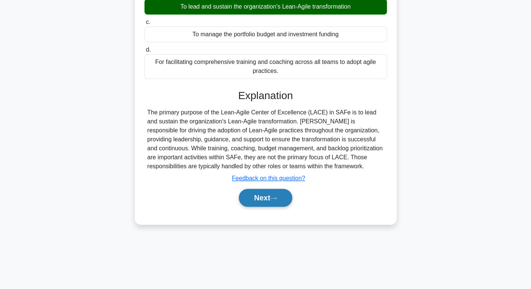
click at [270, 205] on button "Next" at bounding box center [266, 198] width 54 height 18
click at [269, 187] on div "Next" at bounding box center [265, 198] width 242 height 24
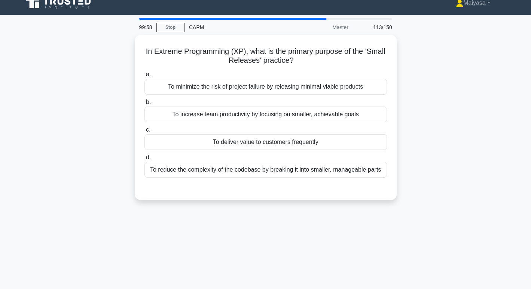
scroll to position [0, 0]
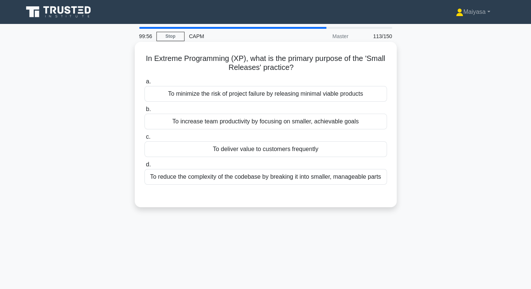
click at [289, 176] on div "To reduce the complexity of the codebase by breaking it into smaller, manageabl…" at bounding box center [265, 177] width 242 height 16
click at [144, 167] on input "d. To reduce the complexity of the codebase by breaking it into smaller, manage…" at bounding box center [144, 164] width 0 height 5
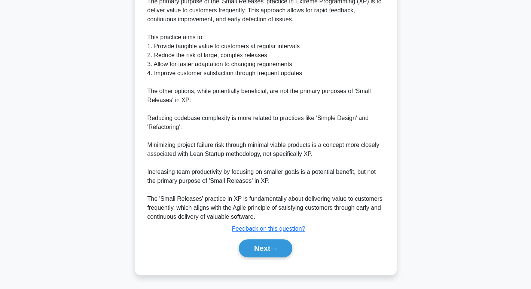
scroll to position [223, 0]
click at [271, 248] on button "Next" at bounding box center [266, 248] width 54 height 18
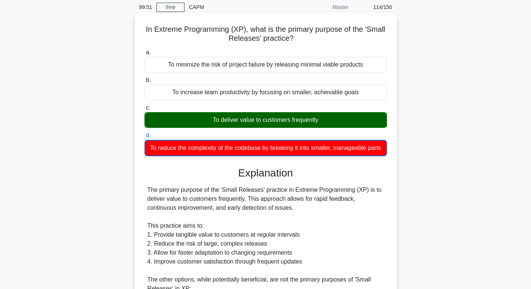
scroll to position [0, 0]
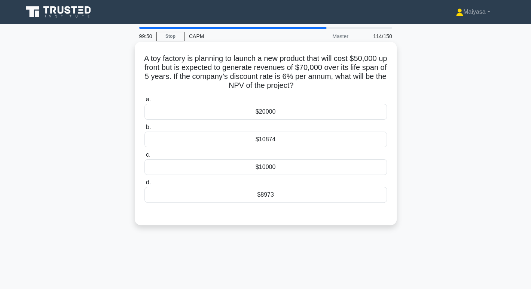
click at [283, 136] on div "$10874" at bounding box center [265, 140] width 242 height 16
click at [144, 130] on input "b. $10874" at bounding box center [144, 127] width 0 height 5
click at [278, 193] on div "$8973" at bounding box center [265, 195] width 242 height 16
click at [144, 185] on input "d. $8973" at bounding box center [144, 182] width 0 height 5
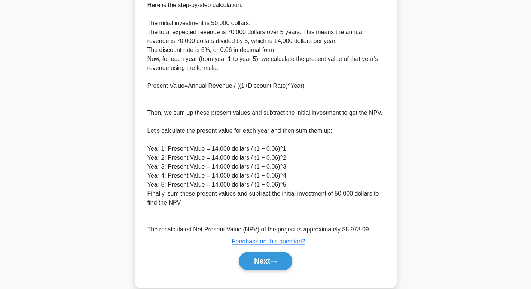
scroll to position [243, 0]
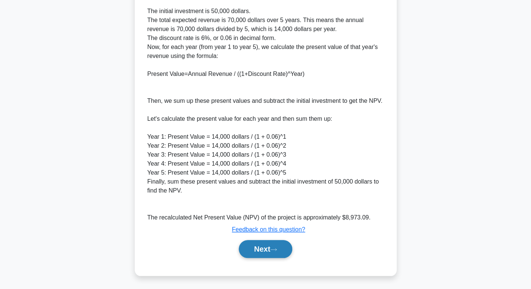
click at [273, 250] on button "Next" at bounding box center [266, 249] width 54 height 18
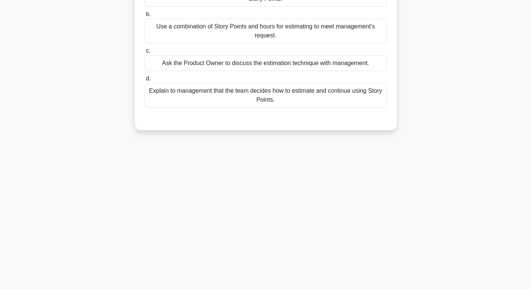
scroll to position [0, 0]
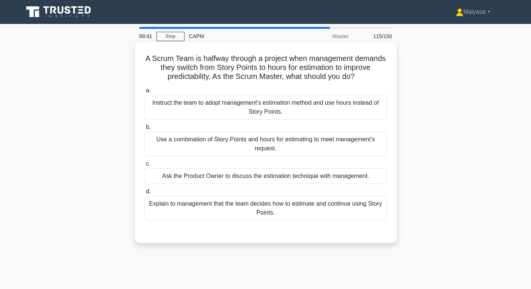
click at [287, 139] on div "Use a combination of Story Points and hours for estimating to meet management's…" at bounding box center [265, 144] width 242 height 25
click at [144, 130] on input "b. Use a combination of Story Points and hours for estimating to meet managemen…" at bounding box center [144, 127] width 0 height 5
click at [234, 216] on div "Explain to management that the team decides how to estimate and continue using …" at bounding box center [265, 208] width 242 height 25
click at [144, 194] on input "d. Explain to management that the team decides how to estimate and continue usi…" at bounding box center [144, 191] width 0 height 5
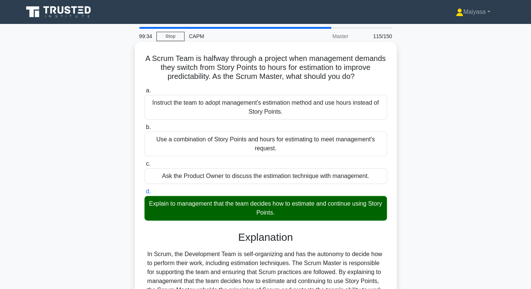
scroll to position [115, 0]
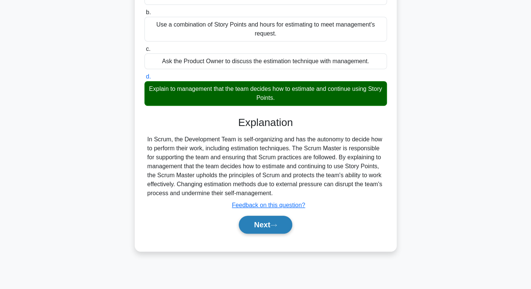
click at [272, 220] on button "Next" at bounding box center [266, 225] width 54 height 18
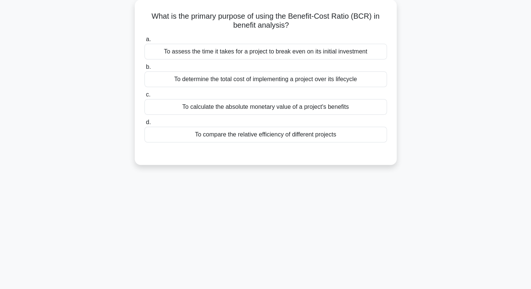
scroll to position [0, 0]
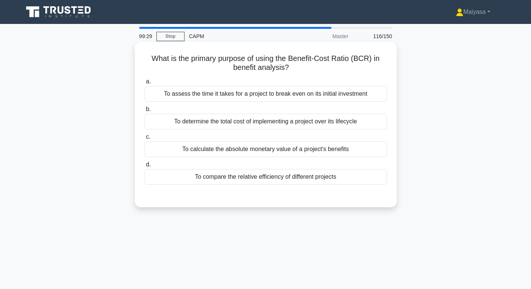
click at [311, 94] on div "To assess the time it takes for a project to break even on its initial investme…" at bounding box center [265, 94] width 242 height 16
click at [144, 84] on input "a. To assess the time it takes for a project to break even on its initial inves…" at bounding box center [144, 81] width 0 height 5
click at [259, 174] on div "To compare the relative efficiency of different projects" at bounding box center [265, 177] width 242 height 16
click at [144, 167] on input "d. To compare the relative efficiency of different projects" at bounding box center [144, 164] width 0 height 5
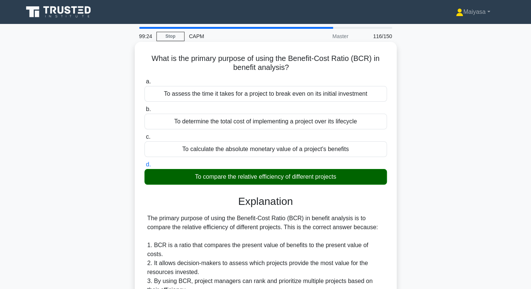
scroll to position [180, 0]
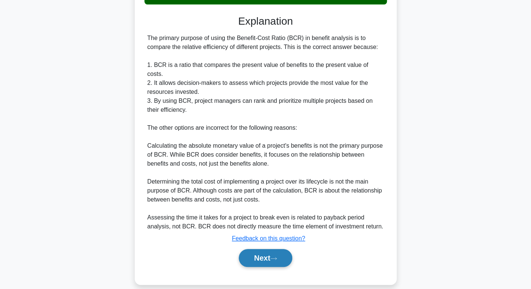
click at [272, 250] on button "Next" at bounding box center [266, 258] width 54 height 18
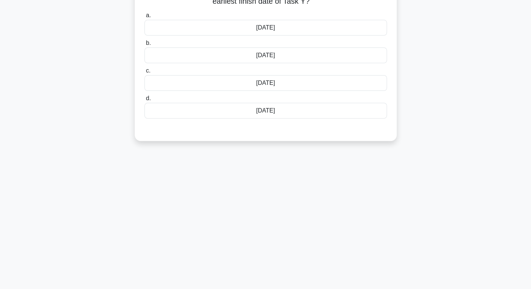
scroll to position [0, 0]
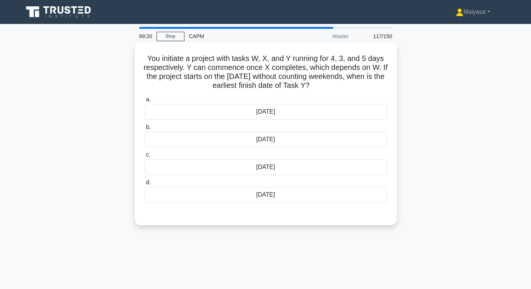
click at [289, 138] on div "[DATE]" at bounding box center [265, 140] width 242 height 16
click at [144, 130] on input "b. [DATE]" at bounding box center [144, 127] width 0 height 5
click at [300, 173] on div "[DATE]" at bounding box center [265, 167] width 242 height 16
click at [144, 158] on input "c. [DATE]" at bounding box center [144, 155] width 0 height 5
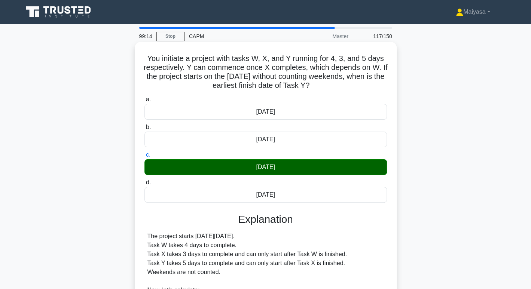
scroll to position [198, 0]
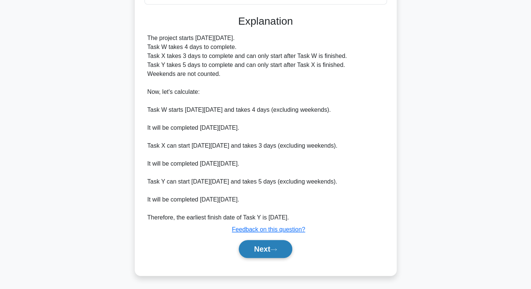
click at [274, 249] on icon at bounding box center [274, 249] width 6 height 2
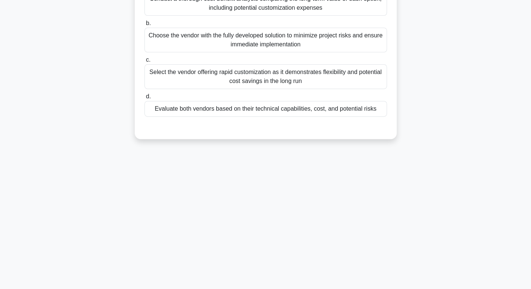
scroll to position [0, 0]
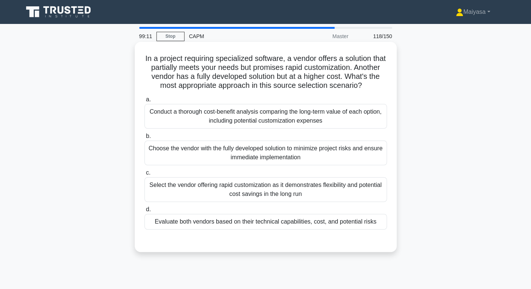
click at [290, 165] on div "Choose the vendor with the fully developed solution to minimize project risks a…" at bounding box center [265, 153] width 242 height 25
click at [144, 139] on input "b. Choose the vendor with the fully developed solution to minimize project risk…" at bounding box center [144, 136] width 0 height 5
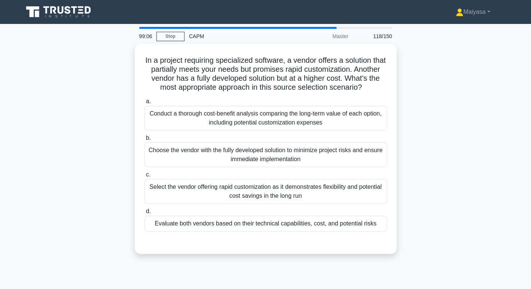
click at [275, 229] on div "Evaluate both vendors based on their technical capabilities, cost, and potentia…" at bounding box center [265, 224] width 242 height 16
click at [144, 214] on input "d. Evaluate both vendors based on their technical capabilities, cost, and poten…" at bounding box center [144, 211] width 0 height 5
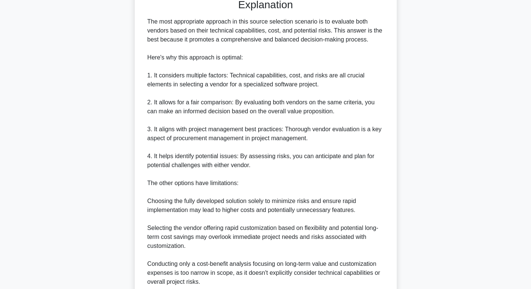
scroll to position [351, 0]
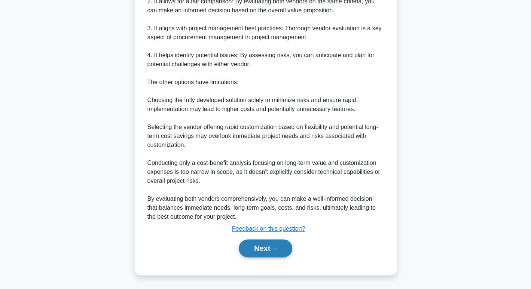
click at [276, 243] on button "Next" at bounding box center [266, 248] width 54 height 18
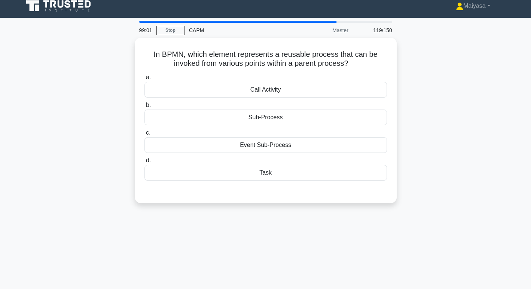
scroll to position [0, 0]
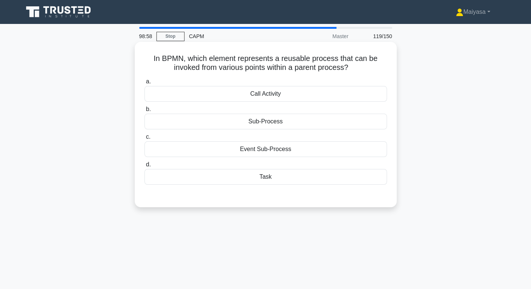
click at [290, 92] on div "Call Activity" at bounding box center [265, 94] width 242 height 16
click at [144, 84] on input "a. Call Activity" at bounding box center [144, 81] width 0 height 5
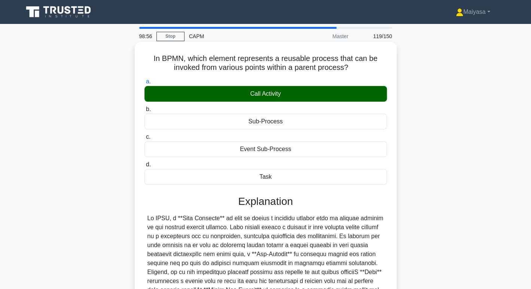
scroll to position [115, 0]
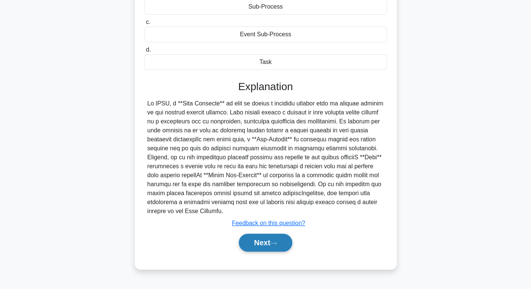
click at [264, 238] on button "Next" at bounding box center [266, 243] width 54 height 18
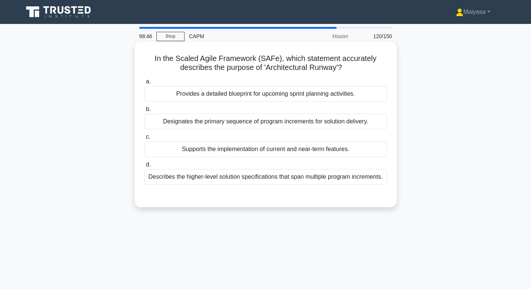
click at [295, 90] on div "Provides a detailed blueprint for upcoming sprint planning activities." at bounding box center [265, 94] width 242 height 16
click at [144, 84] on input "a. Provides a detailed blueprint for upcoming sprint planning activities." at bounding box center [144, 81] width 0 height 5
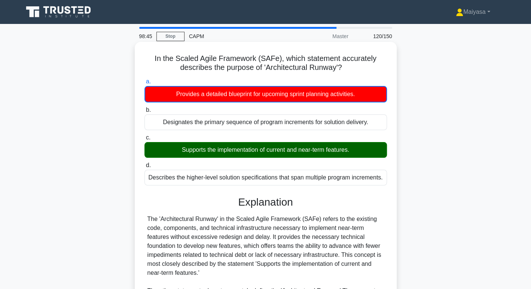
scroll to position [145, 0]
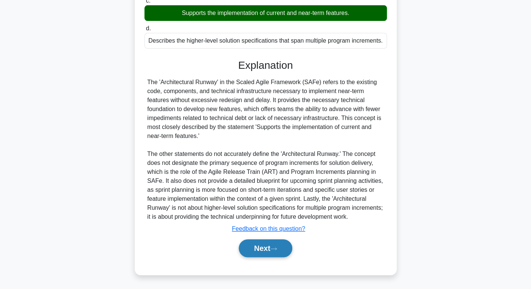
click at [263, 246] on button "Next" at bounding box center [266, 248] width 54 height 18
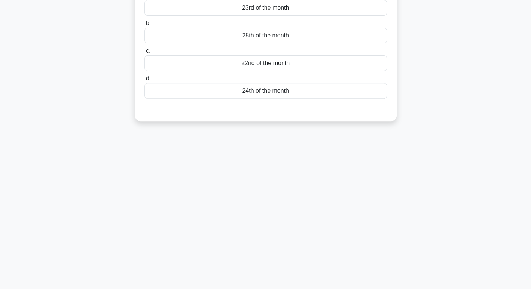
scroll to position [0, 0]
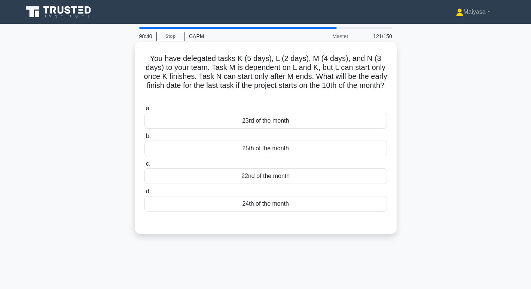
click at [283, 158] on div "a. 23rd of the month b. 25th of the month c. d." at bounding box center [265, 158] width 251 height 111
click at [255, 178] on div "22nd of the month" at bounding box center [265, 176] width 242 height 16
click at [144, 167] on input "c. 22nd of the month" at bounding box center [144, 164] width 0 height 5
click at [247, 123] on div "23rd of the month" at bounding box center [265, 121] width 242 height 16
click at [144, 111] on input "a. 23rd of the month" at bounding box center [144, 108] width 0 height 5
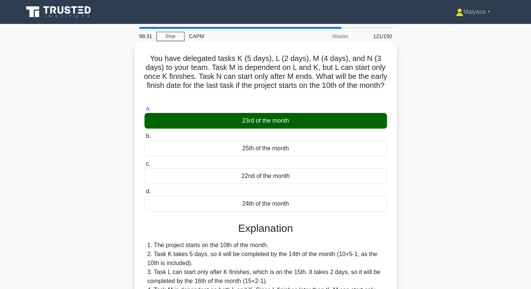
scroll to position [126, 0]
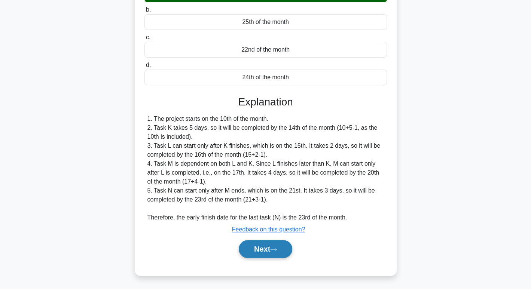
click at [275, 252] on button "Next" at bounding box center [266, 249] width 54 height 18
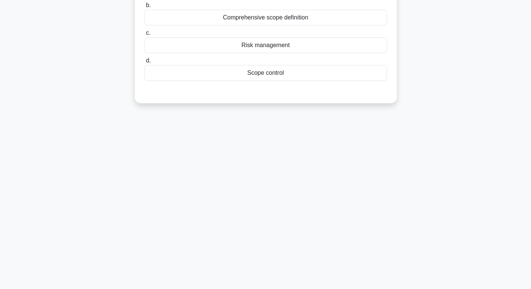
scroll to position [0, 0]
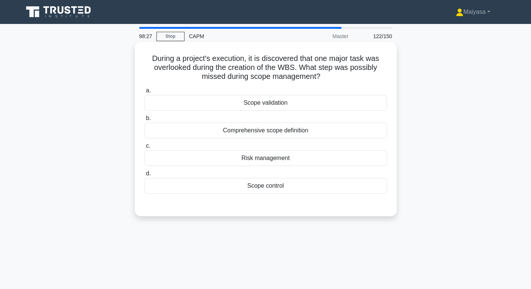
click at [281, 130] on div "Comprehensive scope definition" at bounding box center [265, 131] width 242 height 16
click at [144, 121] on input "b. Comprehensive scope definition" at bounding box center [144, 118] width 0 height 5
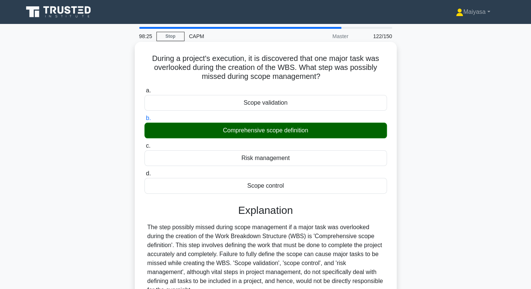
scroll to position [115, 0]
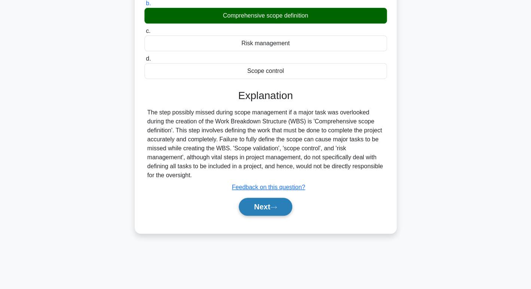
click at [271, 208] on button "Next" at bounding box center [266, 207] width 54 height 18
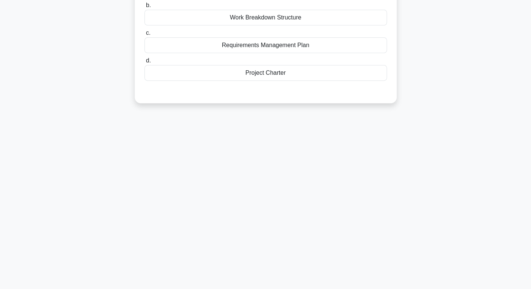
scroll to position [0, 0]
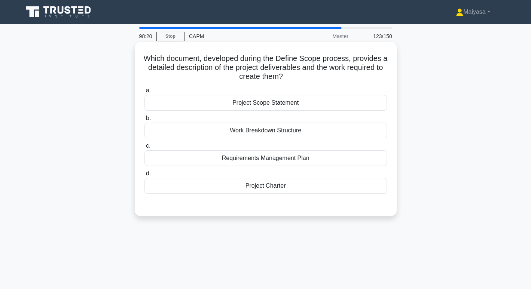
click at [283, 177] on label "d. Project Charter" at bounding box center [265, 181] width 242 height 25
click at [144, 176] on input "d. Project Charter" at bounding box center [144, 173] width 0 height 5
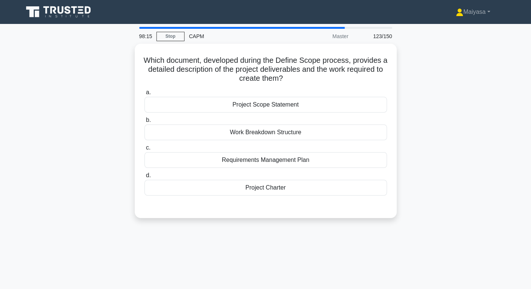
click at [281, 103] on div "Project Scope Statement" at bounding box center [265, 105] width 242 height 16
click at [144, 95] on input "a. Project Scope Statement" at bounding box center [144, 92] width 0 height 5
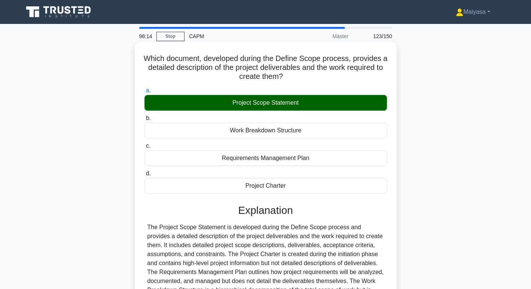
scroll to position [115, 0]
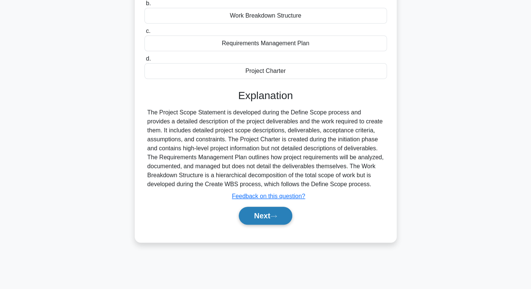
click at [269, 216] on button "Next" at bounding box center [266, 216] width 54 height 18
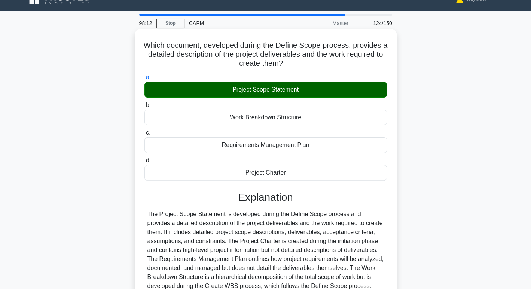
scroll to position [0, 0]
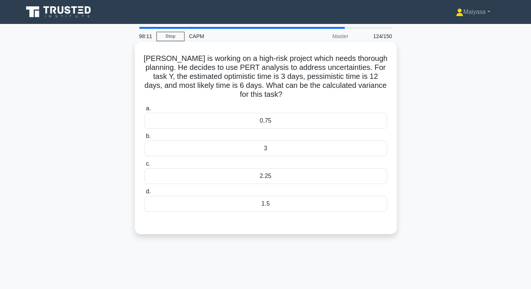
click at [279, 148] on div "3" at bounding box center [265, 149] width 242 height 16
click at [144, 139] on input "b. 3" at bounding box center [144, 136] width 0 height 5
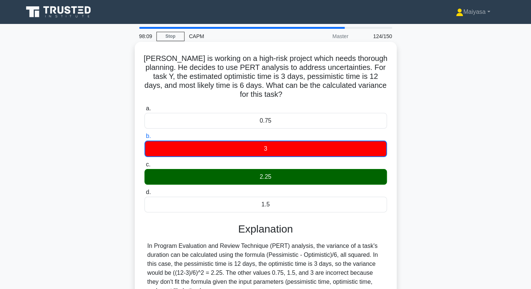
scroll to position [115, 0]
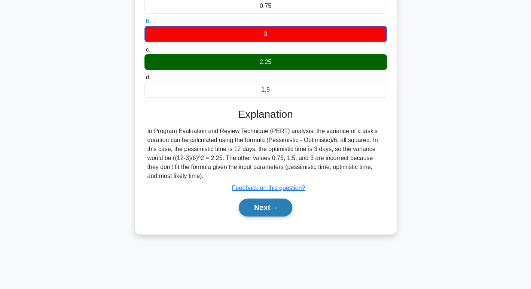
click at [275, 214] on button "Next" at bounding box center [266, 208] width 54 height 18
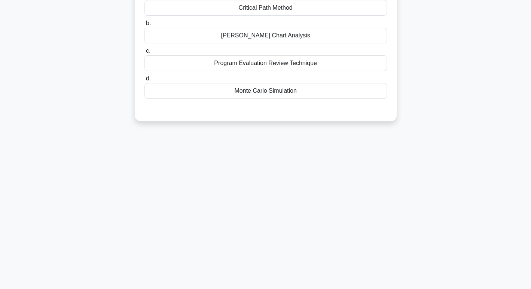
scroll to position [0, 0]
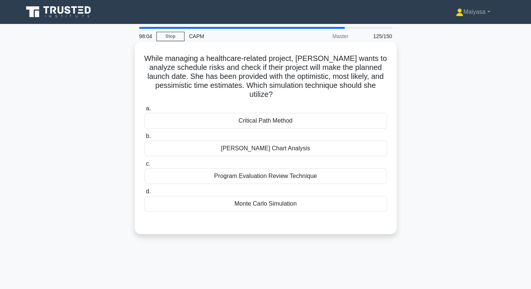
click at [287, 172] on div "Program Evaluation Review Technique" at bounding box center [265, 176] width 242 height 16
click at [144, 167] on input "c. Program Evaluation Review Technique" at bounding box center [144, 164] width 0 height 5
click at [263, 207] on div "Monte Carlo Simulation" at bounding box center [265, 204] width 242 height 16
click at [144, 194] on input "d. Monte Carlo Simulation" at bounding box center [144, 191] width 0 height 5
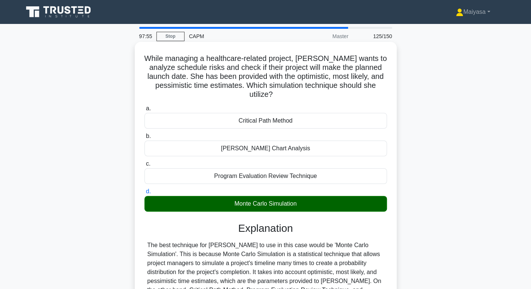
scroll to position [115, 0]
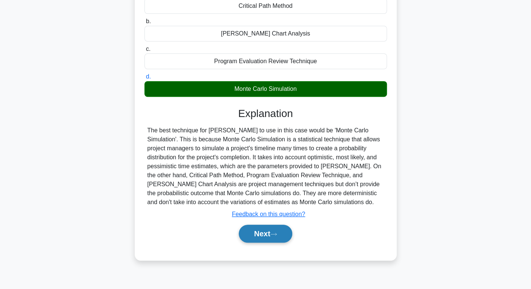
click at [267, 235] on button "Next" at bounding box center [266, 234] width 54 height 18
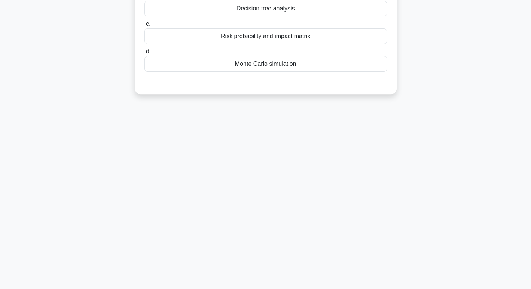
scroll to position [0, 0]
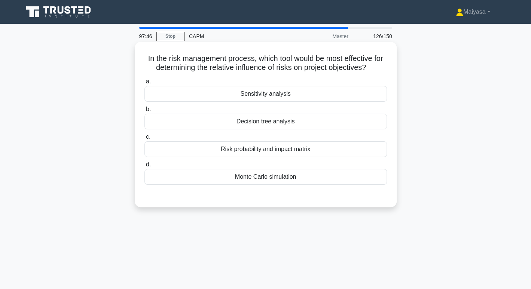
click at [286, 98] on div "Sensitivity analysis" at bounding box center [265, 94] width 242 height 16
click at [144, 84] on input "a. Sensitivity analysis" at bounding box center [144, 81] width 0 height 5
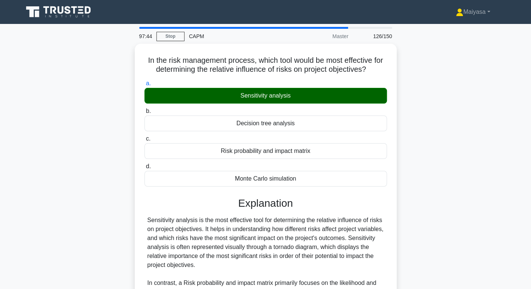
scroll to position [135, 0]
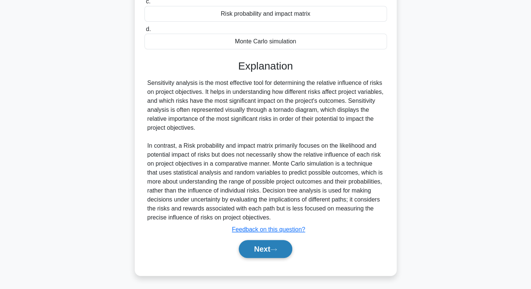
click at [260, 248] on button "Next" at bounding box center [266, 249] width 54 height 18
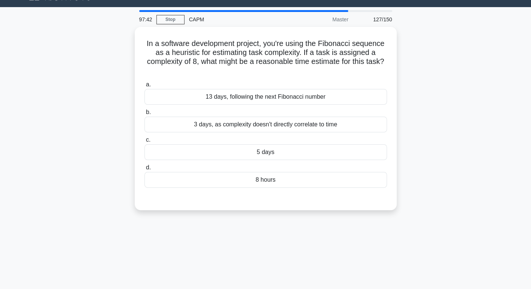
scroll to position [0, 0]
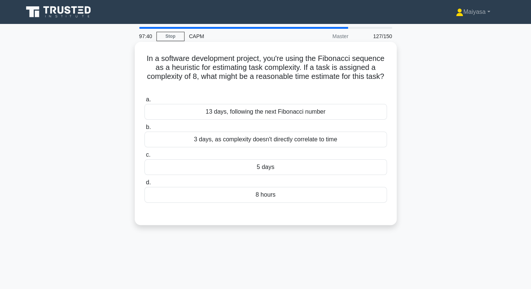
click at [288, 143] on div "3 days, as complexity doesn't directly correlate to time" at bounding box center [265, 140] width 242 height 16
click at [144, 130] on input "b. 3 days, as complexity doesn't directly correlate to time" at bounding box center [144, 127] width 0 height 5
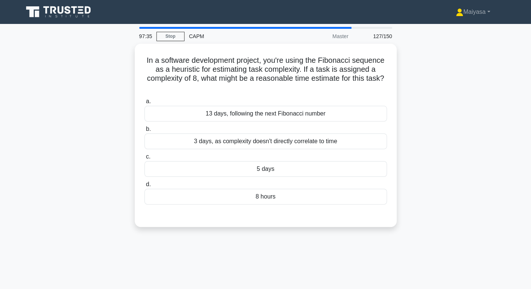
click at [303, 161] on div "5 days" at bounding box center [265, 169] width 242 height 16
click at [144, 159] on input "c. 5 days" at bounding box center [144, 157] width 0 height 5
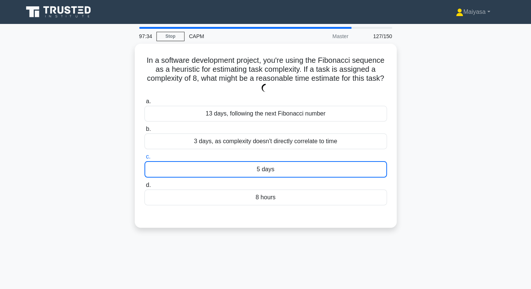
scroll to position [115, 0]
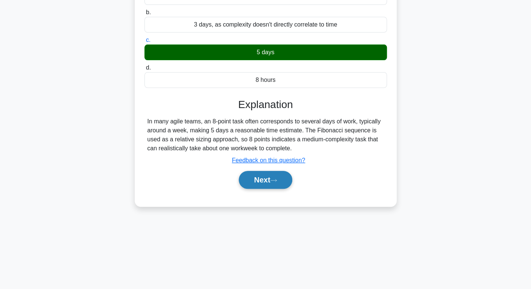
click at [287, 186] on button "Next" at bounding box center [266, 180] width 54 height 18
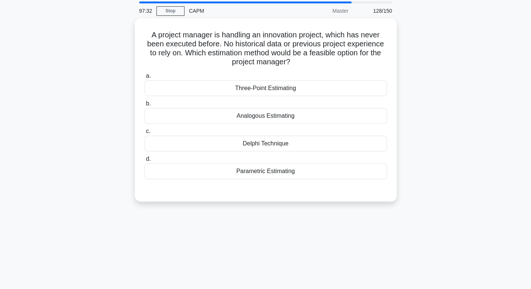
scroll to position [25, 0]
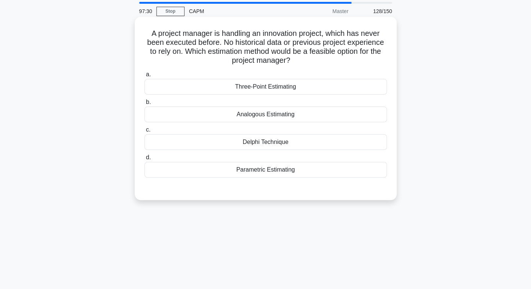
click at [279, 174] on div "Parametric Estimating" at bounding box center [265, 170] width 242 height 16
click at [144, 160] on input "d. Parametric Estimating" at bounding box center [144, 157] width 0 height 5
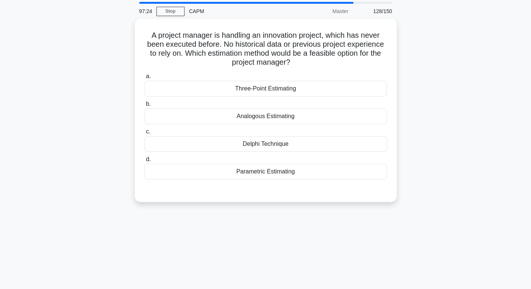
click at [279, 142] on div "Delphi Technique" at bounding box center [265, 144] width 242 height 16
click at [144, 134] on input "c. Delphi Technique" at bounding box center [144, 131] width 0 height 5
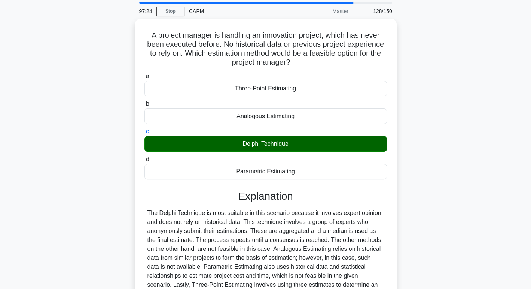
scroll to position [115, 0]
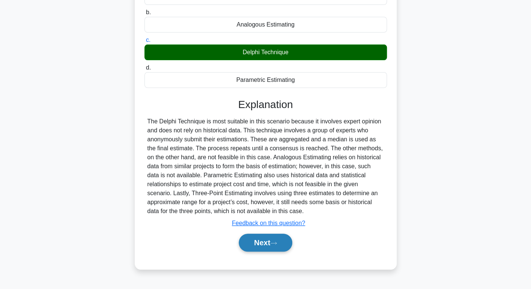
click at [259, 245] on button "Next" at bounding box center [266, 243] width 54 height 18
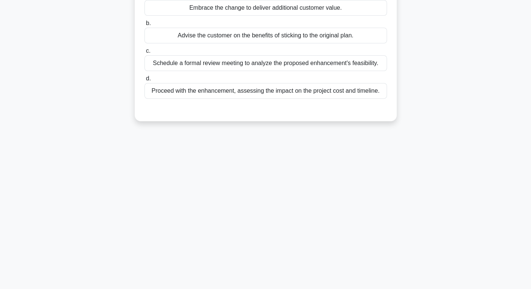
scroll to position [0, 0]
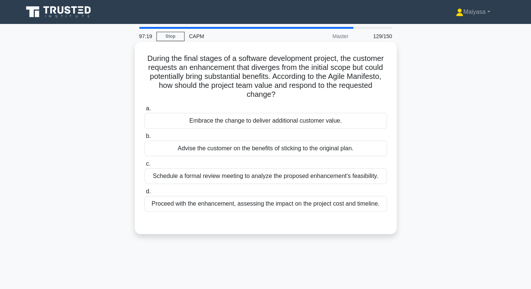
click at [260, 150] on div "Advise the customer on the benefits of sticking to the original plan." at bounding box center [265, 149] width 242 height 16
click at [144, 139] on input "b. Advise the customer on the benefits of sticking to the original plan." at bounding box center [144, 136] width 0 height 5
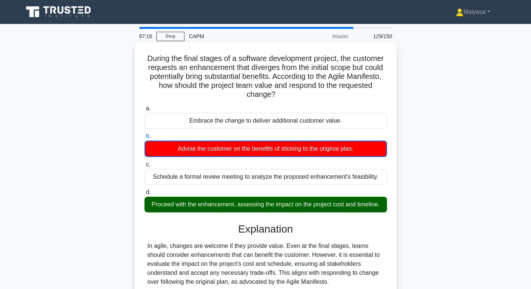
scroll to position [115, 0]
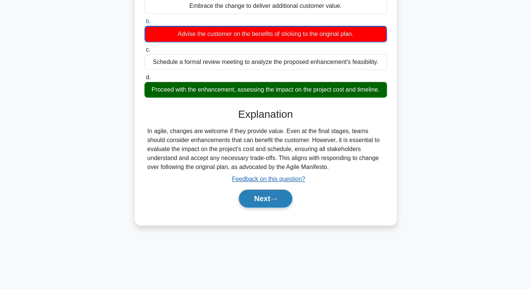
click at [262, 196] on button "Next" at bounding box center [266, 199] width 54 height 18
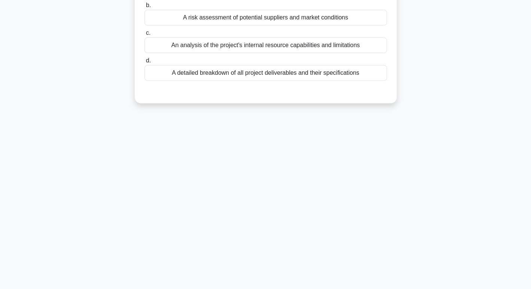
scroll to position [0, 0]
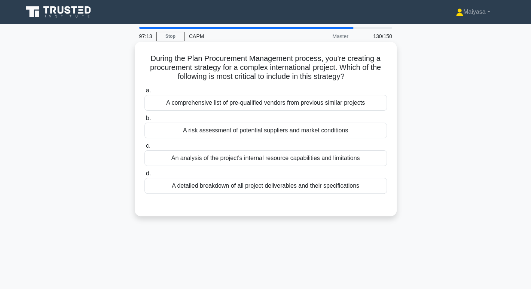
click at [280, 110] on div "A comprehensive list of pre-qualified vendors from previous similar projects" at bounding box center [265, 103] width 242 height 16
click at [144, 93] on input "a. A comprehensive list of pre-qualified vendors from previous similar projects" at bounding box center [144, 90] width 0 height 5
click at [230, 126] on div "A risk assessment of potential suppliers and market conditions" at bounding box center [265, 131] width 242 height 16
click at [144, 121] on input "b. A risk assessment of potential suppliers and market conditions" at bounding box center [144, 118] width 0 height 5
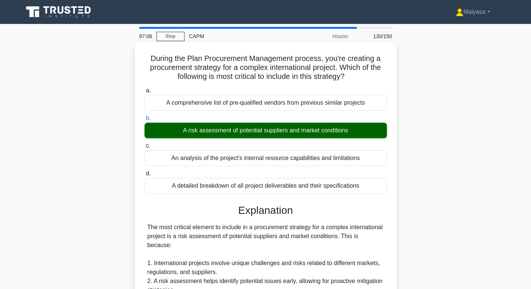
scroll to position [216, 0]
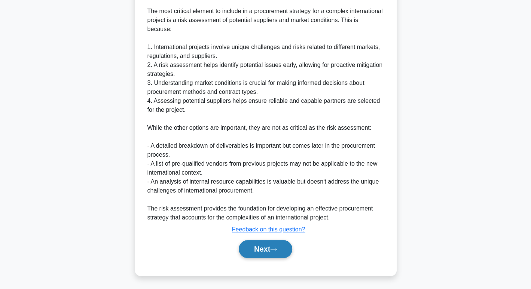
click at [266, 255] on button "Next" at bounding box center [266, 249] width 54 height 18
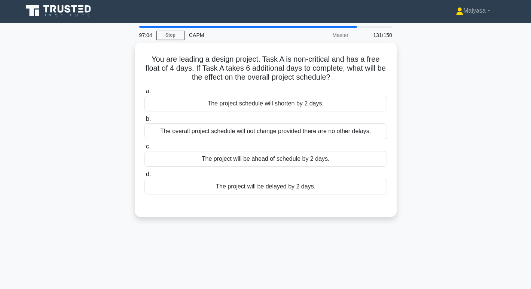
scroll to position [0, 0]
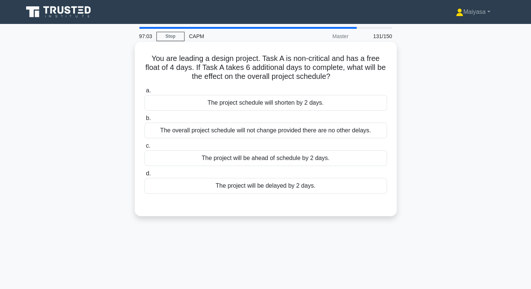
click at [269, 132] on div "The overall project schedule will not change provided there are no other delays." at bounding box center [265, 131] width 242 height 16
click at [144, 121] on input "b. The overall project schedule will not change provided there are no other del…" at bounding box center [144, 118] width 0 height 5
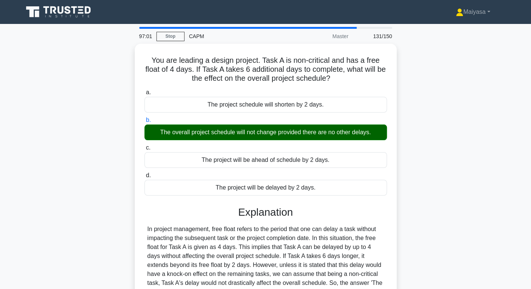
scroll to position [115, 0]
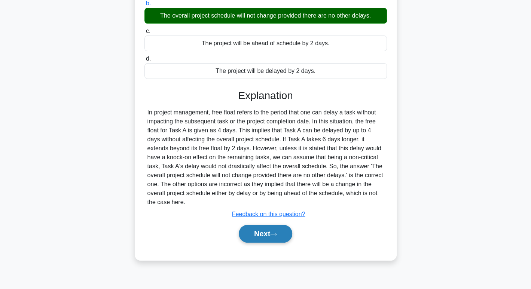
click at [271, 228] on button "Next" at bounding box center [266, 234] width 54 height 18
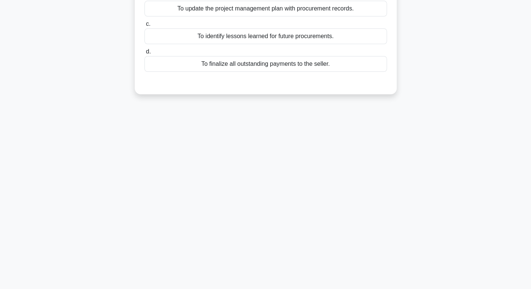
scroll to position [0, 0]
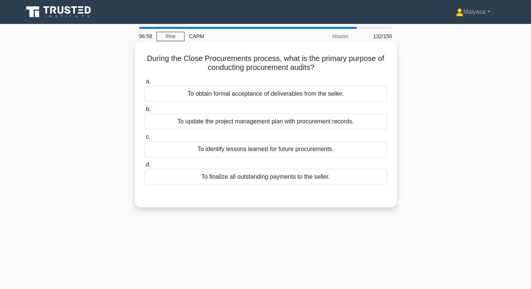
click at [278, 153] on div "To identify lessons learned for future procurements." at bounding box center [265, 149] width 242 height 16
click at [144, 140] on input "c. To identify lessons learned for future procurements." at bounding box center [144, 137] width 0 height 5
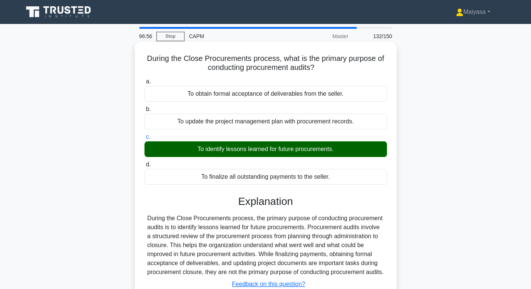
scroll to position [115, 0]
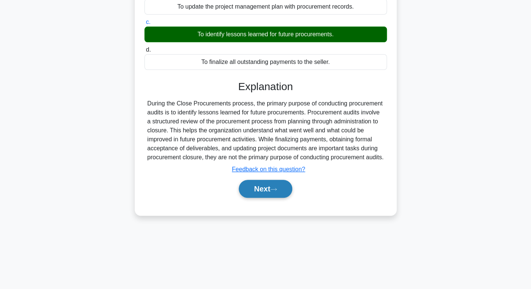
drag, startPoint x: 265, startPoint y: 211, endPoint x: 272, endPoint y: 195, distance: 17.3
click at [272, 195] on div "a. To obtain formal acceptance of deliverables from the seller. b. To update th…" at bounding box center [266, 84] width 244 height 246
click at [272, 195] on button "Next" at bounding box center [266, 189] width 54 height 18
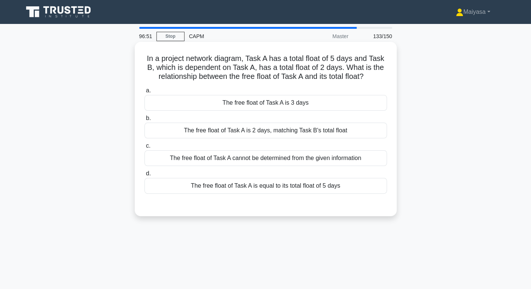
click at [266, 129] on div "The free float of Task A is 2 days, matching Task B's total float" at bounding box center [265, 131] width 242 height 16
click at [144, 121] on input "b. The free float of Task A is 2 days, matching Task B's total float" at bounding box center [144, 118] width 0 height 5
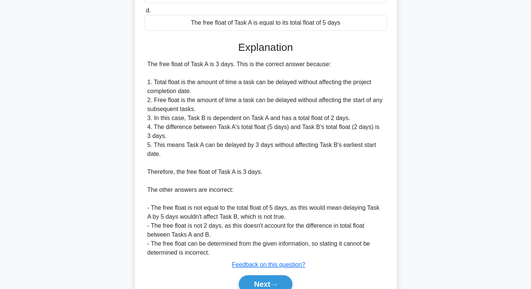
scroll to position [199, 0]
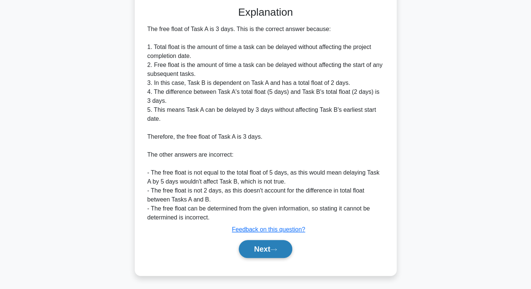
click at [265, 242] on button "Next" at bounding box center [266, 249] width 54 height 18
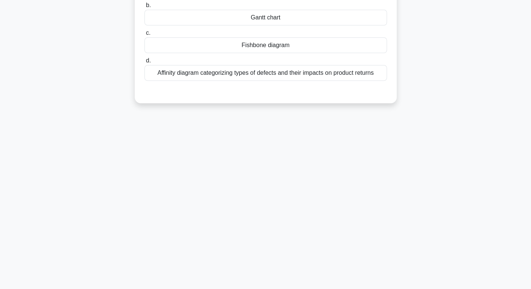
scroll to position [0, 0]
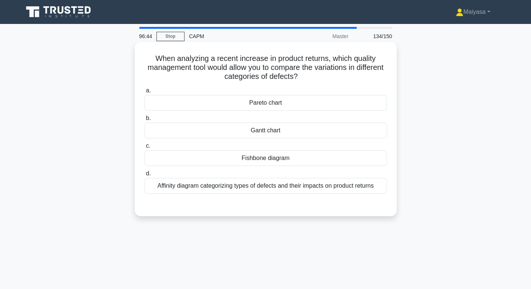
click at [283, 166] on div "a. Pareto chart b. Gantt chart c. d." at bounding box center [265, 140] width 251 height 111
click at [276, 159] on div "Fishbone diagram" at bounding box center [265, 158] width 242 height 16
click at [144, 149] on input "c. Fishbone diagram" at bounding box center [144, 146] width 0 height 5
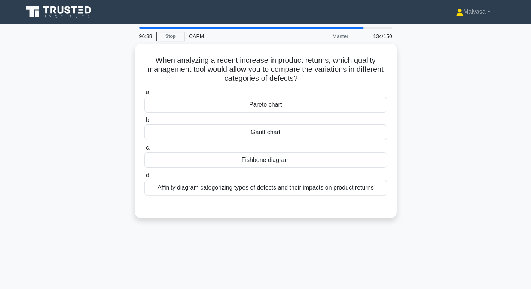
click at [256, 104] on div "Pareto chart" at bounding box center [265, 105] width 242 height 16
click at [144, 95] on input "a. Pareto chart" at bounding box center [144, 92] width 0 height 5
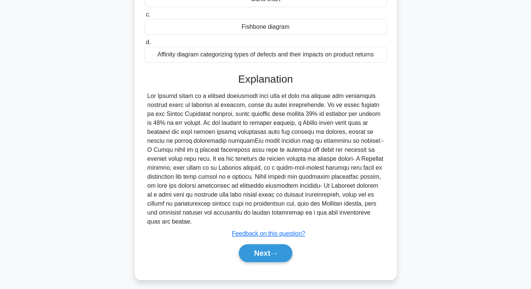
scroll to position [135, 0]
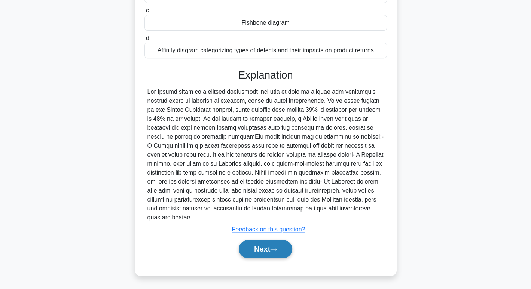
click at [268, 250] on button "Next" at bounding box center [266, 249] width 54 height 18
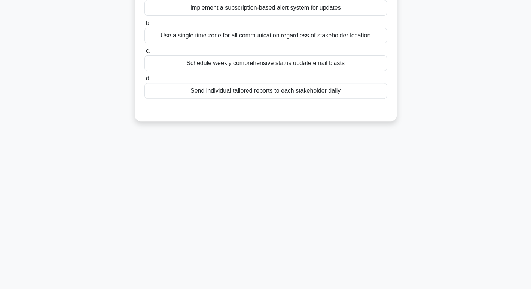
scroll to position [0, 0]
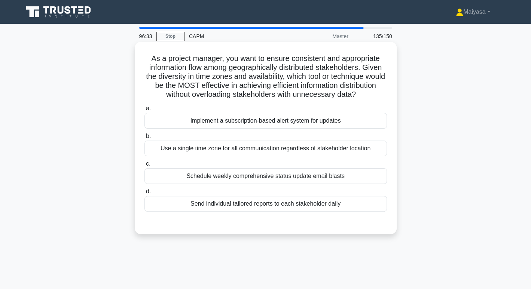
click at [256, 184] on div "Schedule weekly comprehensive status update email blasts" at bounding box center [265, 176] width 242 height 16
click at [144, 167] on input "c. Schedule weekly comprehensive status update email blasts" at bounding box center [144, 164] width 0 height 5
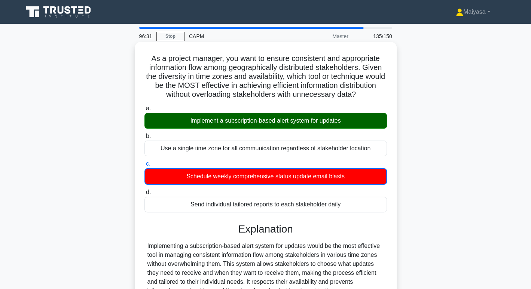
scroll to position [154, 0]
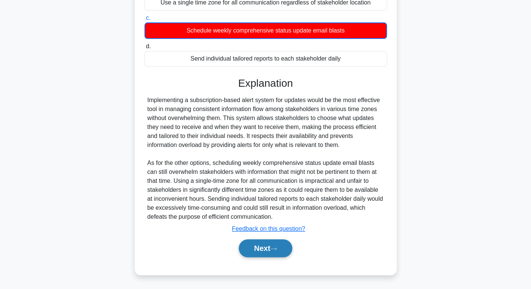
click at [271, 253] on button "Next" at bounding box center [266, 248] width 54 height 18
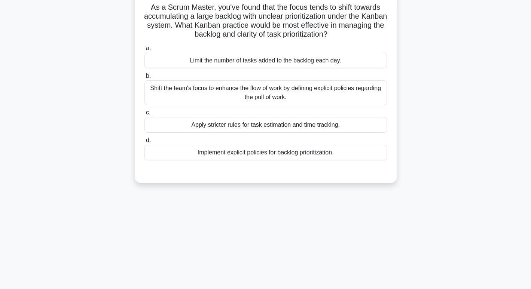
scroll to position [49, 0]
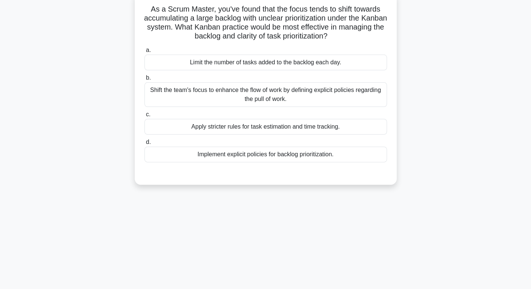
click at [263, 132] on div "Apply stricter rules for task estimation and time tracking." at bounding box center [265, 127] width 242 height 16
click at [144, 117] on input "c. Apply stricter rules for task estimation and time tracking." at bounding box center [144, 114] width 0 height 5
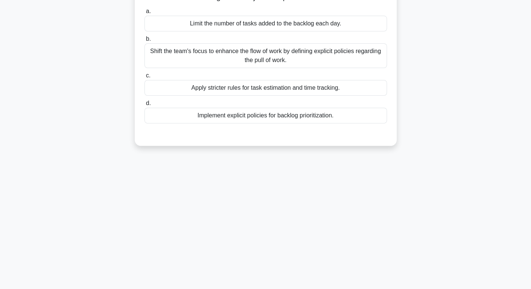
scroll to position [91, 0]
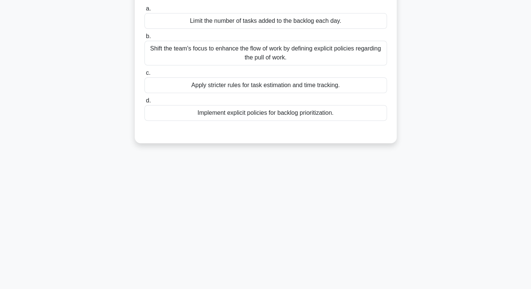
click at [268, 119] on div "Implement explicit policies for backlog prioritization." at bounding box center [265, 113] width 242 height 16
click at [144, 103] on input "d. Implement explicit policies for backlog prioritization." at bounding box center [144, 100] width 0 height 5
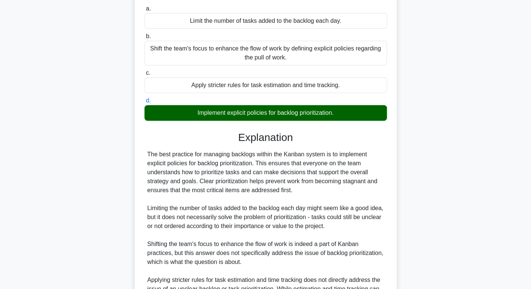
scroll to position [180, 0]
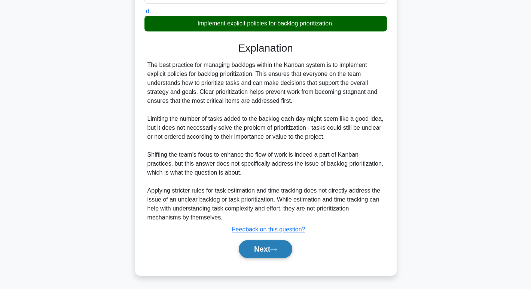
click at [271, 244] on button "Next" at bounding box center [266, 249] width 54 height 18
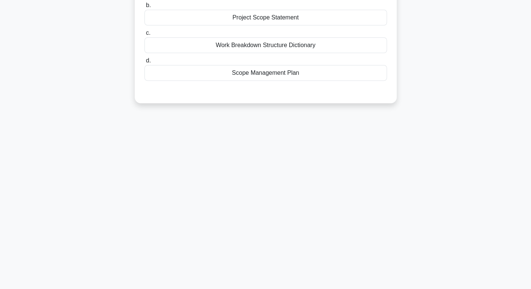
scroll to position [0, 0]
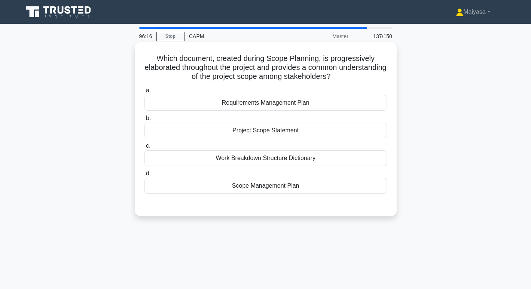
click at [276, 156] on div "Work Breakdown Structure Dictionary" at bounding box center [265, 158] width 242 height 16
click at [144, 149] on input "c. Work Breakdown Structure Dictionary" at bounding box center [144, 146] width 0 height 5
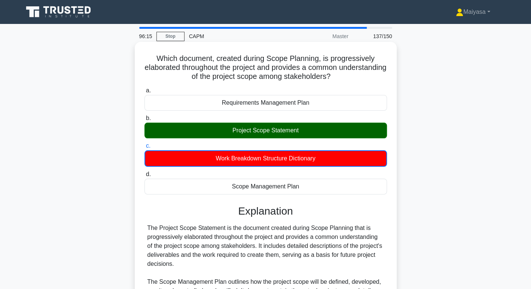
scroll to position [163, 0]
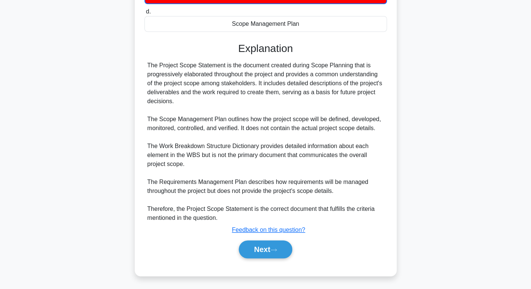
click at [272, 238] on div "Next" at bounding box center [265, 250] width 242 height 24
click at [274, 253] on button "Next" at bounding box center [266, 250] width 54 height 18
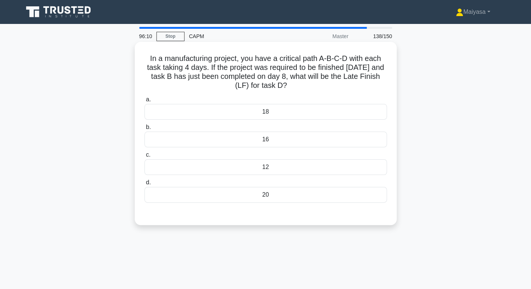
click at [276, 191] on div "20" at bounding box center [265, 195] width 242 height 16
click at [144, 185] on input "d. 20" at bounding box center [144, 182] width 0 height 5
click at [271, 107] on div "18" at bounding box center [265, 112] width 242 height 16
click at [144, 102] on input "a. 18" at bounding box center [144, 99] width 0 height 5
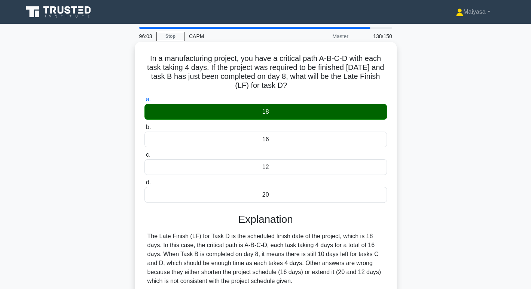
scroll to position [115, 0]
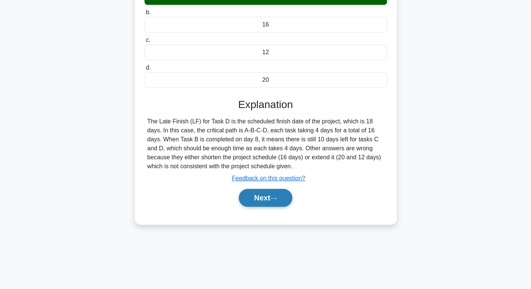
click at [269, 198] on button "Next" at bounding box center [266, 198] width 54 height 18
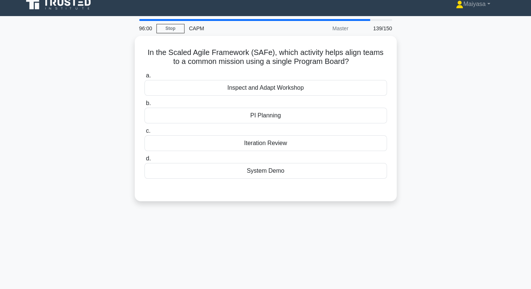
scroll to position [0, 0]
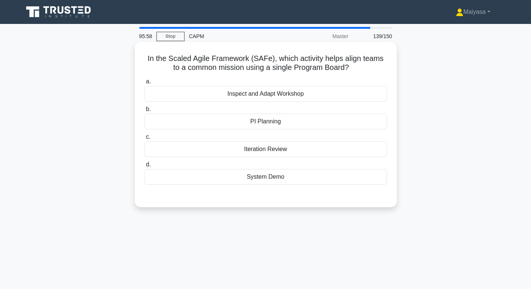
click at [262, 128] on div "PI Planning" at bounding box center [265, 122] width 242 height 16
click at [144, 112] on input "b. PI Planning" at bounding box center [144, 109] width 0 height 5
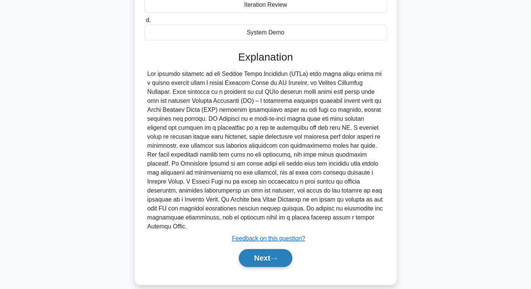
scroll to position [144, 0]
click at [274, 252] on button "Next" at bounding box center [266, 259] width 54 height 18
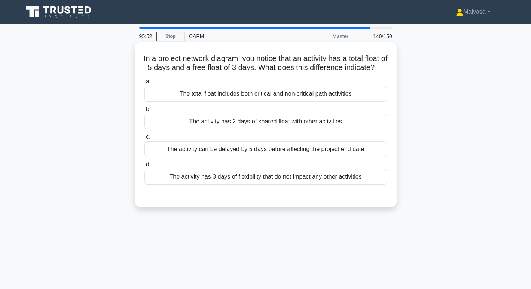
click at [285, 157] on div "The activity can be delayed by 5 days before affecting the project end date" at bounding box center [265, 149] width 242 height 16
click at [144, 140] on input "c. The activity can be delayed by 5 days before affecting the project end date" at bounding box center [144, 137] width 0 height 5
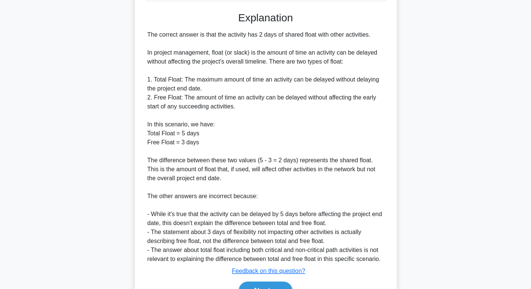
scroll to position [193, 0]
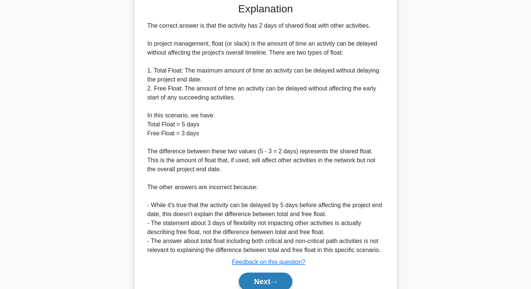
click at [277, 286] on button "Next" at bounding box center [266, 282] width 54 height 18
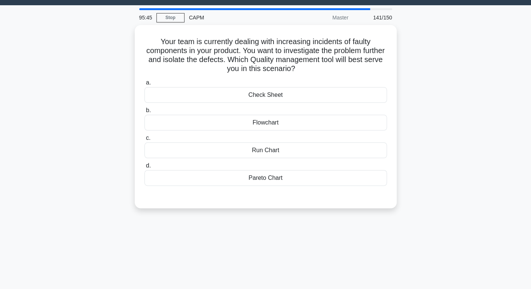
scroll to position [16, 0]
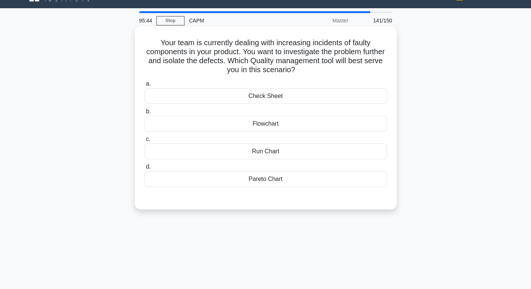
click at [287, 116] on label "b. Flowchart" at bounding box center [265, 119] width 242 height 25
click at [144, 114] on input "b. Flowchart" at bounding box center [144, 111] width 0 height 5
click at [259, 183] on div "Pareto Chart" at bounding box center [265, 179] width 242 height 16
click at [144, 170] on input "d. Pareto Chart" at bounding box center [144, 167] width 0 height 5
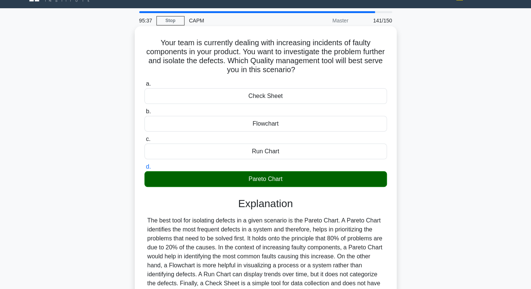
scroll to position [115, 0]
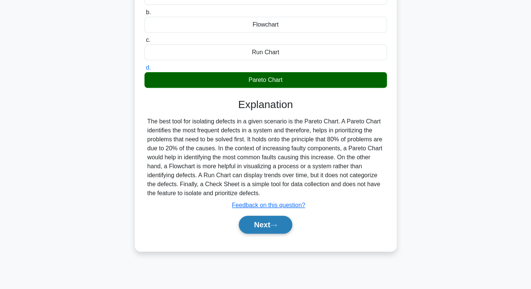
click at [271, 224] on button "Next" at bounding box center [266, 225] width 54 height 18
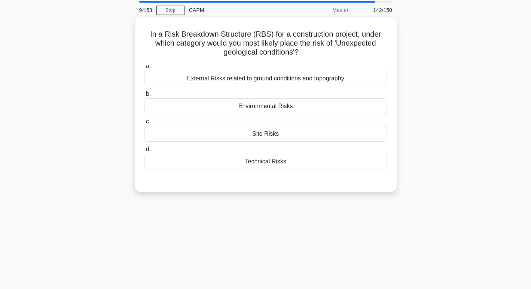
scroll to position [26, 0]
click at [341, 12] on div "Master" at bounding box center [319, 10] width 65 height 15
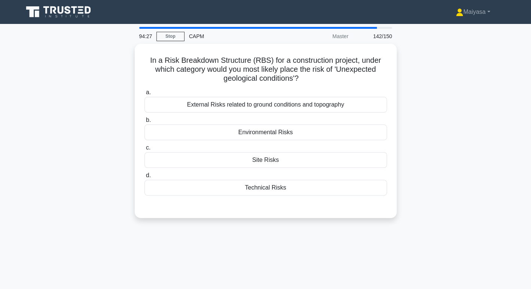
click at [395, 256] on div "94:27 Stop CAPM Master 142/150 In a Risk Breakdown Structure (RBS) for a constr…" at bounding box center [266, 214] width 494 height 374
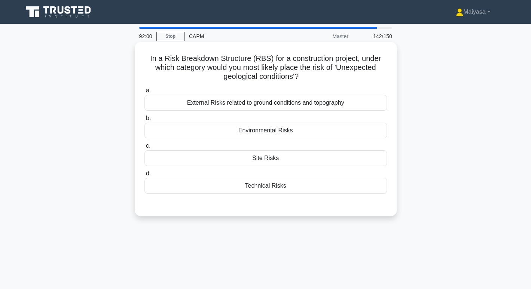
click at [299, 158] on div "Site Risks" at bounding box center [265, 158] width 242 height 16
click at [144, 149] on input "c. Site Risks" at bounding box center [144, 146] width 0 height 5
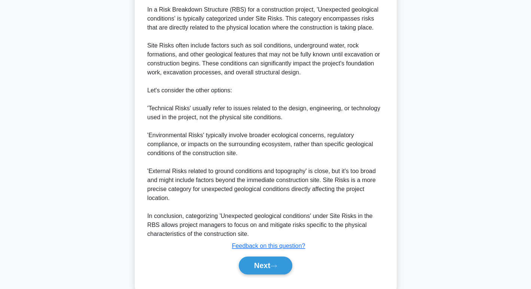
scroll to position [252, 0]
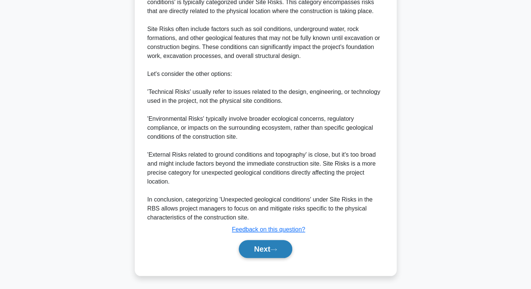
click at [265, 252] on button "Next" at bounding box center [266, 249] width 54 height 18
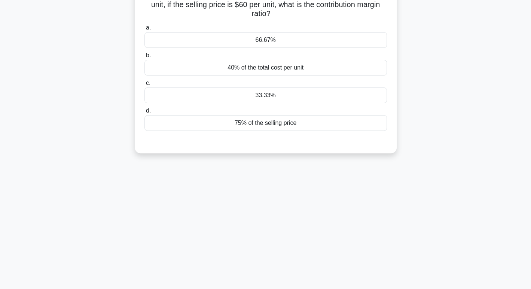
scroll to position [0, 0]
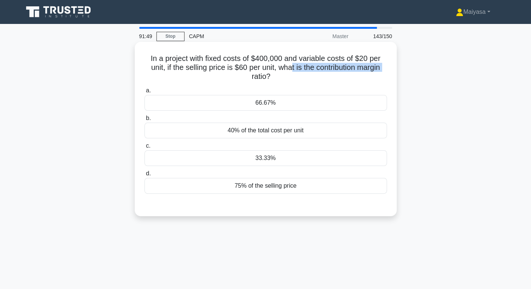
drag, startPoint x: 236, startPoint y: 74, endPoint x: 291, endPoint y: 69, distance: 55.2
click at [291, 69] on h5 "In a project with fixed costs of $400,000 and variable costs of $20 per unit, i…" at bounding box center [266, 68] width 244 height 28
click at [284, 134] on div "40% of the total cost per unit" at bounding box center [265, 131] width 242 height 16
click at [144, 121] on input "b. 40% of the total cost per unit" at bounding box center [144, 118] width 0 height 5
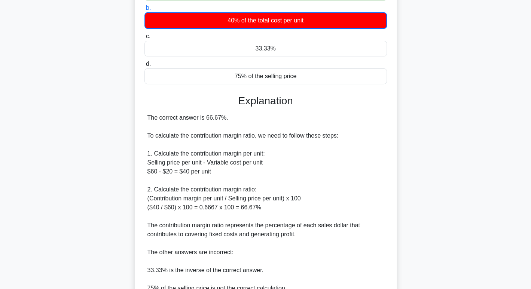
scroll to position [199, 0]
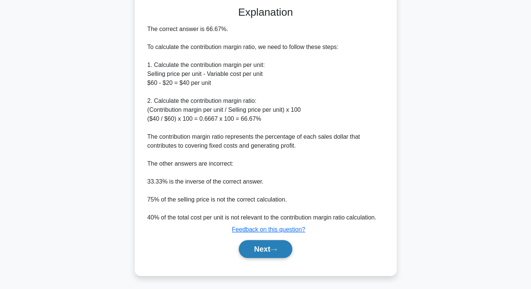
click at [277, 254] on button "Next" at bounding box center [266, 249] width 54 height 18
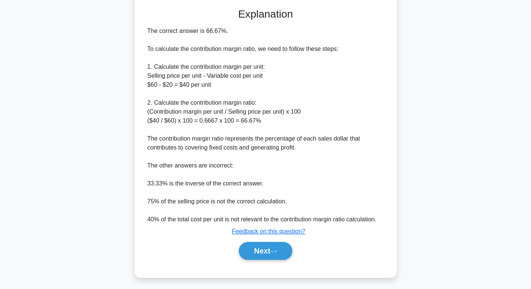
scroll to position [115, 0]
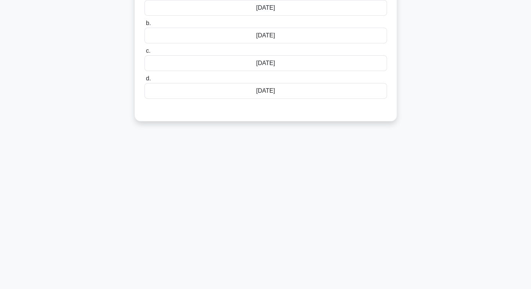
click at [276, 247] on div "91:40 Stop CAPM Master 144/150 You are handling a project comprising tasks A (5…" at bounding box center [266, 99] width 494 height 374
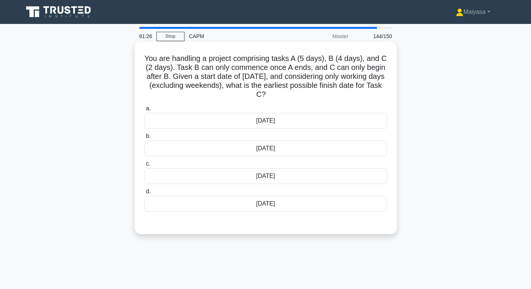
drag, startPoint x: 344, startPoint y: 288, endPoint x: 287, endPoint y: 174, distance: 127.5
click at [287, 174] on div "16th October" at bounding box center [265, 176] width 242 height 16
click at [144, 167] on input "c. 16th October" at bounding box center [144, 164] width 0 height 5
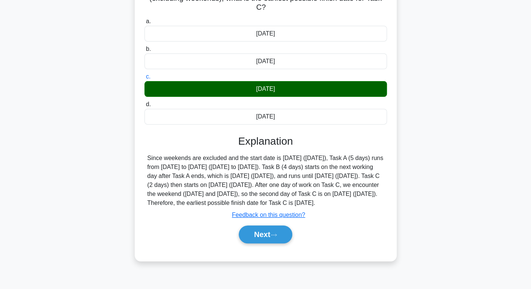
scroll to position [96, 0]
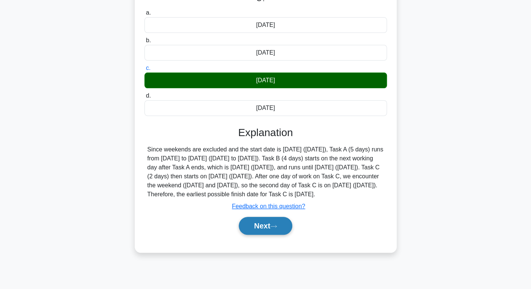
click at [285, 229] on button "Next" at bounding box center [266, 226] width 54 height 18
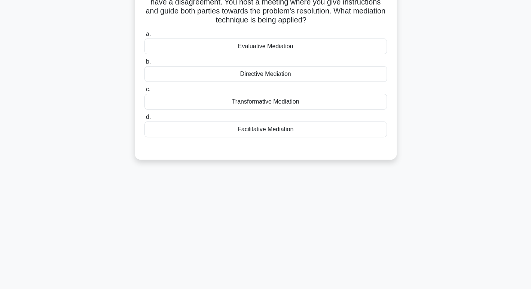
scroll to position [1, 0]
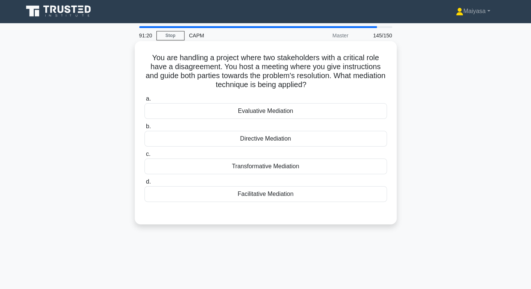
click at [271, 165] on div "Transformative Mediation" at bounding box center [265, 167] width 242 height 16
click at [144, 157] on input "c. Transformative Mediation" at bounding box center [144, 154] width 0 height 5
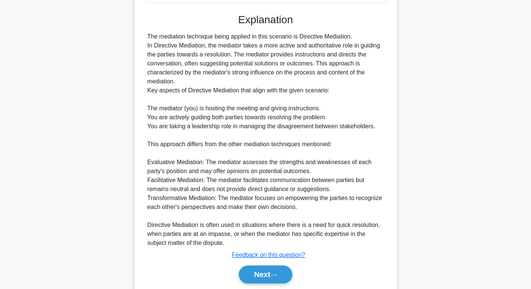
scroll to position [226, 0]
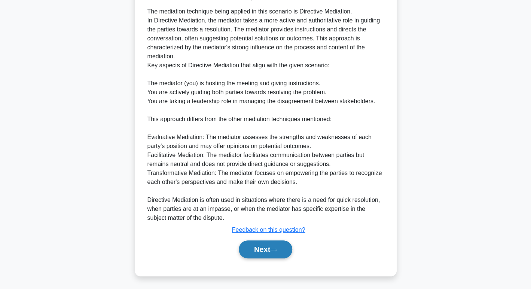
click at [276, 253] on button "Next" at bounding box center [266, 250] width 54 height 18
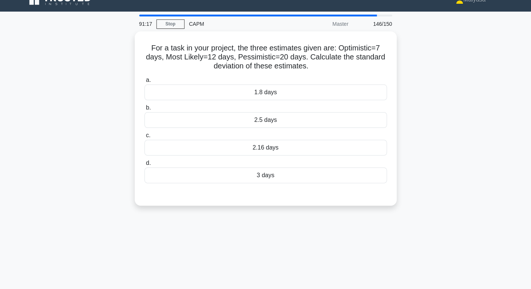
scroll to position [0, 0]
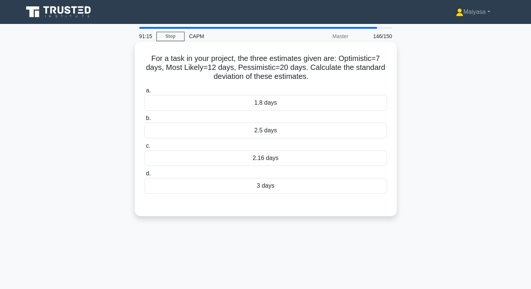
click at [327, 106] on div "1.8 days" at bounding box center [265, 103] width 242 height 16
click at [144, 93] on input "a. 1.8 days" at bounding box center [144, 90] width 0 height 5
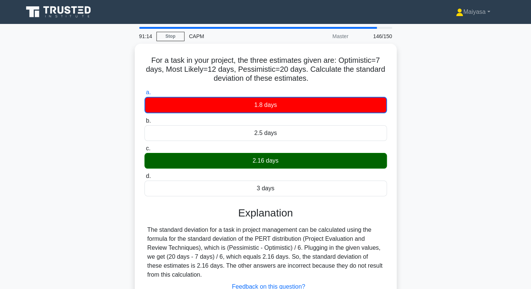
scroll to position [115, 0]
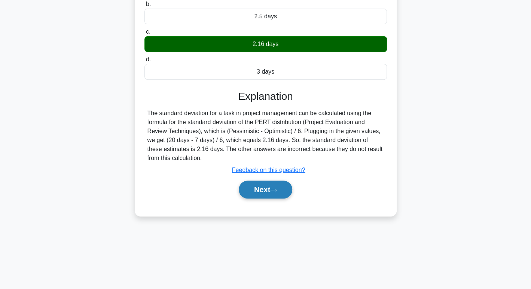
click at [268, 192] on button "Next" at bounding box center [266, 190] width 54 height 18
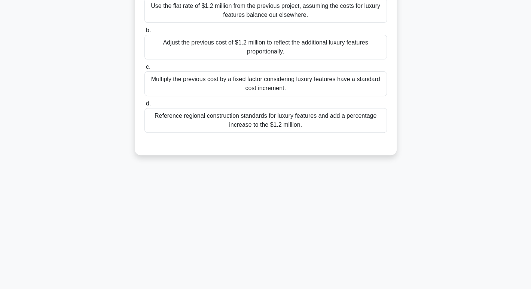
click at [306, 82] on div "Multiply the previous cost by a fixed factor considering luxury features have a…" at bounding box center [265, 83] width 242 height 25
click at [144, 70] on input "c. Multiply the previous cost by a fixed factor considering luxury features hav…" at bounding box center [144, 67] width 0 height 5
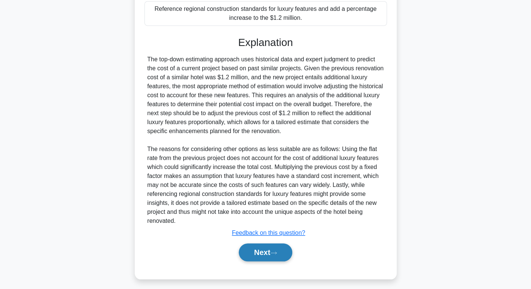
click at [277, 252] on icon at bounding box center [273, 253] width 7 height 4
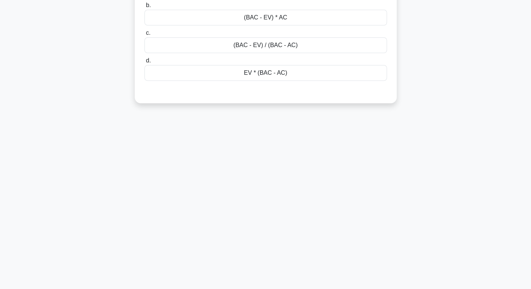
scroll to position [0, 0]
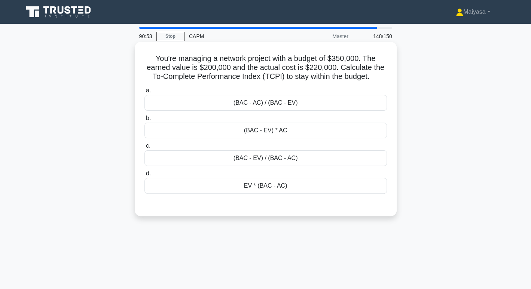
click at [269, 154] on div "(BAC - EV) / (BAC - AC)" at bounding box center [265, 158] width 242 height 16
click at [144, 149] on input "c. (BAC - EV) / (BAC - AC)" at bounding box center [144, 146] width 0 height 5
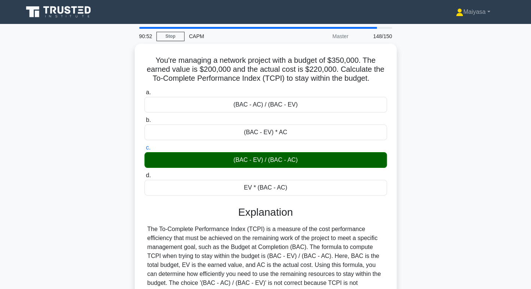
scroll to position [115, 0]
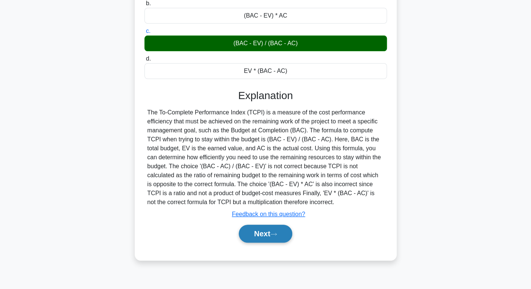
click at [283, 238] on button "Next" at bounding box center [266, 234] width 54 height 18
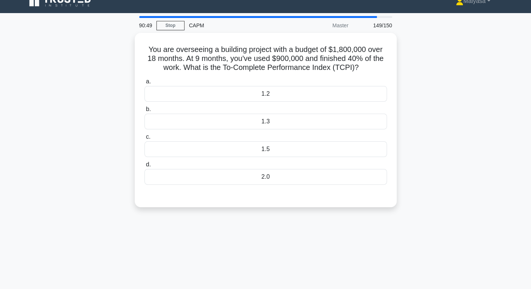
scroll to position [6, 0]
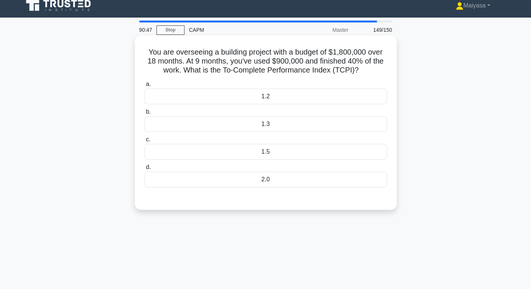
click at [320, 143] on label "c. 1.5" at bounding box center [265, 147] width 242 height 25
click at [144, 142] on input "c. 1.5" at bounding box center [144, 139] width 0 height 5
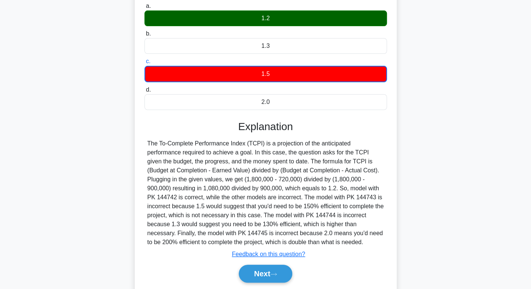
scroll to position [105, 0]
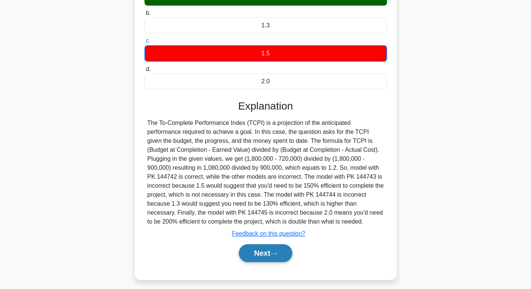
click at [267, 249] on button "Next" at bounding box center [266, 253] width 54 height 18
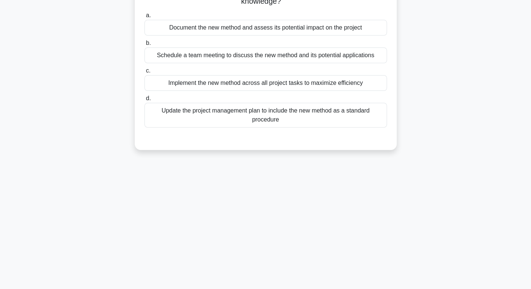
scroll to position [0, 0]
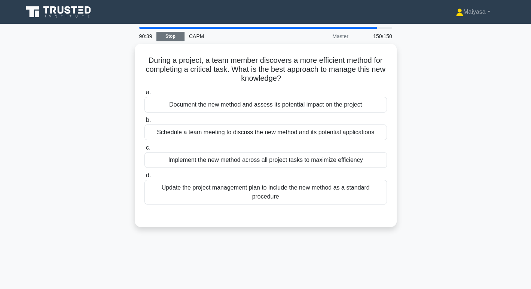
click at [167, 36] on link "Stop" at bounding box center [170, 36] width 28 height 9
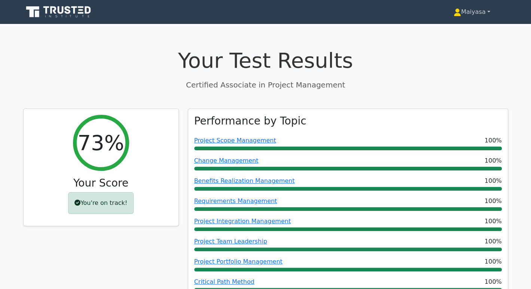
click at [479, 18] on link "Maiyasa" at bounding box center [472, 11] width 73 height 15
click at [461, 31] on link "Profile" at bounding box center [465, 30] width 59 height 12
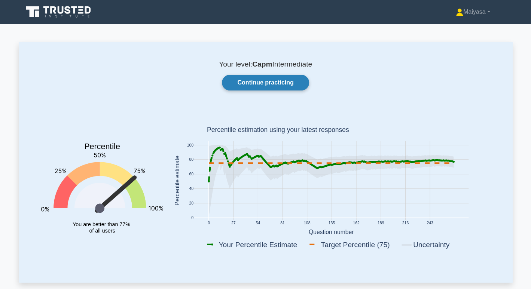
click at [286, 79] on link "Continue practicing" at bounding box center [265, 83] width 87 height 16
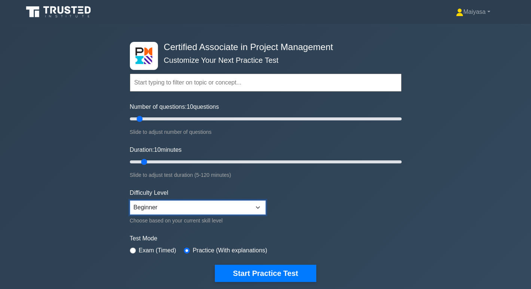
click at [235, 210] on select "Beginner Intermediate Expert" at bounding box center [198, 208] width 136 height 14
select select "intermediate"
click at [130, 201] on select "Beginner Intermediate Expert" at bounding box center [198, 208] width 136 height 14
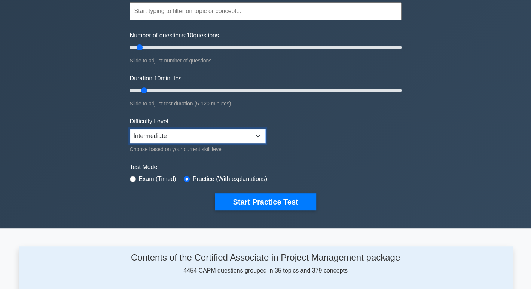
scroll to position [38, 0]
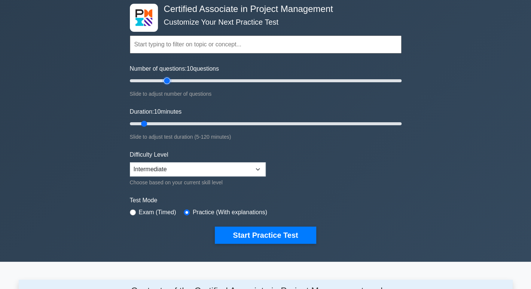
drag, startPoint x: 139, startPoint y: 80, endPoint x: 168, endPoint y: 84, distance: 29.0
click at [166, 84] on input "Number of questions: 10 questions" at bounding box center [266, 80] width 272 height 9
drag, startPoint x: 168, startPoint y: 84, endPoint x: 330, endPoint y: 89, distance: 162.1
type input "150"
click at [330, 85] on input "Number of questions: 150 questions" at bounding box center [266, 80] width 272 height 9
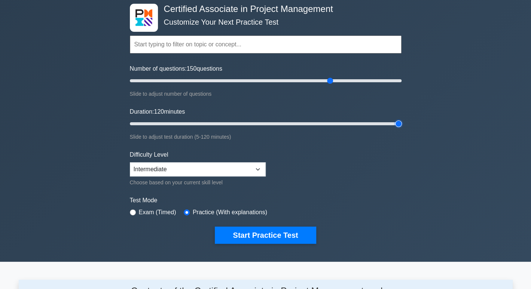
drag, startPoint x: 144, startPoint y: 123, endPoint x: 438, endPoint y: 122, distance: 293.8
type input "120"
click at [402, 122] on input "Duration: 120 minutes" at bounding box center [266, 123] width 272 height 9
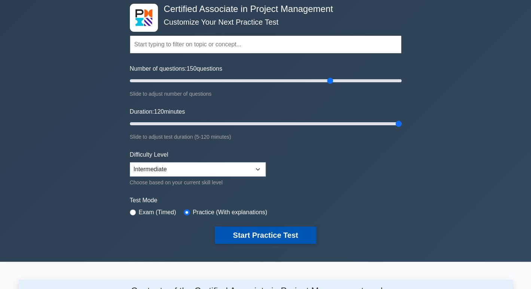
click at [286, 238] on button "Start Practice Test" at bounding box center [265, 235] width 101 height 17
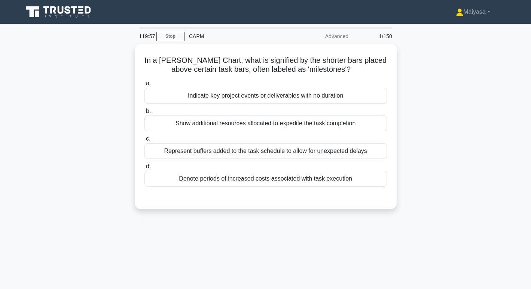
click at [339, 36] on div "Advanced" at bounding box center [319, 36] width 65 height 15
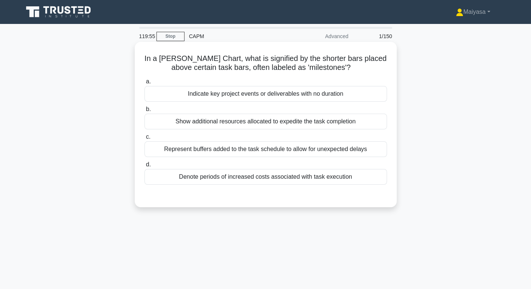
click at [297, 44] on div "In a [PERSON_NAME] Chart, what is signified by the shorter bars placed above ce…" at bounding box center [266, 124] width 262 height 165
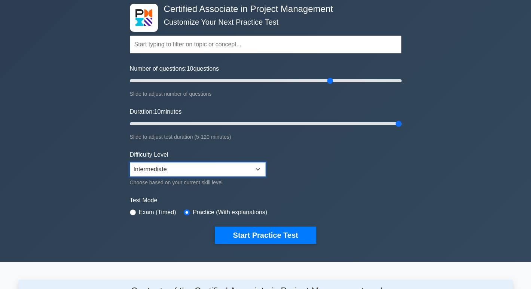
click at [164, 168] on select "Beginner Intermediate Expert" at bounding box center [198, 169] width 136 height 14
select select "beginner"
click at [130, 162] on select "Beginner Intermediate Expert" at bounding box center [198, 169] width 136 height 14
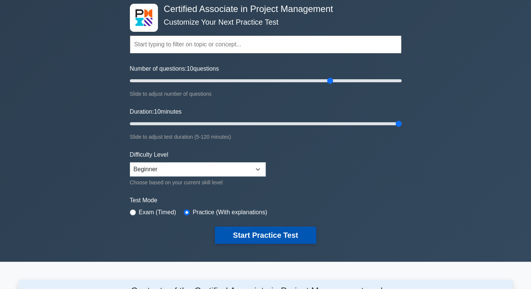
click at [225, 233] on button "Start Practice Test" at bounding box center [265, 235] width 101 height 17
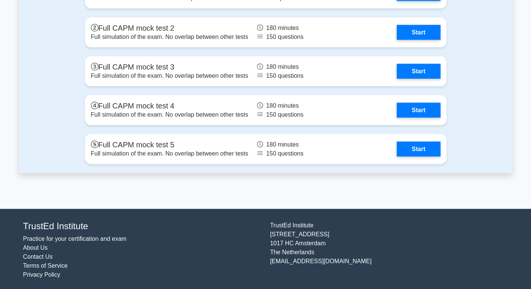
scroll to position [1974, 0]
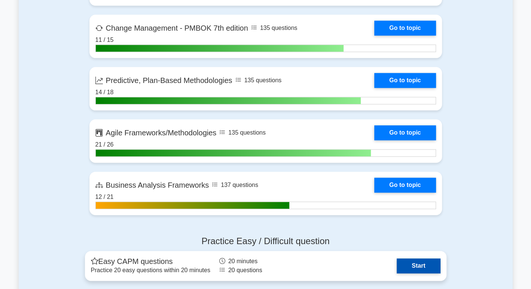
click at [415, 265] on link "Start" at bounding box center [418, 266] width 43 height 15
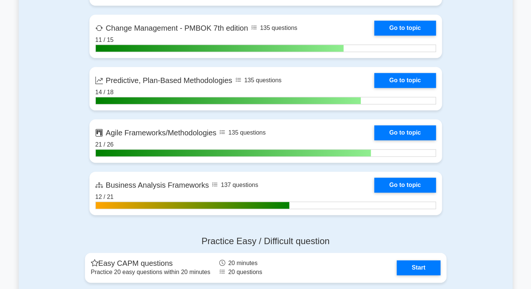
scroll to position [2227, 0]
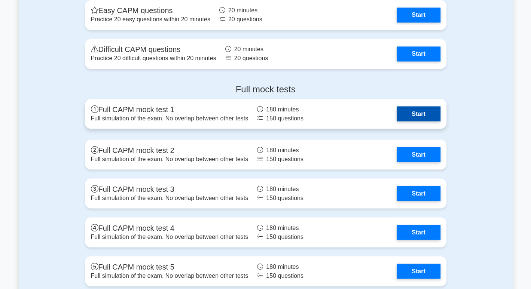
click at [424, 116] on link "Start" at bounding box center [418, 113] width 43 height 15
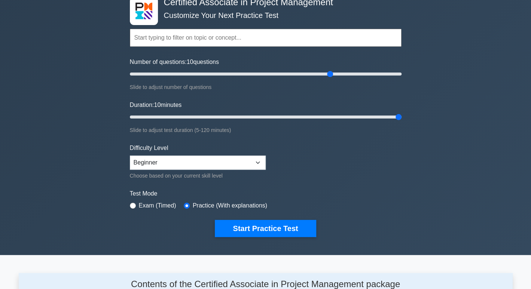
scroll to position [2, 0]
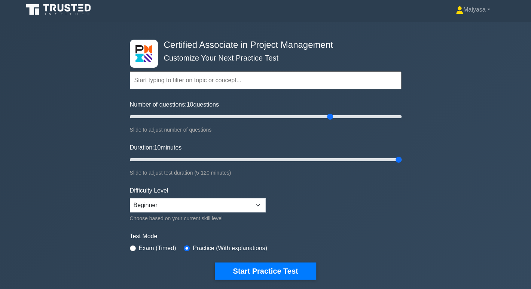
drag, startPoint x: 133, startPoint y: 104, endPoint x: 230, endPoint y: 109, distance: 96.7
click at [230, 109] on div "Number of questions: 10 questions Slide to adjust number of questions" at bounding box center [266, 117] width 272 height 34
click at [331, 115] on input "Number of questions: 10 questions" at bounding box center [266, 116] width 272 height 9
drag, startPoint x: 331, startPoint y: 115, endPoint x: 300, endPoint y: 119, distance: 31.3
type input "130"
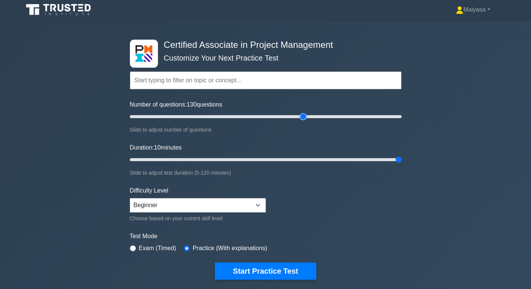
click at [300, 119] on input "Number of questions: 130 questions" at bounding box center [266, 116] width 272 height 9
type input "120"
drag, startPoint x: 399, startPoint y: 159, endPoint x: 519, endPoint y: 198, distance: 125.8
click at [402, 164] on input "Duration: 120 minutes" at bounding box center [266, 159] width 272 height 9
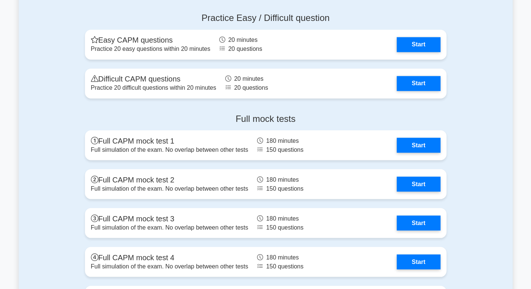
scroll to position [2158, 0]
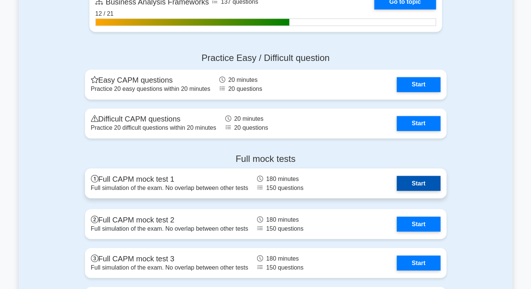
click at [434, 187] on link "Start" at bounding box center [418, 183] width 43 height 15
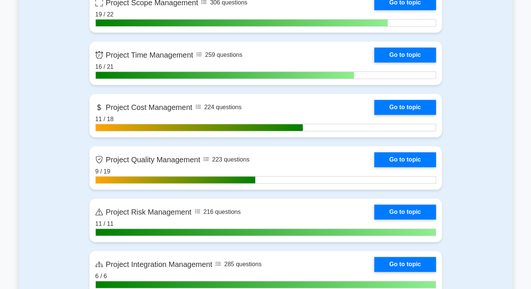
scroll to position [0, 0]
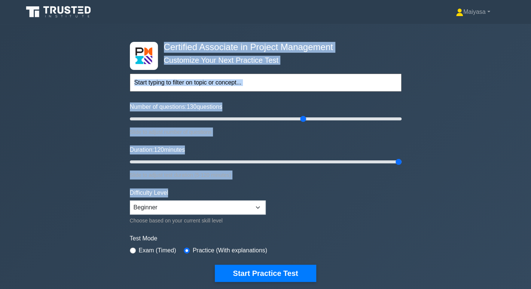
drag, startPoint x: 162, startPoint y: 45, endPoint x: 284, endPoint y: 193, distance: 191.4
click at [284, 193] on div "Certified Associate in Project Management Customize Your Next Practice Test Top…" at bounding box center [265, 162] width 281 height 276
copy div "Certified Associate in Project Management Customize Your Next Practice Test Top…"
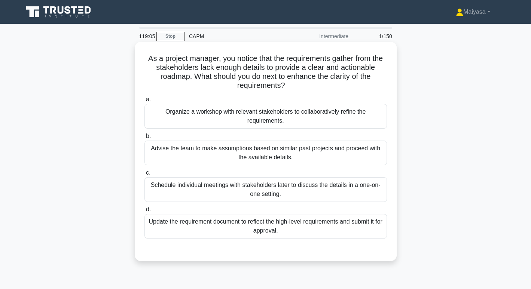
click at [221, 74] on h5 "As a project manager, you notice that the requirements gather from the stakehol…" at bounding box center [266, 72] width 244 height 37
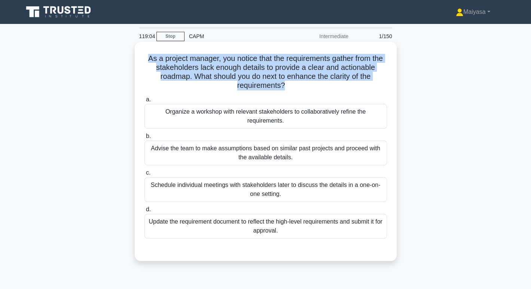
click at [221, 74] on h5 "As a project manager, you notice that the requirements gather from the stakehol…" at bounding box center [266, 72] width 244 height 37
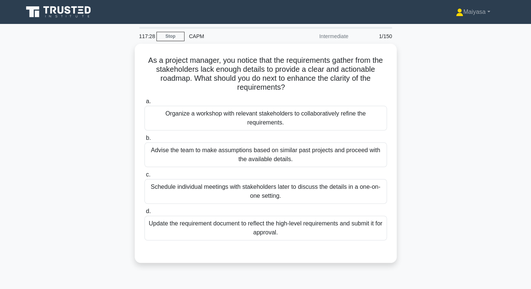
click at [464, 104] on div "As a project manager, you notice that the requirements gather from the stakehol…" at bounding box center [266, 158] width 494 height 228
click at [174, 32] on link "Stop" at bounding box center [170, 36] width 28 height 9
click at [174, 36] on link "Stop" at bounding box center [170, 36] width 28 height 9
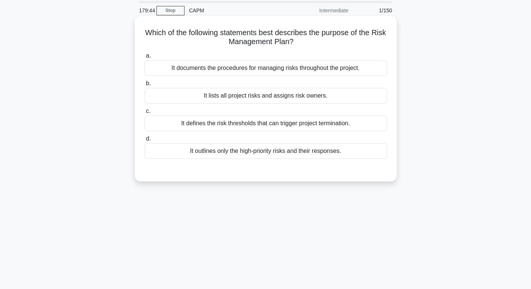
click at [242, 36] on h5 "Which of the following statements best describes the purpose of the Risk Manage…" at bounding box center [266, 37] width 244 height 19
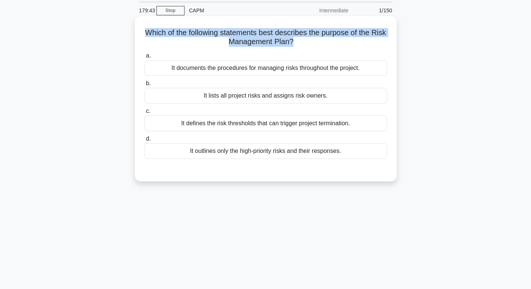
click at [242, 36] on h5 "Which of the following statements best describes the purpose of the Risk Manage…" at bounding box center [266, 37] width 244 height 19
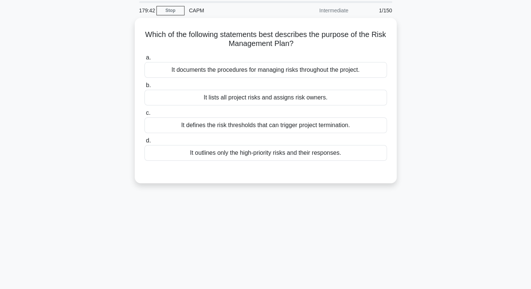
click at [154, 222] on div "179:42 Stop CAPM Intermediate 1/150 Which of the following statements best desc…" at bounding box center [266, 188] width 494 height 374
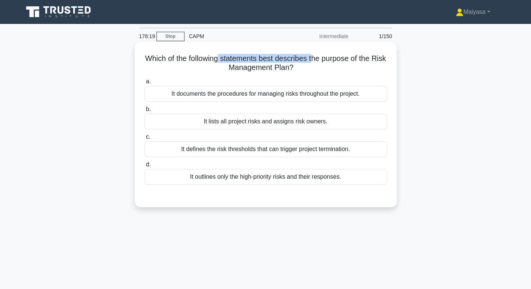
drag, startPoint x: 226, startPoint y: 50, endPoint x: 322, endPoint y: 62, distance: 96.5
click at [322, 62] on div "Which of the following statements best describes the purpose of the Risk Manage…" at bounding box center [266, 124] width 256 height 159
drag, startPoint x: 339, startPoint y: 58, endPoint x: 392, endPoint y: 59, distance: 53.5
click at [392, 59] on div "Which of the following statements best describes the purpose of the Risk Manage…" at bounding box center [266, 124] width 256 height 159
drag, startPoint x: 220, startPoint y: 67, endPoint x: 311, endPoint y: 70, distance: 91.0
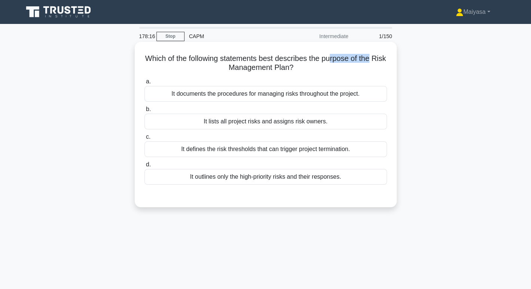
click at [311, 70] on h5 "Which of the following statements best describes the purpose of the Risk Manage…" at bounding box center [266, 63] width 244 height 19
click at [302, 70] on icon ".spinner_0XTQ{transform-origin:center;animation:spinner_y6GP .75s linear infini…" at bounding box center [297, 68] width 9 height 9
drag, startPoint x: 253, startPoint y: 55, endPoint x: 381, endPoint y: 58, distance: 128.8
click at [381, 58] on h5 "Which of the following statements best describes the purpose of the Risk Manage…" at bounding box center [266, 63] width 244 height 19
click at [312, 67] on h5 "Which of the following statements best describes the purpose of the Risk Manage…" at bounding box center [266, 63] width 244 height 19
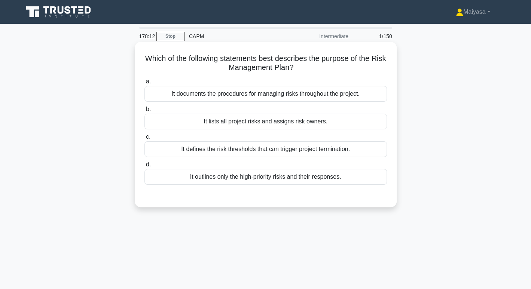
drag, startPoint x: 212, startPoint y: 63, endPoint x: 318, endPoint y: 68, distance: 106.8
click at [318, 68] on h5 "Which of the following statements best describes the purpose of the Risk Manage…" at bounding box center [266, 63] width 244 height 19
click at [319, 69] on h5 "Which of the following statements best describes the purpose of the Risk Manage…" at bounding box center [266, 63] width 244 height 19
click at [269, 96] on div "It documents the procedures for managing risks throughout the project." at bounding box center [265, 94] width 242 height 16
click at [144, 84] on input "a. It documents the procedures for managing risks throughout the project." at bounding box center [144, 81] width 0 height 5
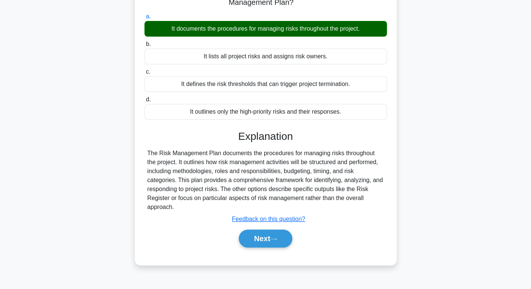
scroll to position [115, 0]
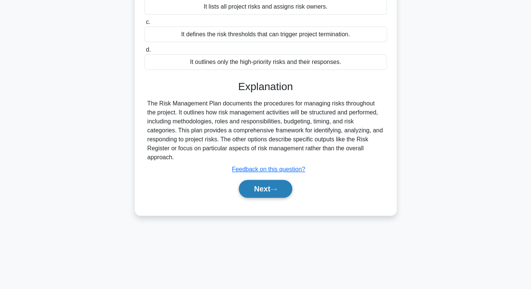
click at [266, 184] on button "Next" at bounding box center [266, 189] width 54 height 18
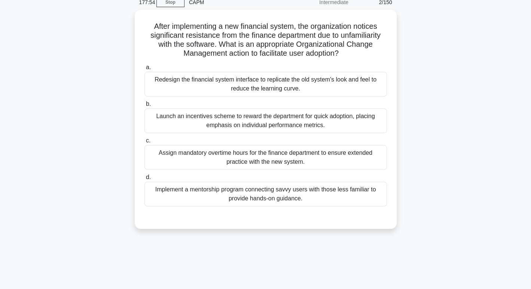
scroll to position [30, 0]
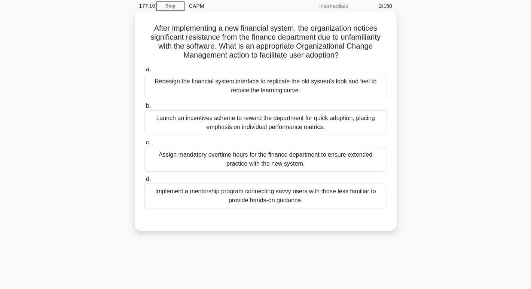
click at [315, 83] on div "Redesign the financial system interface to replicate the old system's look and …" at bounding box center [265, 86] width 242 height 25
click at [144, 72] on input "a. Redesign the financial system interface to replicate the old system's look a…" at bounding box center [144, 69] width 0 height 5
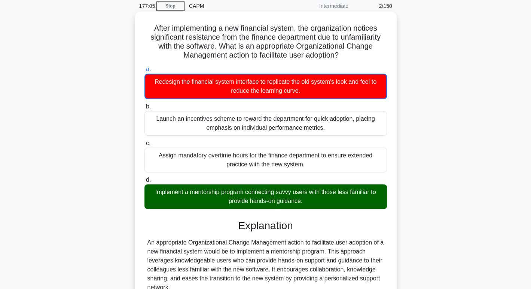
drag, startPoint x: 185, startPoint y: 192, endPoint x: 315, endPoint y: 195, distance: 129.9
click at [315, 195] on div "Implement a mentorship program connecting savvy users with those less familiar …" at bounding box center [265, 196] width 242 height 25
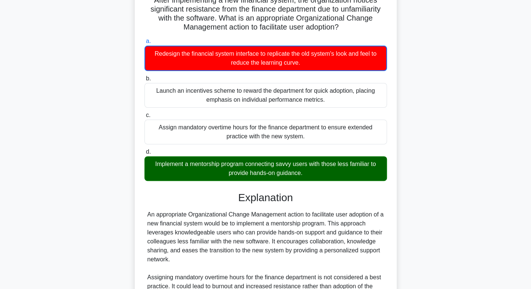
scroll to position [62, 0]
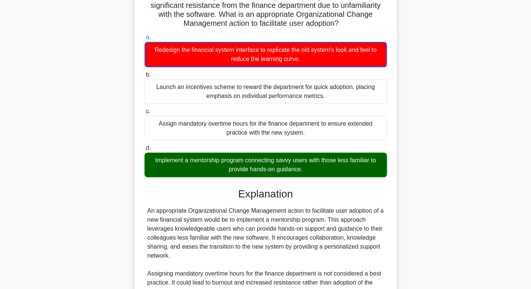
drag, startPoint x: 239, startPoint y: 169, endPoint x: 308, endPoint y: 170, distance: 69.2
click at [308, 170] on div "Implement a mentorship program connecting savvy users with those less familiar …" at bounding box center [265, 165] width 242 height 25
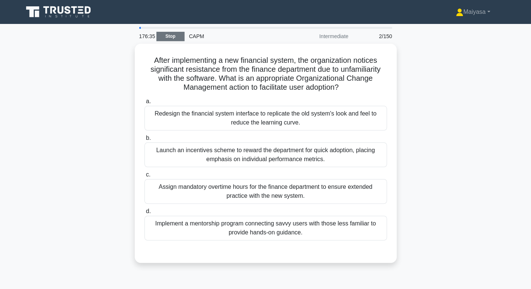
click at [170, 38] on link "Stop" at bounding box center [170, 36] width 28 height 9
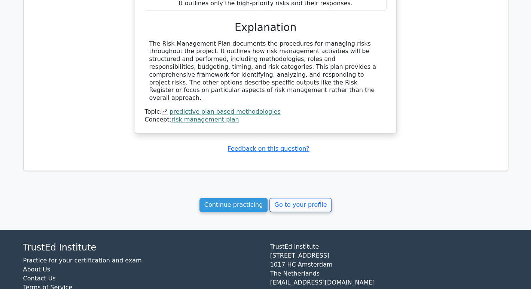
scroll to position [553, 0]
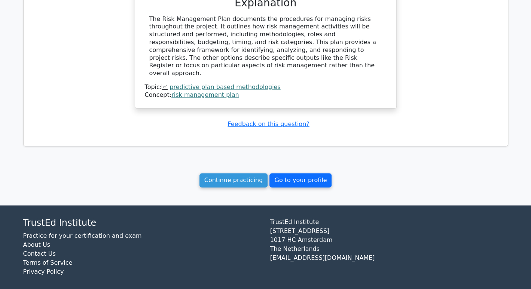
click at [289, 175] on link "Go to your profile" at bounding box center [300, 180] width 62 height 14
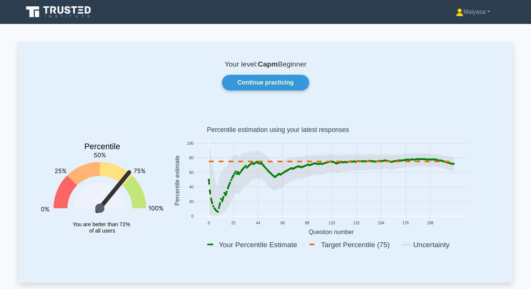
click at [382, 101] on div "Your level: Capm Beginner Continue practicing Percentile You are better than 72…" at bounding box center [266, 162] width 494 height 241
click at [417, 85] on div "Continue practicing" at bounding box center [265, 83] width 467 height 16
click at [396, 116] on rect at bounding box center [331, 182] width 327 height 147
